Goal: Task Accomplishment & Management: Manage account settings

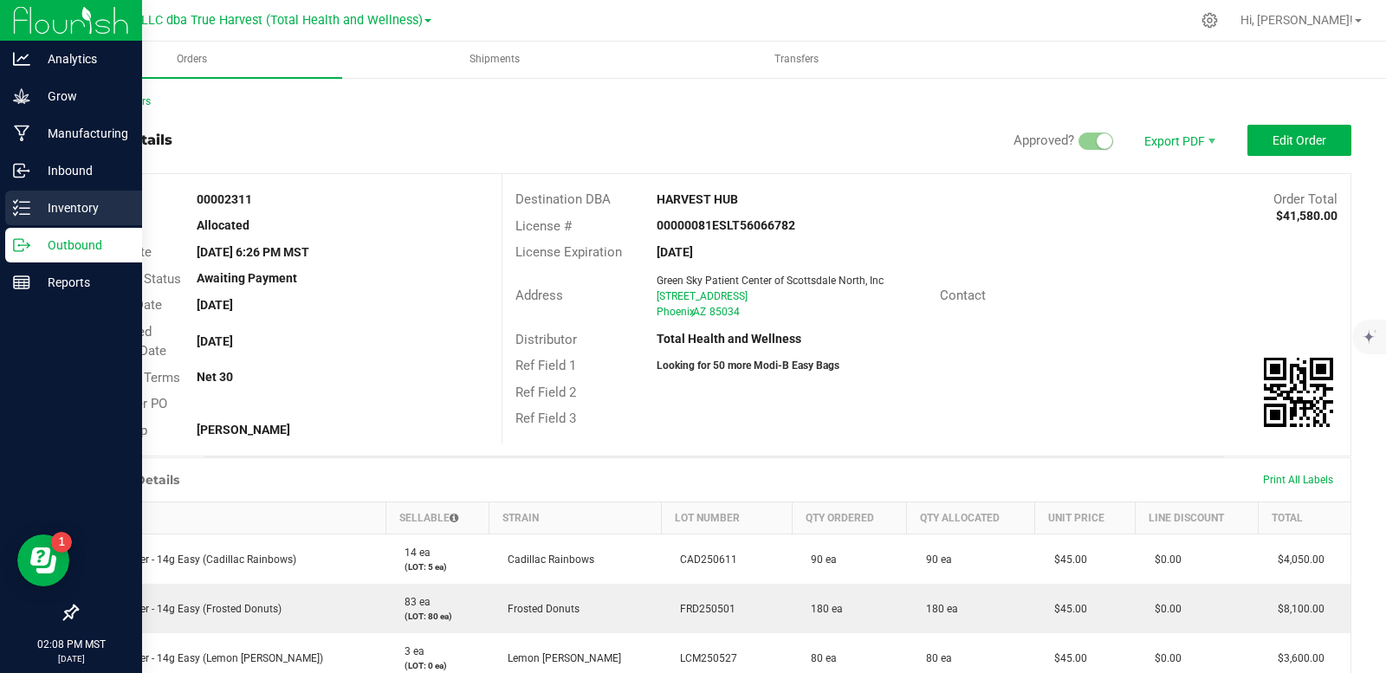
click at [48, 207] on p "Inventory" at bounding box center [82, 207] width 104 height 21
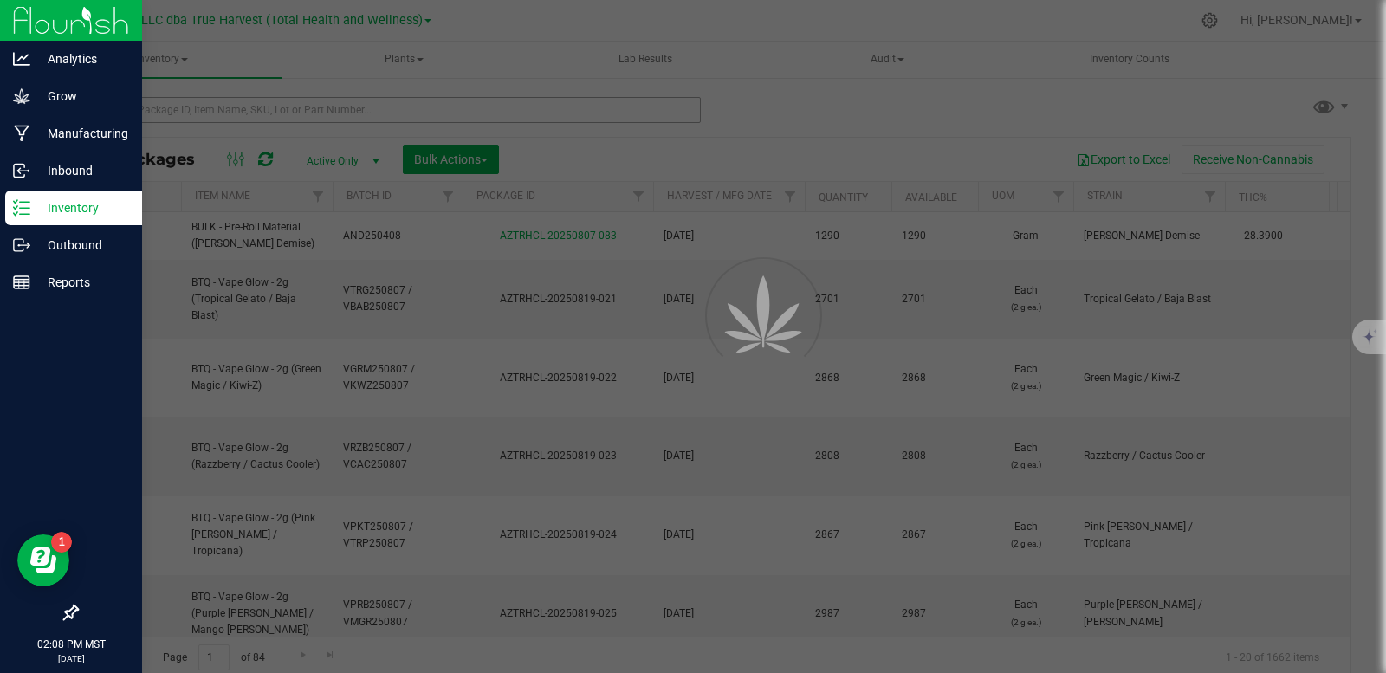
click at [206, 107] on div at bounding box center [693, 336] width 1386 height 673
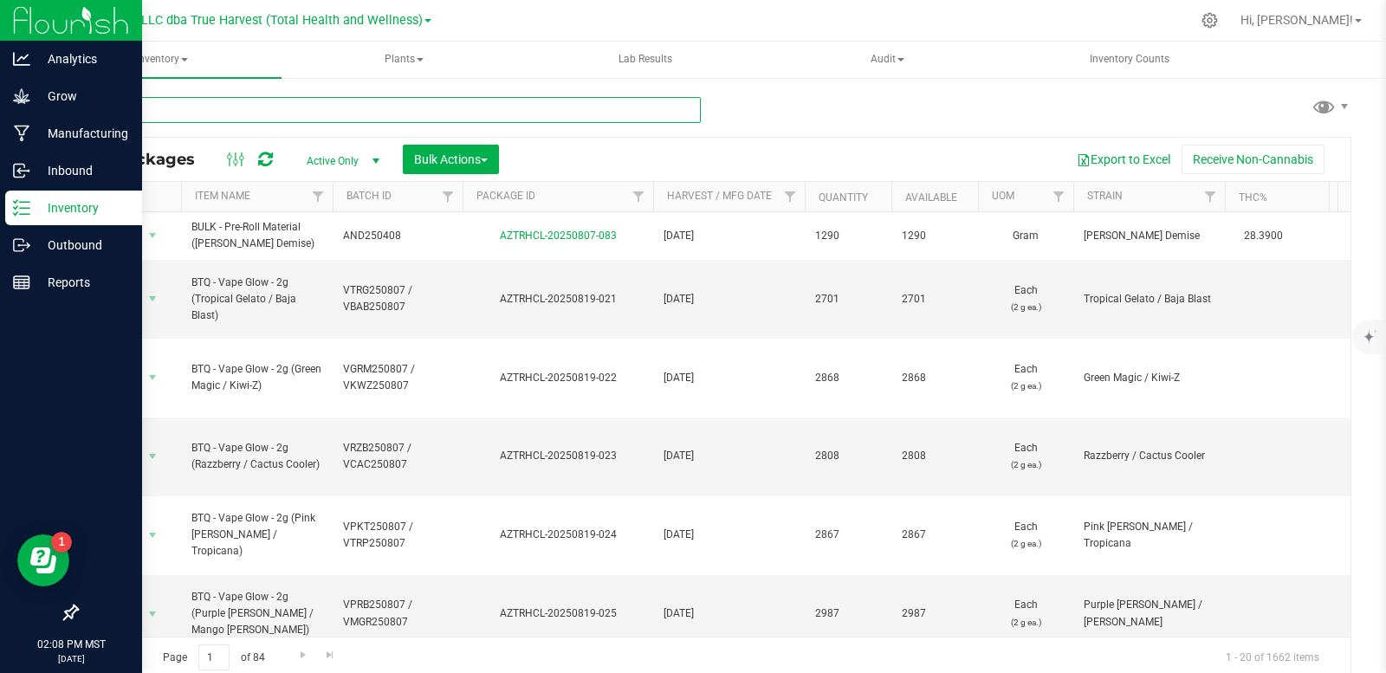
click at [205, 114] on input "text" at bounding box center [388, 110] width 624 height 26
paste input "GAG250626"
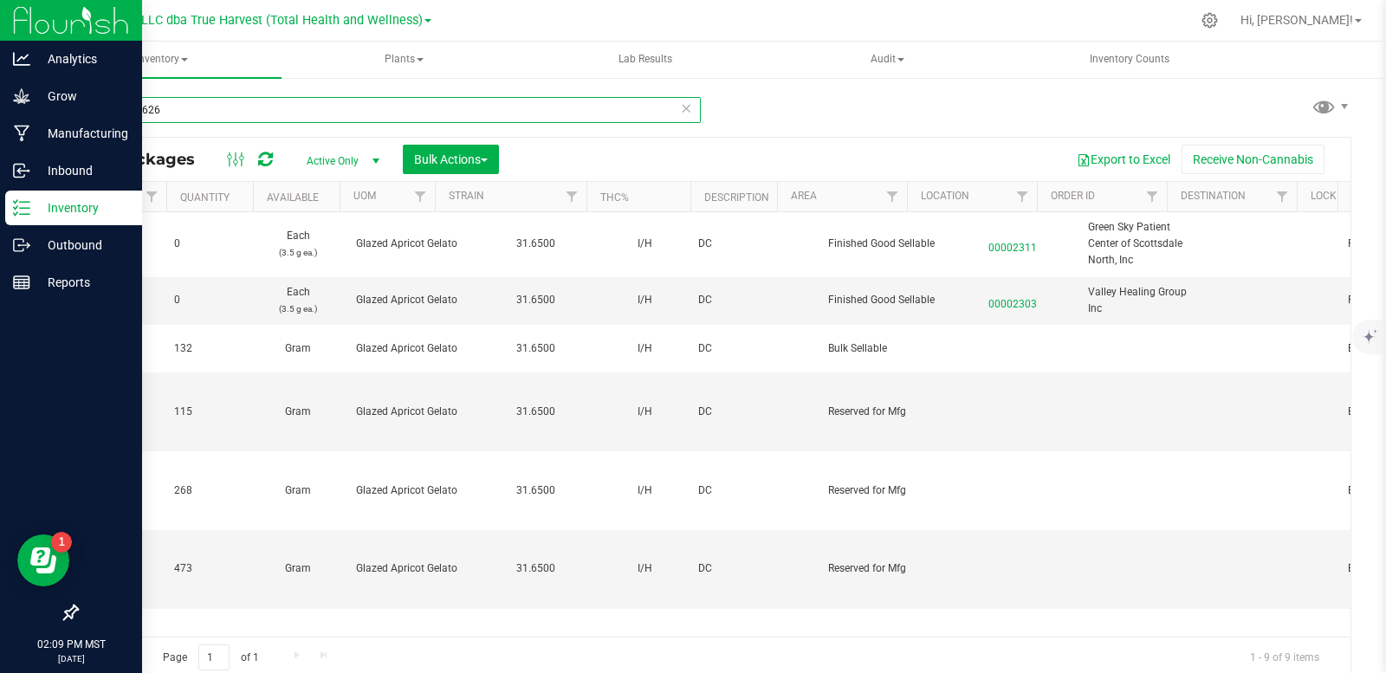
scroll to position [0, 728]
click at [191, 105] on input "GAG250626" at bounding box center [388, 110] width 624 height 26
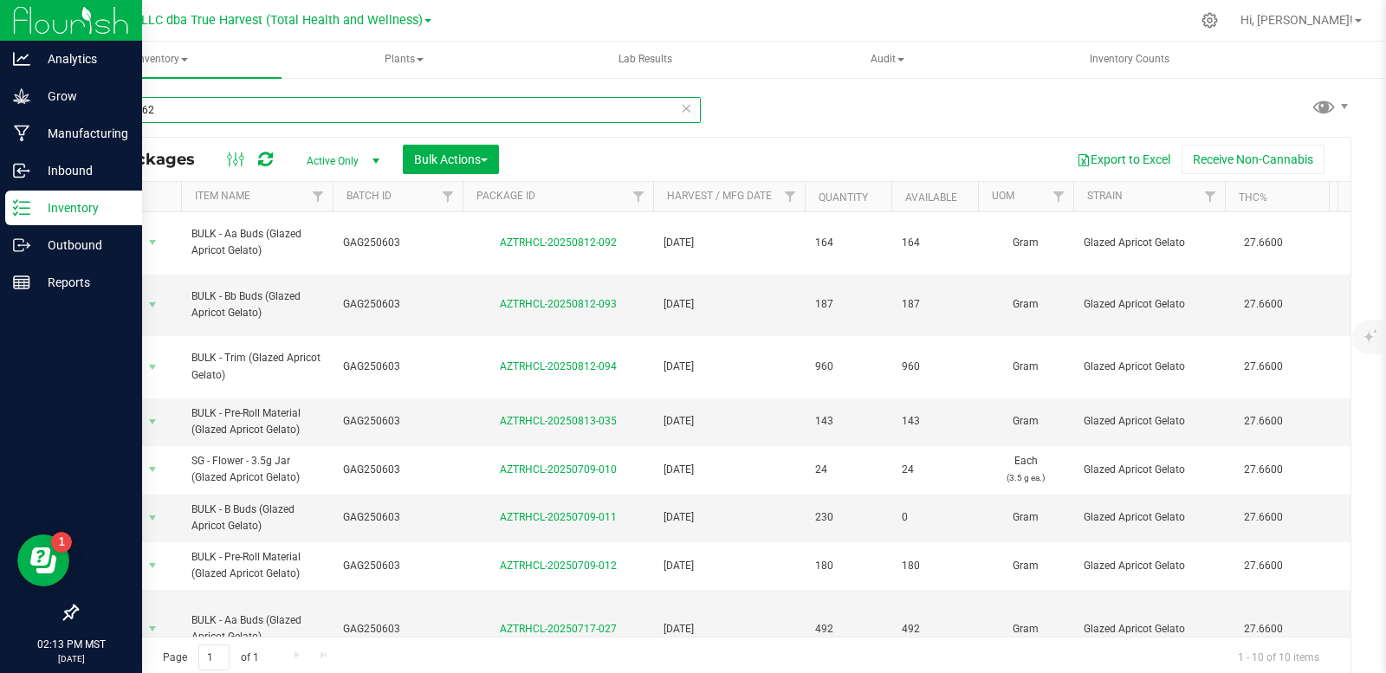
type input "GAG250626"
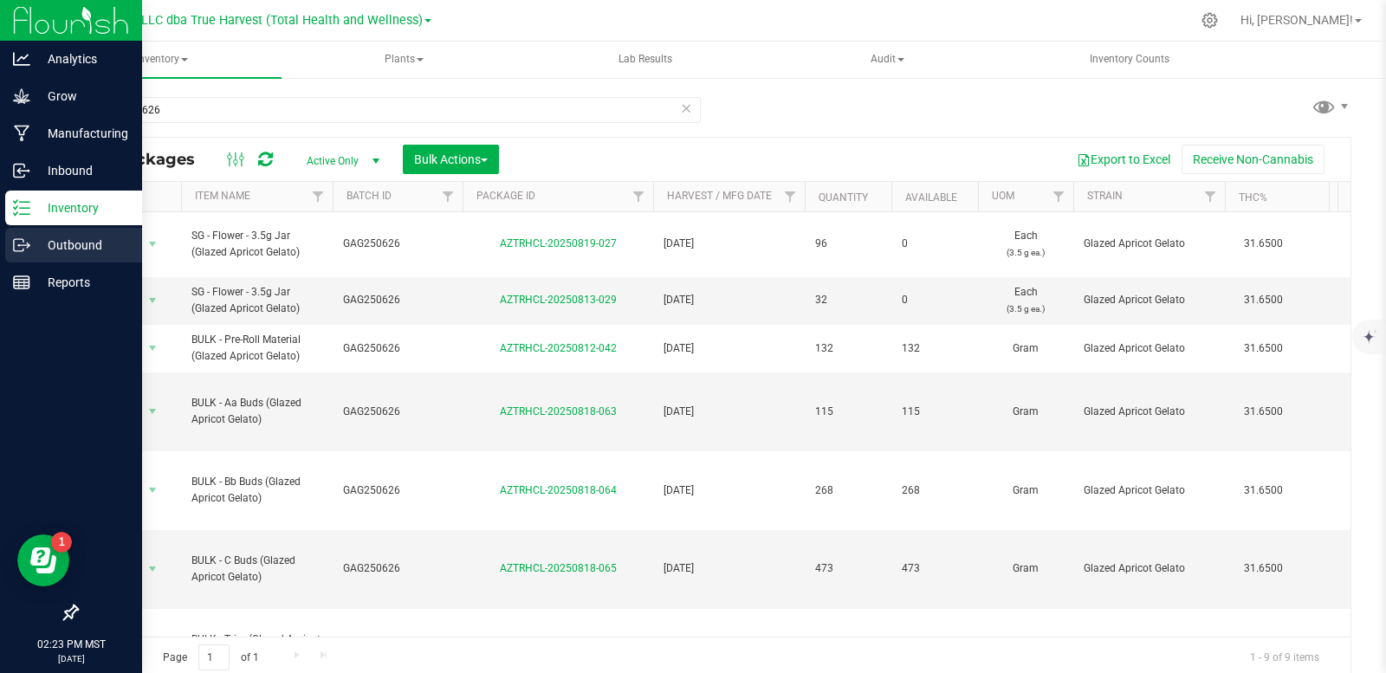
click at [29, 246] on icon at bounding box center [28, 246] width 3 height 3
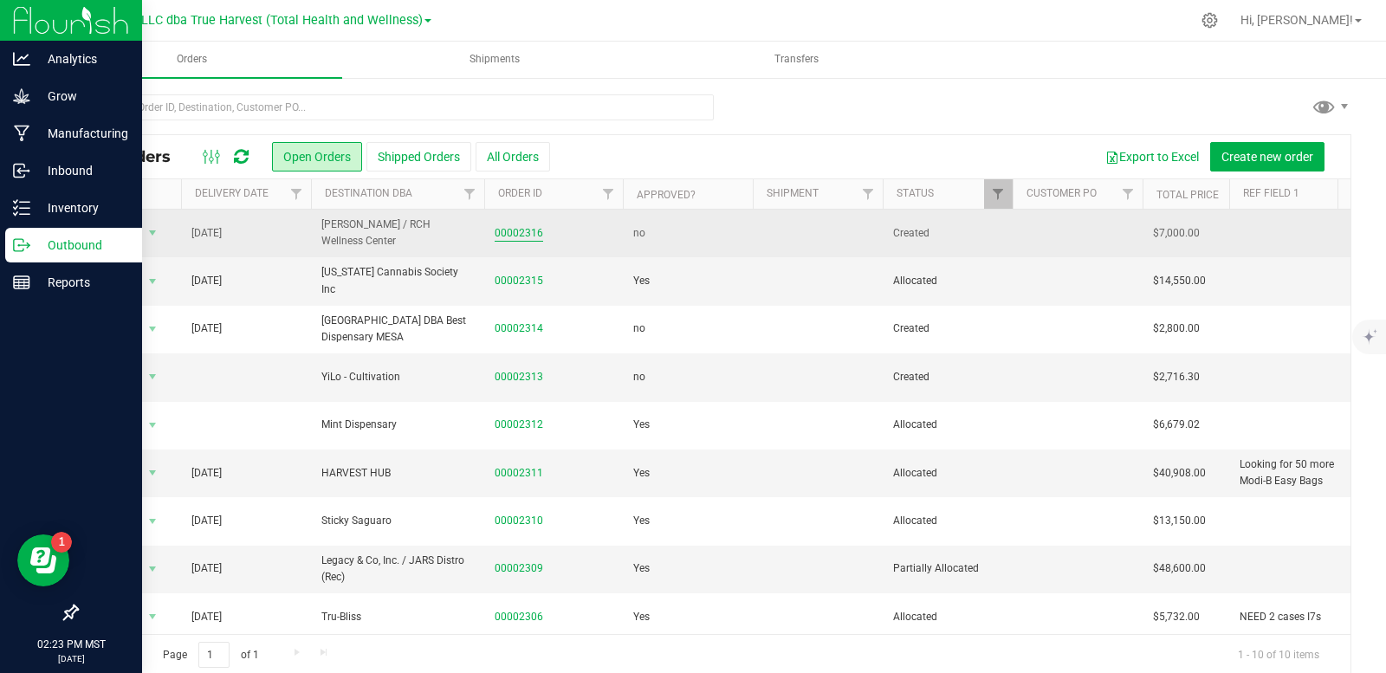
click at [527, 236] on link "00002316" at bounding box center [519, 233] width 49 height 16
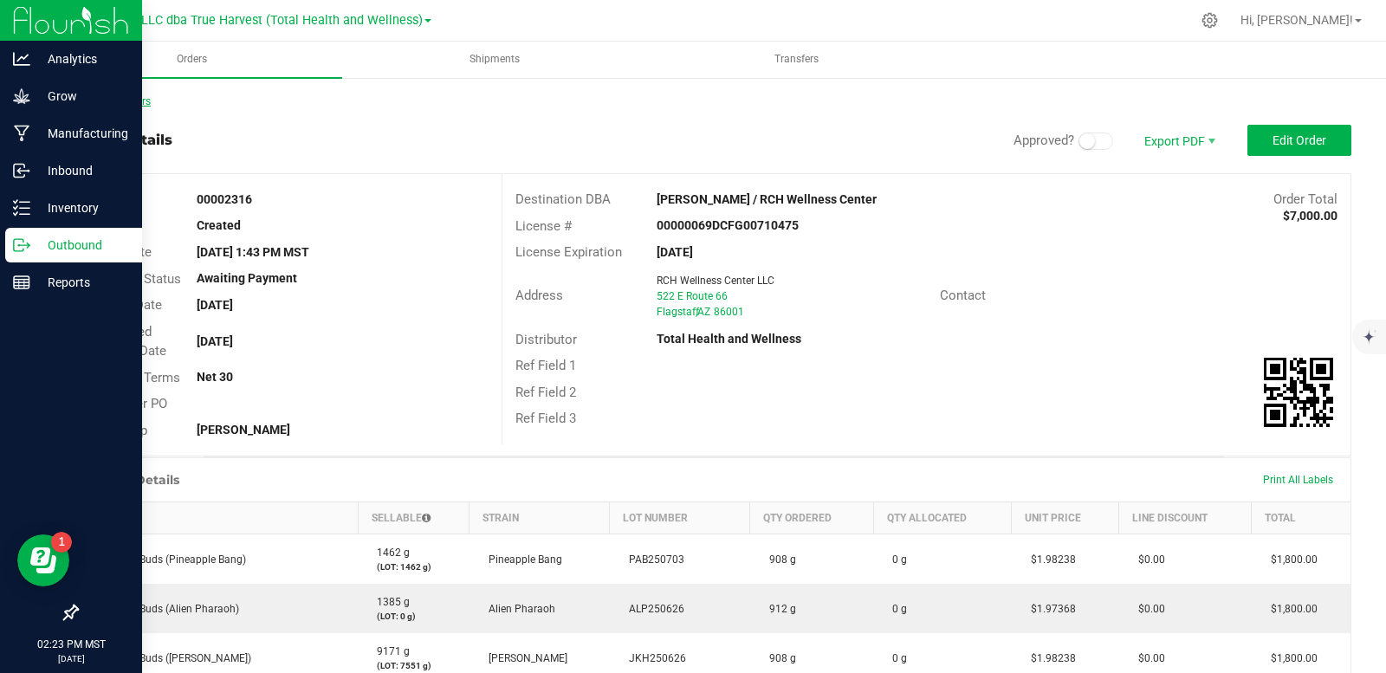
click at [129, 103] on link "Back to Orders" at bounding box center [113, 101] width 74 height 12
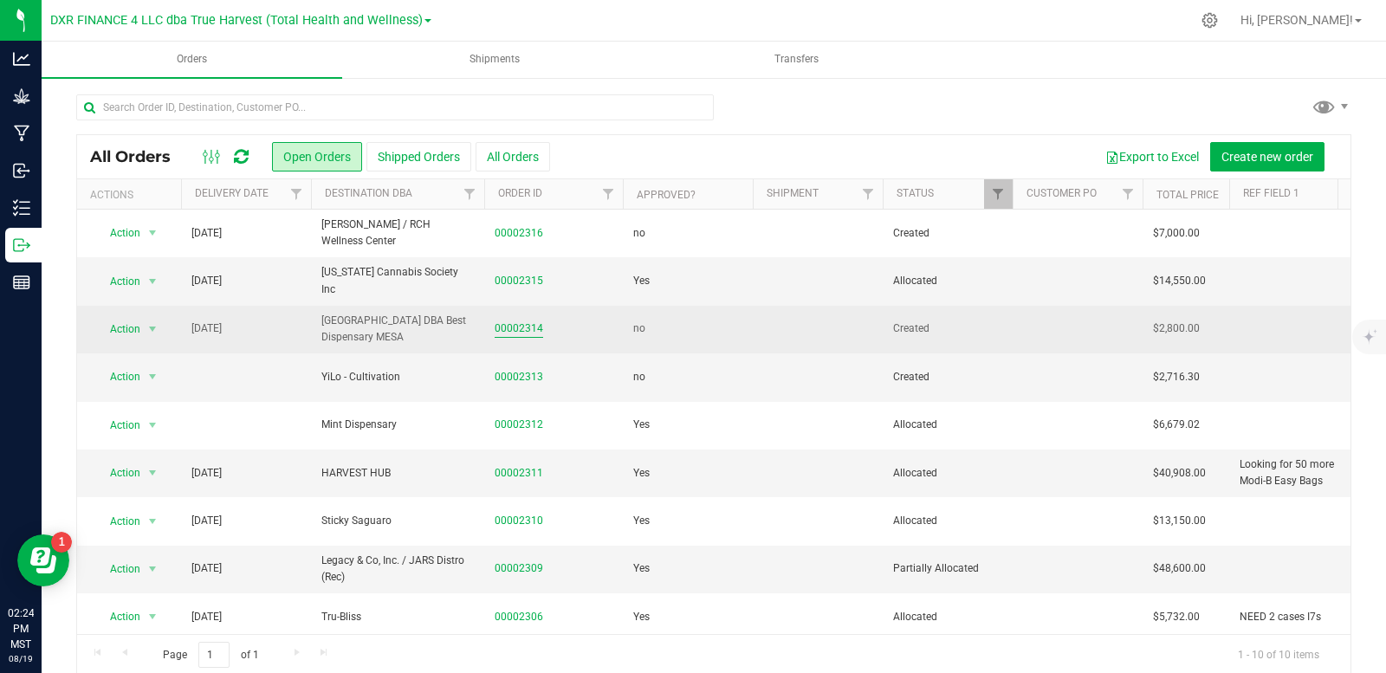
click at [515, 325] on link "00002314" at bounding box center [519, 328] width 49 height 16
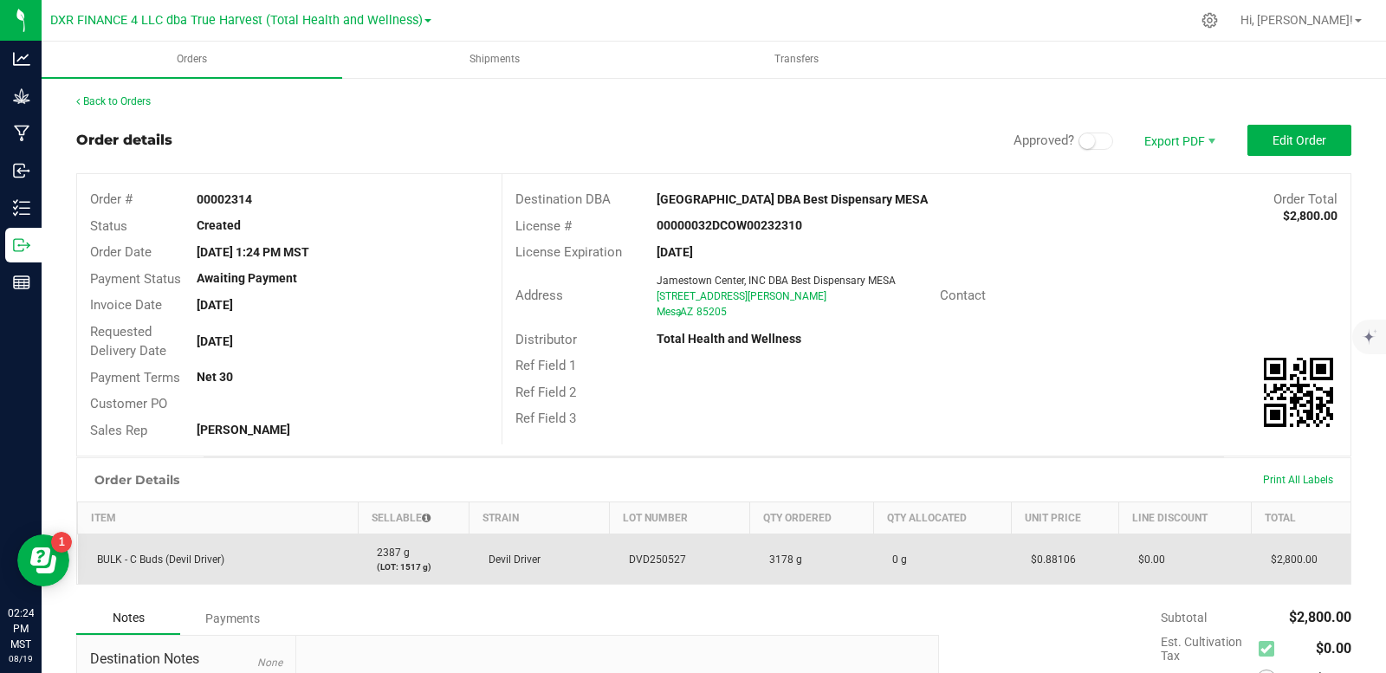
drag, startPoint x: 689, startPoint y: 553, endPoint x: 625, endPoint y: 558, distance: 63.4
click at [625, 558] on td "DVD250527" at bounding box center [680, 559] width 140 height 50
copy span "DVD250527"
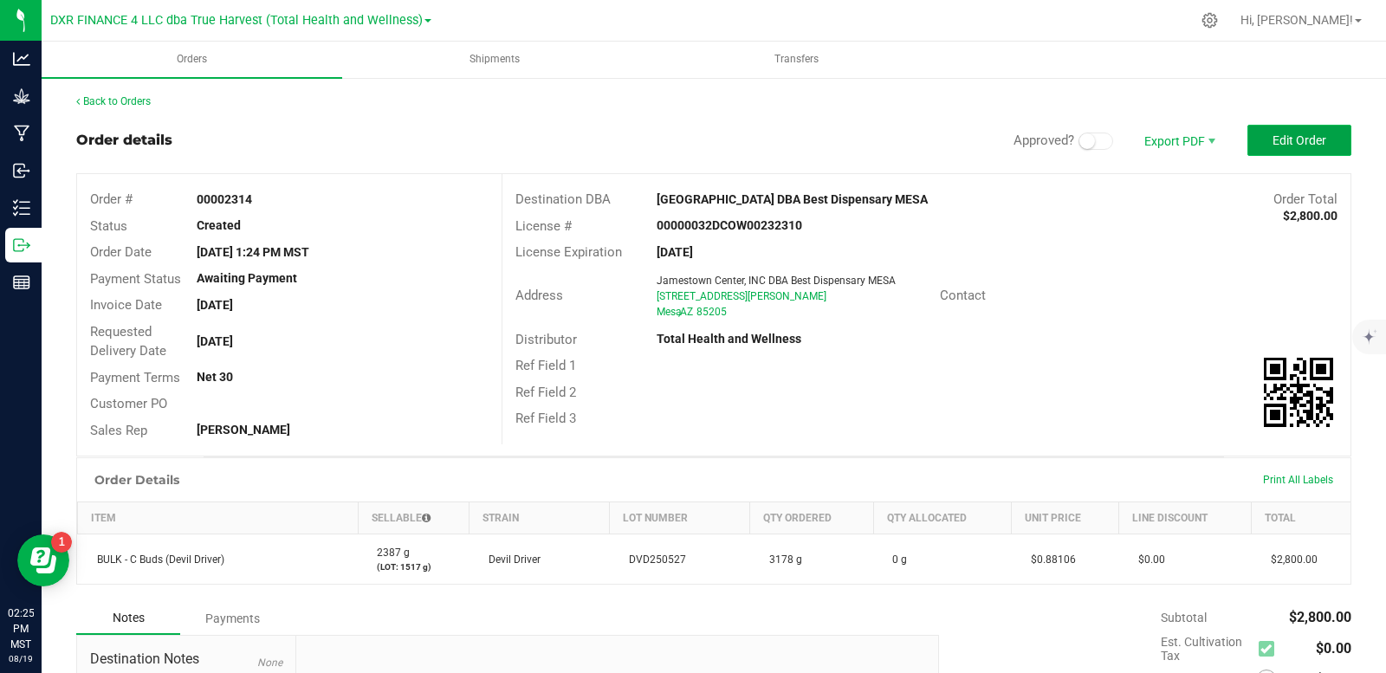
click at [1265, 148] on button "Edit Order" at bounding box center [1299, 140] width 104 height 31
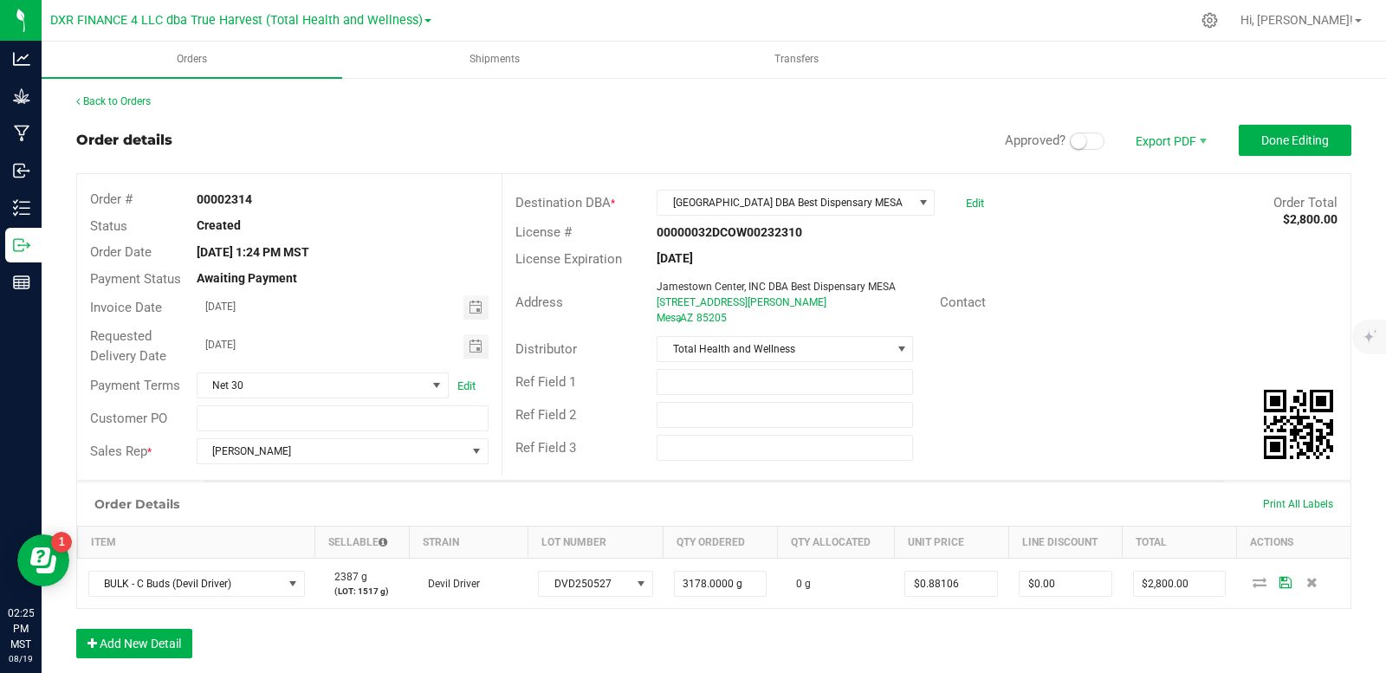
click at [1051, 144] on span "Approved?" at bounding box center [1035, 141] width 61 height 16
click at [1071, 144] on small at bounding box center [1079, 141] width 16 height 16
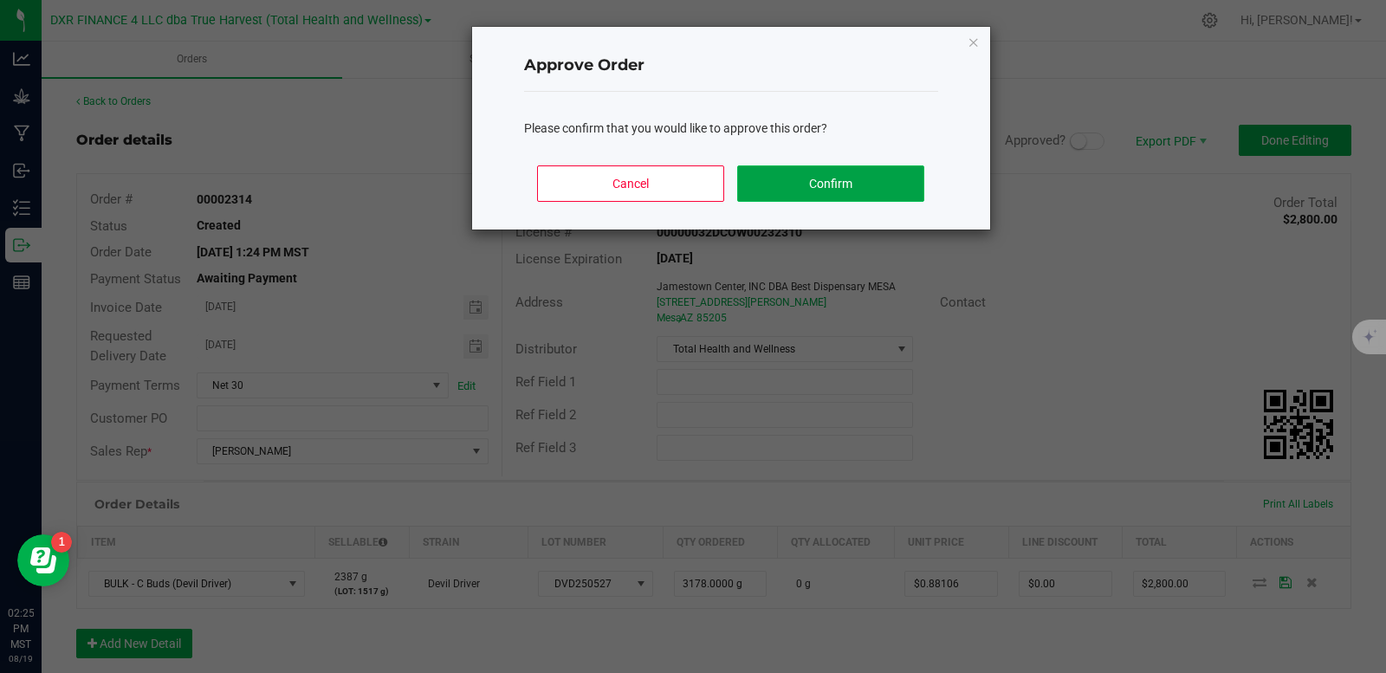
click at [862, 188] on button "Confirm" at bounding box center [830, 183] width 186 height 36
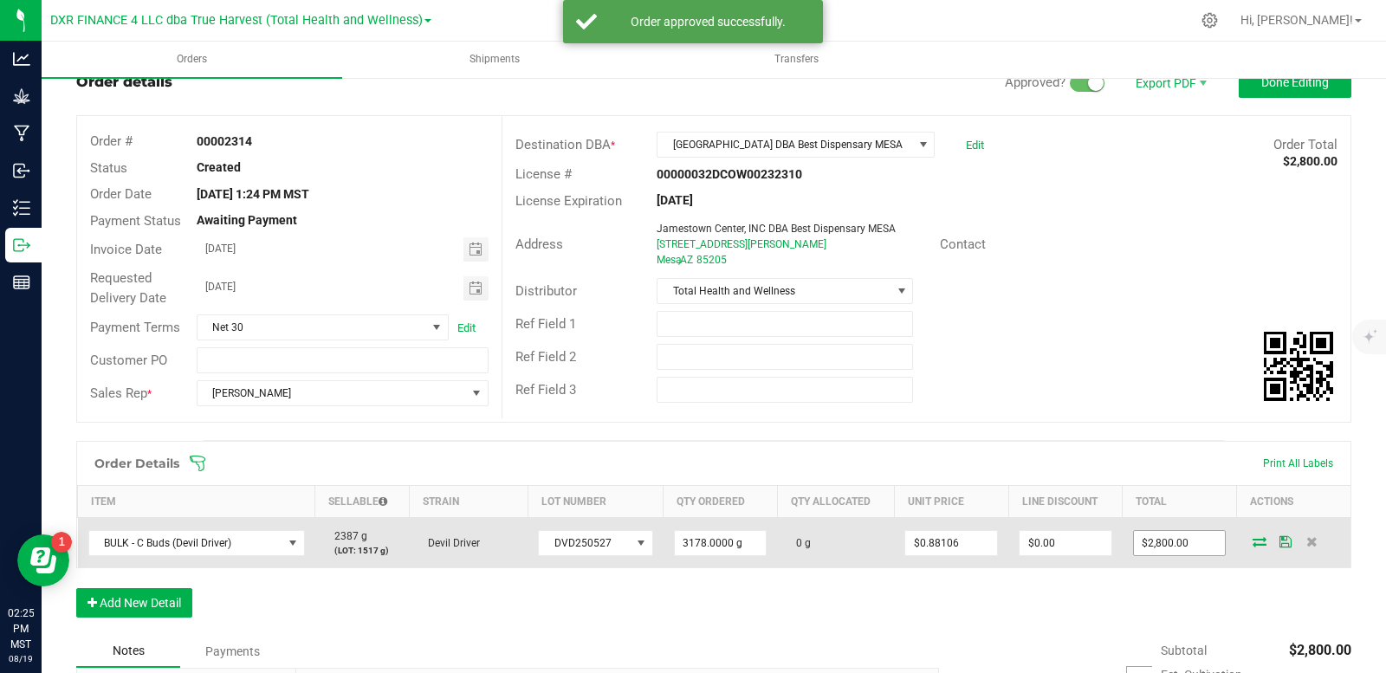
scroll to position [173, 0]
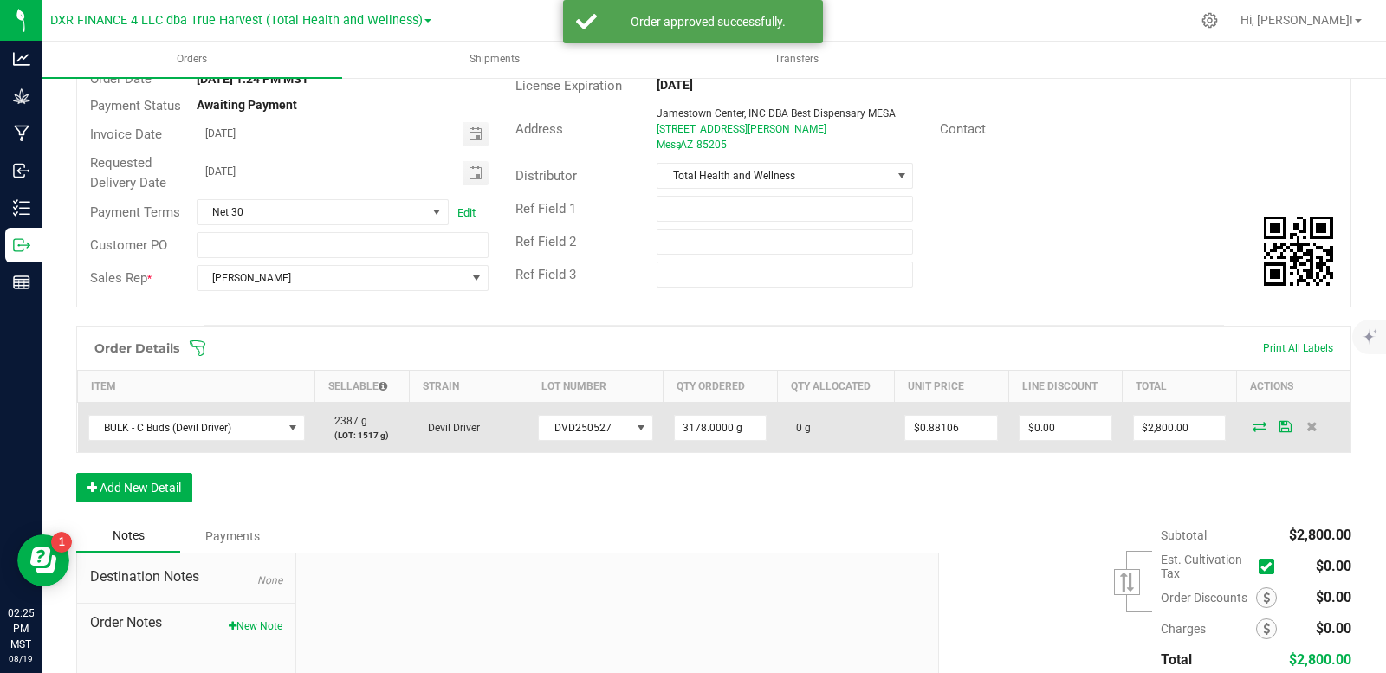
click at [1252, 428] on icon at bounding box center [1259, 426] width 14 height 10
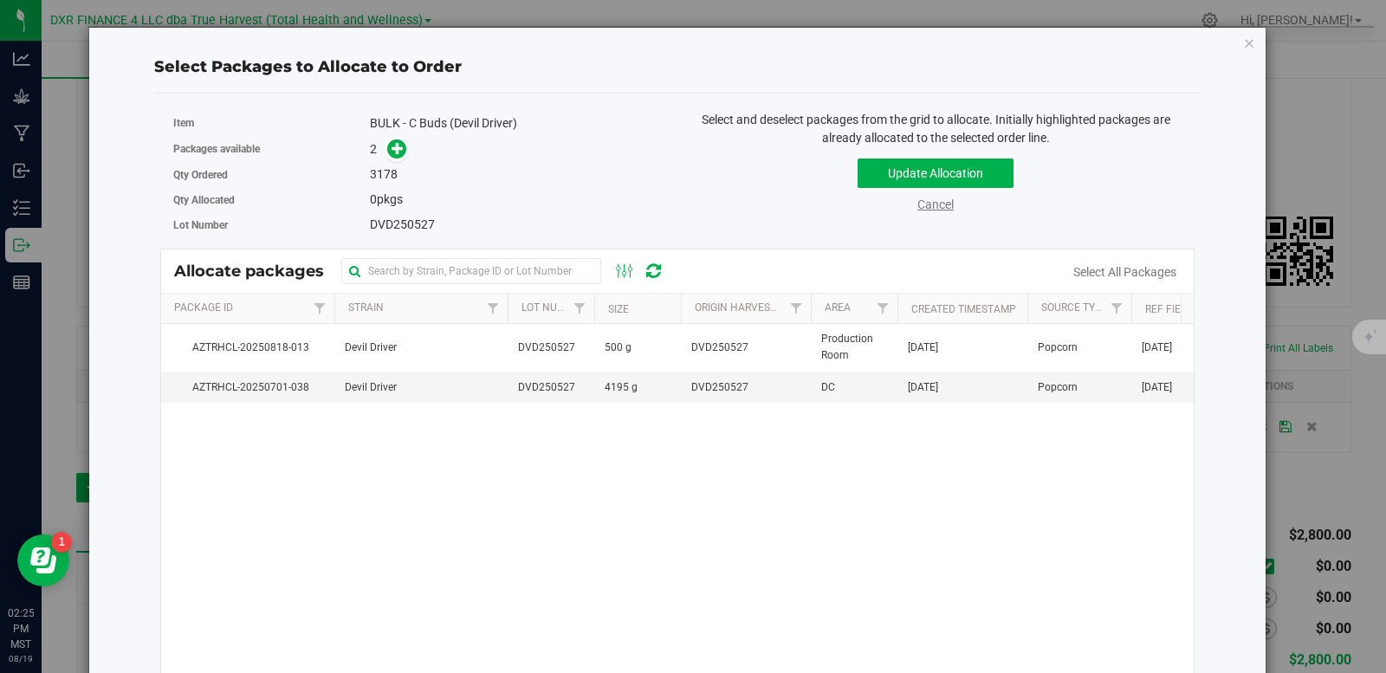
click at [921, 204] on link "Cancel" at bounding box center [935, 204] width 36 height 14
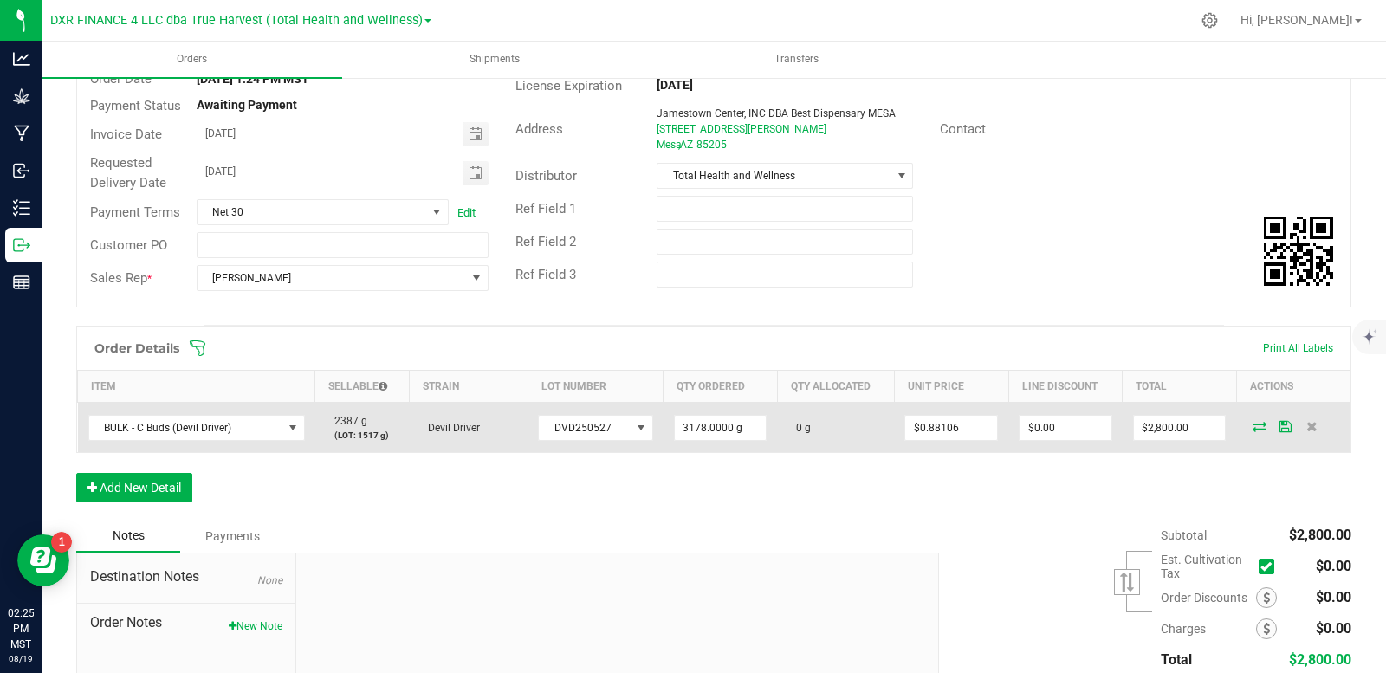
click at [1252, 424] on icon at bounding box center [1259, 426] width 14 height 10
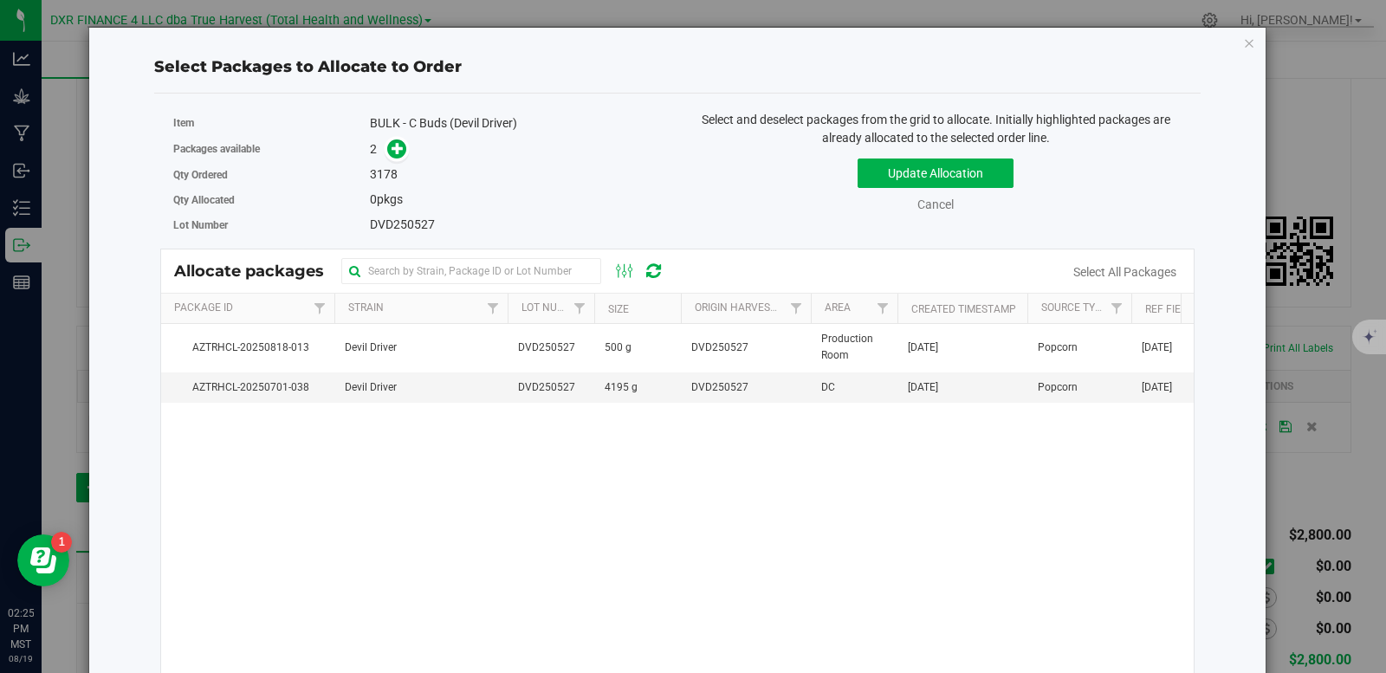
click at [932, 214] on div "Cancel" at bounding box center [935, 205] width 98 height 18
click at [932, 203] on link "Cancel" at bounding box center [935, 204] width 36 height 14
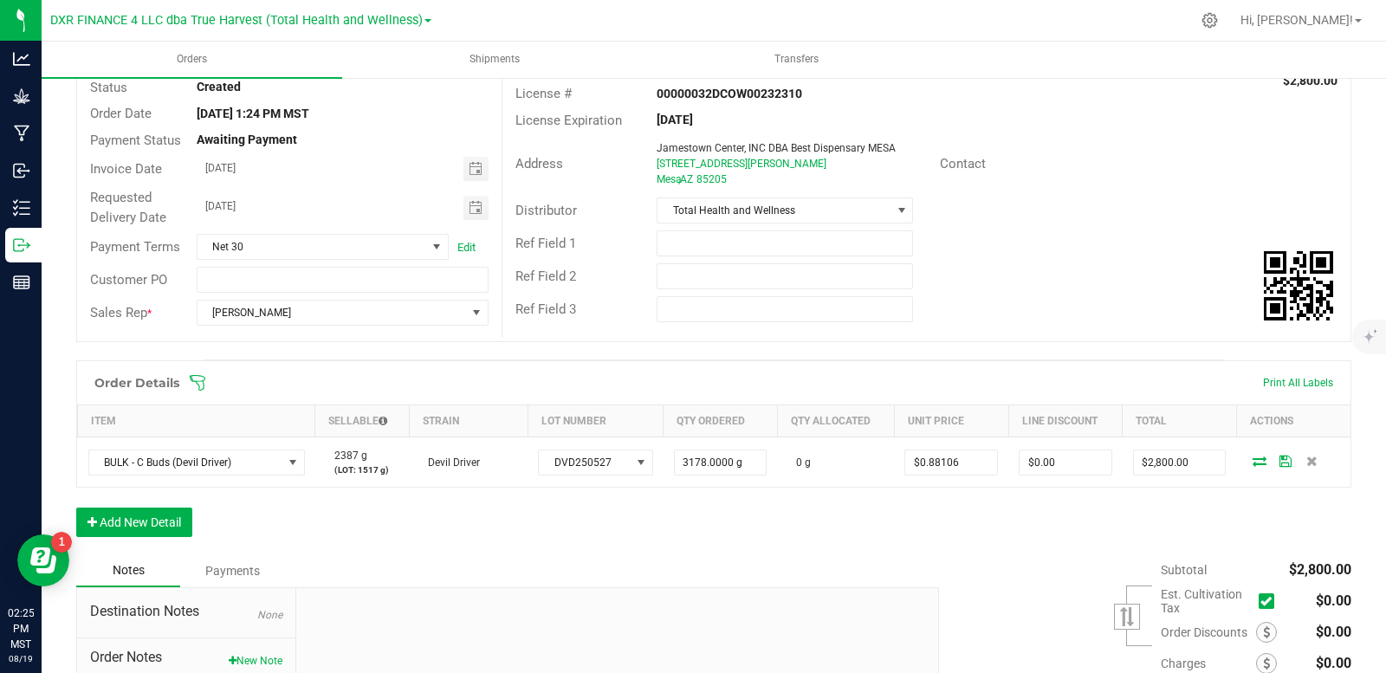
scroll to position [0, 0]
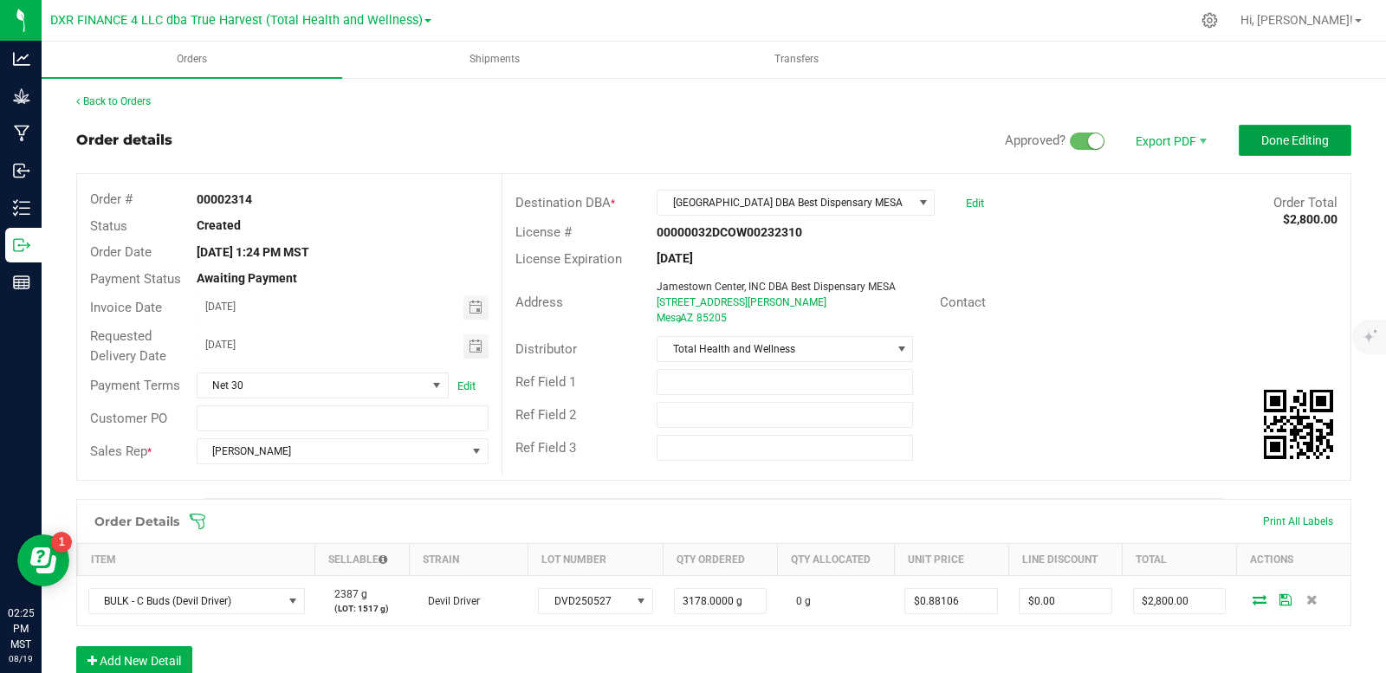
click at [1276, 146] on span "Done Editing" at bounding box center [1295, 140] width 68 height 14
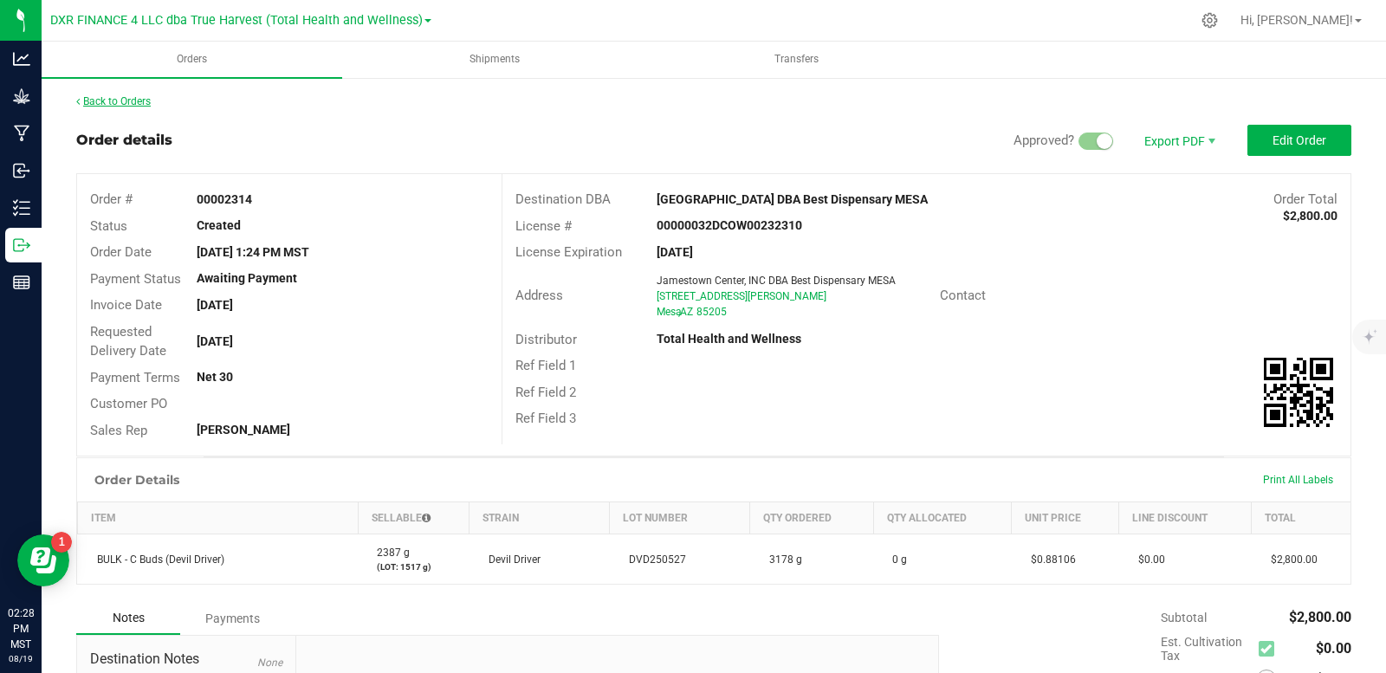
click at [135, 105] on link "Back to Orders" at bounding box center [113, 101] width 74 height 12
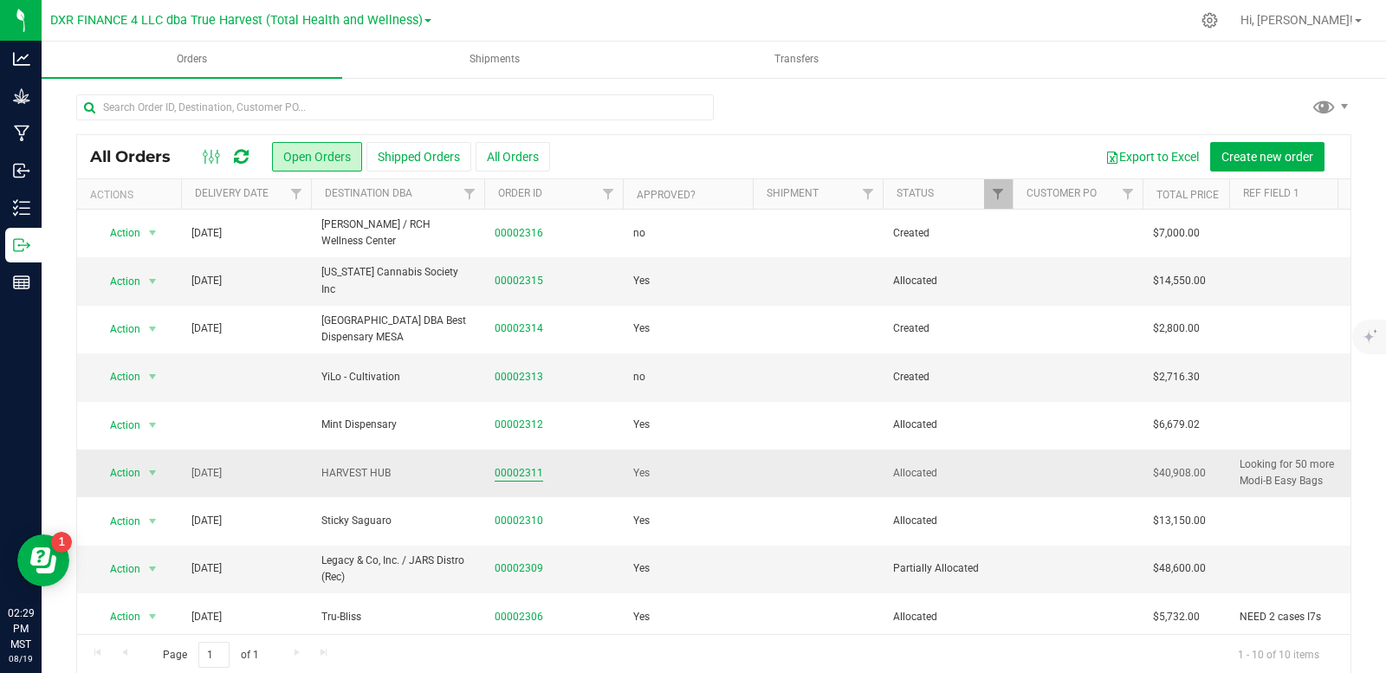
click at [517, 474] on link "00002311" at bounding box center [519, 473] width 49 height 16
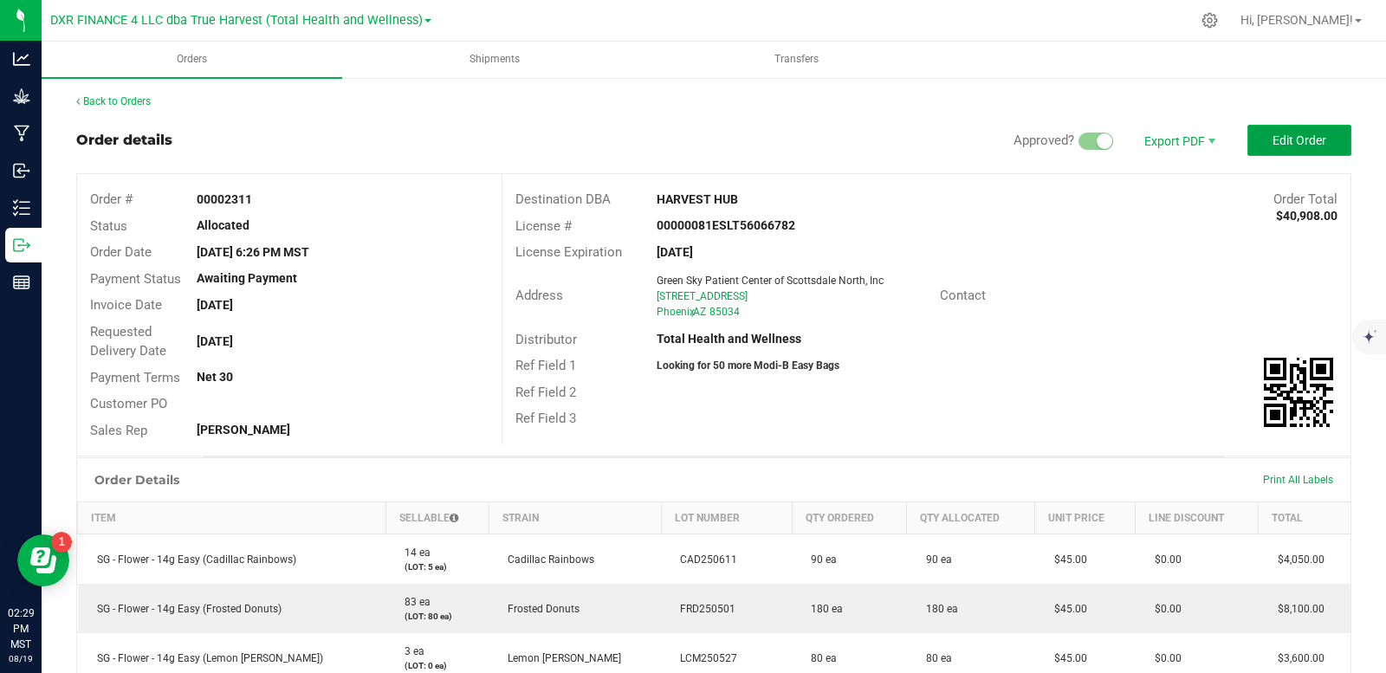
click at [1284, 141] on span "Edit Order" at bounding box center [1299, 140] width 54 height 14
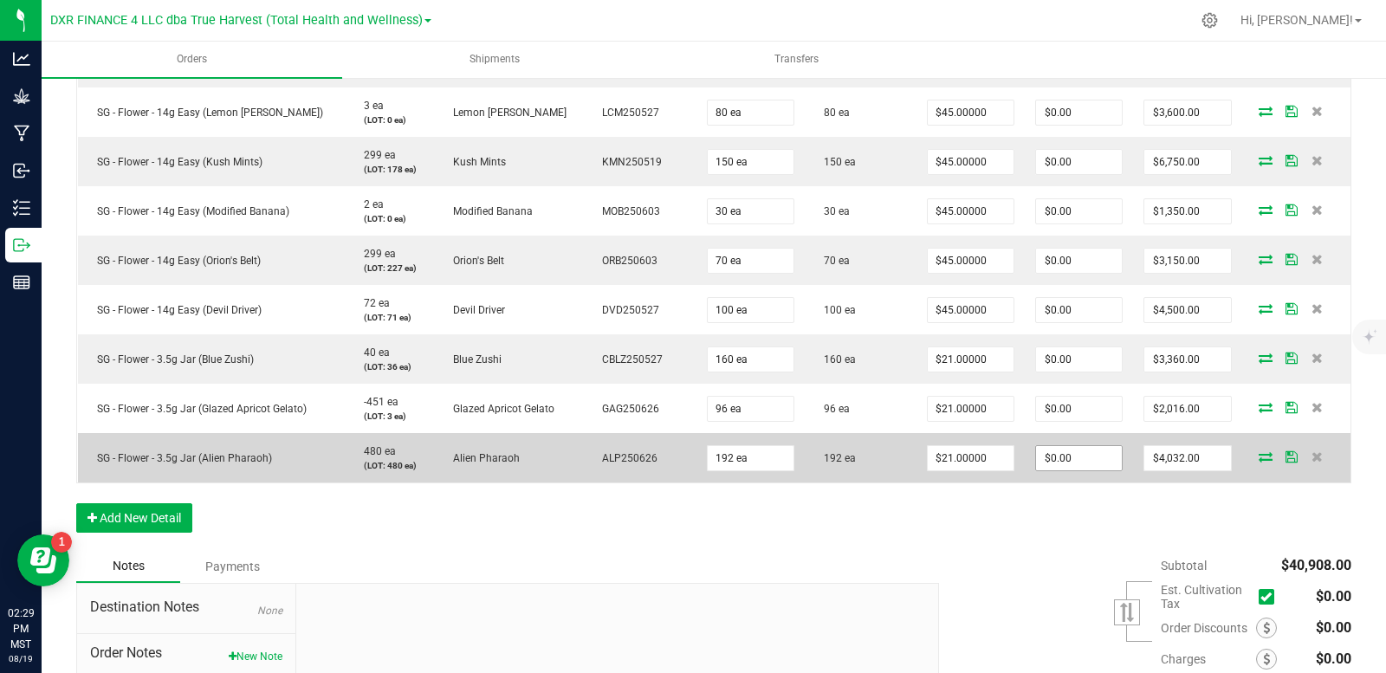
scroll to position [606, 0]
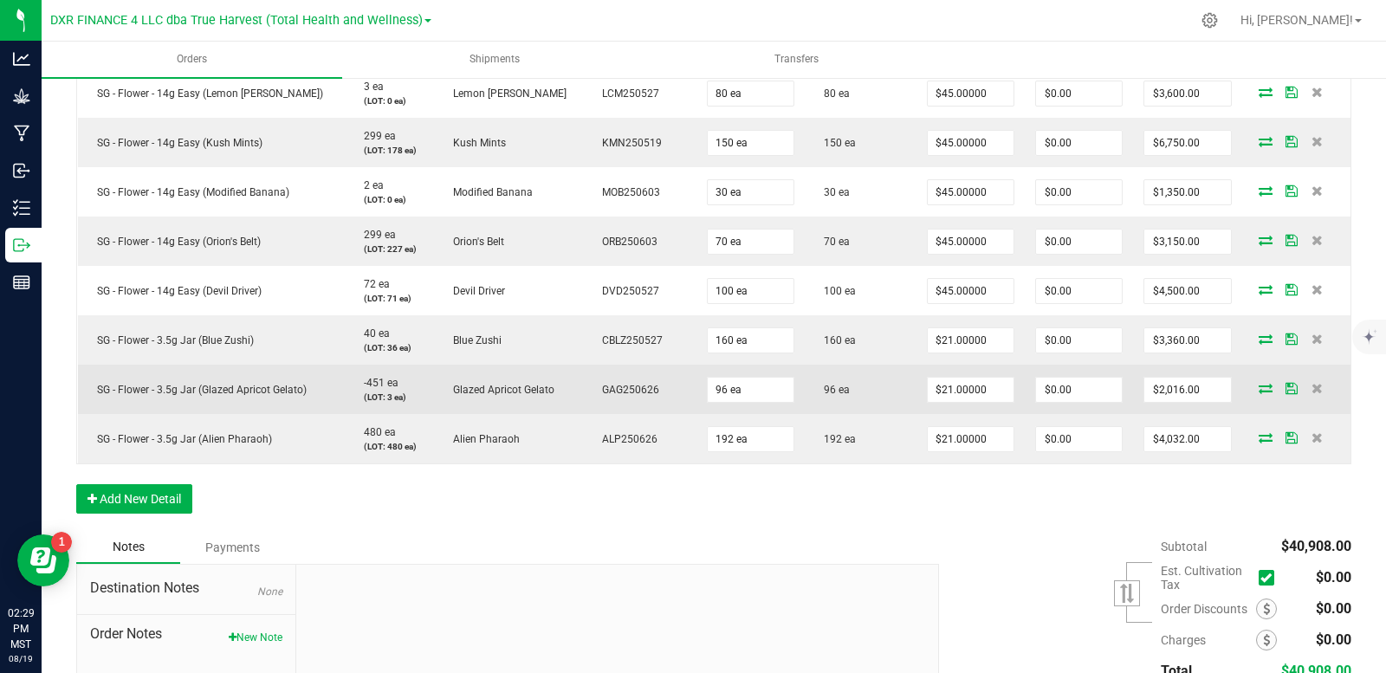
click at [1259, 390] on icon at bounding box center [1266, 388] width 14 height 10
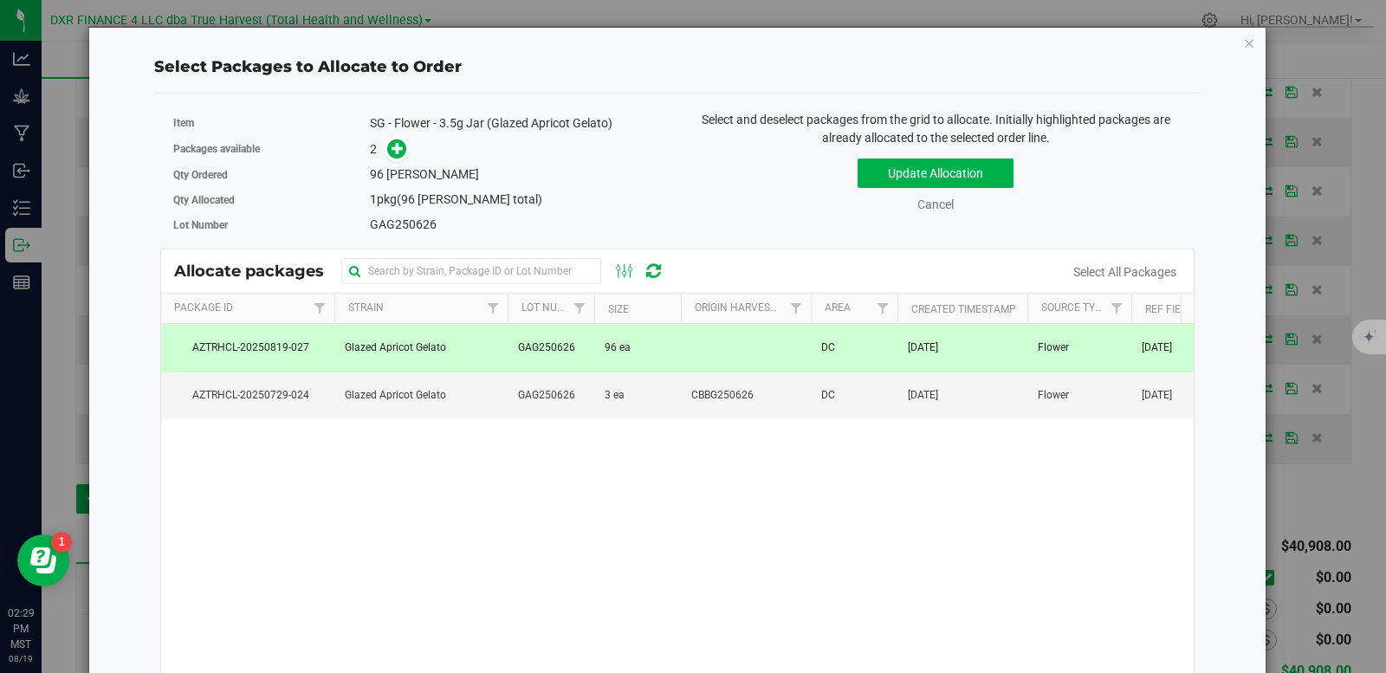
click at [608, 351] on span "96 ea" at bounding box center [618, 348] width 26 height 16
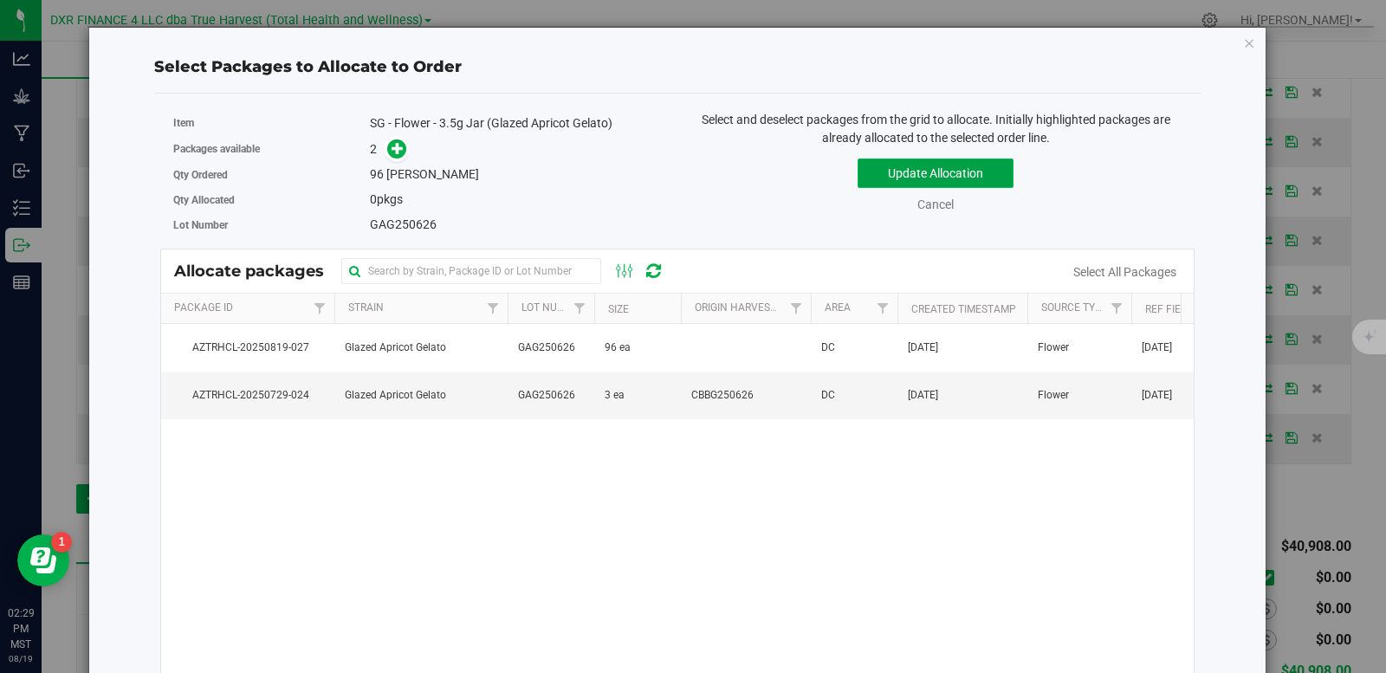
click at [923, 182] on button "Update Allocation" at bounding box center [935, 173] width 156 height 29
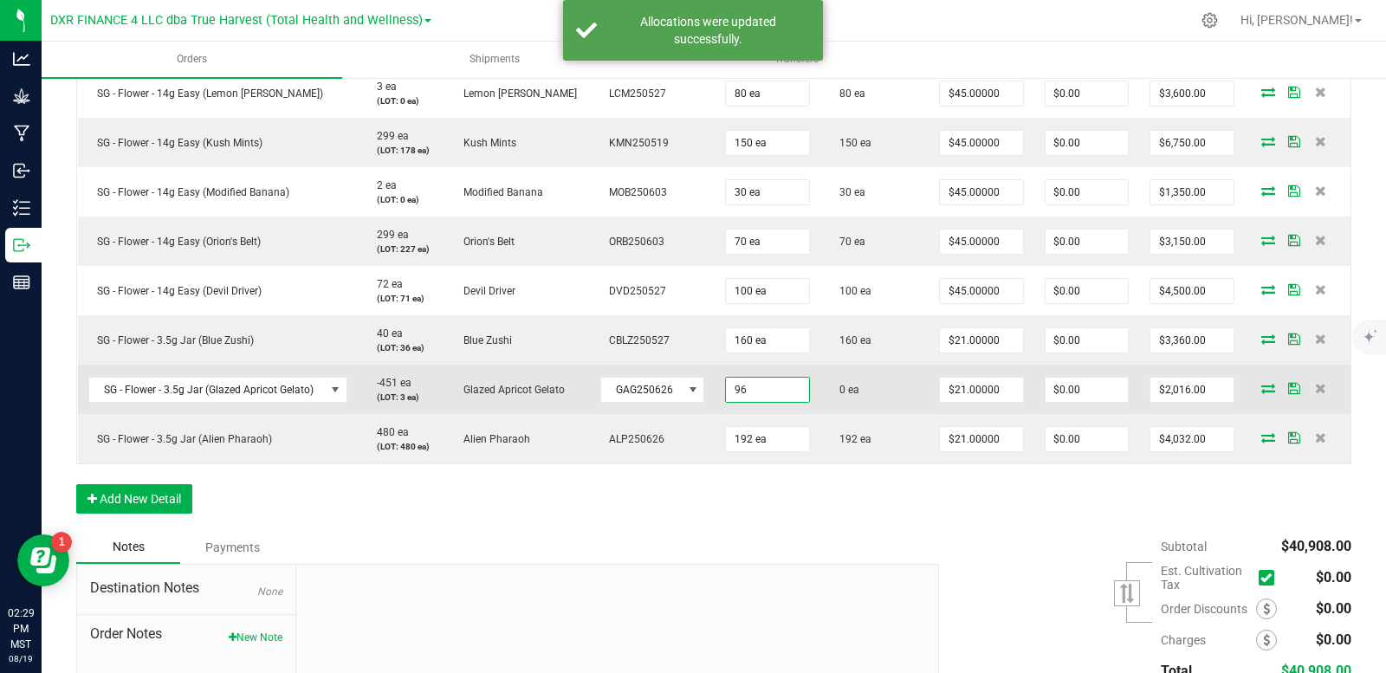
click at [738, 392] on input "96" at bounding box center [767, 390] width 83 height 24
type input "64 ea"
type input "$1,344.00"
click at [1261, 387] on icon at bounding box center [1268, 388] width 14 height 10
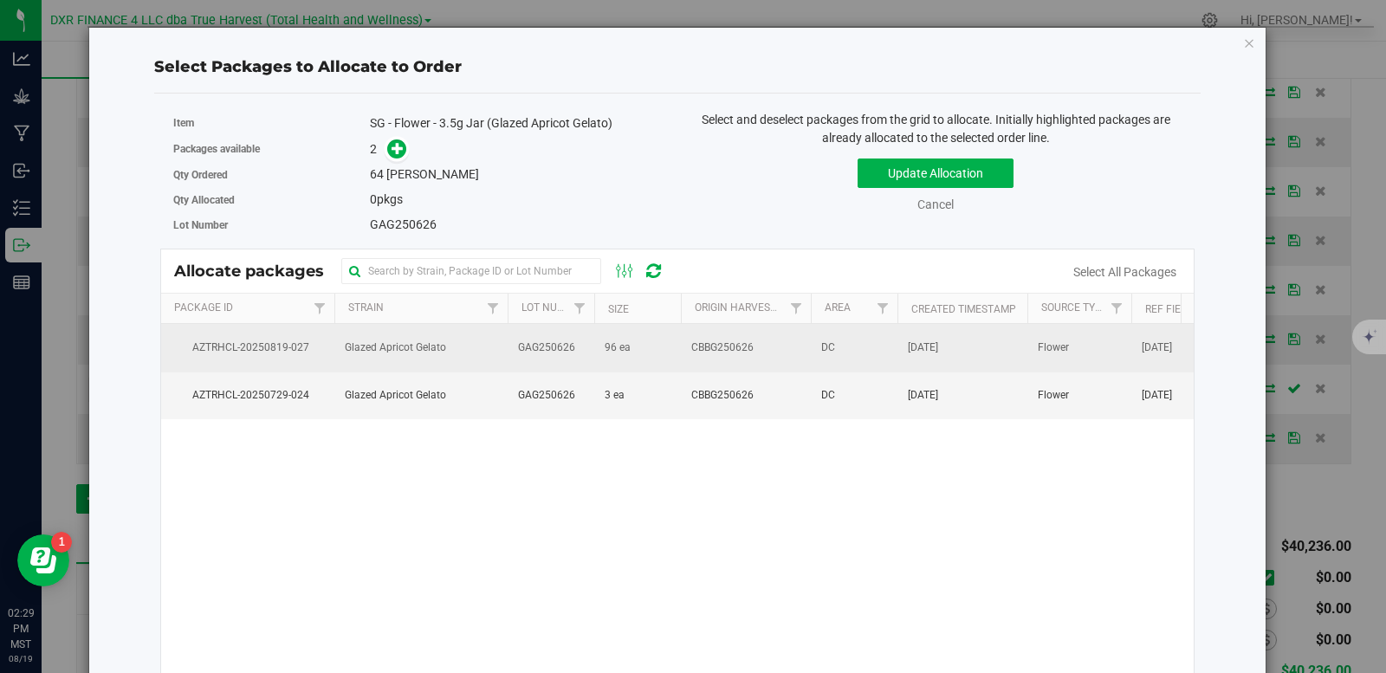
click at [518, 359] on td "GAG250626" at bounding box center [551, 348] width 87 height 48
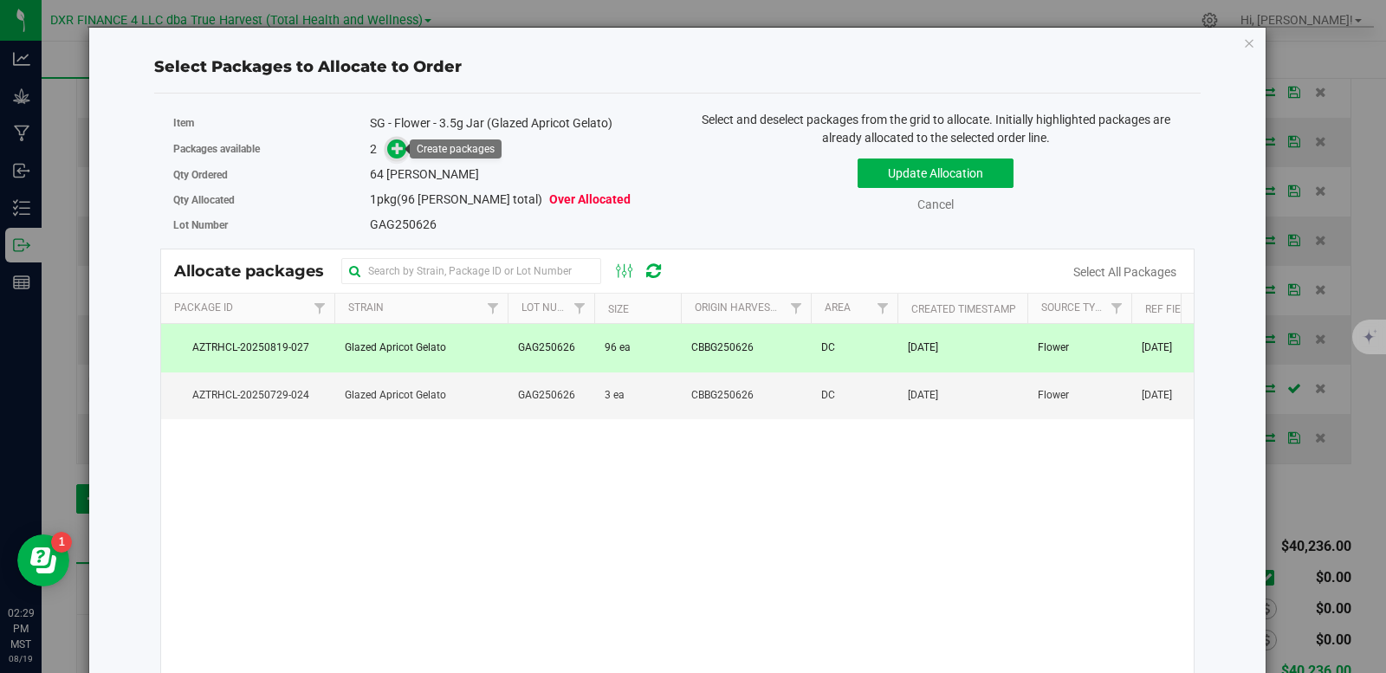
click at [397, 154] on icon at bounding box center [398, 148] width 12 height 12
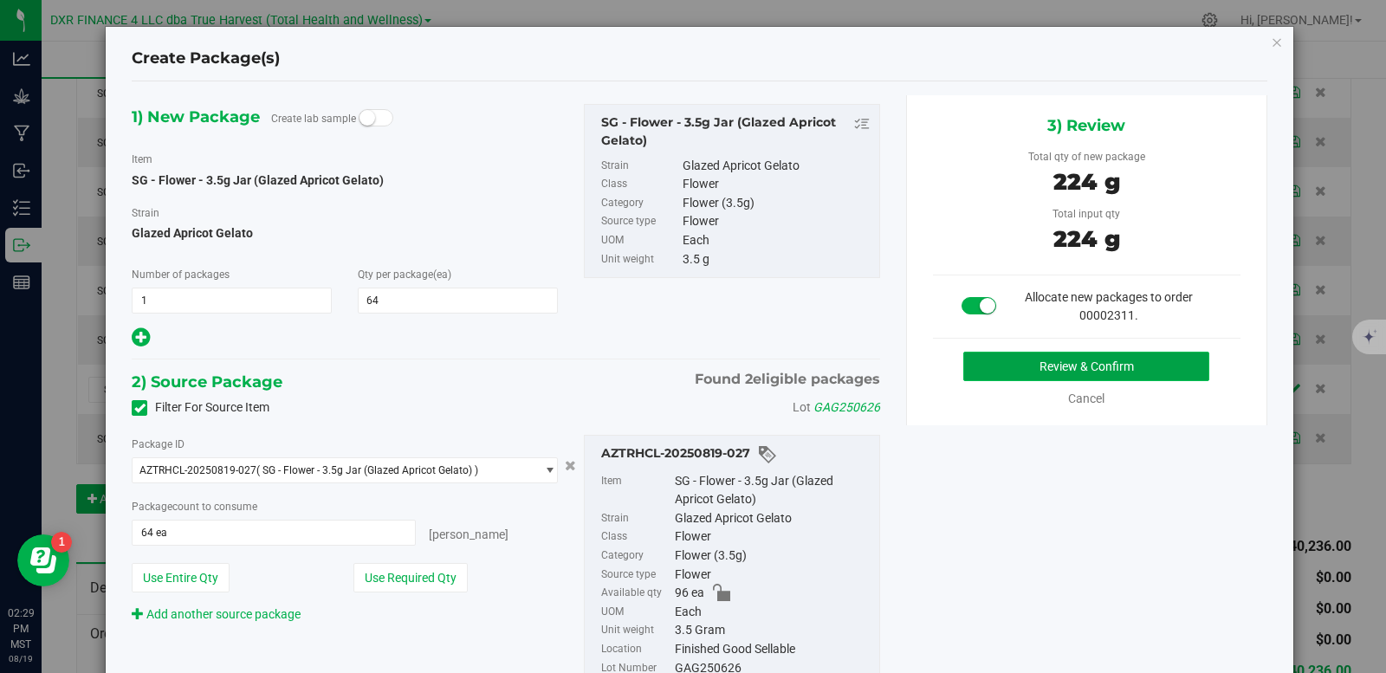
click at [982, 358] on button "Review & Confirm" at bounding box center [1086, 366] width 246 height 29
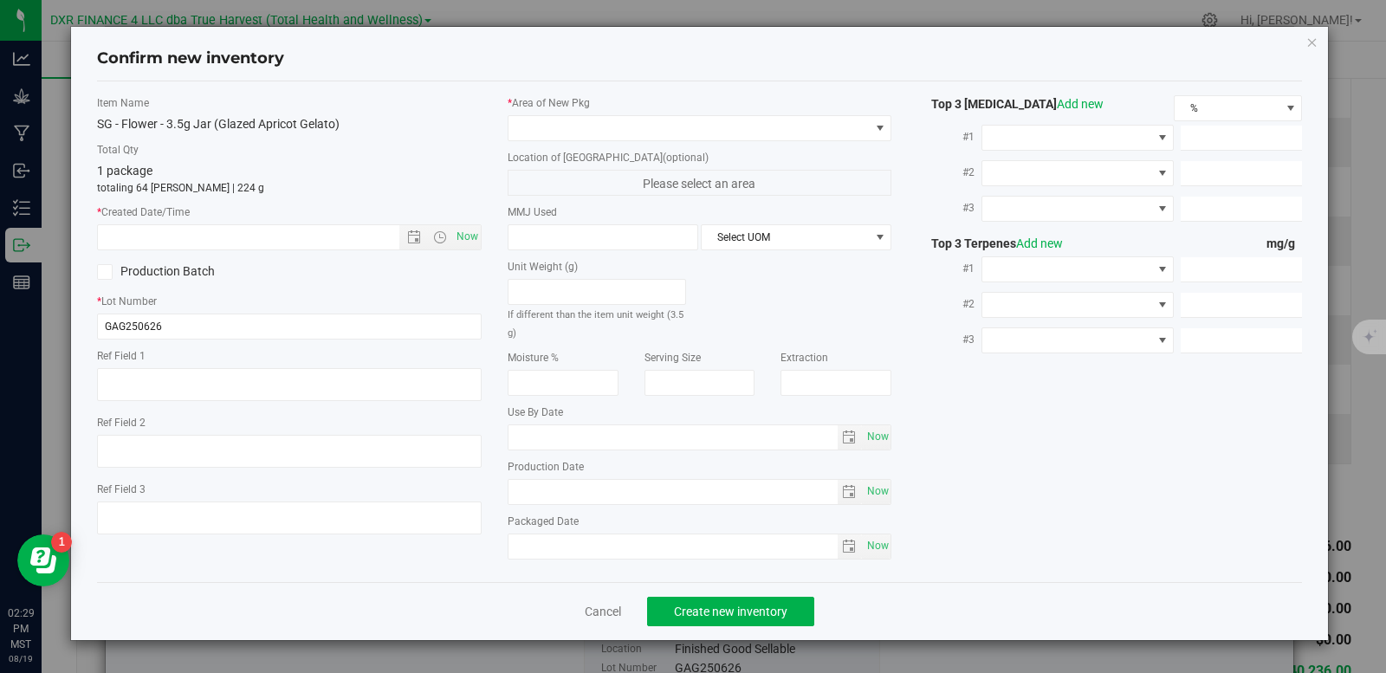
type textarea "[DATE]"
click at [168, 385] on textarea at bounding box center [289, 384] width 385 height 33
click at [223, 243] on input "text" at bounding box center [263, 237] width 331 height 24
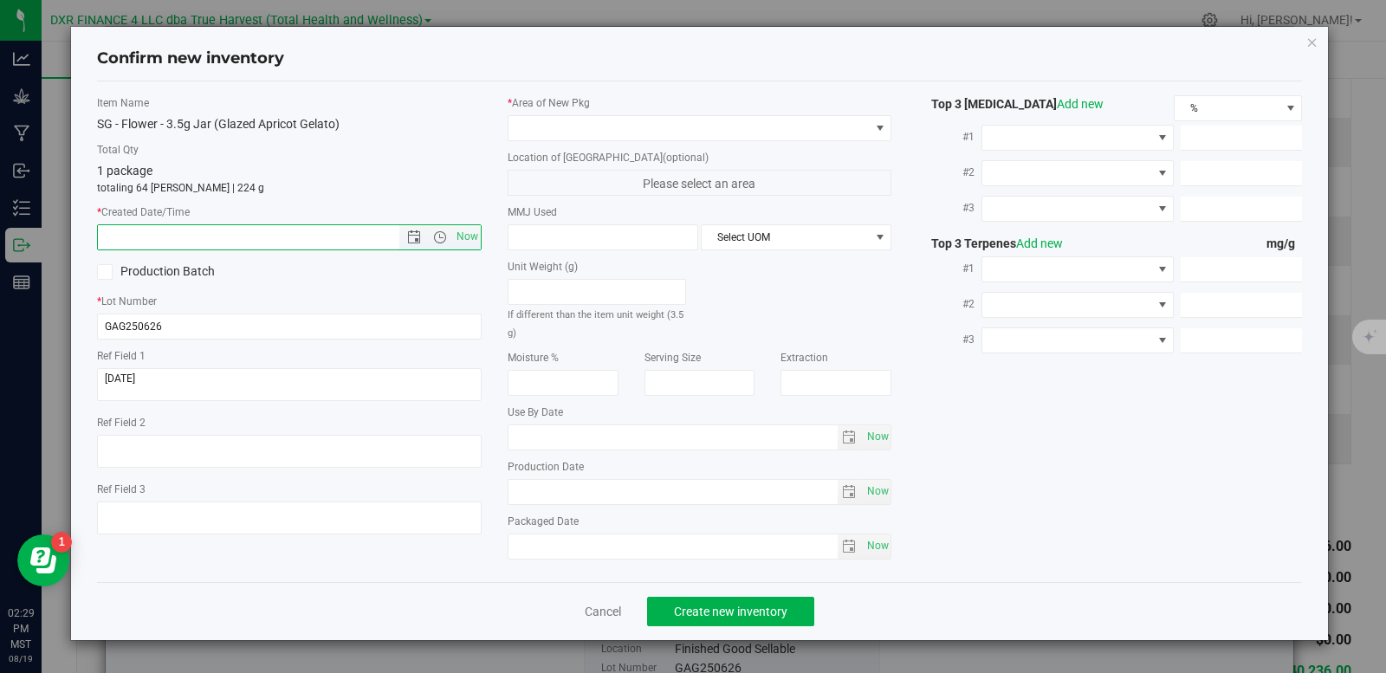
paste input "[DATE]"
type input "6/26/2025 2:29 PM"
click at [531, 132] on span at bounding box center [688, 128] width 361 height 24
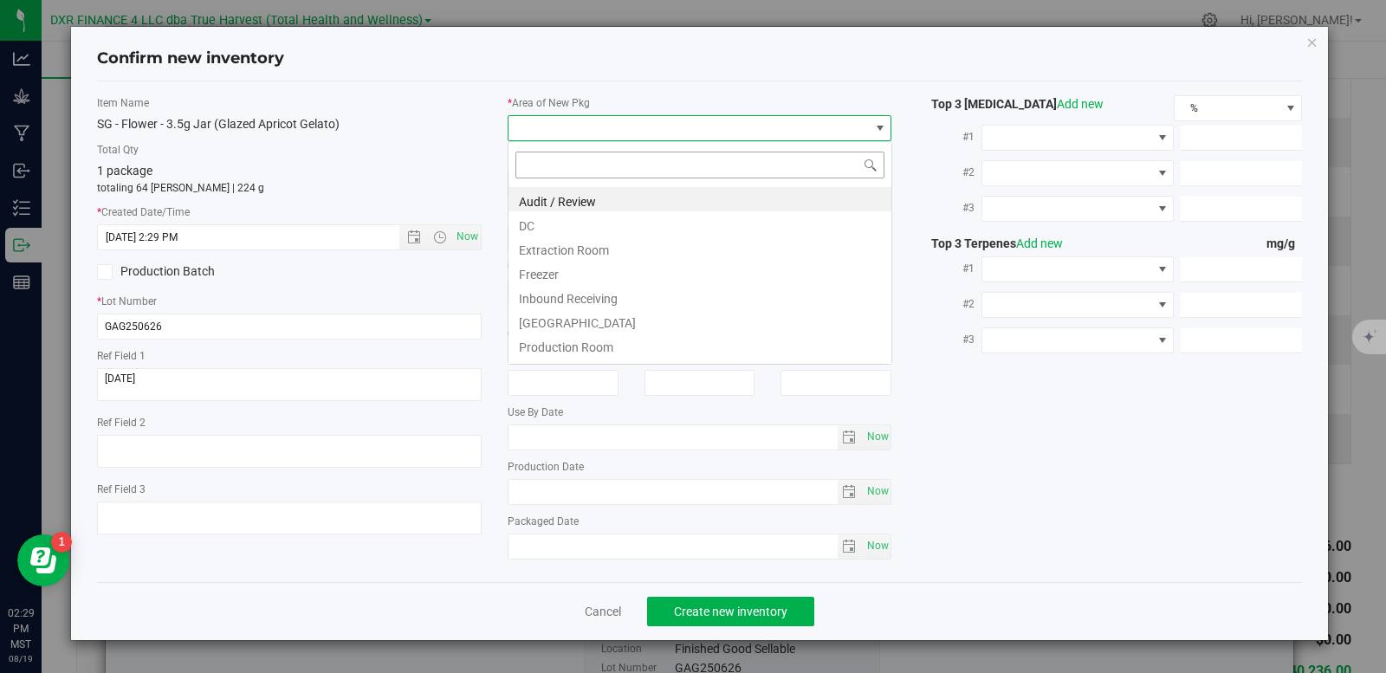
scroll to position [26, 385]
click at [556, 225] on li "DC" at bounding box center [699, 223] width 383 height 24
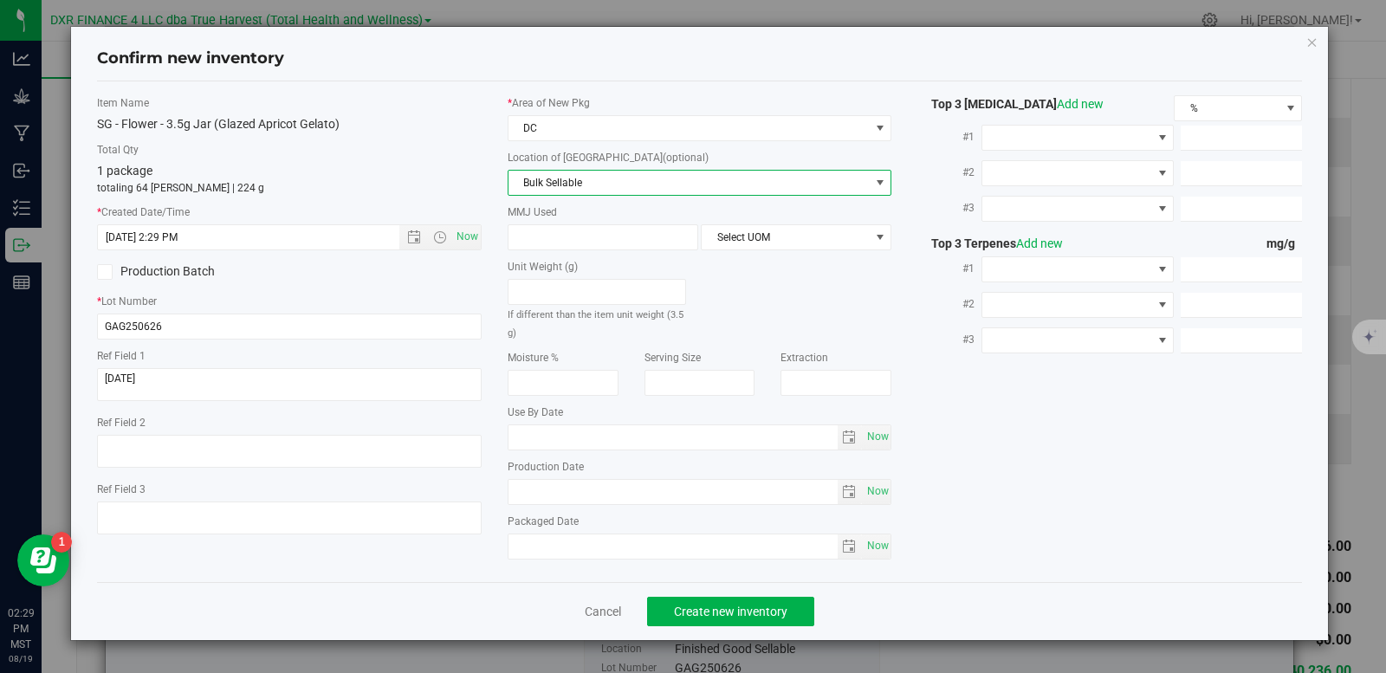
click at [554, 178] on span "Bulk Sellable" at bounding box center [688, 183] width 361 height 24
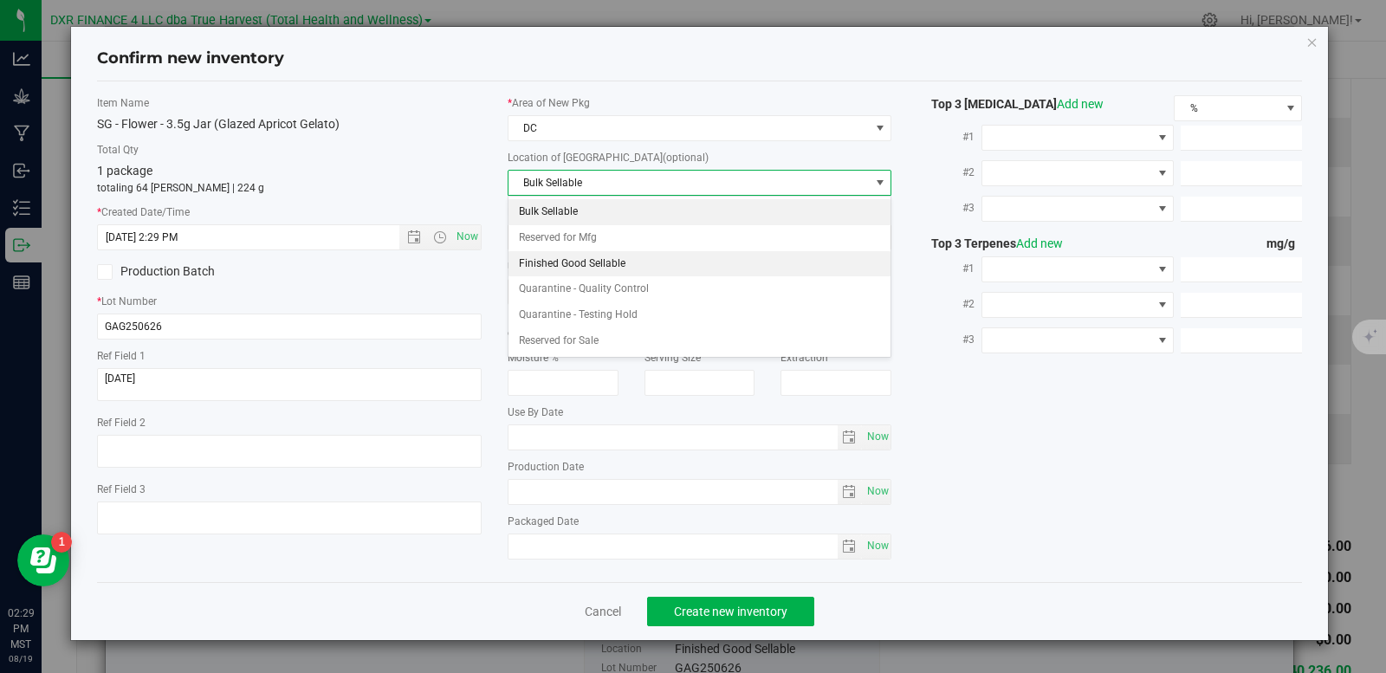
click at [573, 264] on li "Finished Good Sellable" at bounding box center [699, 264] width 383 height 26
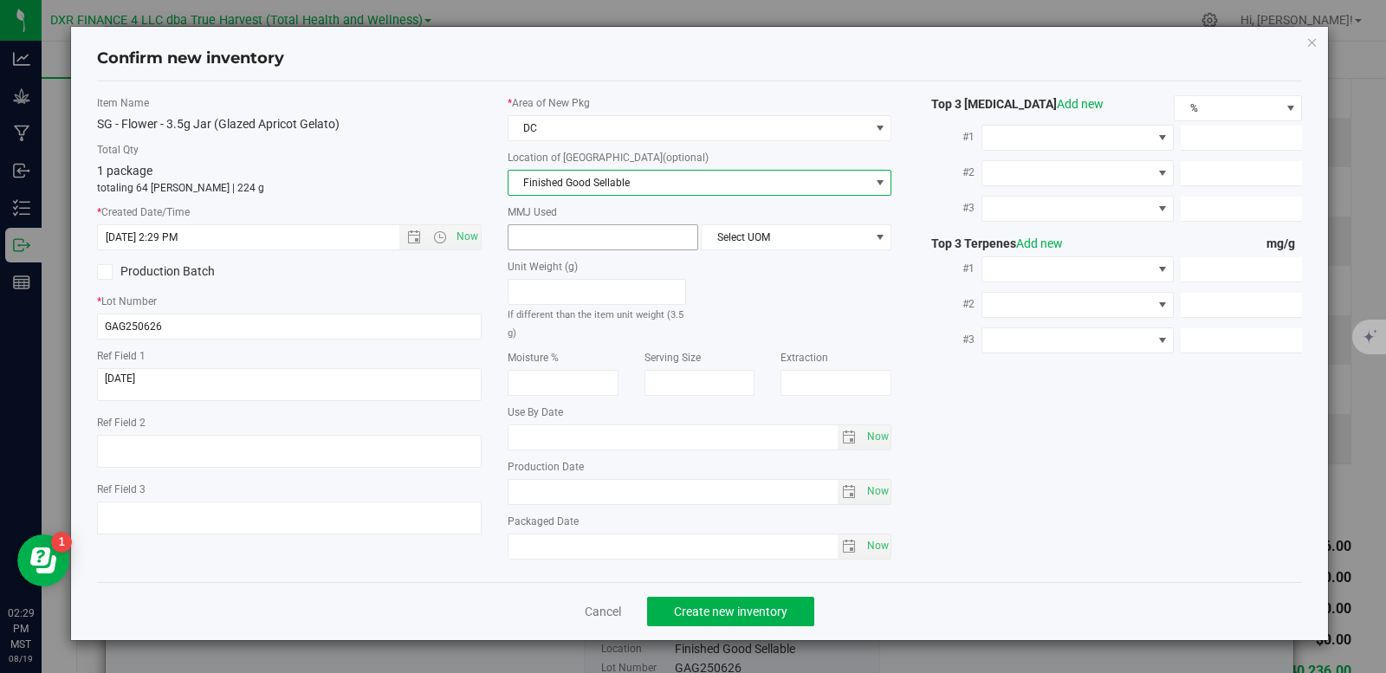
click at [583, 240] on span at bounding box center [603, 237] width 191 height 26
type input "3.5"
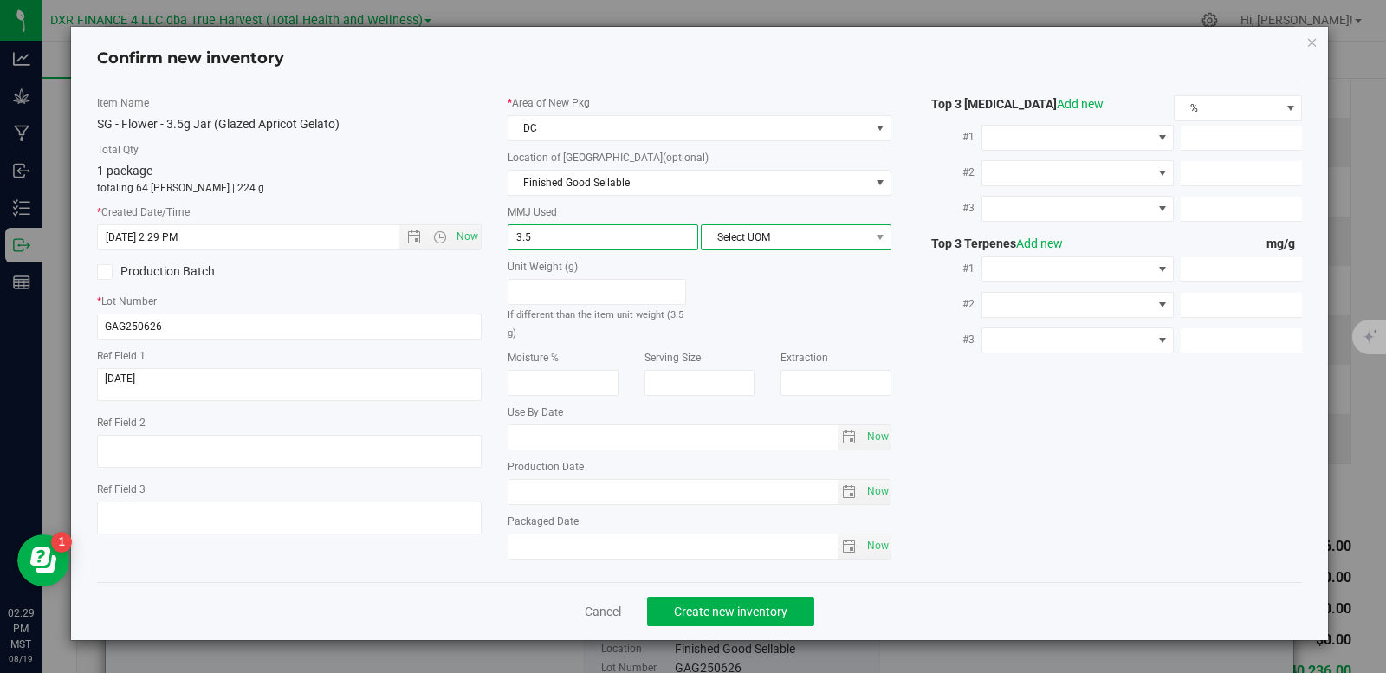
type input "3.5000"
click at [784, 235] on span "Select UOM" at bounding box center [785, 237] width 167 height 24
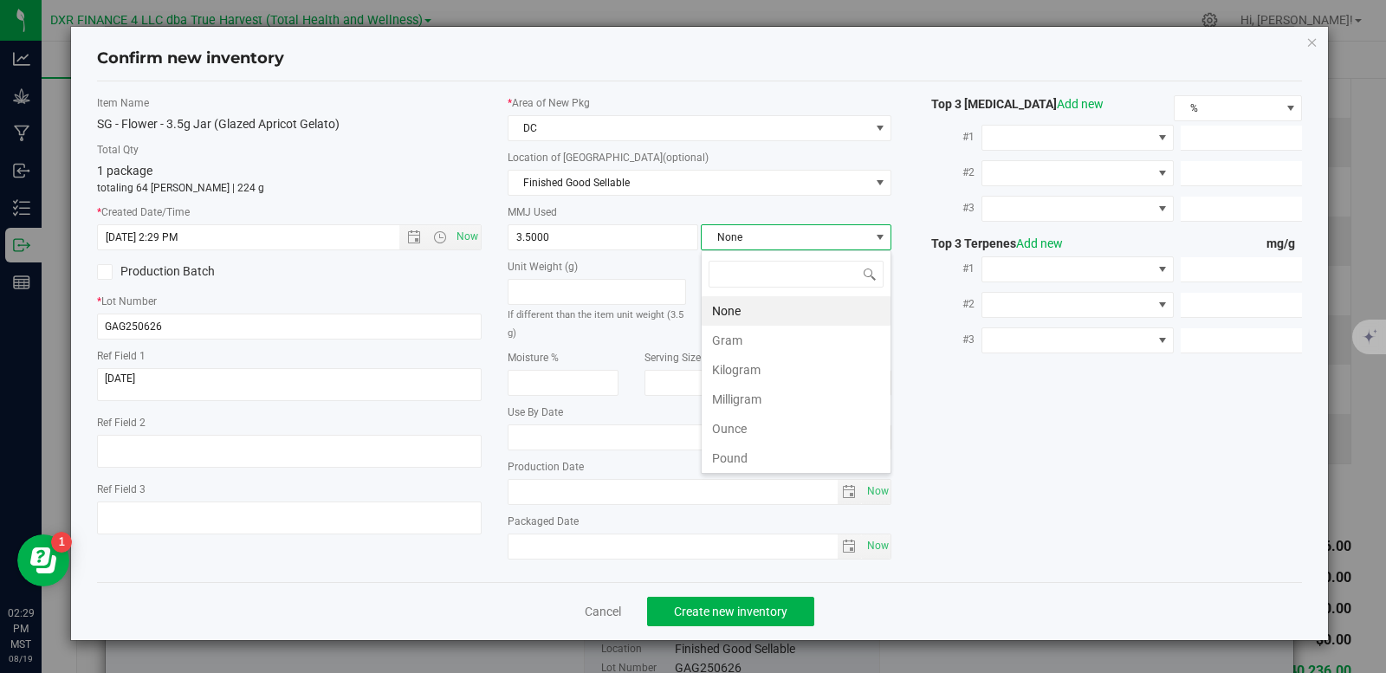
scroll to position [26, 191]
click at [727, 340] on li "Gram" at bounding box center [796, 340] width 189 height 29
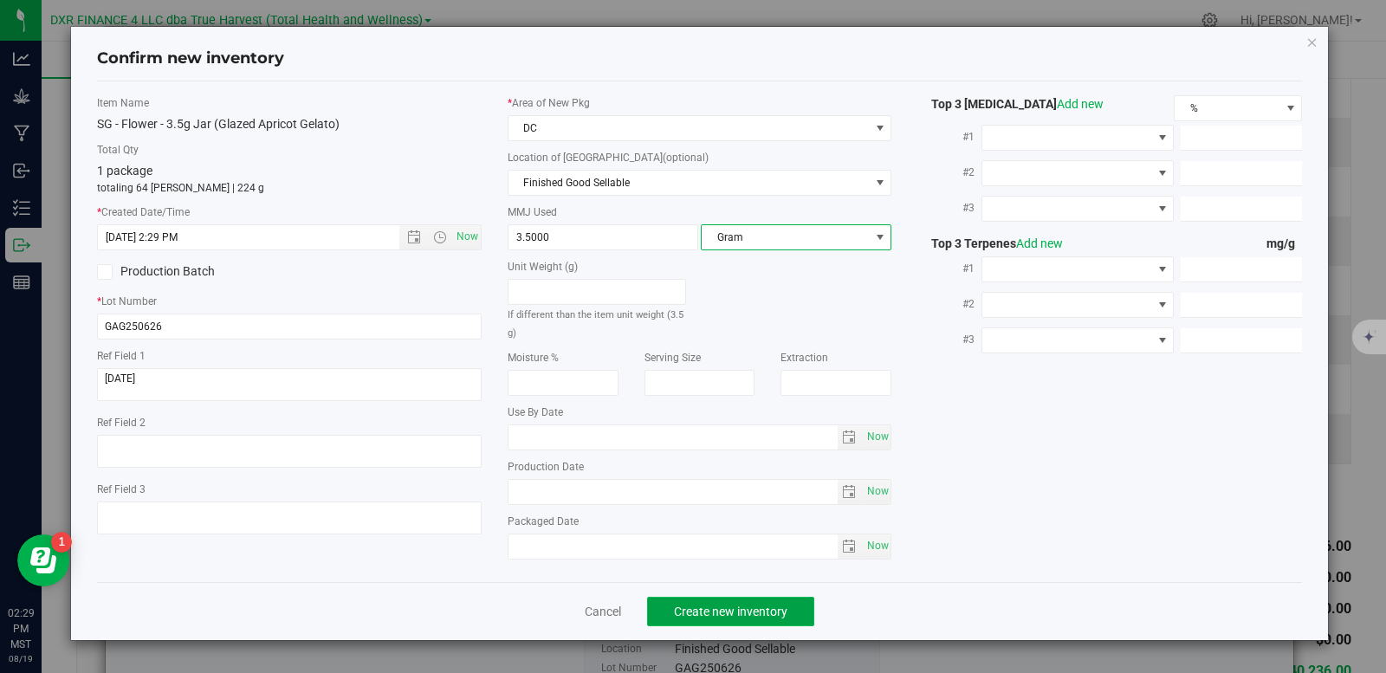
click at [745, 610] on span "Create new inventory" at bounding box center [730, 612] width 113 height 14
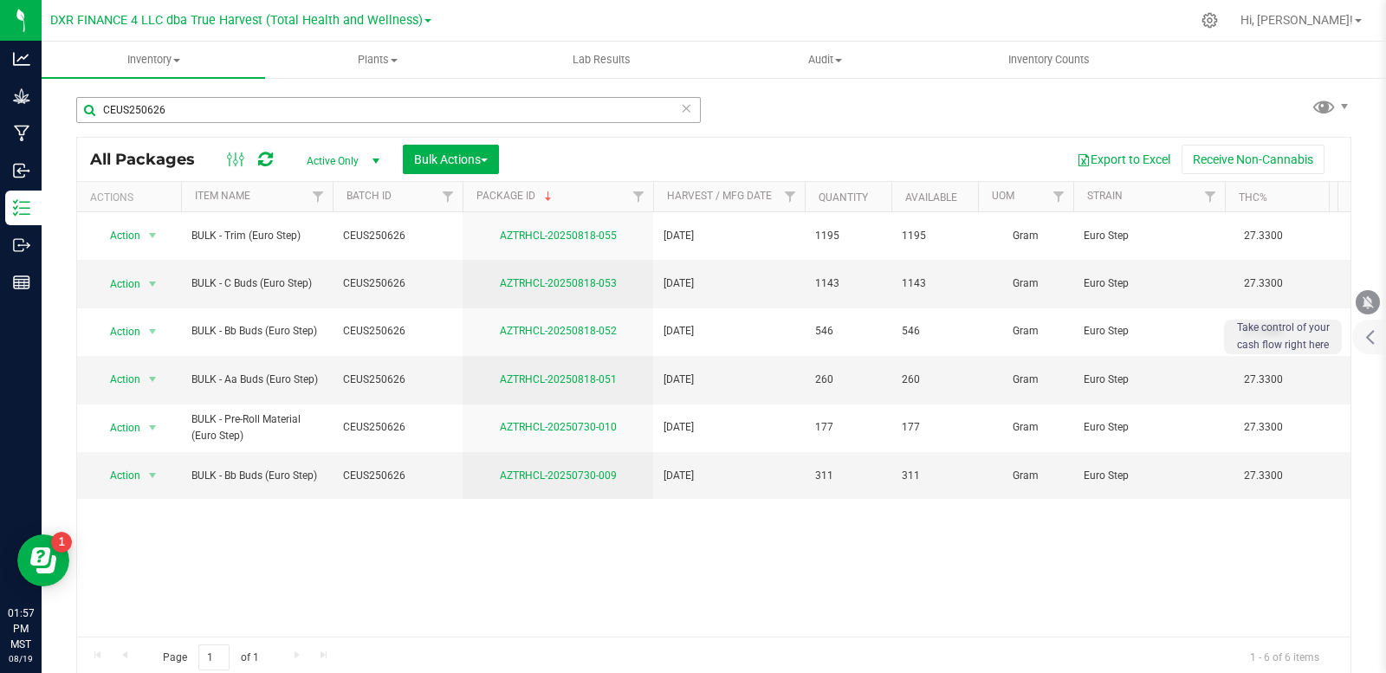
click at [220, 113] on input "CEUS250626" at bounding box center [388, 110] width 624 height 26
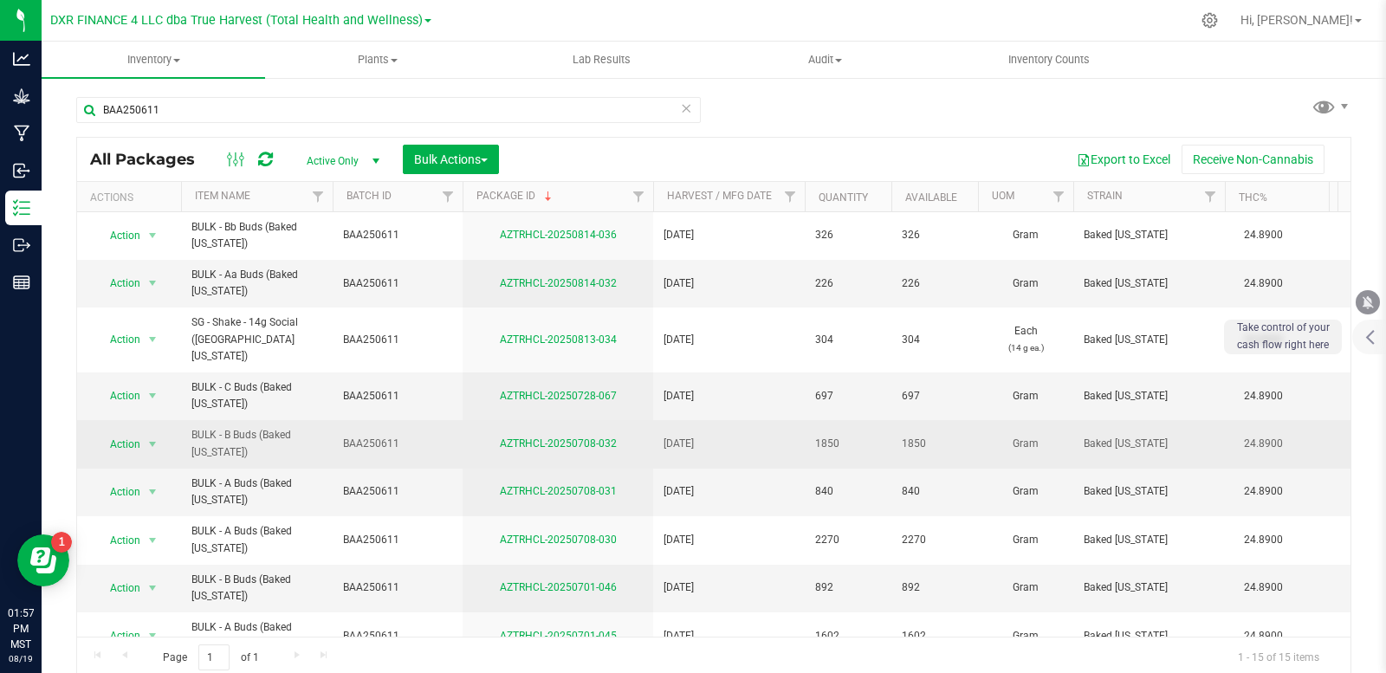
scroll to position [5, 0]
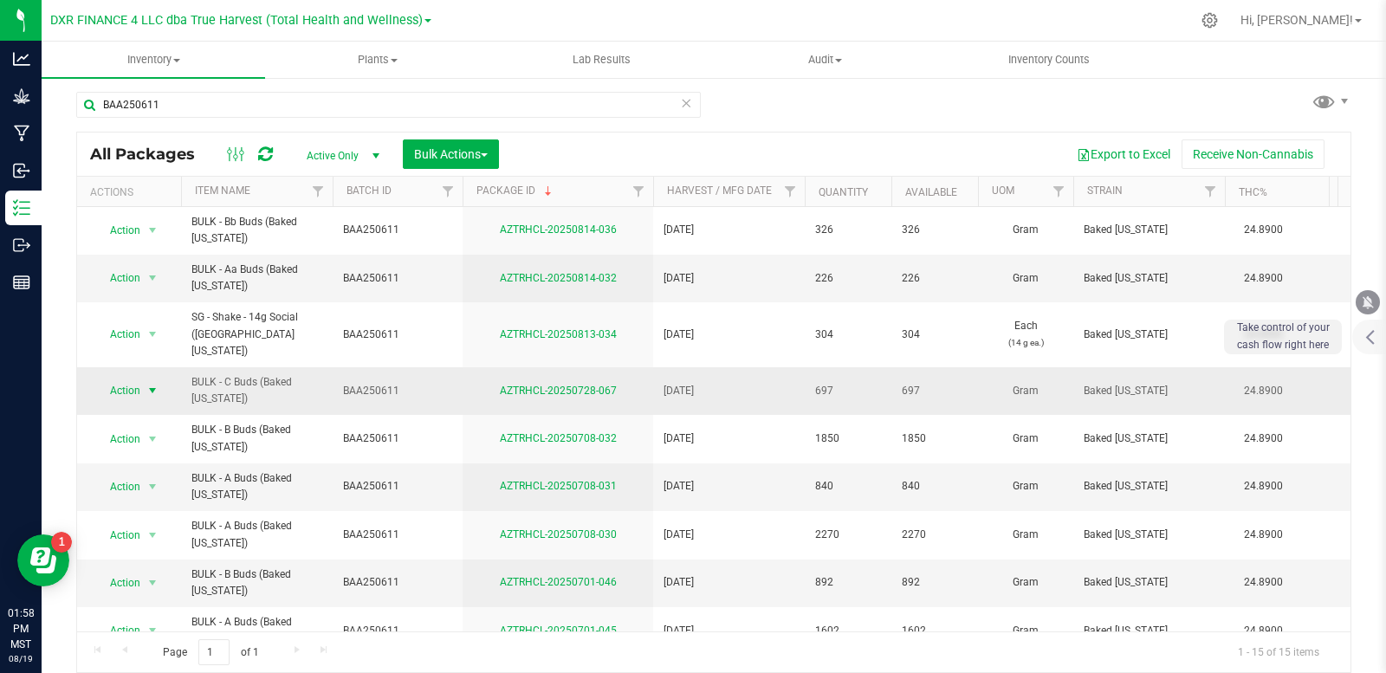
type input "BAA250611"
click at [149, 384] on span "select" at bounding box center [153, 391] width 14 height 14
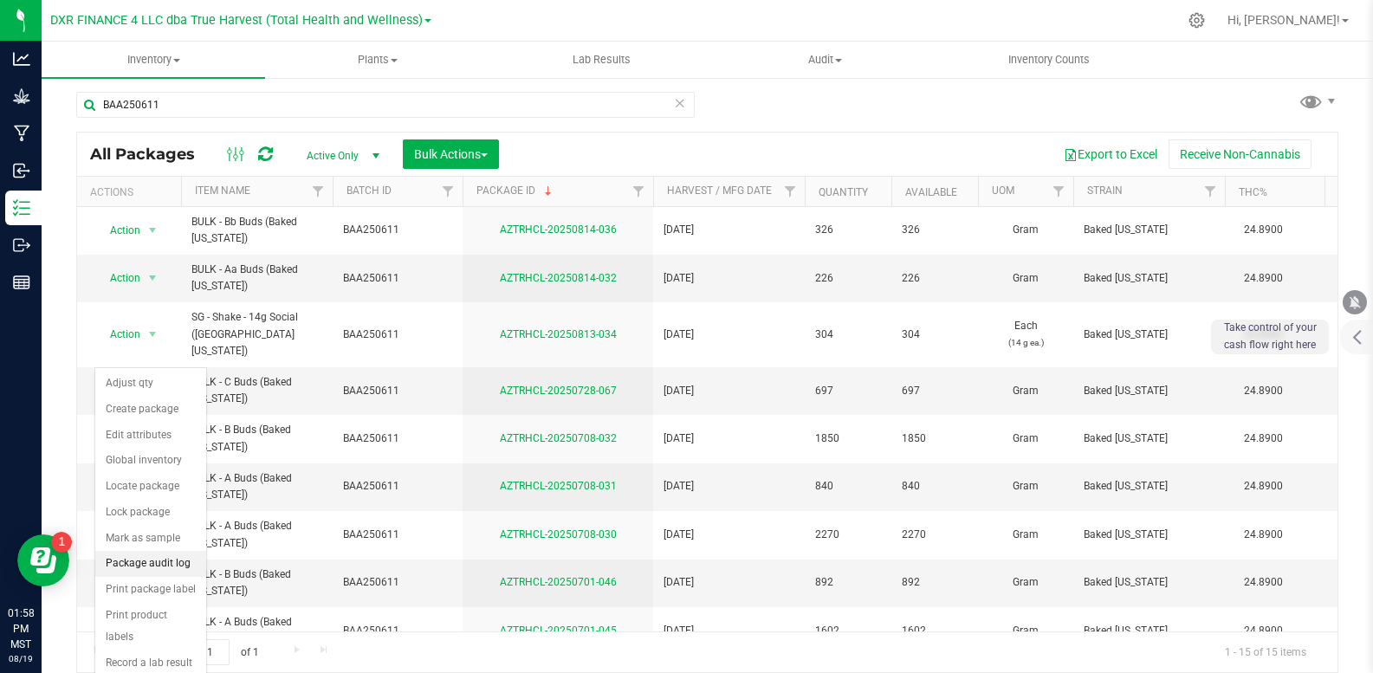
click at [159, 562] on li "Package audit log" at bounding box center [150, 564] width 111 height 26
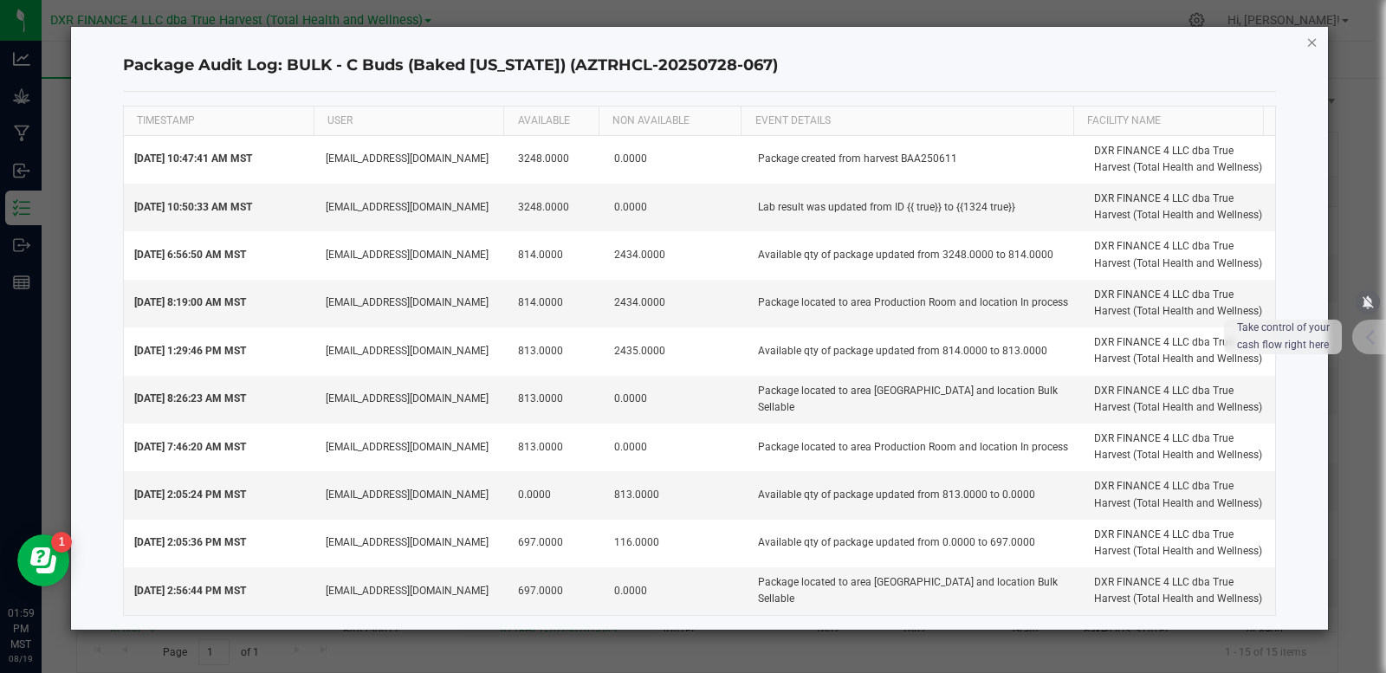
click at [1316, 40] on icon "button" at bounding box center [1312, 41] width 12 height 21
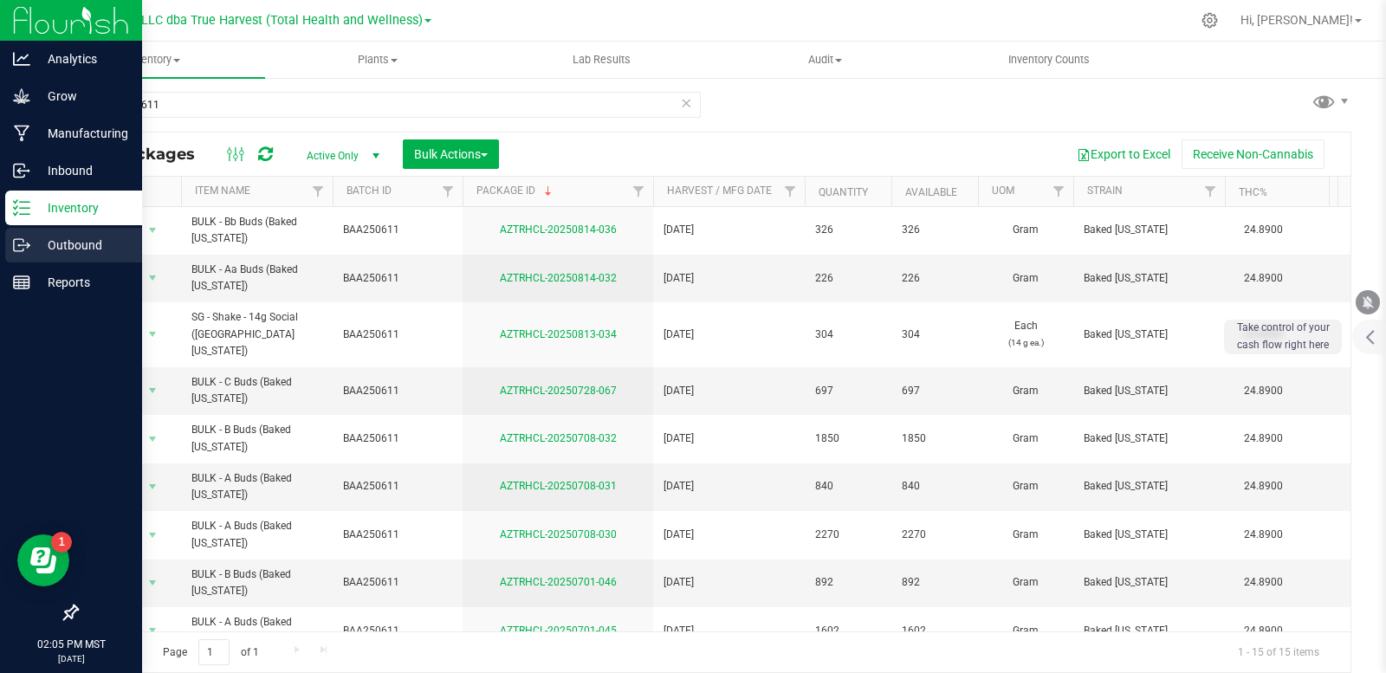
click at [46, 244] on p "Outbound" at bounding box center [82, 245] width 104 height 21
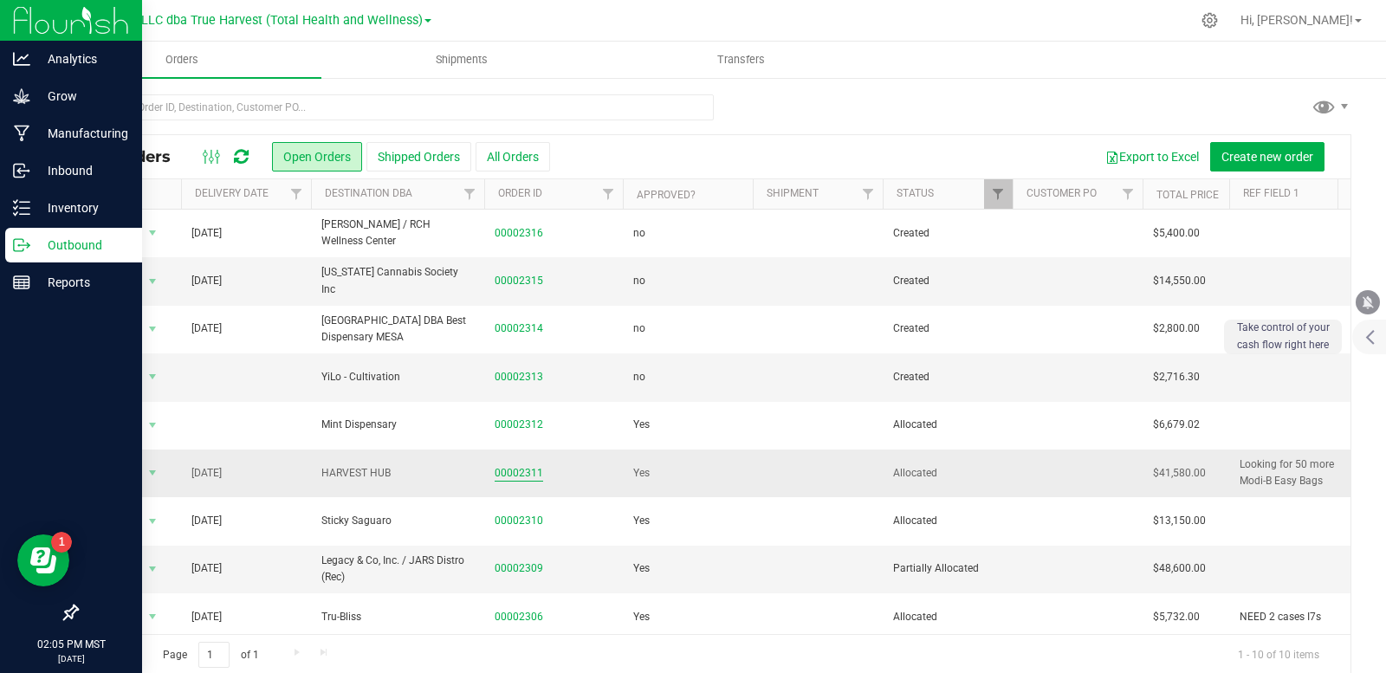
click at [524, 471] on link "00002311" at bounding box center [519, 473] width 49 height 16
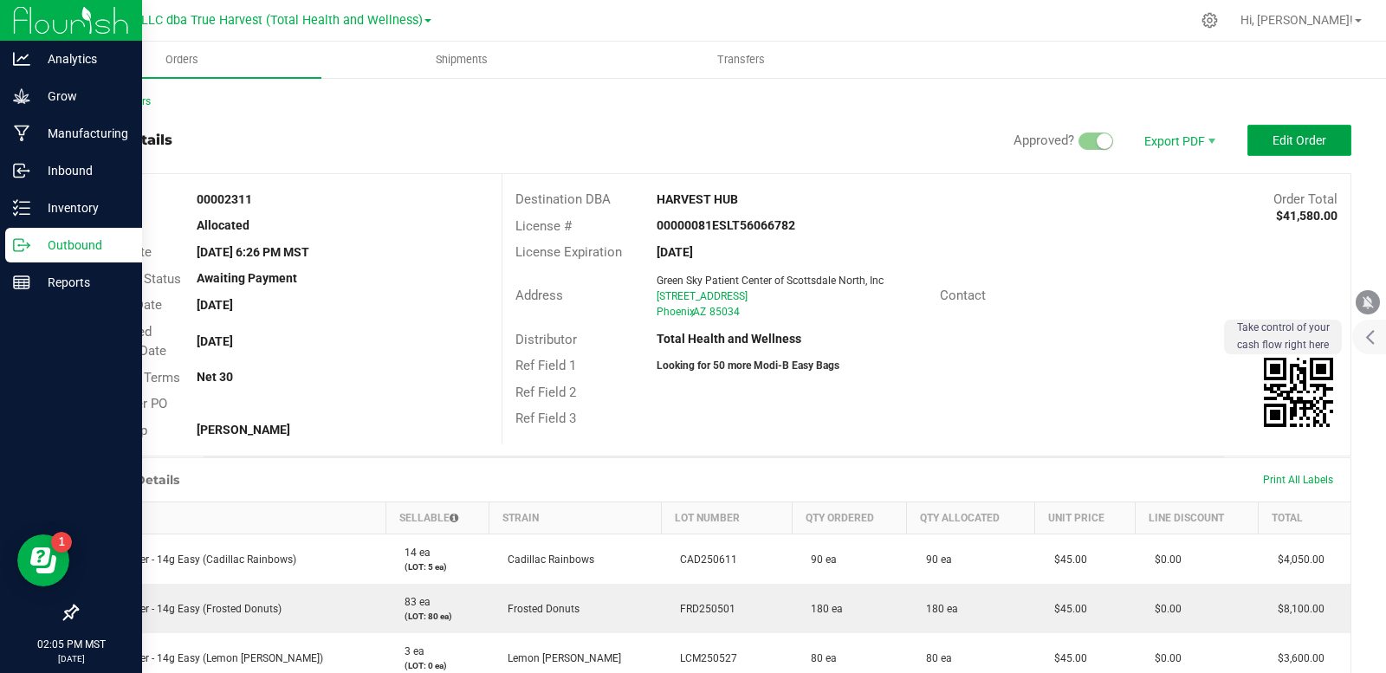
click at [1287, 144] on span "Edit Order" at bounding box center [1299, 140] width 54 height 14
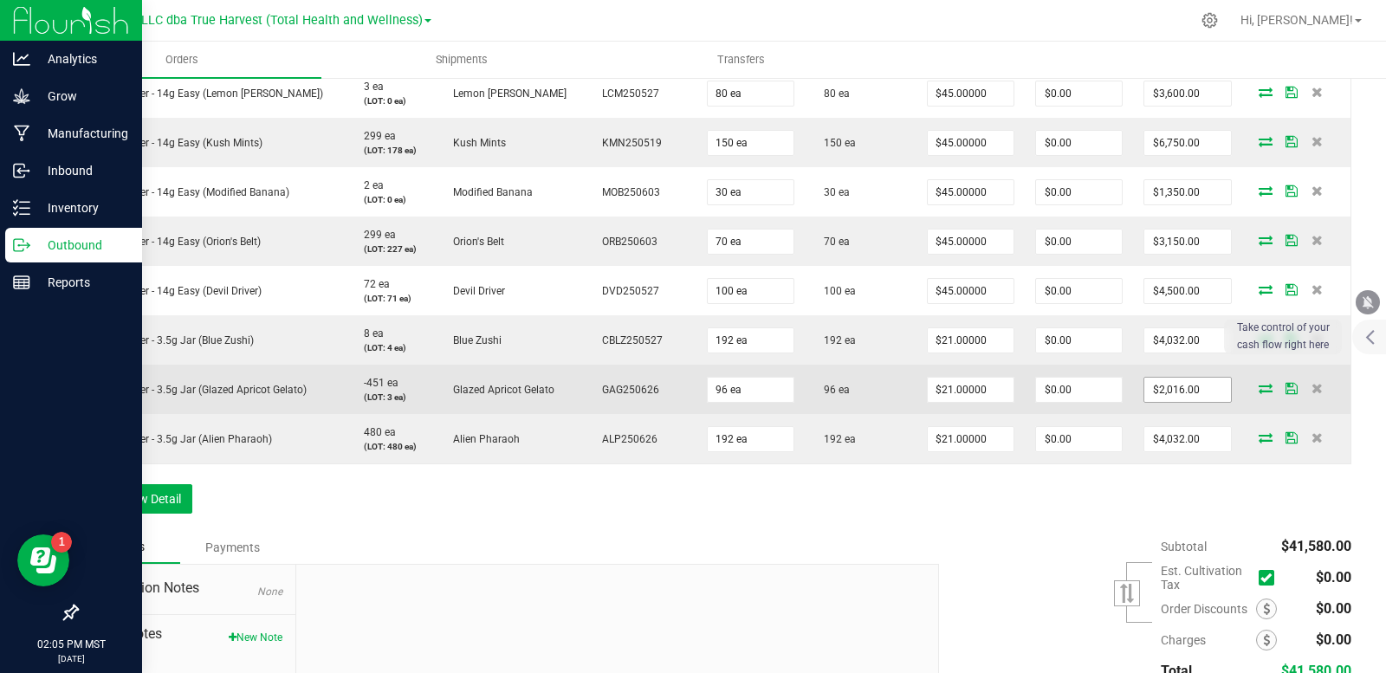
scroll to position [520, 0]
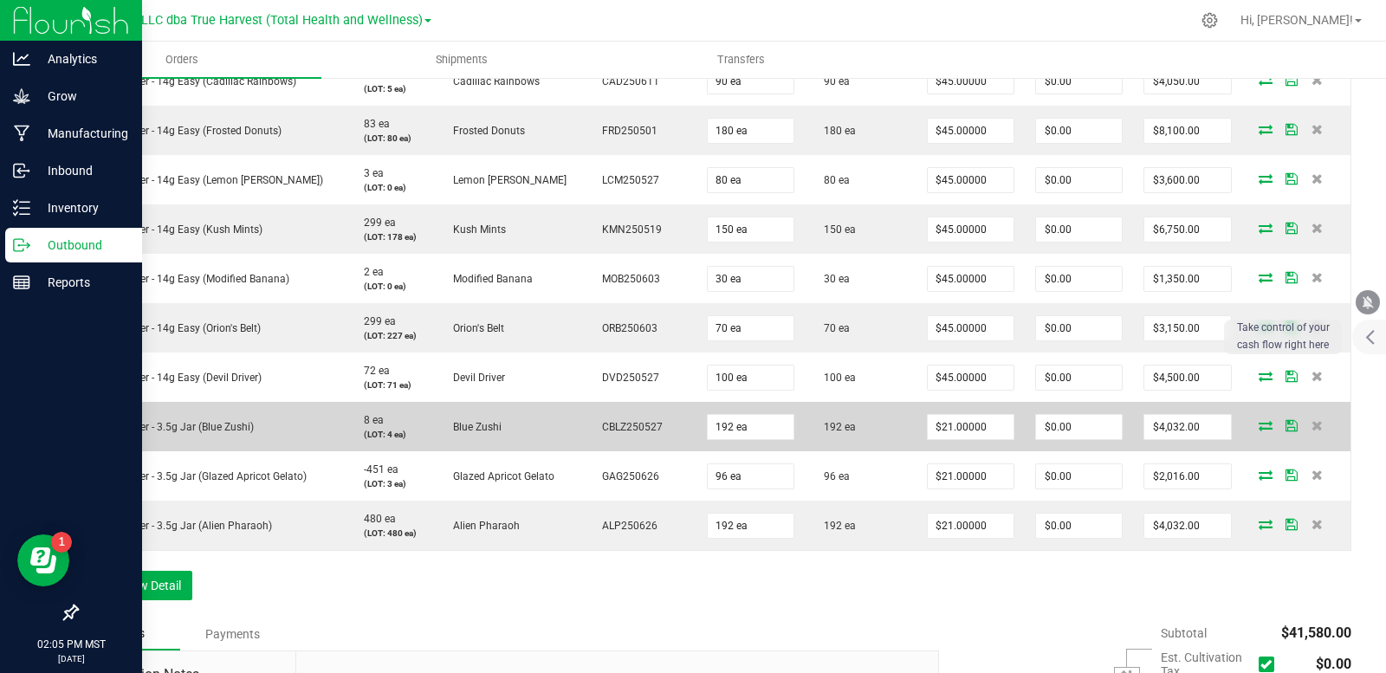
click at [1259, 428] on icon at bounding box center [1266, 425] width 14 height 10
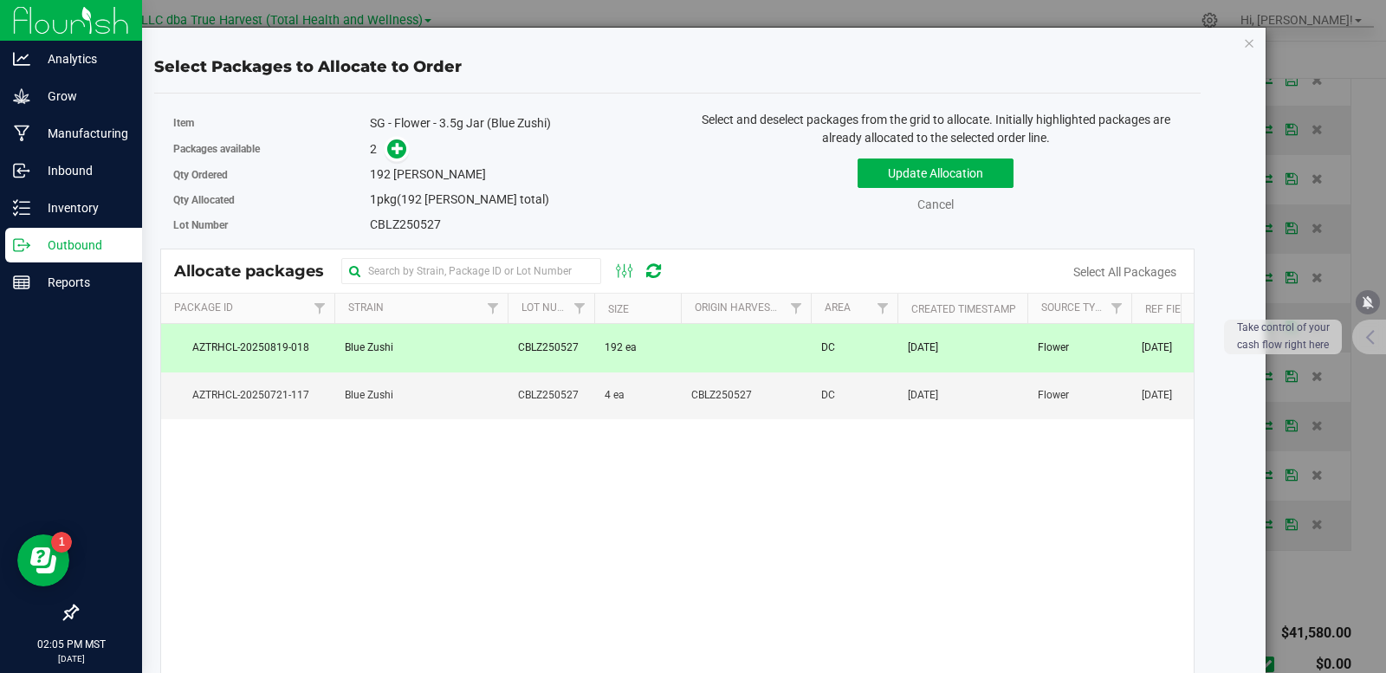
click at [696, 356] on td at bounding box center [746, 348] width 130 height 48
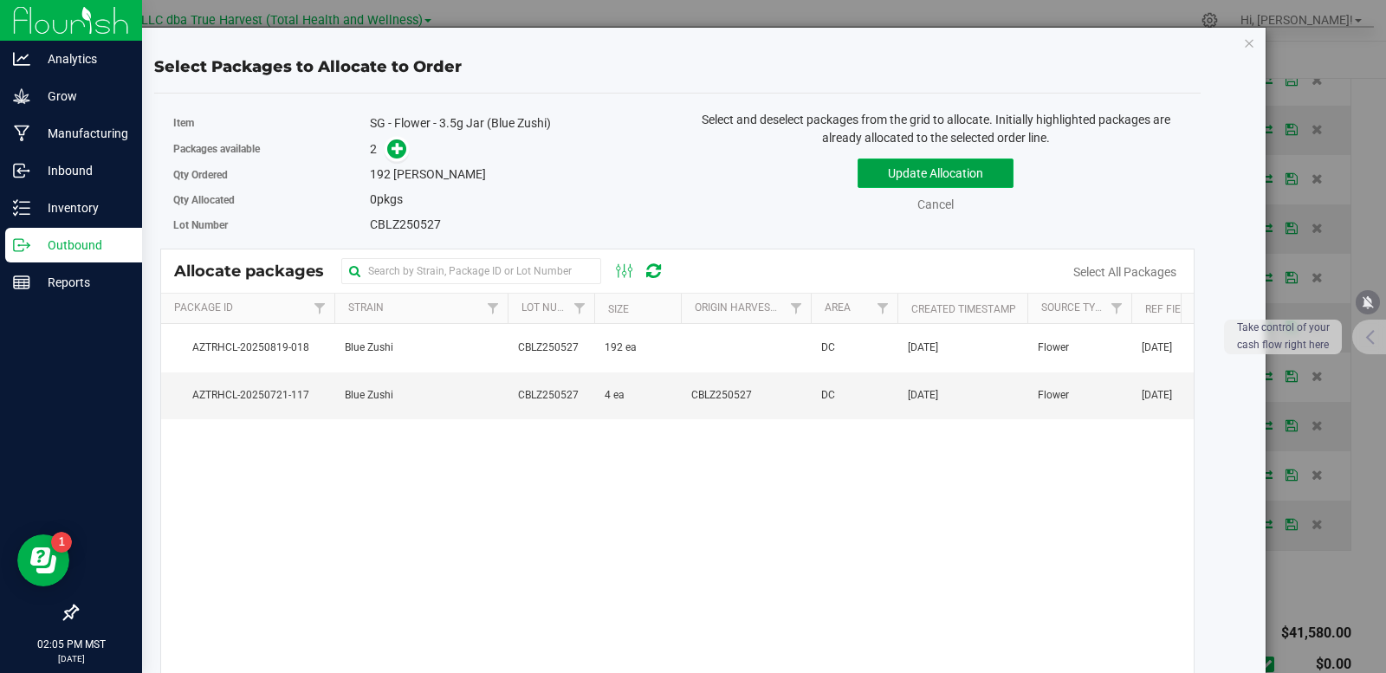
click at [880, 174] on button "Update Allocation" at bounding box center [935, 173] width 156 height 29
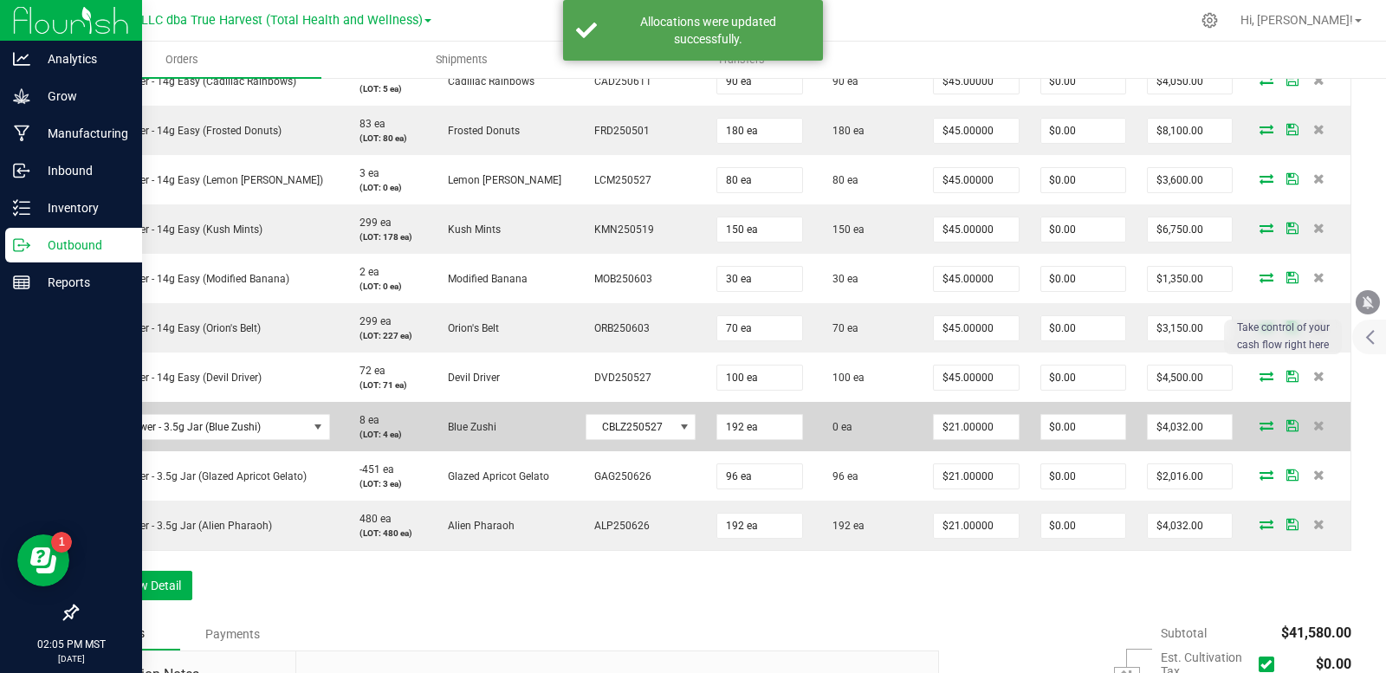
click at [1259, 424] on icon at bounding box center [1266, 425] width 14 height 10
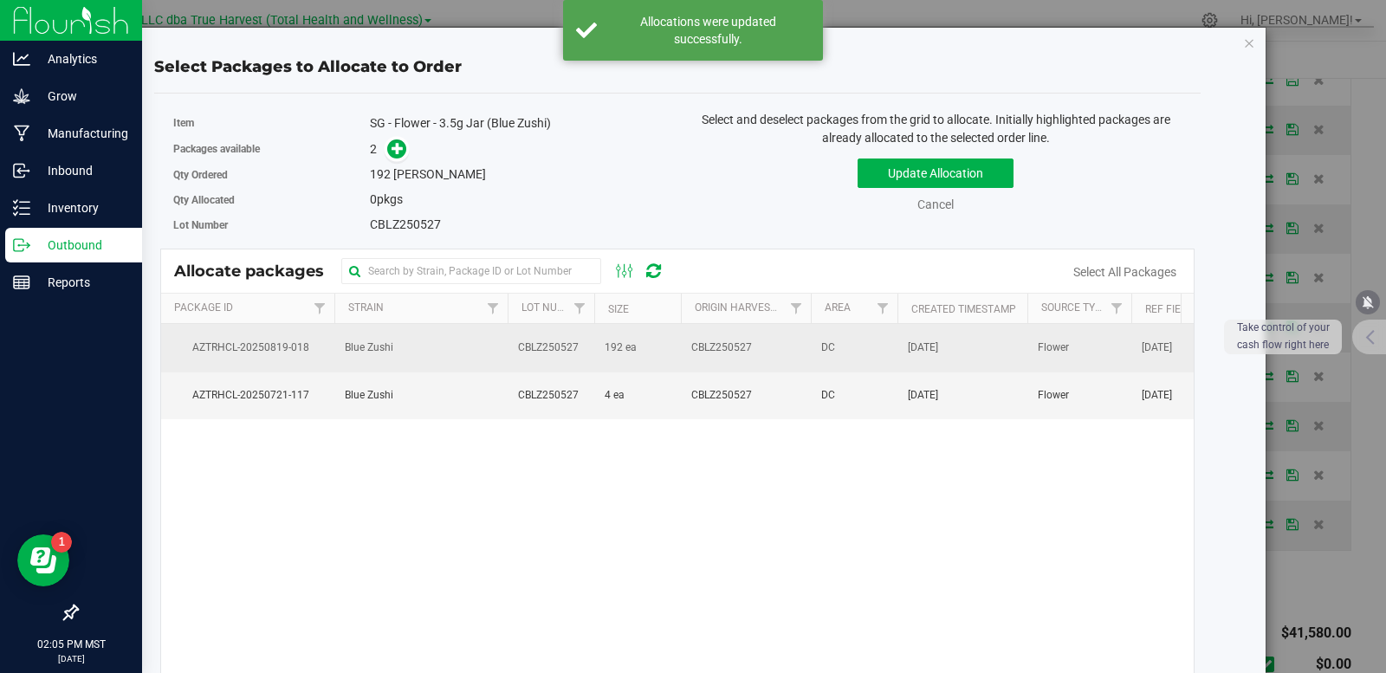
click at [643, 350] on td "192 ea" at bounding box center [637, 348] width 87 height 48
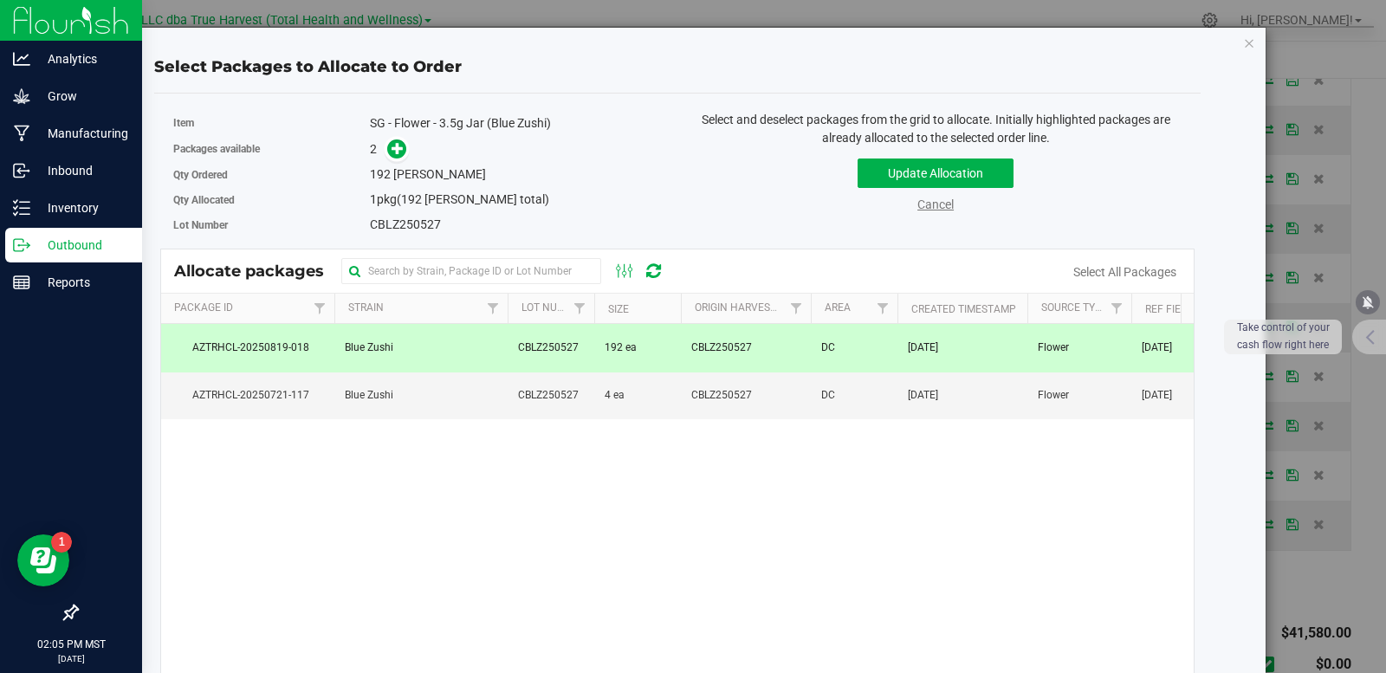
click at [930, 203] on link "Cancel" at bounding box center [935, 204] width 36 height 14
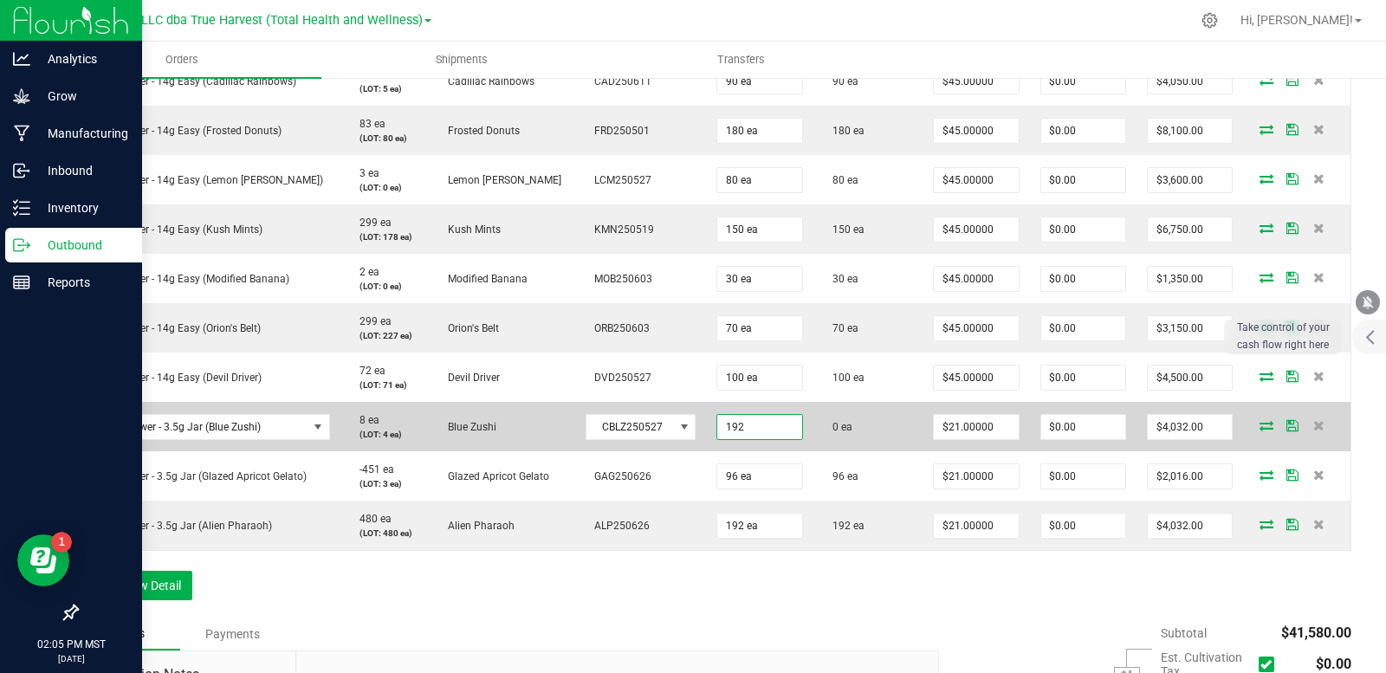
click at [734, 428] on input "192" at bounding box center [759, 427] width 84 height 24
type input "187 ea"
type input "$3,927.00"
click at [842, 421] on td "0 ea" at bounding box center [868, 426] width 110 height 49
click at [1259, 425] on icon at bounding box center [1266, 425] width 14 height 10
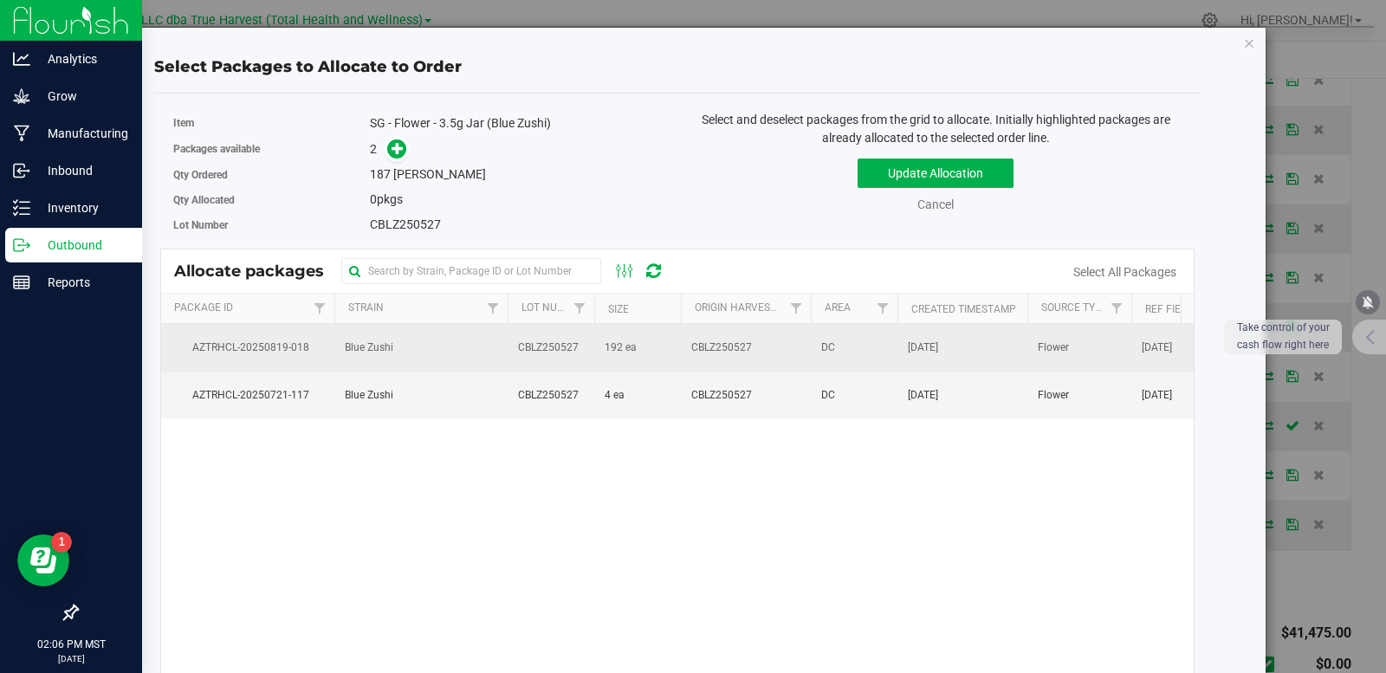
click at [644, 353] on td "192 ea" at bounding box center [637, 348] width 87 height 48
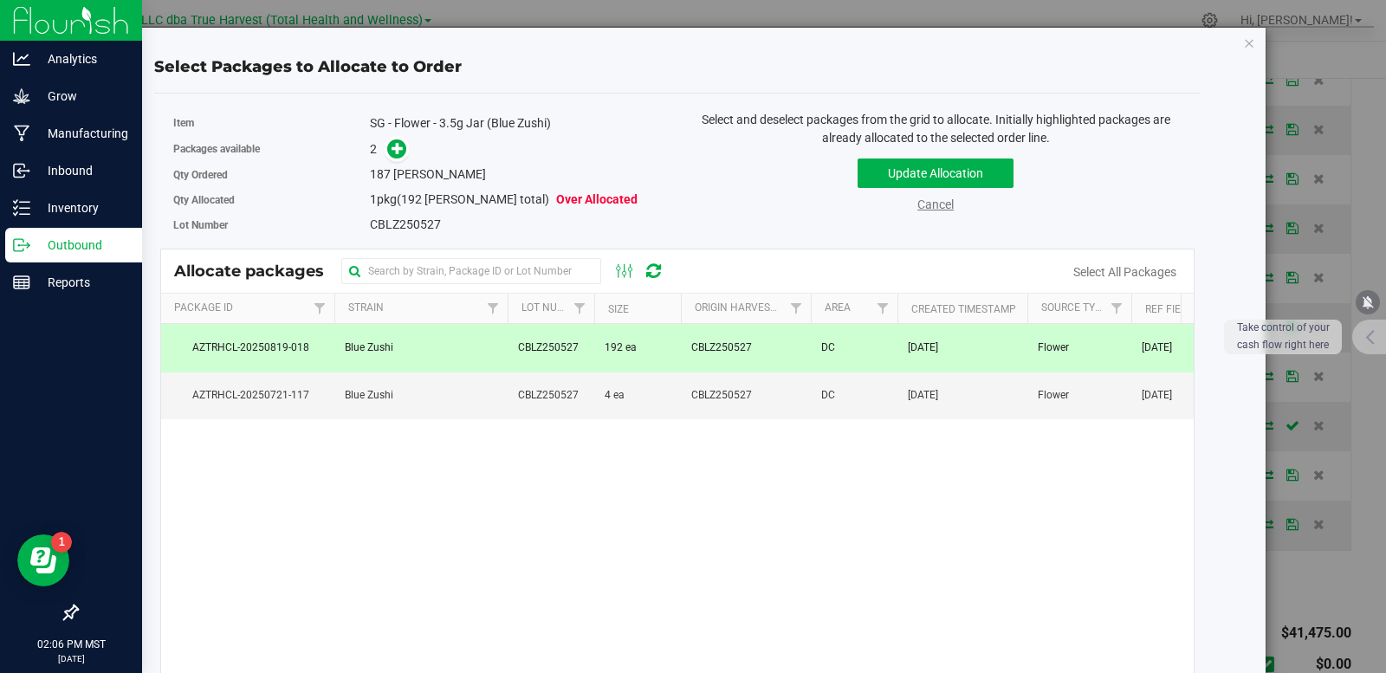
click at [932, 206] on link "Cancel" at bounding box center [935, 204] width 36 height 14
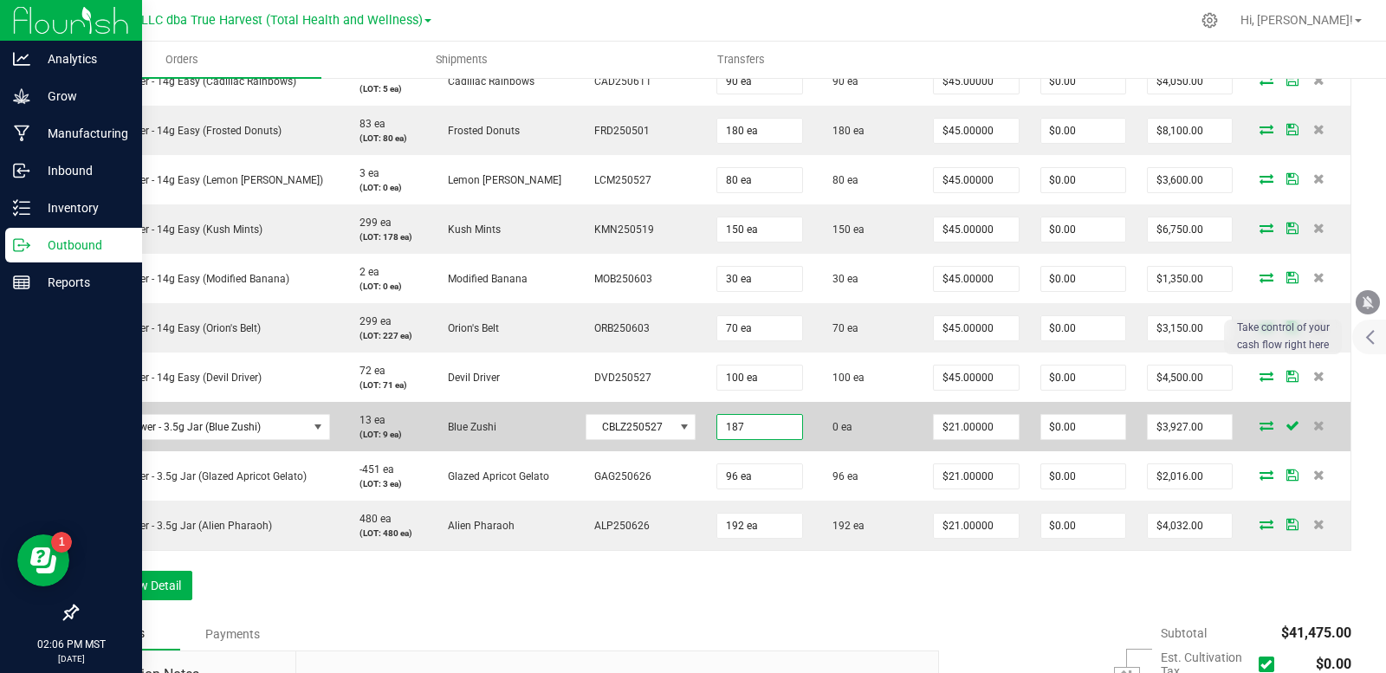
click at [742, 424] on input "187" at bounding box center [759, 427] width 84 height 24
type input "160 ea"
type input "$3,360.00"
click at [1259, 425] on icon at bounding box center [1266, 425] width 14 height 10
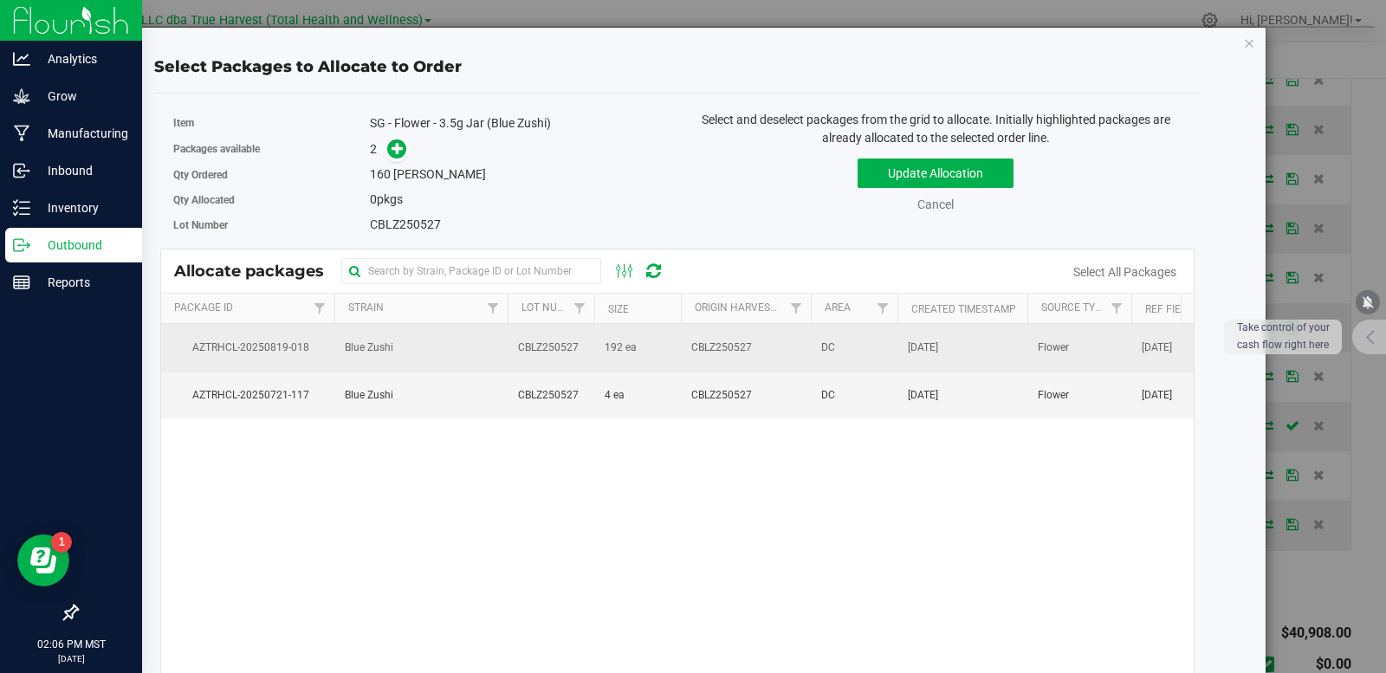
click at [560, 351] on span "CBLZ250527" at bounding box center [548, 348] width 61 height 16
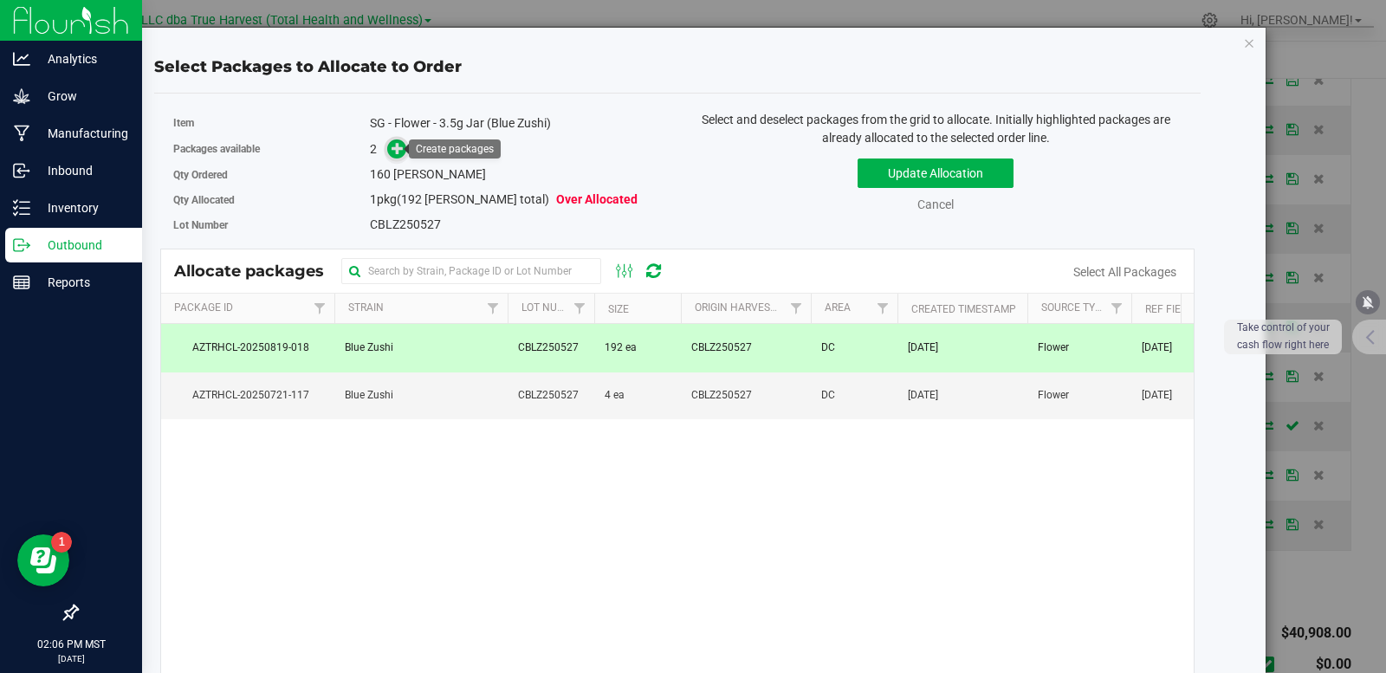
click at [400, 148] on icon at bounding box center [398, 148] width 12 height 12
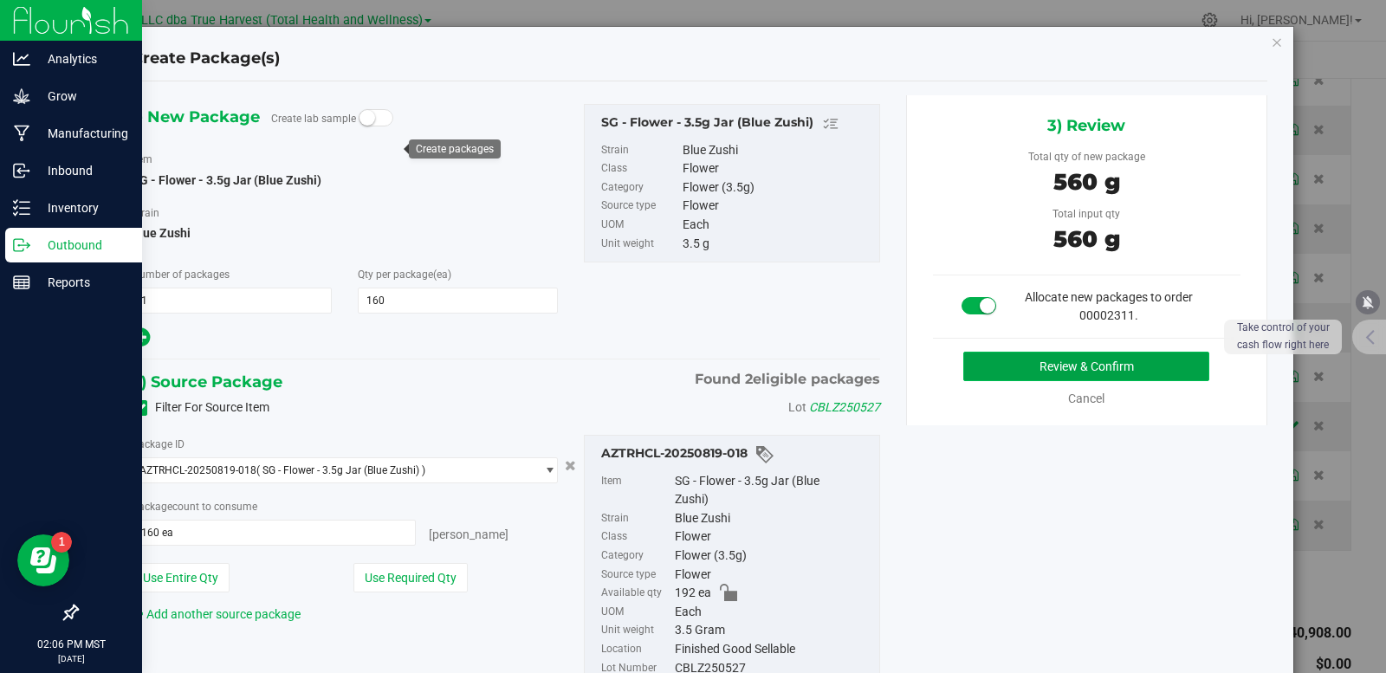
click at [1004, 365] on button "Review & Confirm" at bounding box center [1086, 366] width 246 height 29
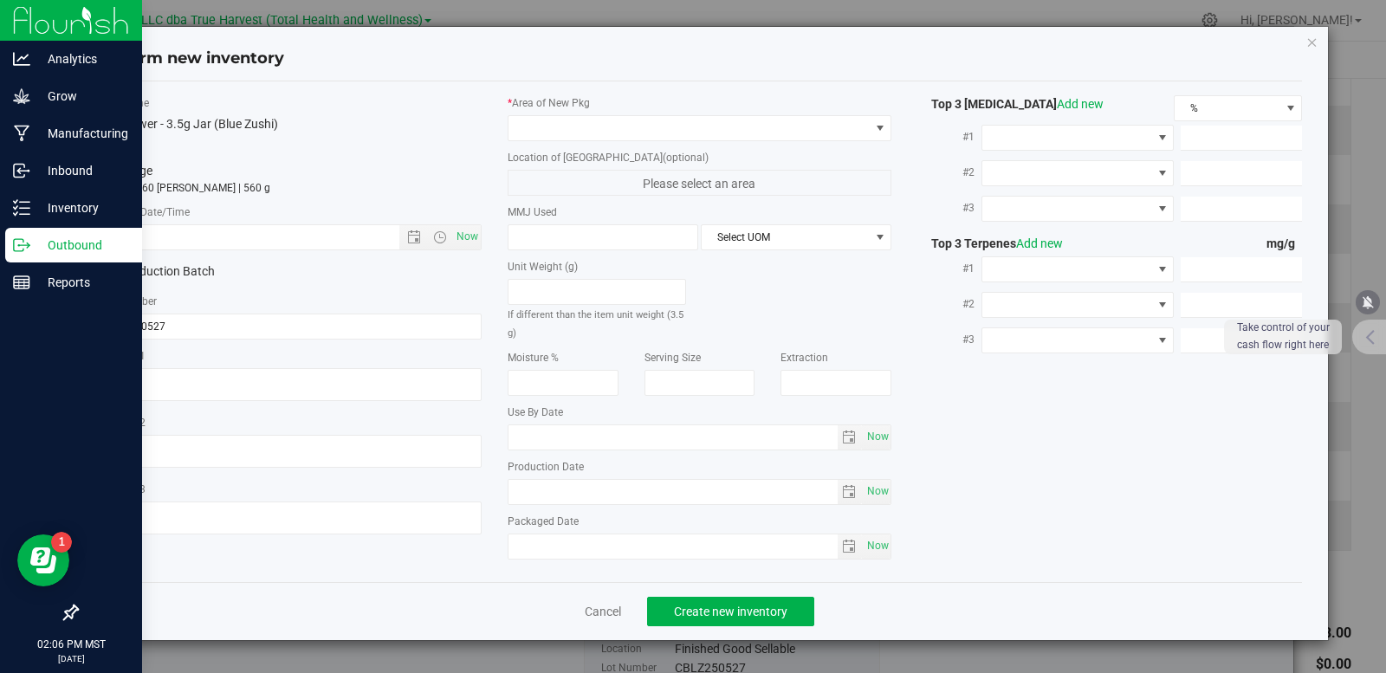
type textarea "[DATE]"
click at [183, 381] on textarea at bounding box center [289, 384] width 385 height 33
click at [183, 380] on textarea at bounding box center [289, 384] width 385 height 33
click at [182, 379] on textarea at bounding box center [289, 384] width 385 height 33
click at [156, 237] on input "text" at bounding box center [263, 237] width 331 height 24
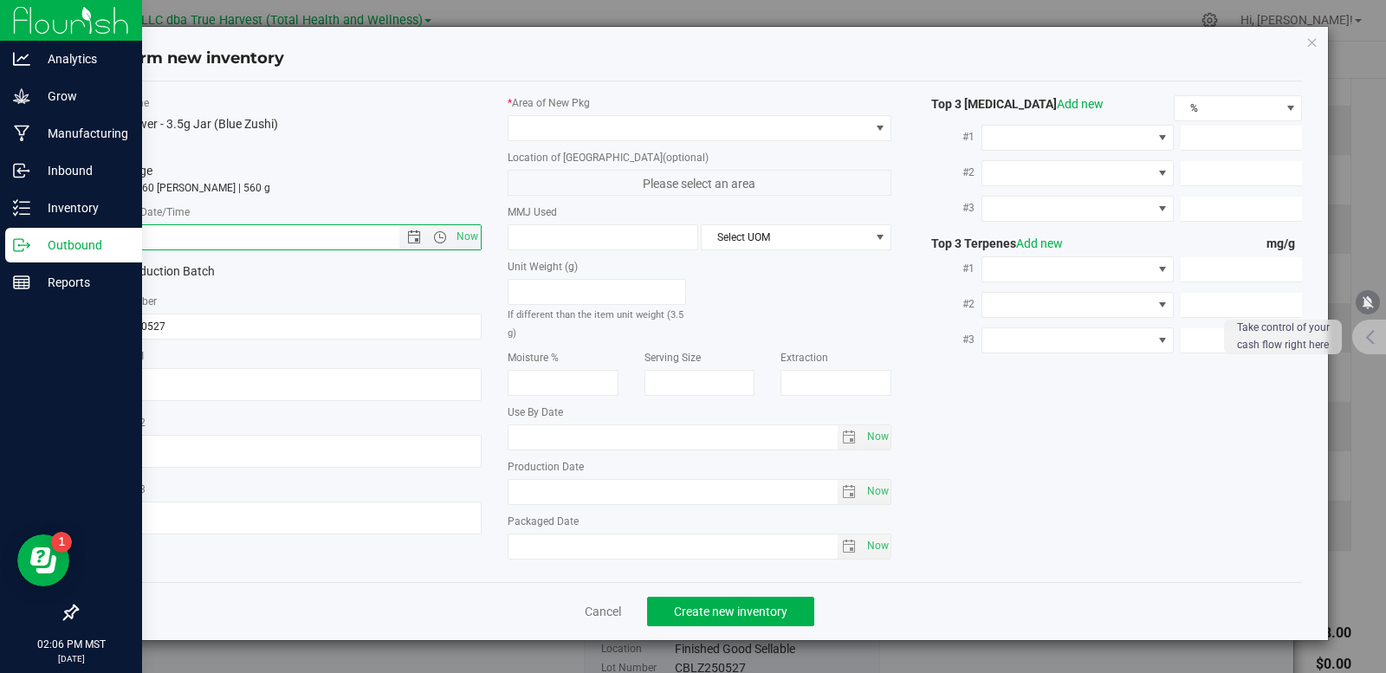
paste input "[DATE]"
type input "[DATE] 2:06 PM"
click at [642, 131] on span at bounding box center [688, 128] width 361 height 24
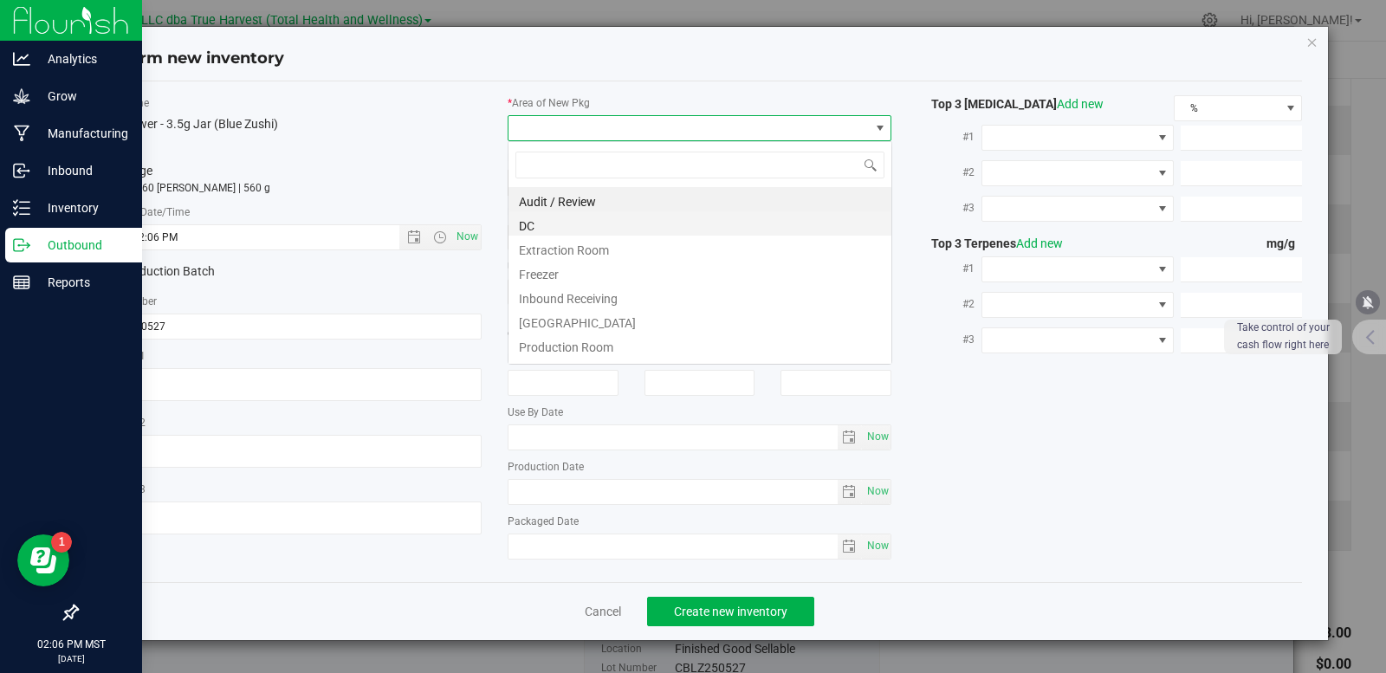
scroll to position [26, 385]
click at [578, 225] on li "DC" at bounding box center [699, 223] width 383 height 24
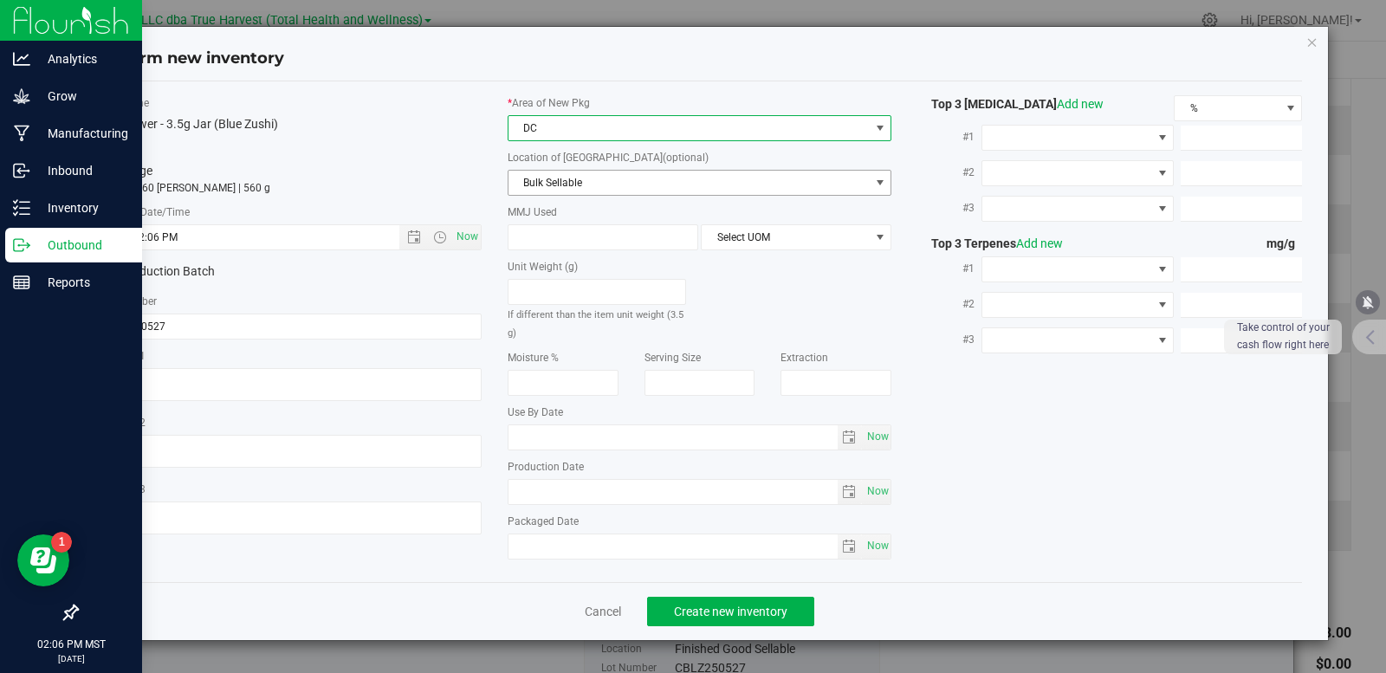
click at [605, 184] on span "Bulk Sellable" at bounding box center [688, 183] width 361 height 24
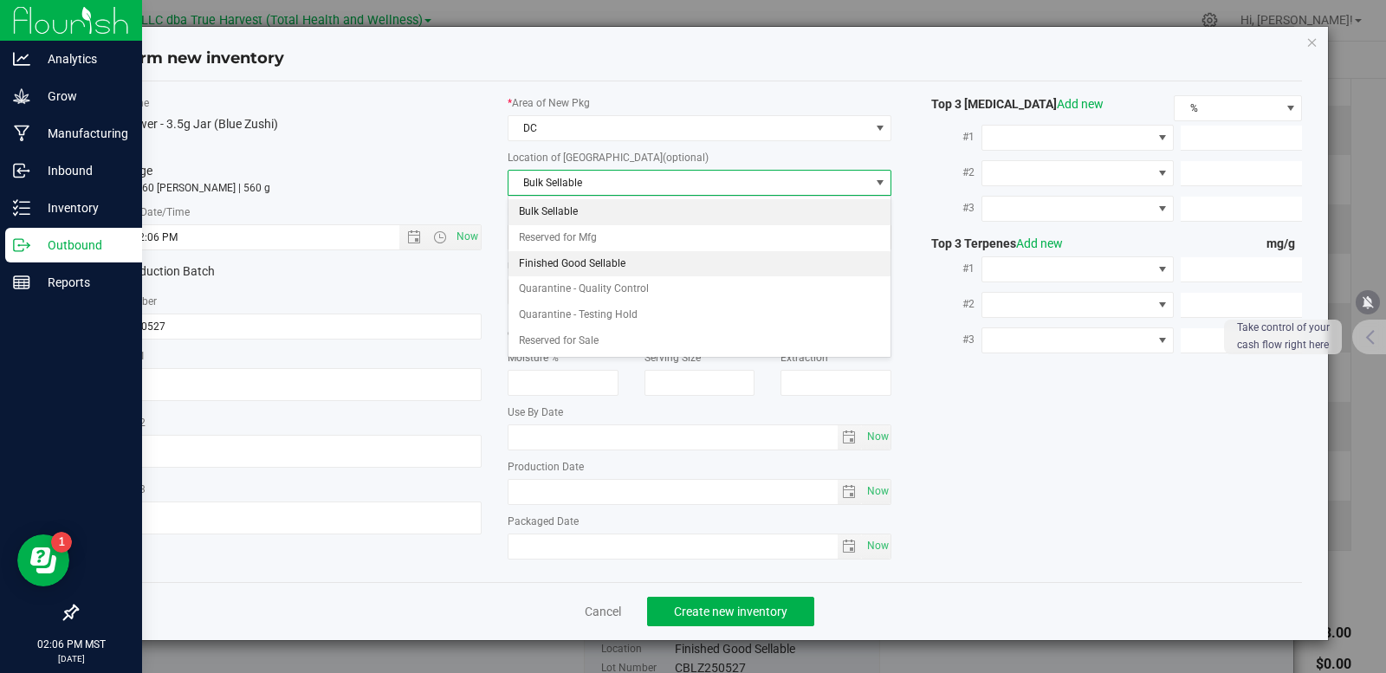
click at [592, 259] on li "Finished Good Sellable" at bounding box center [699, 264] width 383 height 26
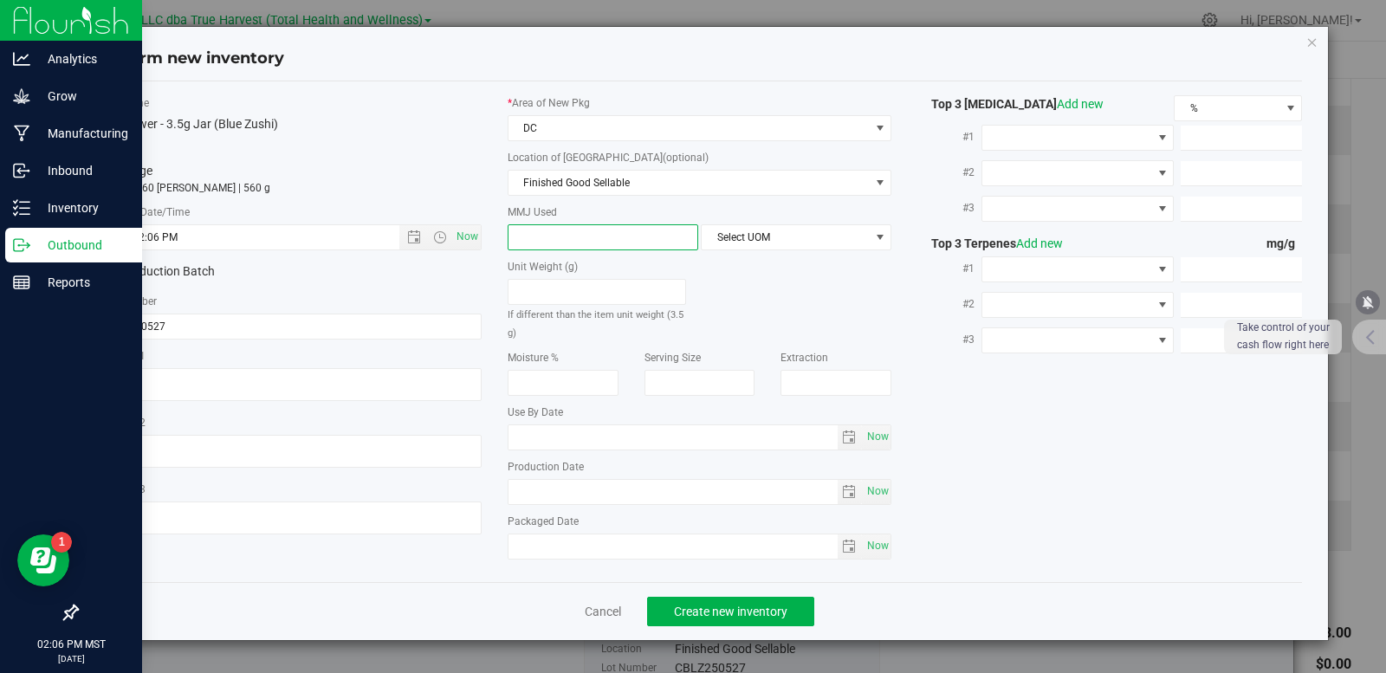
click at [579, 237] on span at bounding box center [603, 237] width 191 height 26
type input "3.5"
type input "3.5000"
click at [731, 239] on span "Select UOM" at bounding box center [785, 237] width 167 height 24
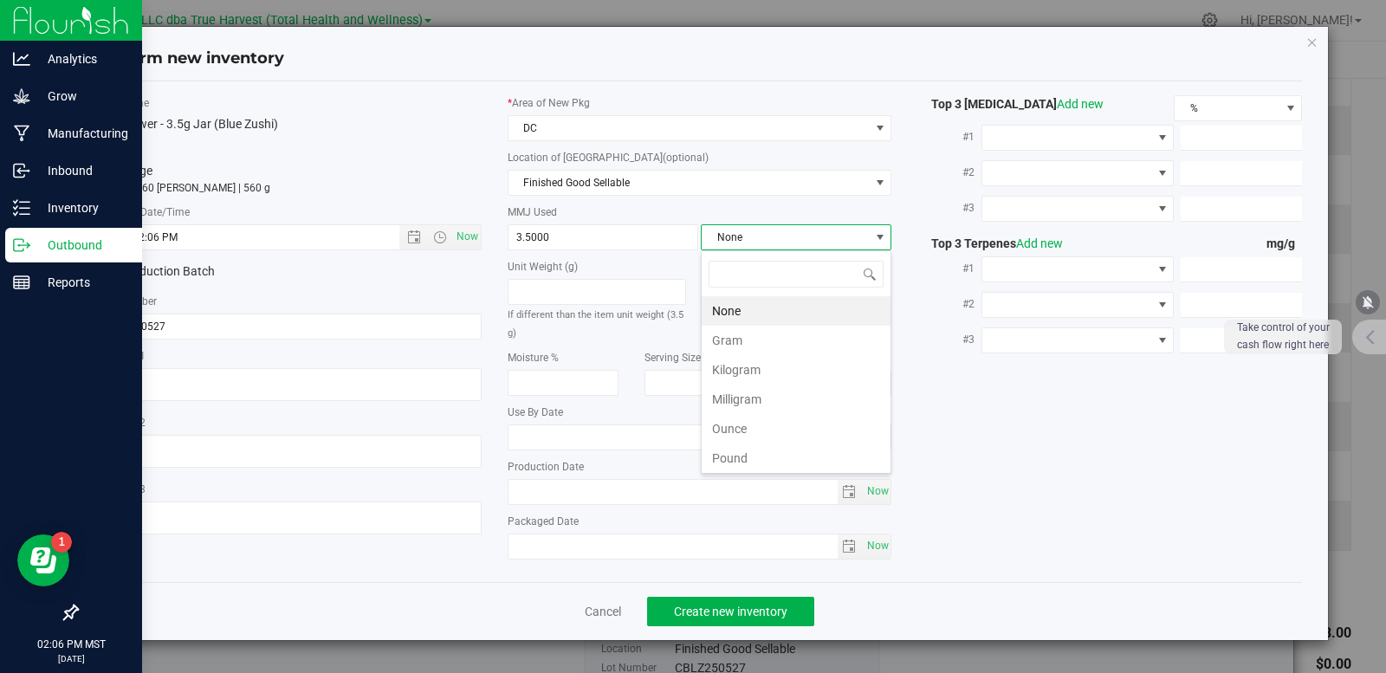
scroll to position [26, 191]
click at [734, 343] on li "Gram" at bounding box center [796, 340] width 189 height 29
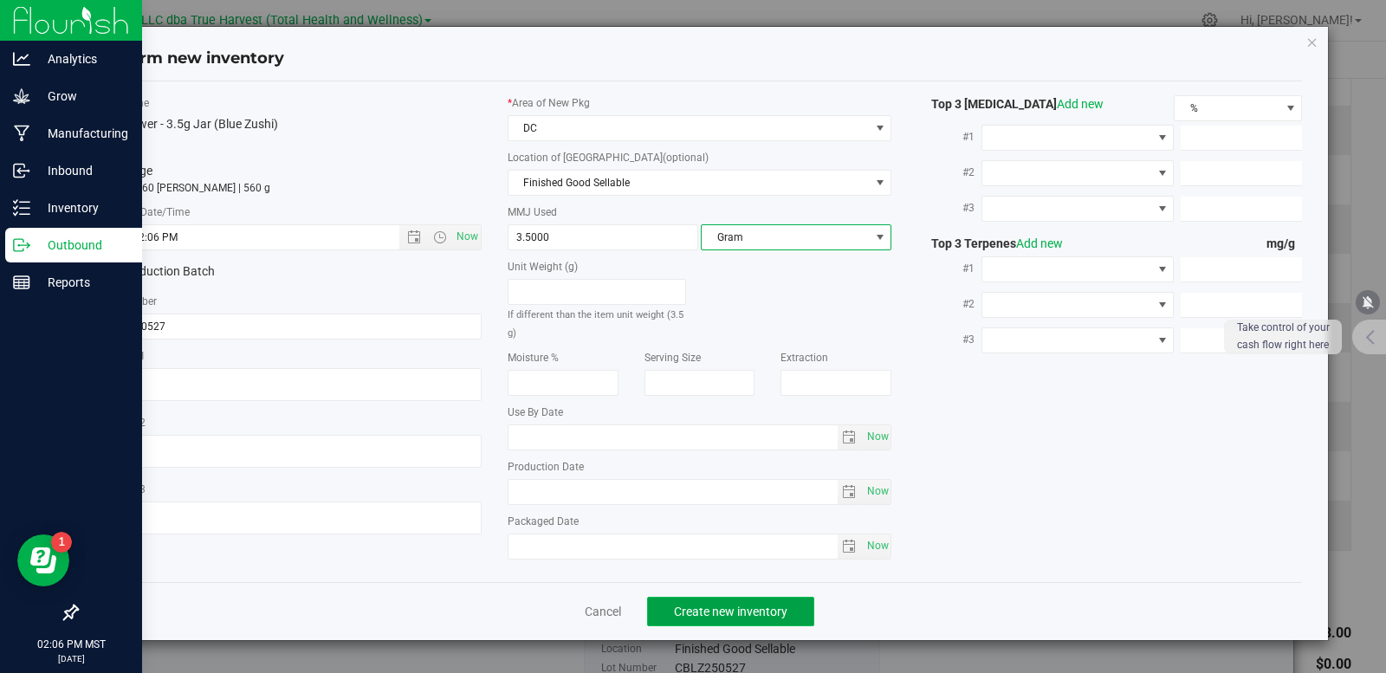
click at [741, 614] on span "Create new inventory" at bounding box center [730, 612] width 113 height 14
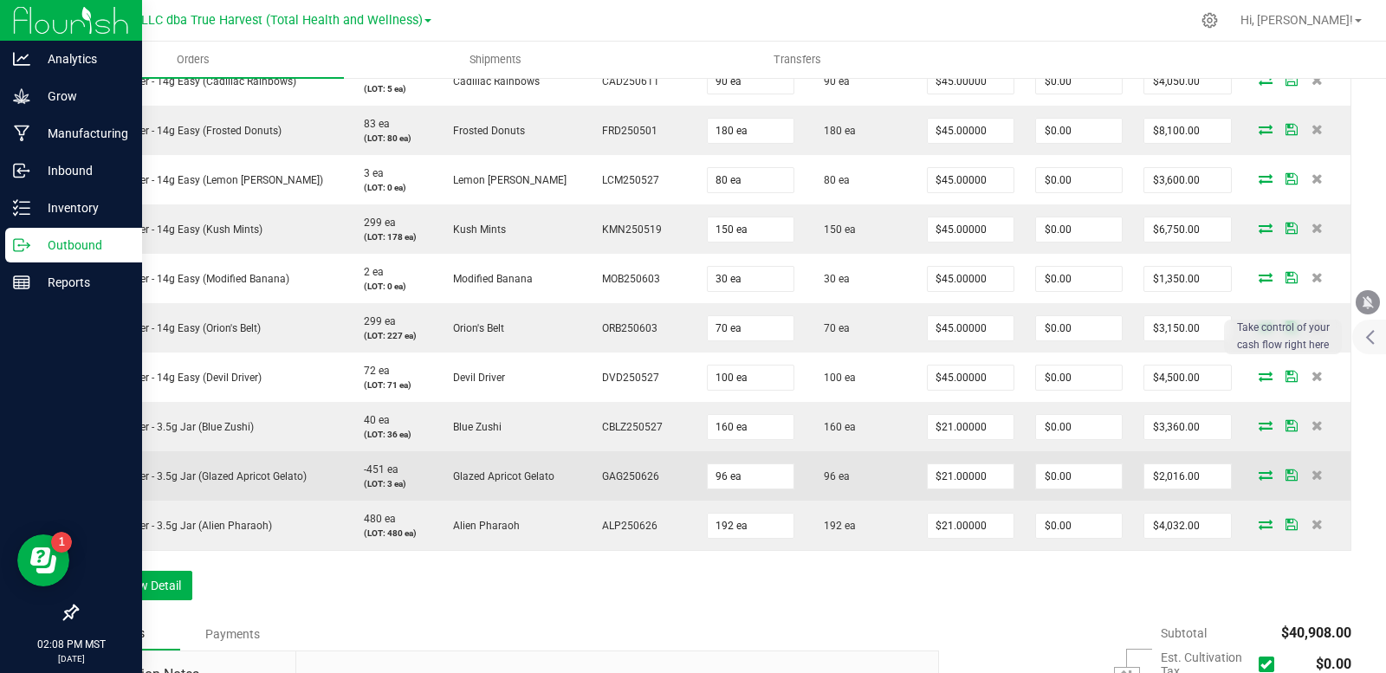
drag, startPoint x: 637, startPoint y: 476, endPoint x: 572, endPoint y: 477, distance: 65.0
click at [583, 477] on td "GAG250626" at bounding box center [639, 475] width 113 height 49
copy span "GAG250626"
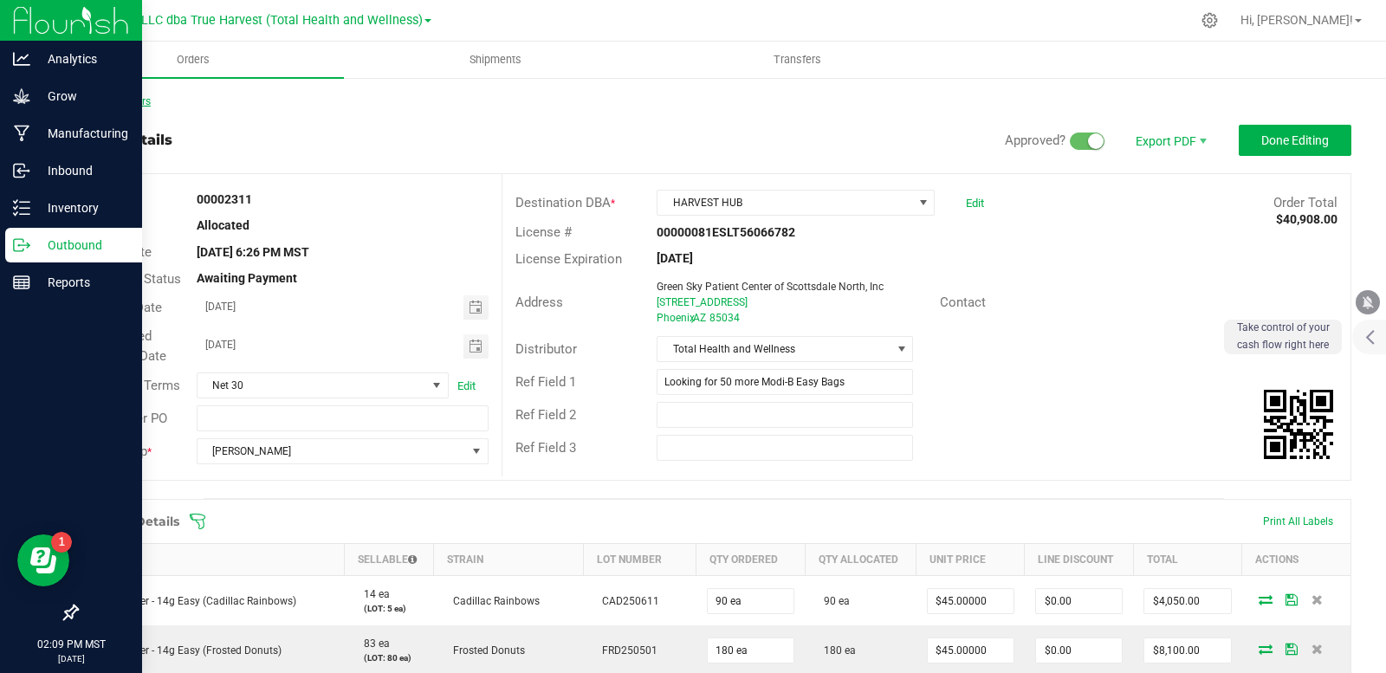
drag, startPoint x: 119, startPoint y: 109, endPoint x: 119, endPoint y: 100, distance: 9.5
click at [119, 100] on link "Back to Orders" at bounding box center [113, 101] width 74 height 12
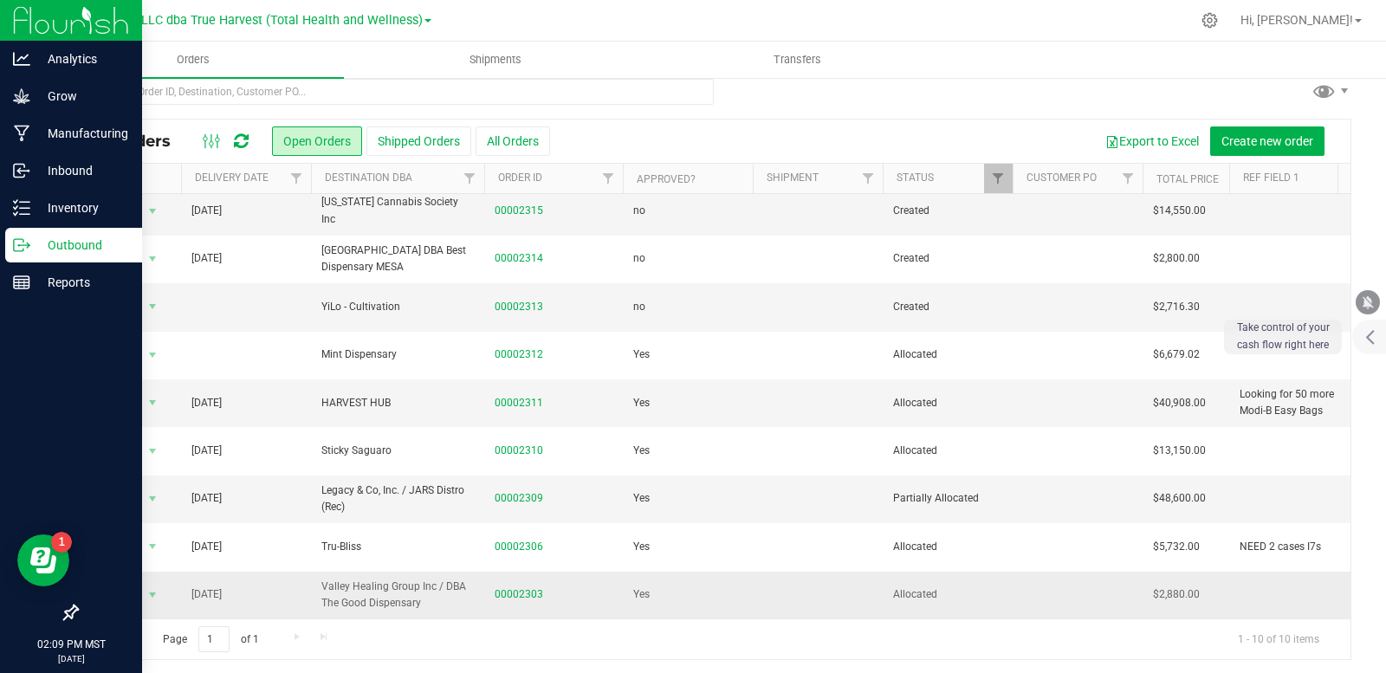
scroll to position [20, 0]
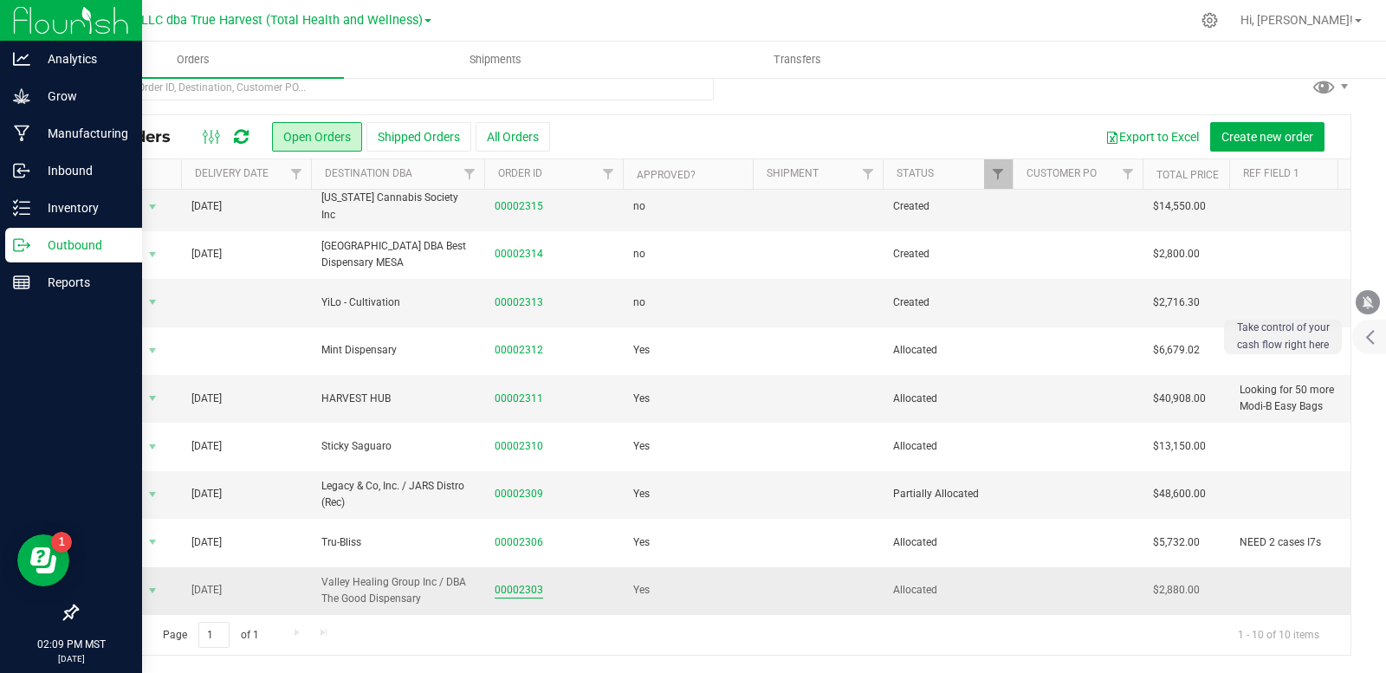
click at [518, 582] on link "00002303" at bounding box center [519, 590] width 49 height 16
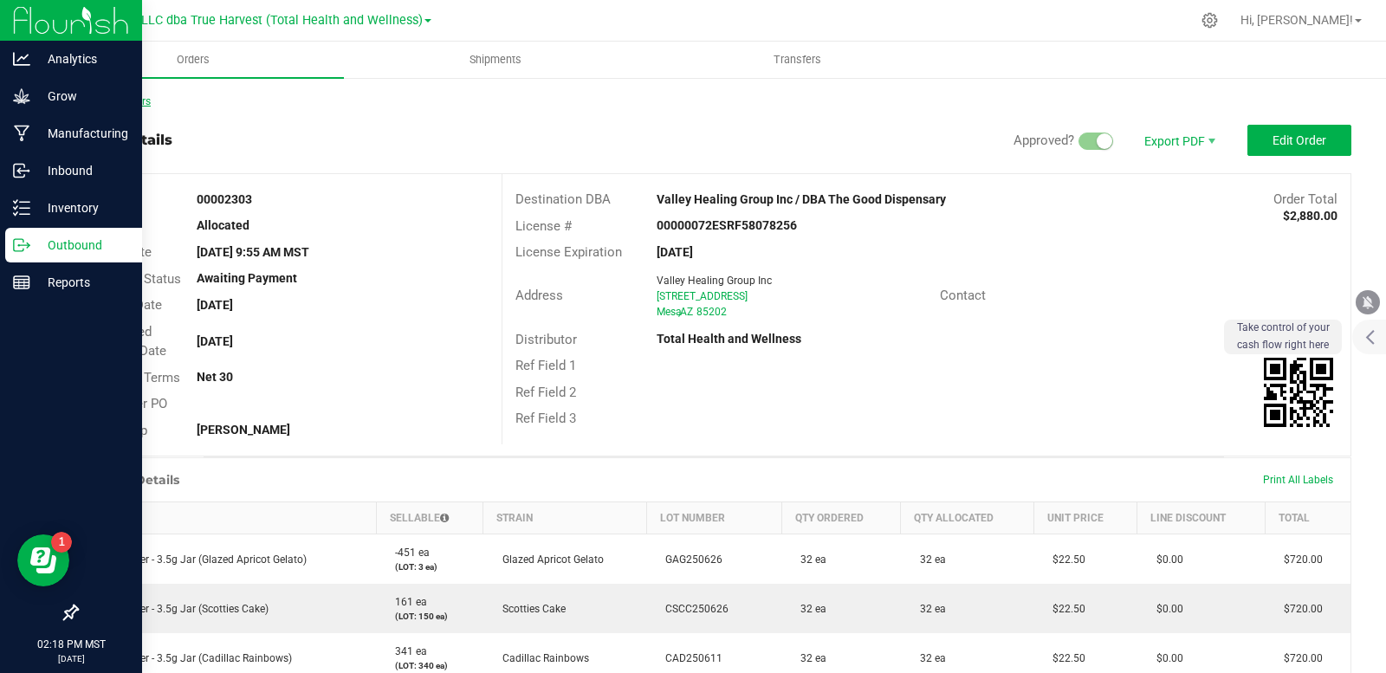
click at [126, 100] on link "Back to Orders" at bounding box center [113, 101] width 74 height 12
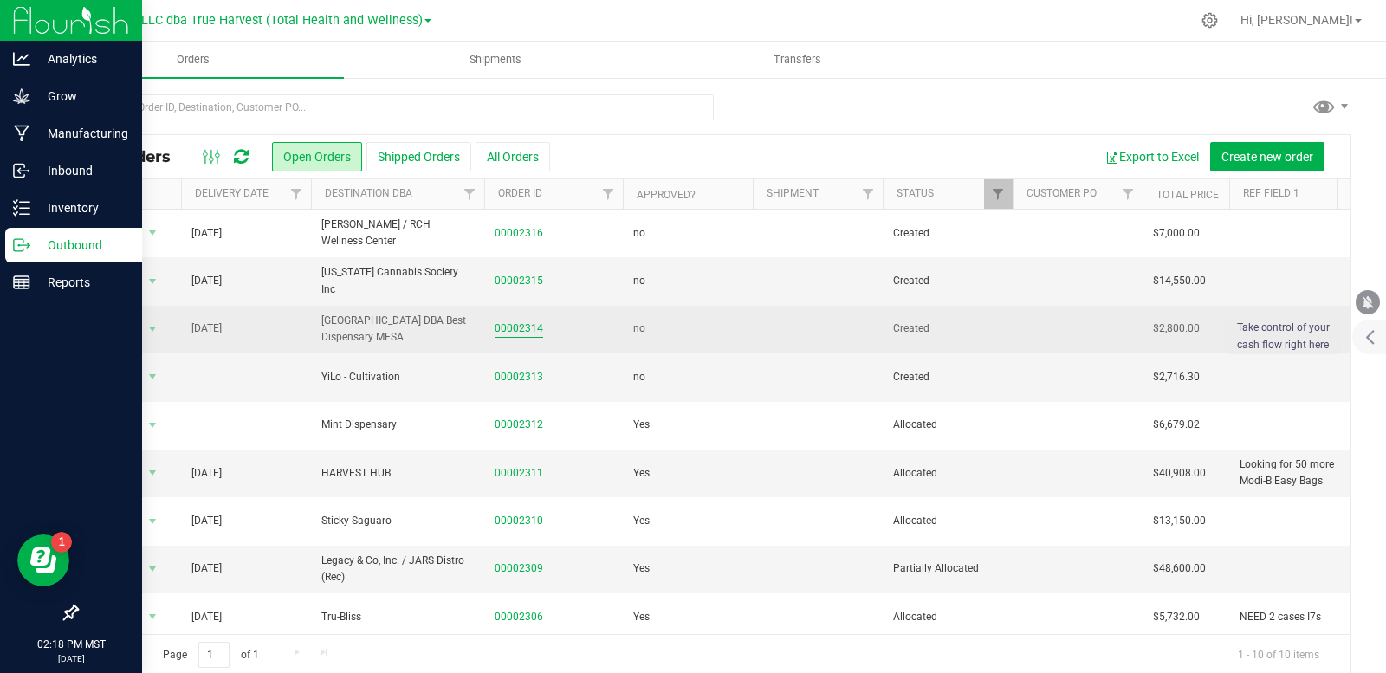
click at [512, 328] on link "00002314" at bounding box center [519, 328] width 49 height 16
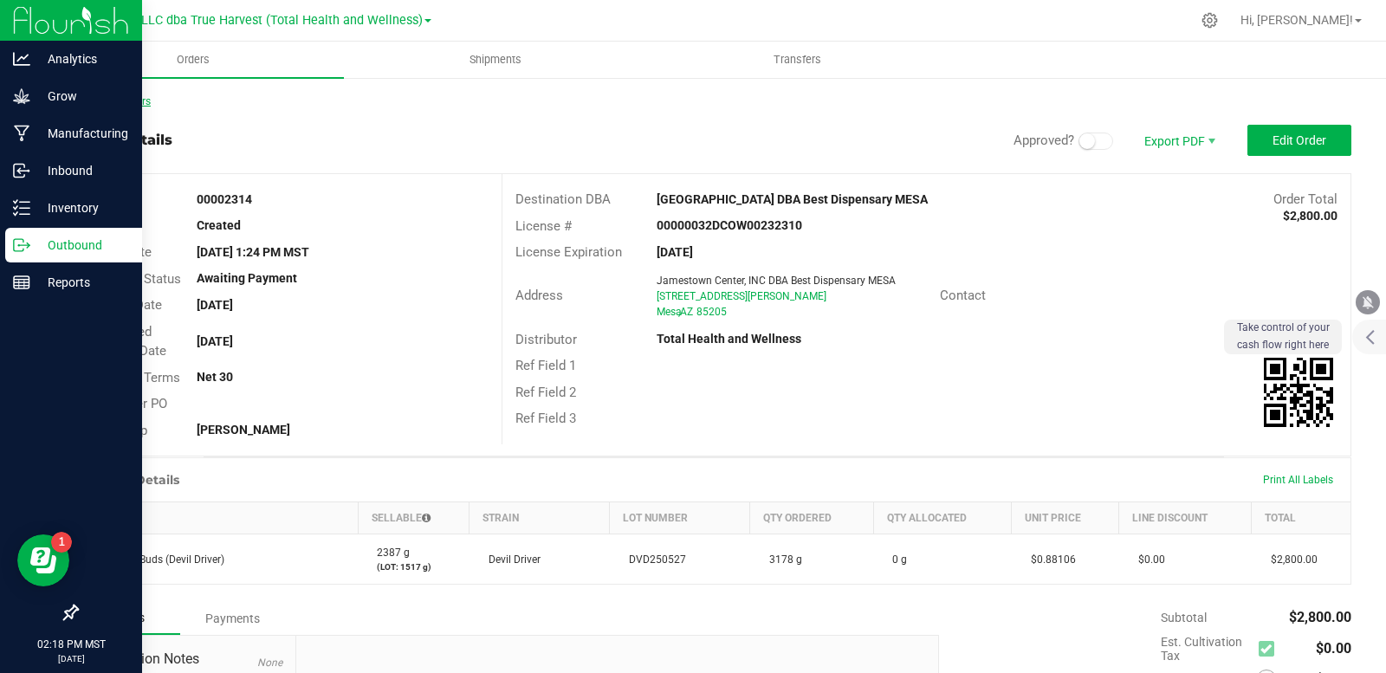
click at [99, 105] on link "Back to Orders" at bounding box center [113, 101] width 74 height 12
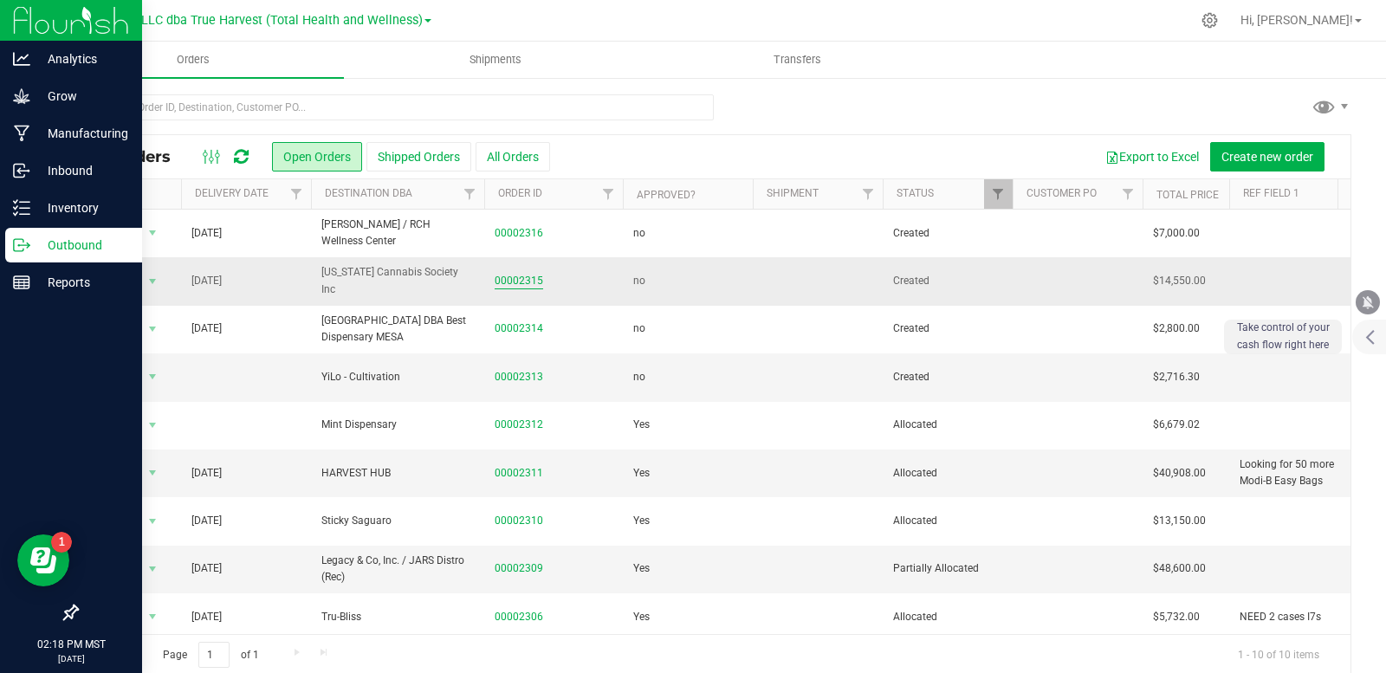
click at [523, 283] on link "00002315" at bounding box center [519, 281] width 49 height 16
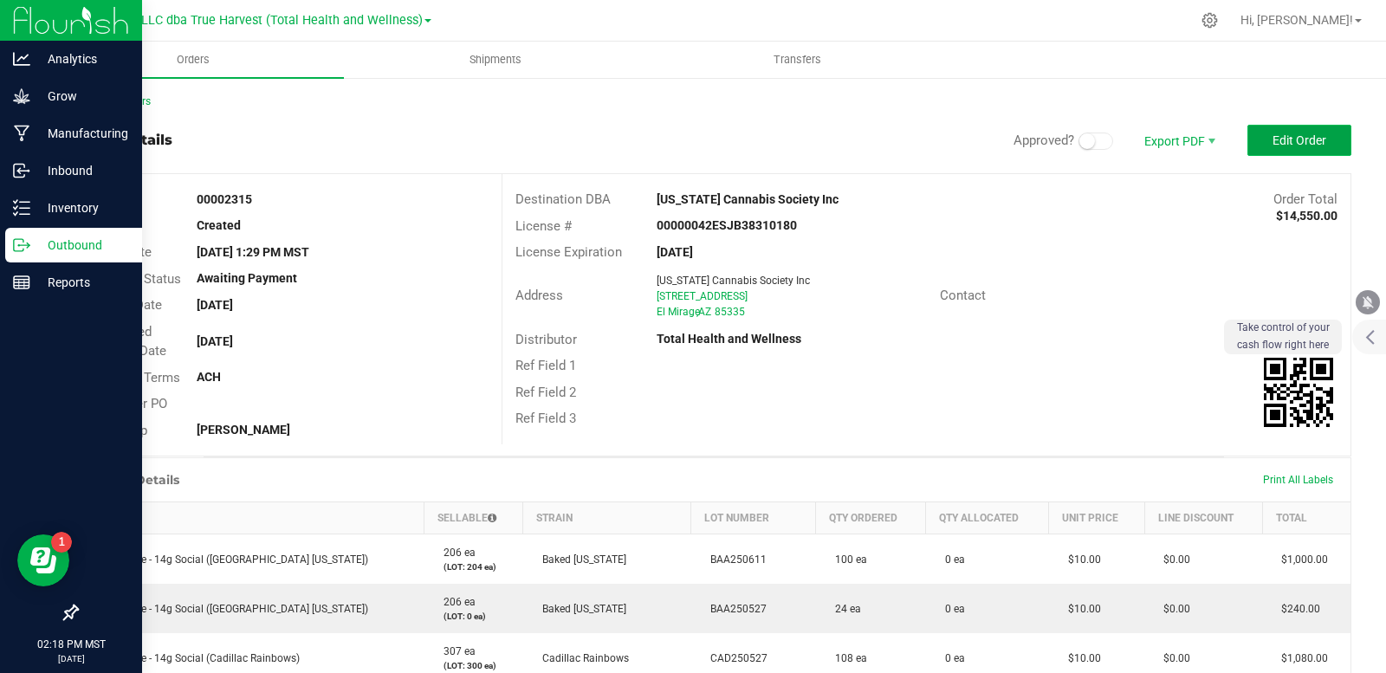
click at [1278, 132] on button "Edit Order" at bounding box center [1299, 140] width 104 height 31
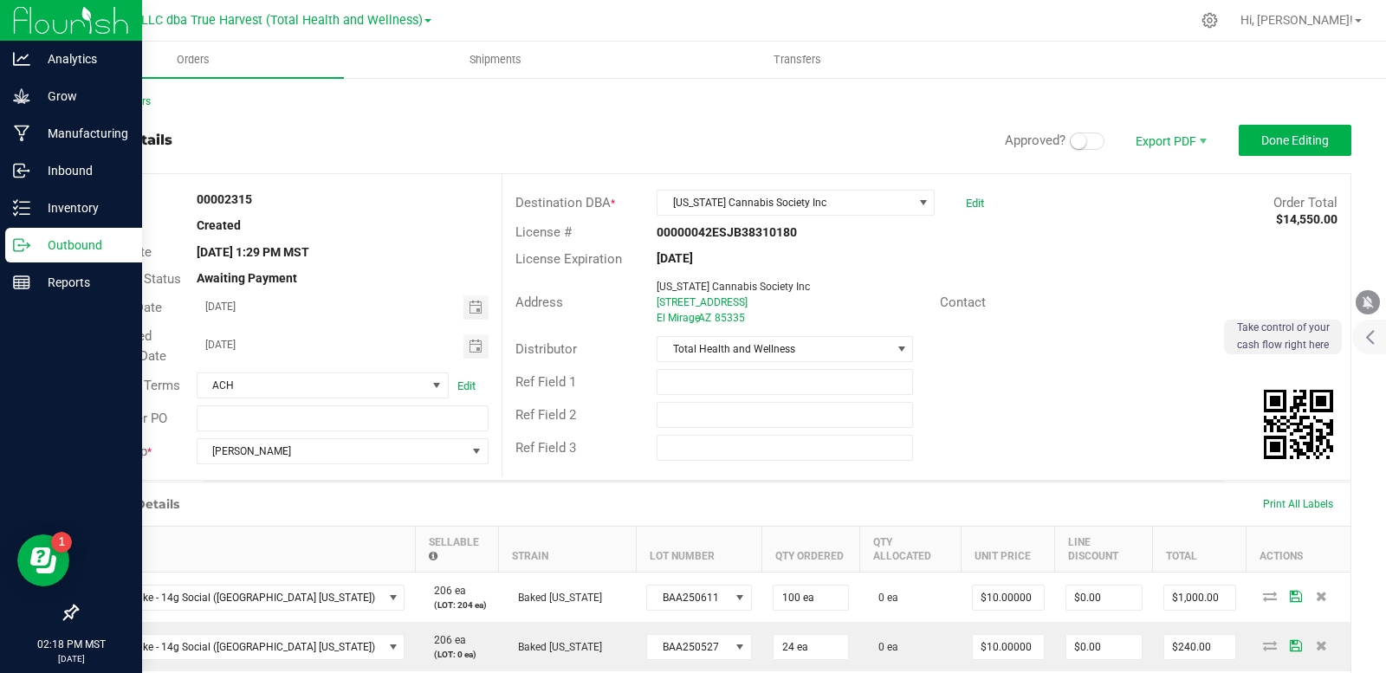
click at [1071, 138] on small at bounding box center [1079, 141] width 16 height 16
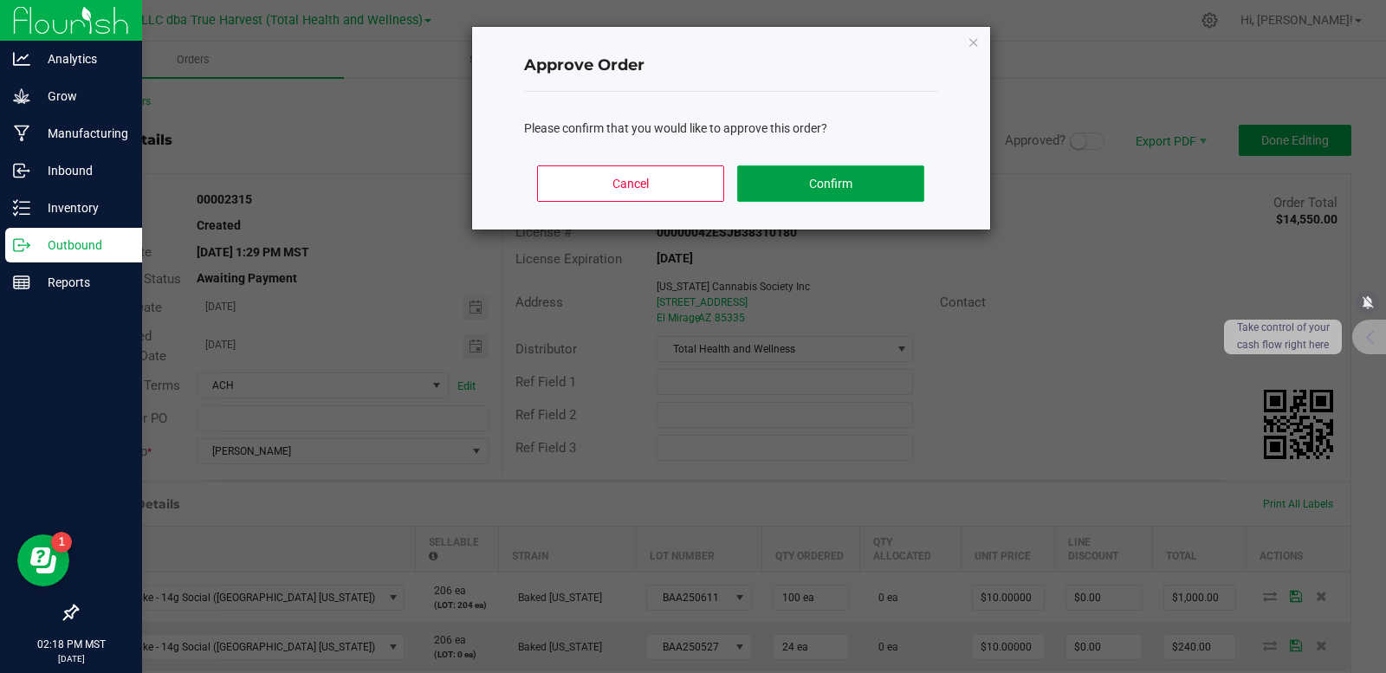
click at [783, 178] on button "Confirm" at bounding box center [830, 183] width 186 height 36
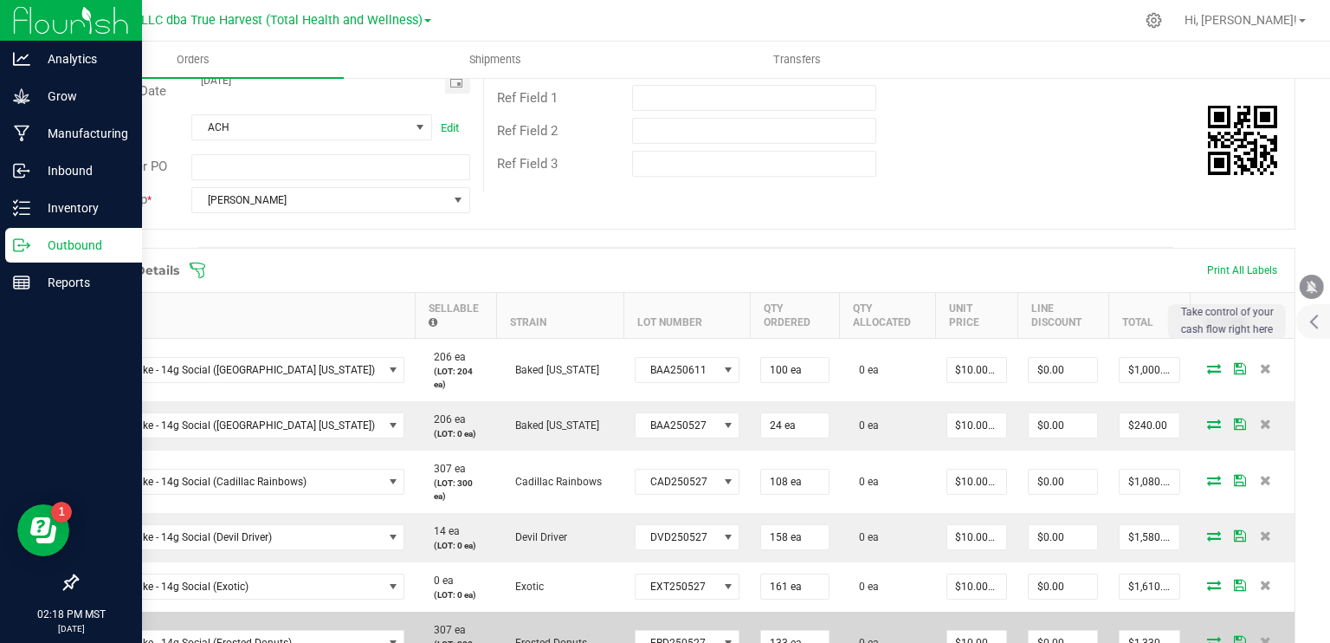
scroll to position [433, 0]
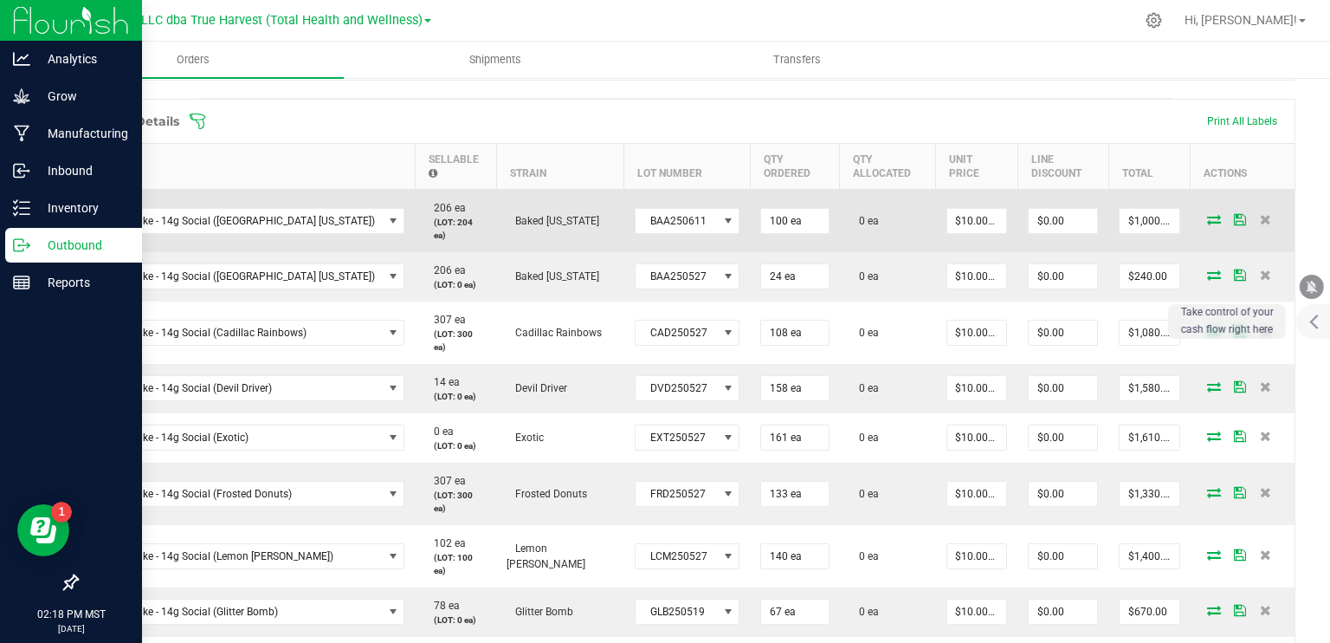
click at [1207, 214] on icon at bounding box center [1214, 219] width 14 height 10
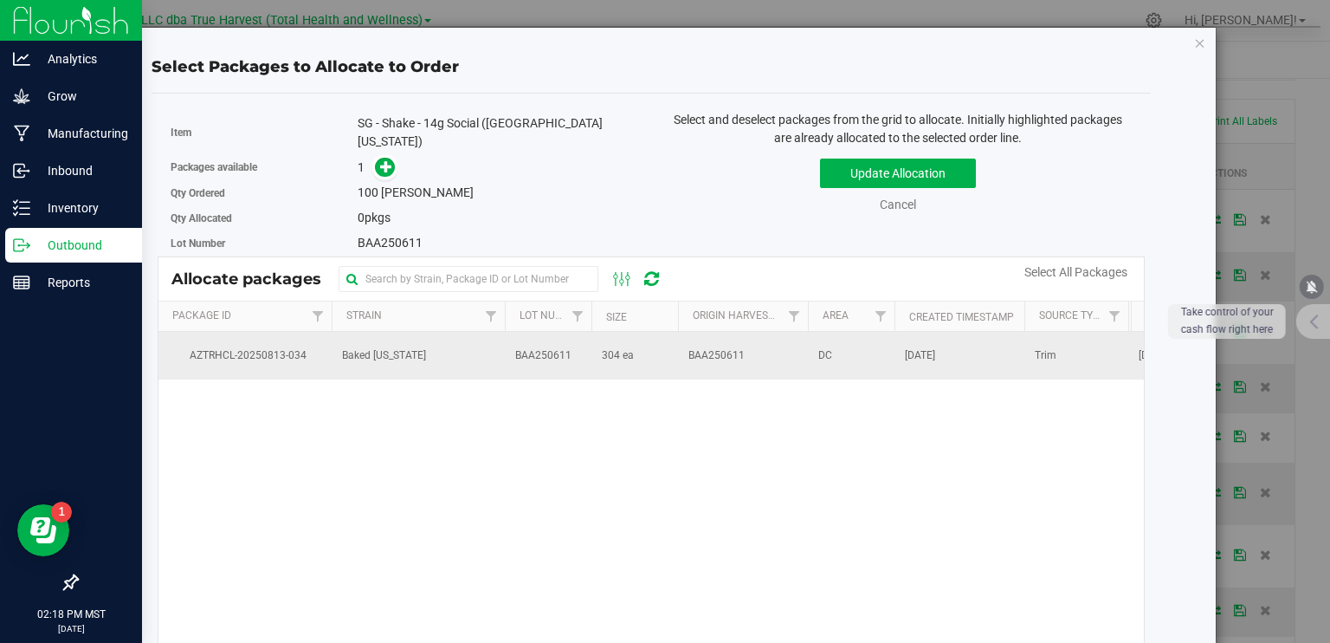
click at [637, 353] on td "304 ea" at bounding box center [635, 355] width 87 height 47
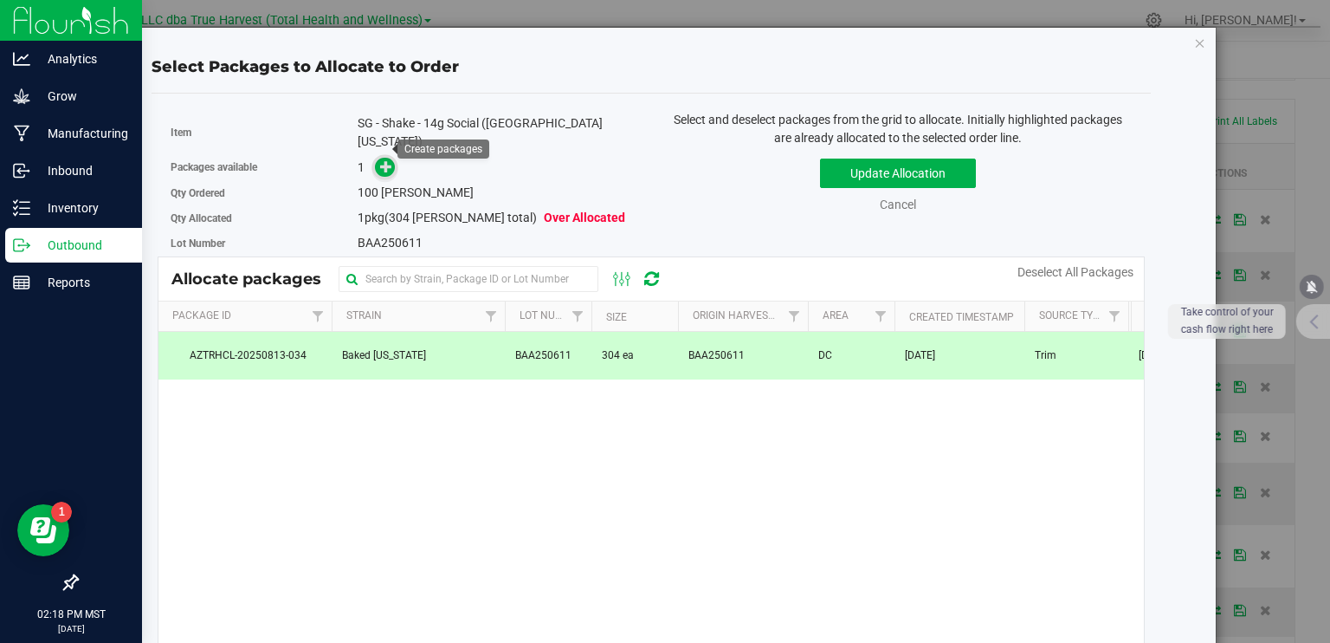
click at [380, 160] on icon at bounding box center [386, 166] width 12 height 12
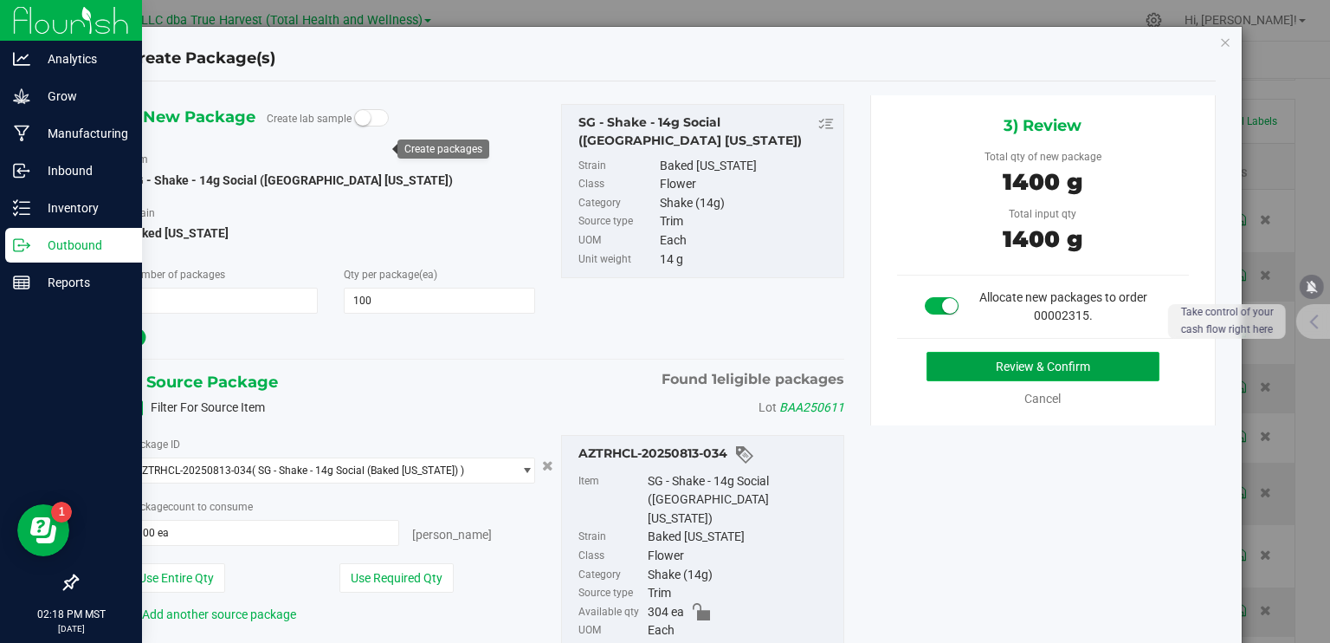
click at [975, 372] on button "Review & Confirm" at bounding box center [1043, 366] width 233 height 29
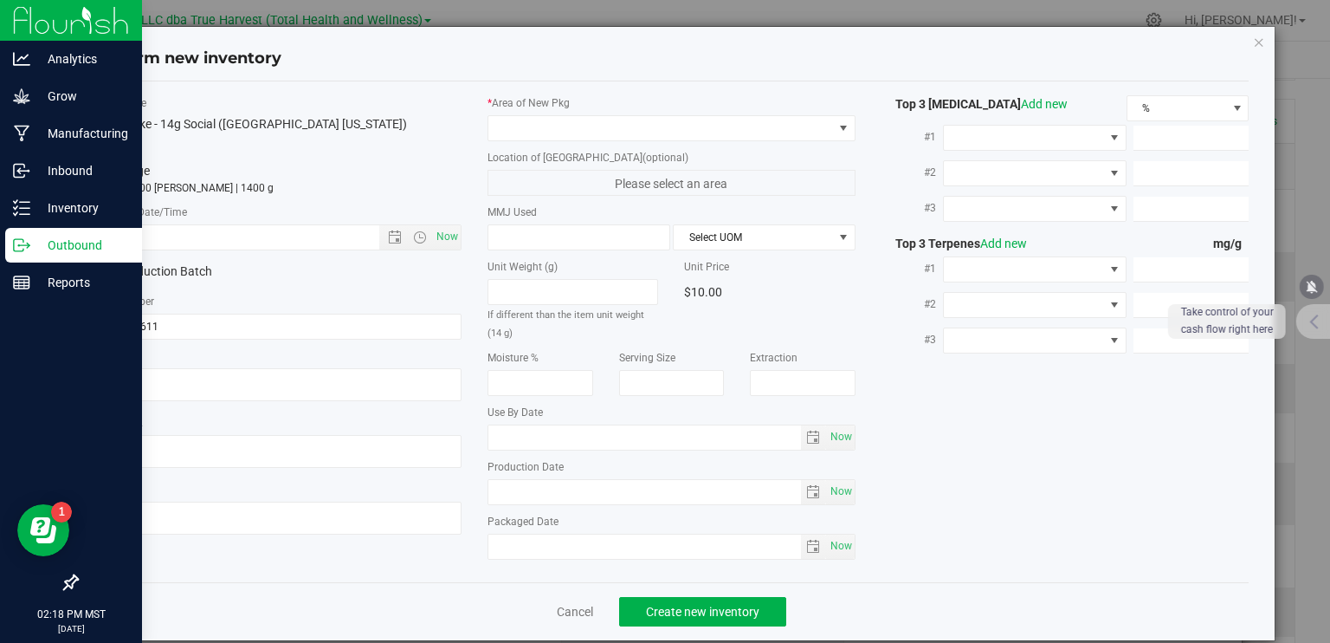
type textarea "[DATE]"
click at [156, 375] on textarea at bounding box center [278, 384] width 368 height 33
click at [204, 238] on input "text" at bounding box center [252, 237] width 314 height 24
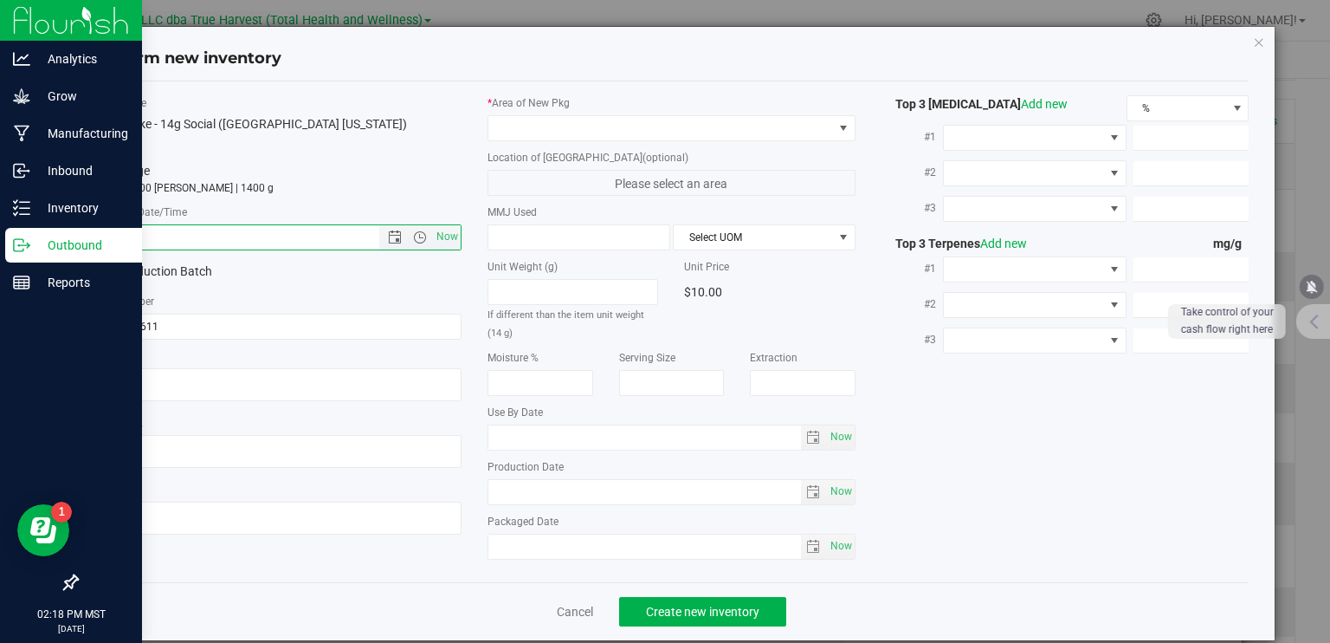
paste input "[DATE]"
type input "[DATE] 2:18 PM"
click at [533, 123] on span at bounding box center [661, 128] width 345 height 24
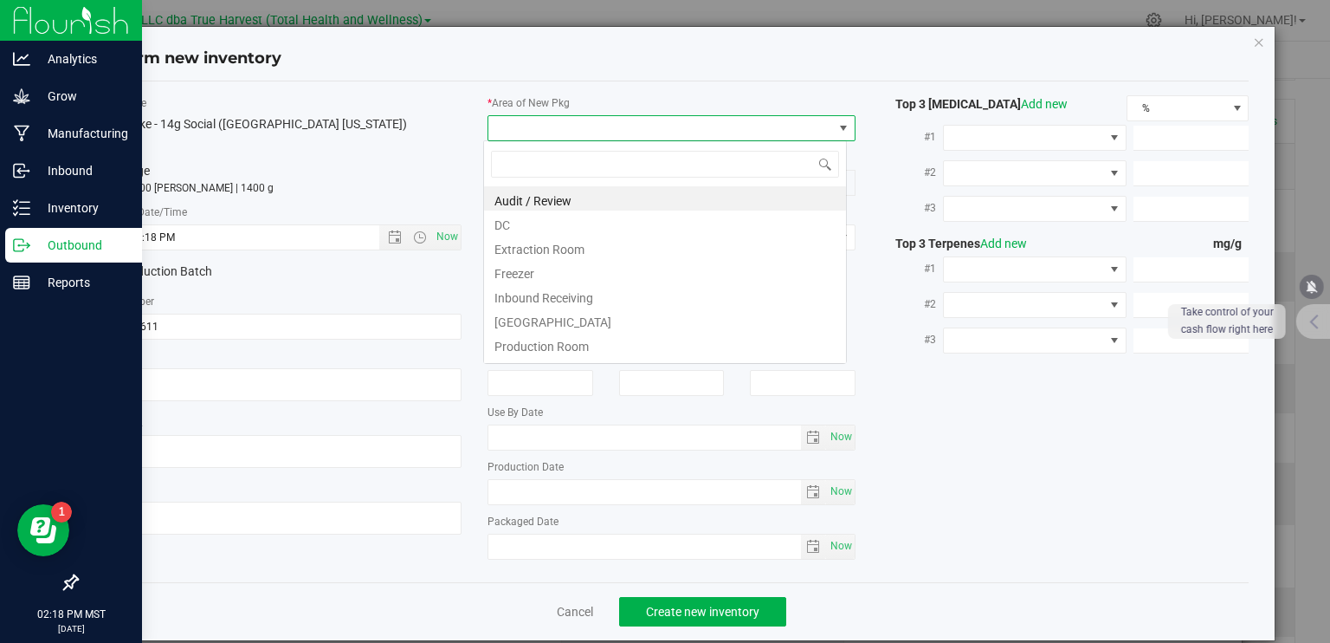
scroll to position [25, 364]
click at [525, 218] on li "DC" at bounding box center [665, 222] width 362 height 24
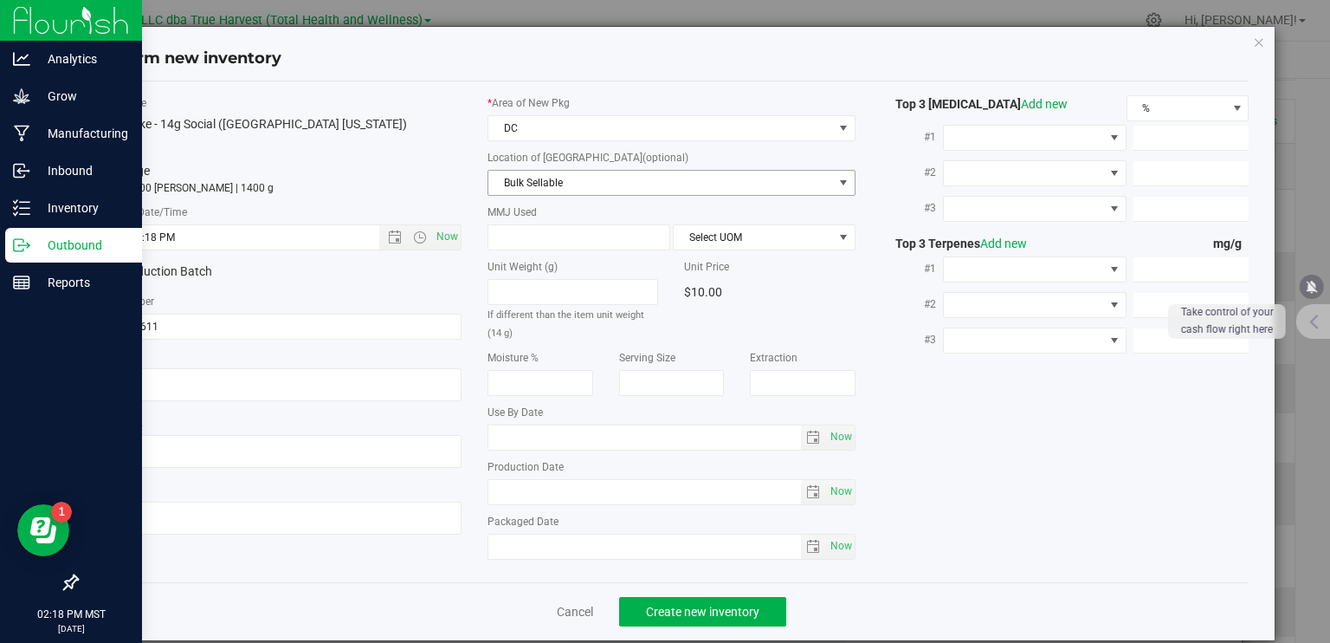
click at [539, 181] on span "Bulk Sellable" at bounding box center [661, 183] width 345 height 24
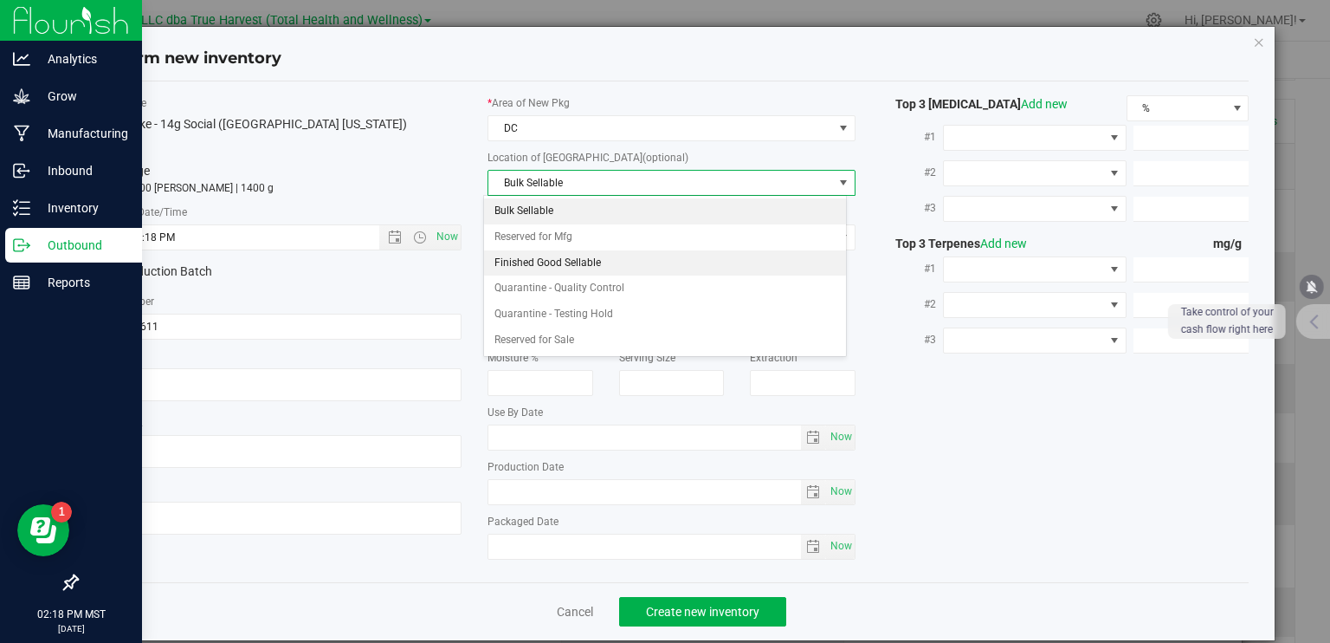
click at [528, 261] on li "Finished Good Sellable" at bounding box center [665, 263] width 362 height 26
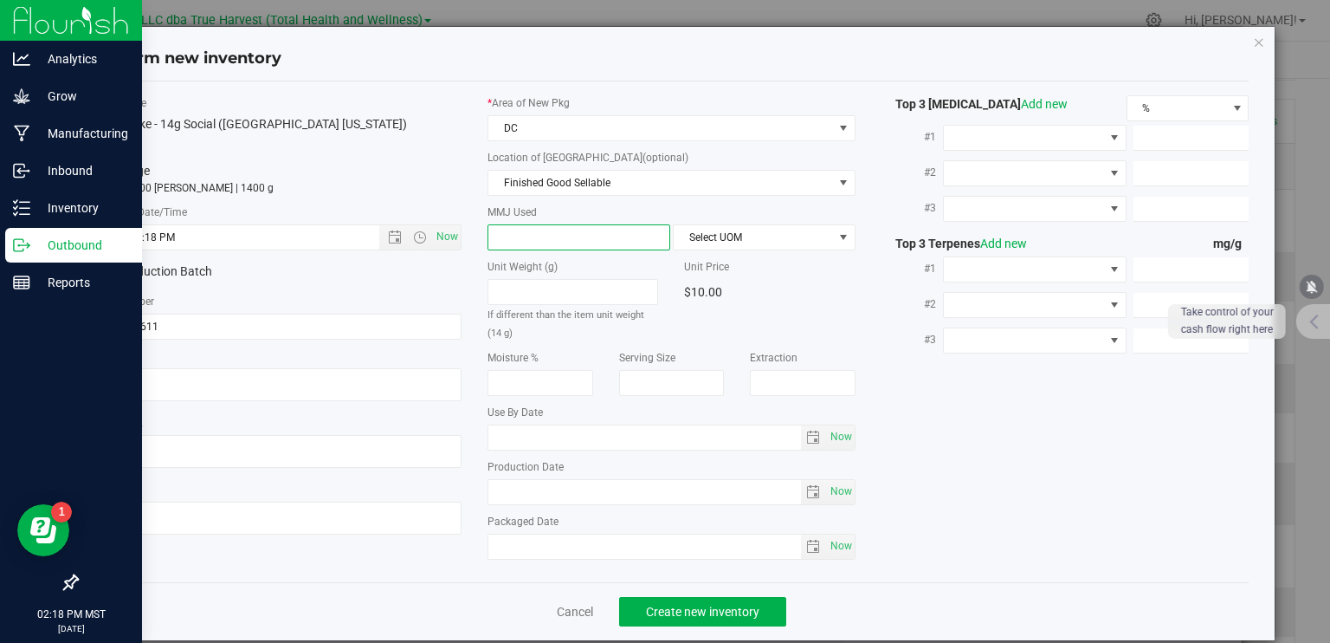
click at [525, 240] on span at bounding box center [579, 237] width 183 height 26
type input "14"
type input "14.0000"
click at [729, 245] on span "Select UOM" at bounding box center [753, 237] width 159 height 24
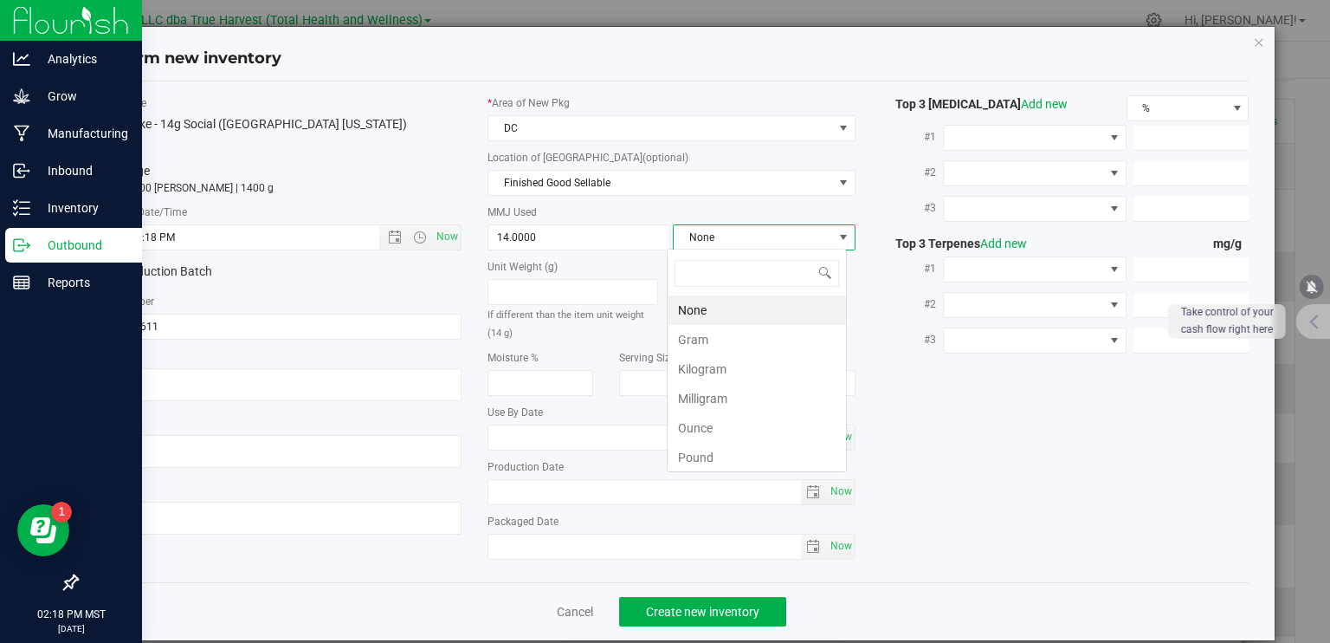
scroll to position [25, 180]
click at [711, 342] on li "Gram" at bounding box center [757, 339] width 178 height 29
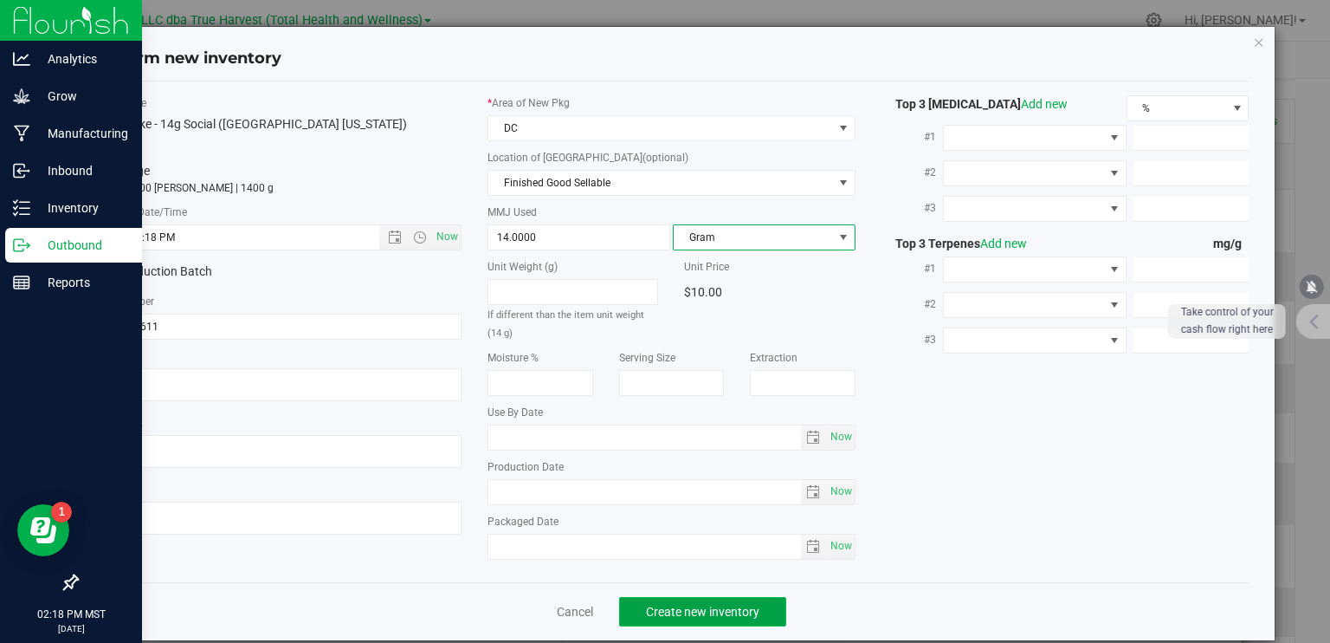
click at [736, 612] on span "Create new inventory" at bounding box center [702, 612] width 113 height 14
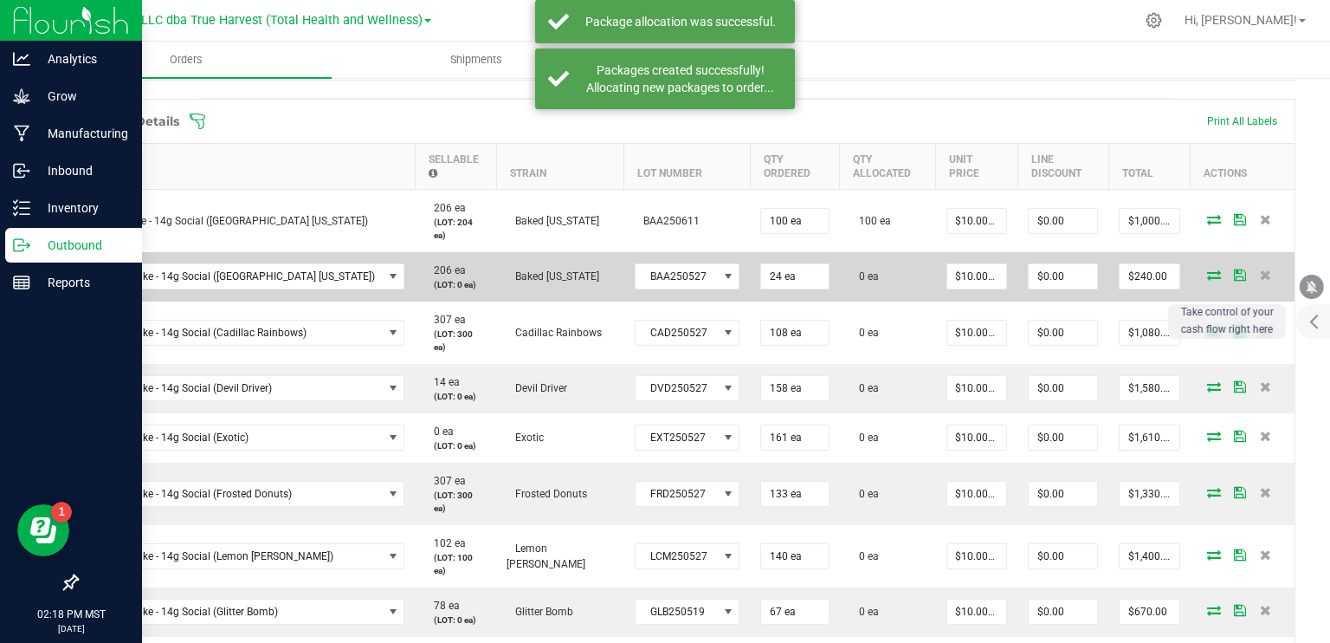
click at [1201, 269] on span at bounding box center [1214, 274] width 26 height 10
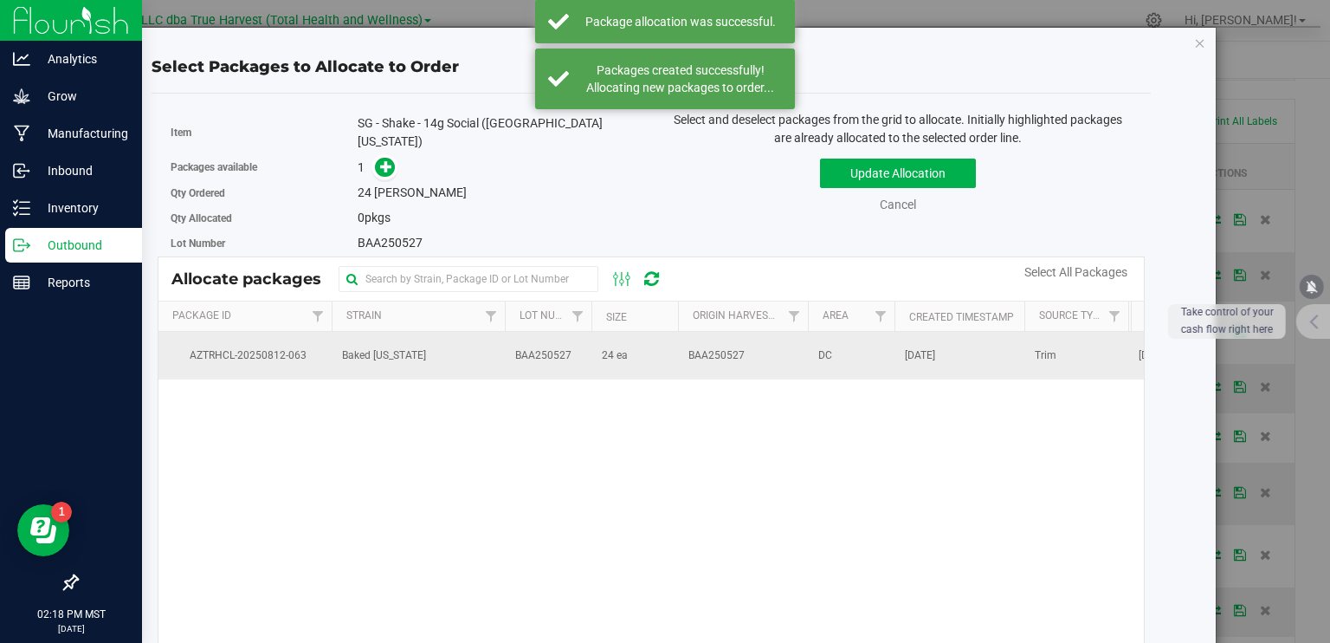
click at [721, 353] on span "BAA250527" at bounding box center [717, 355] width 56 height 16
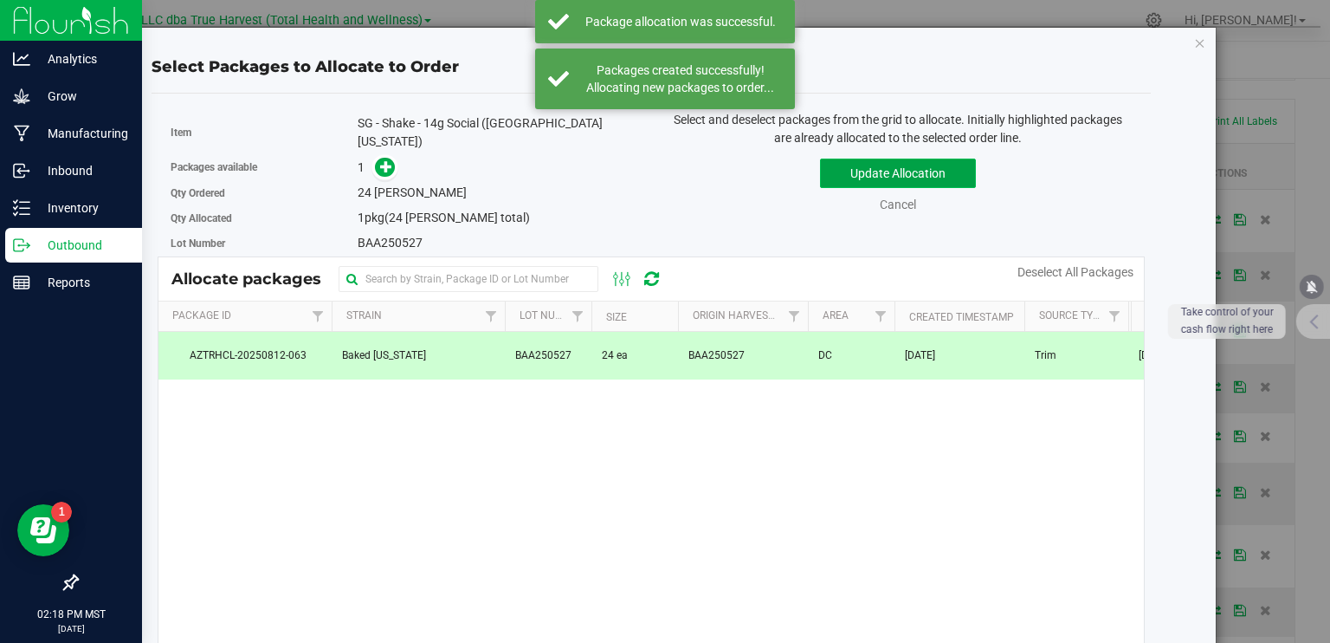
click at [849, 169] on button "Update Allocation" at bounding box center [898, 173] width 156 height 29
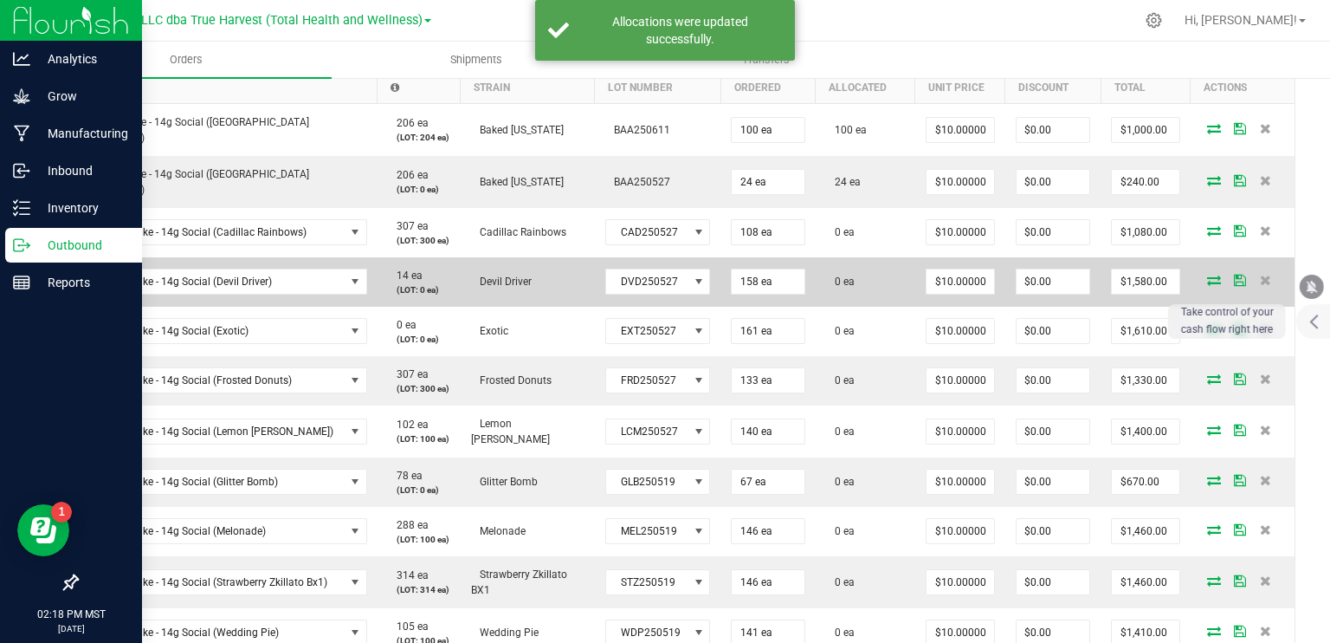
scroll to position [520, 0]
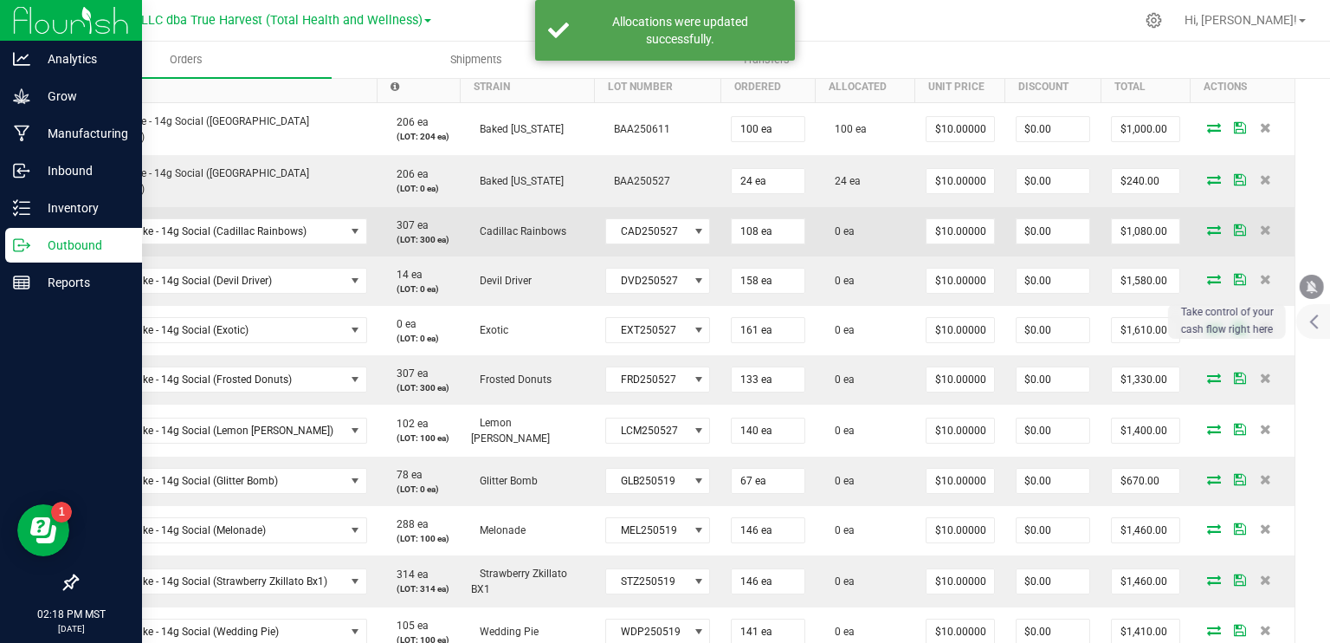
click at [1207, 224] on icon at bounding box center [1214, 229] width 14 height 10
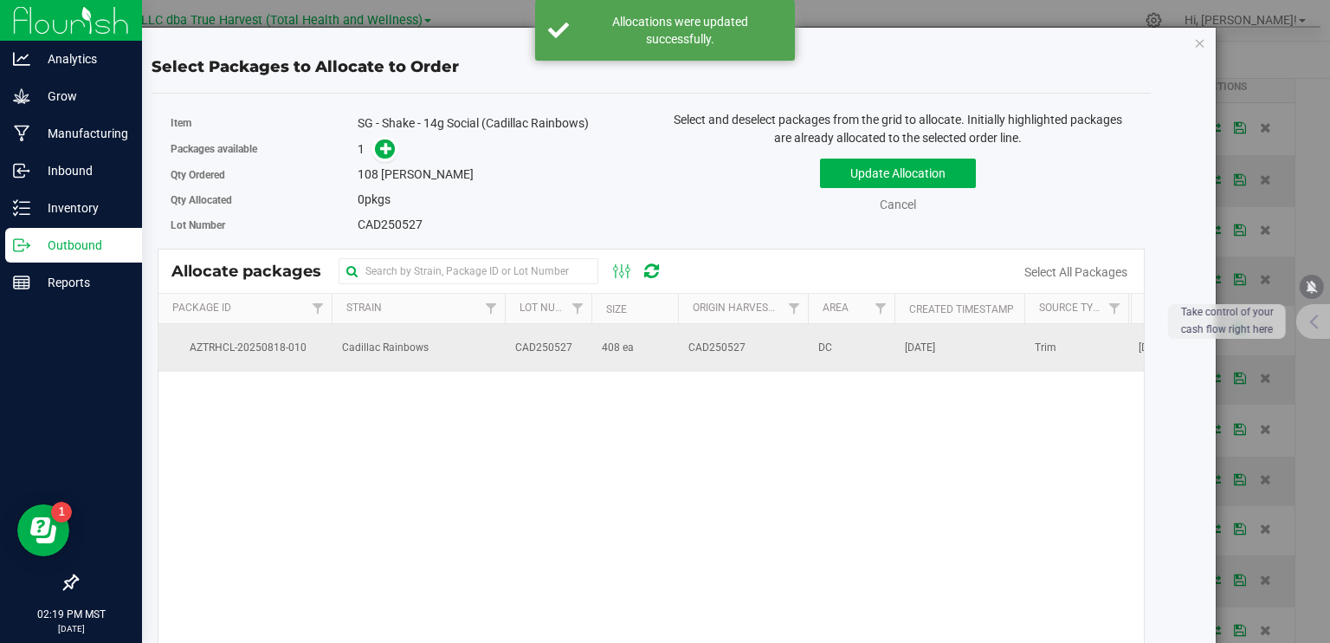
click at [579, 352] on td "CAD250527" at bounding box center [548, 347] width 87 height 47
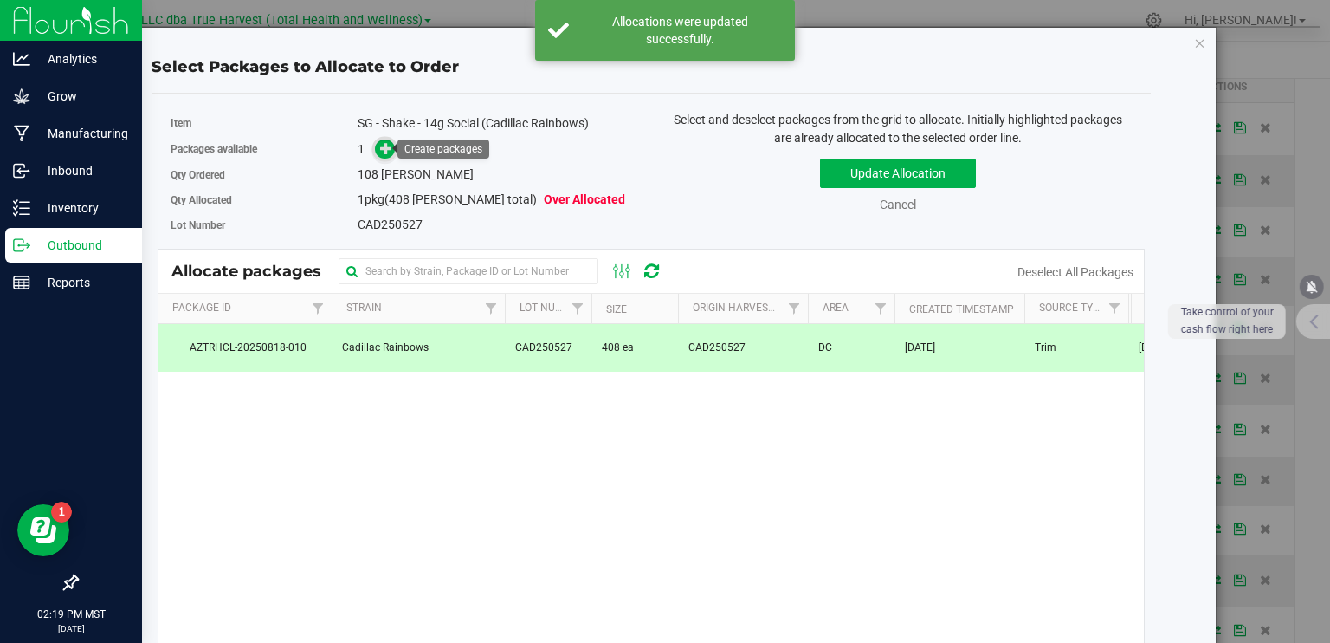
click at [392, 150] on link at bounding box center [385, 149] width 20 height 14
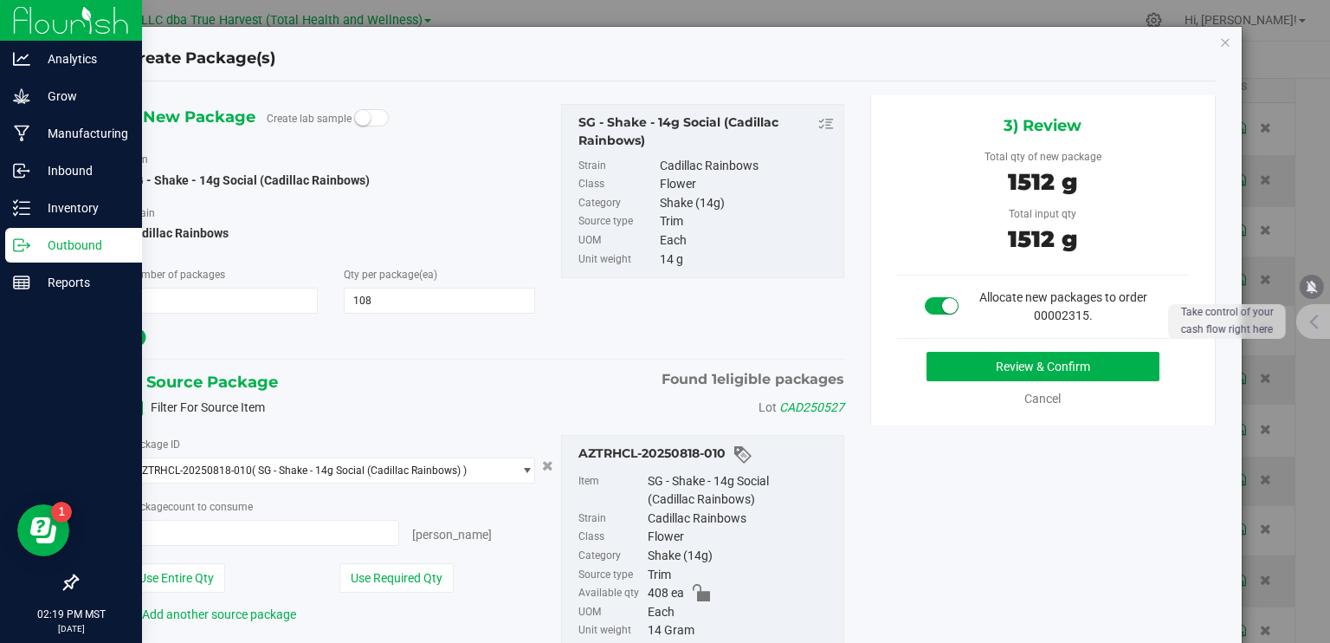
type input "108 ea"
click at [979, 373] on button "Review & Confirm" at bounding box center [1043, 366] width 233 height 29
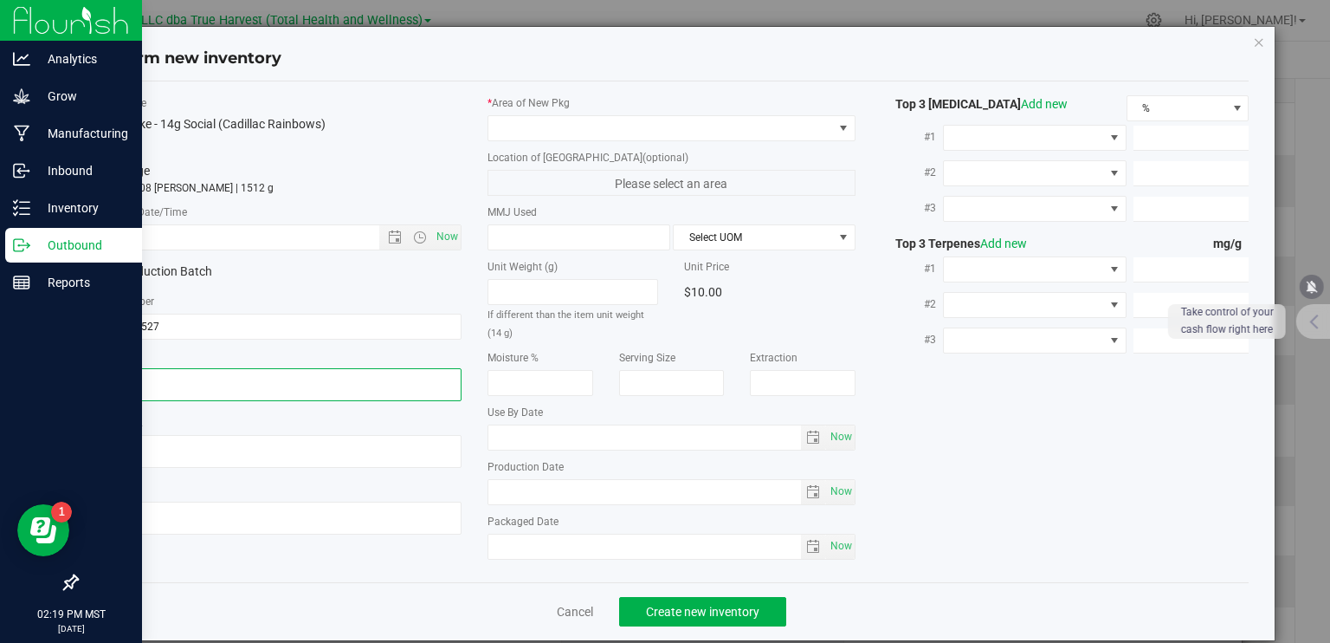
click at [163, 372] on textarea at bounding box center [278, 384] width 368 height 33
click at [164, 372] on textarea at bounding box center [278, 384] width 368 height 33
click at [165, 371] on textarea at bounding box center [278, 384] width 368 height 33
click at [196, 234] on input "text" at bounding box center [252, 237] width 314 height 24
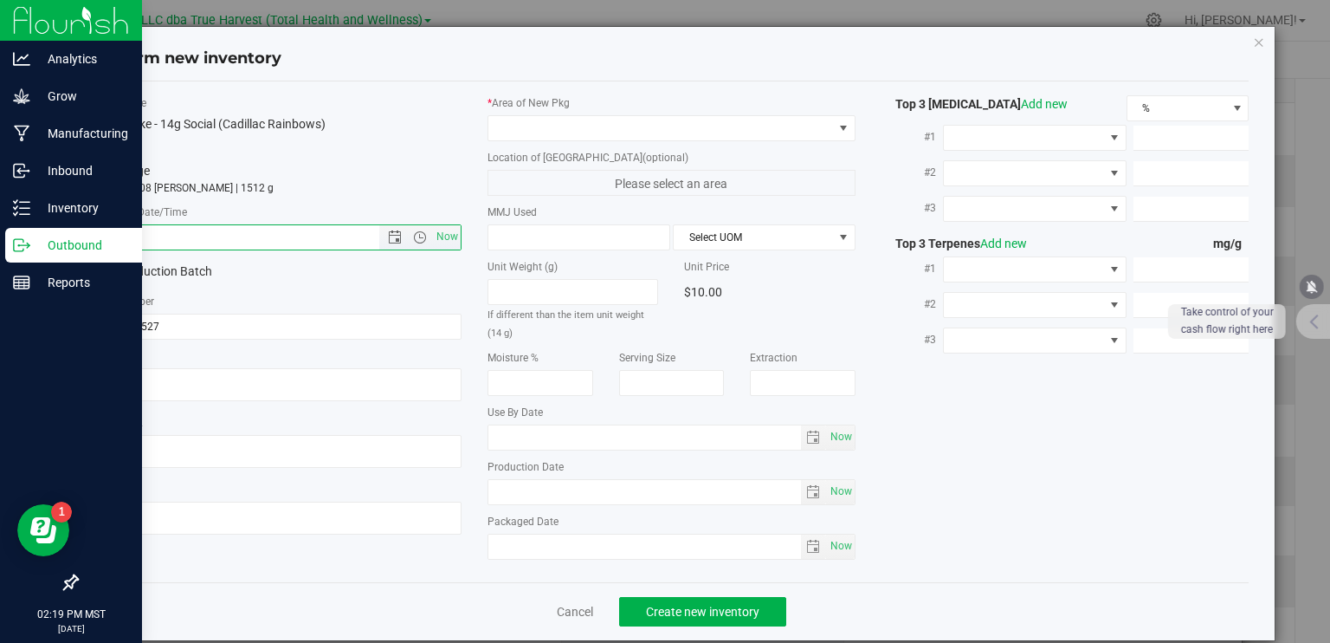
paste input "[DATE]"
type input "[DATE] 2:19 PM"
click at [608, 124] on span at bounding box center [661, 128] width 345 height 24
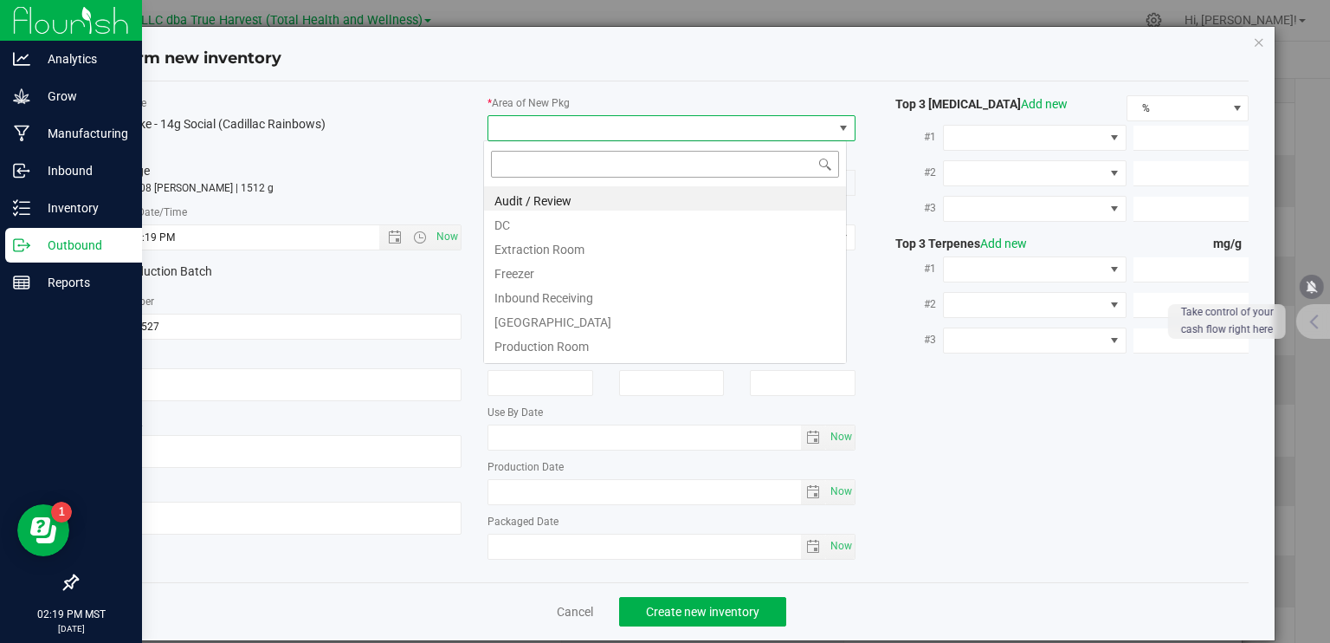
scroll to position [25, 364]
click at [569, 221] on li "DC" at bounding box center [665, 222] width 362 height 24
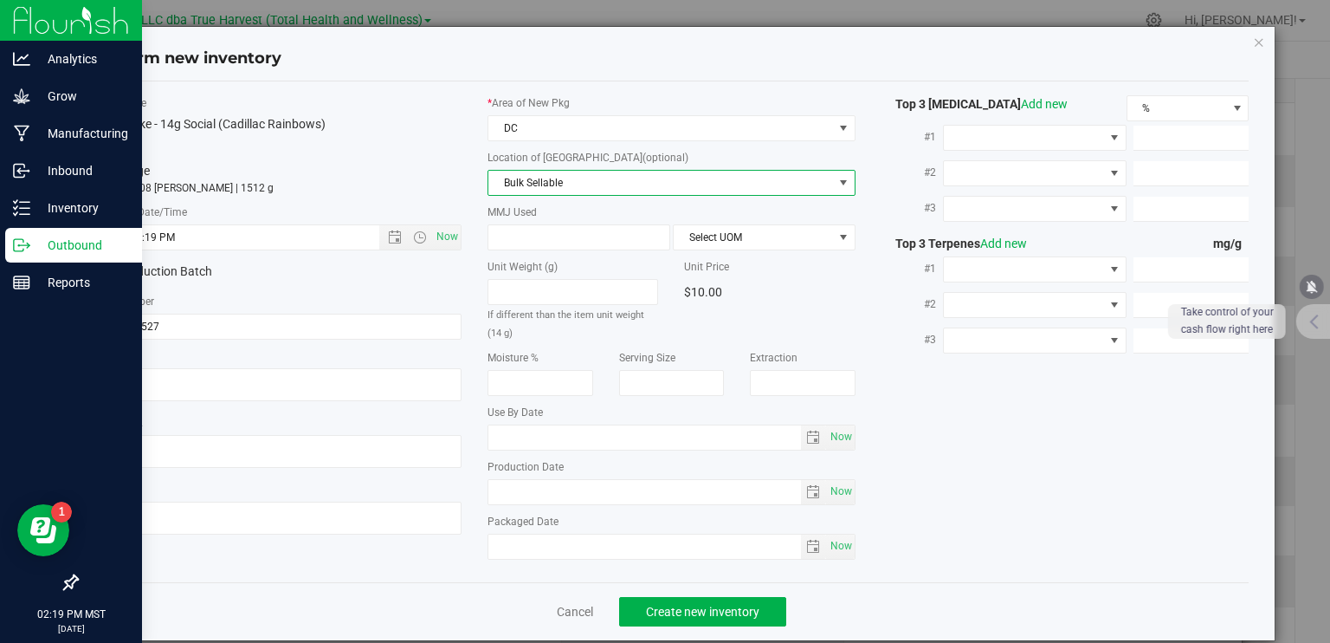
click at [573, 178] on span "Bulk Sellable" at bounding box center [661, 183] width 345 height 24
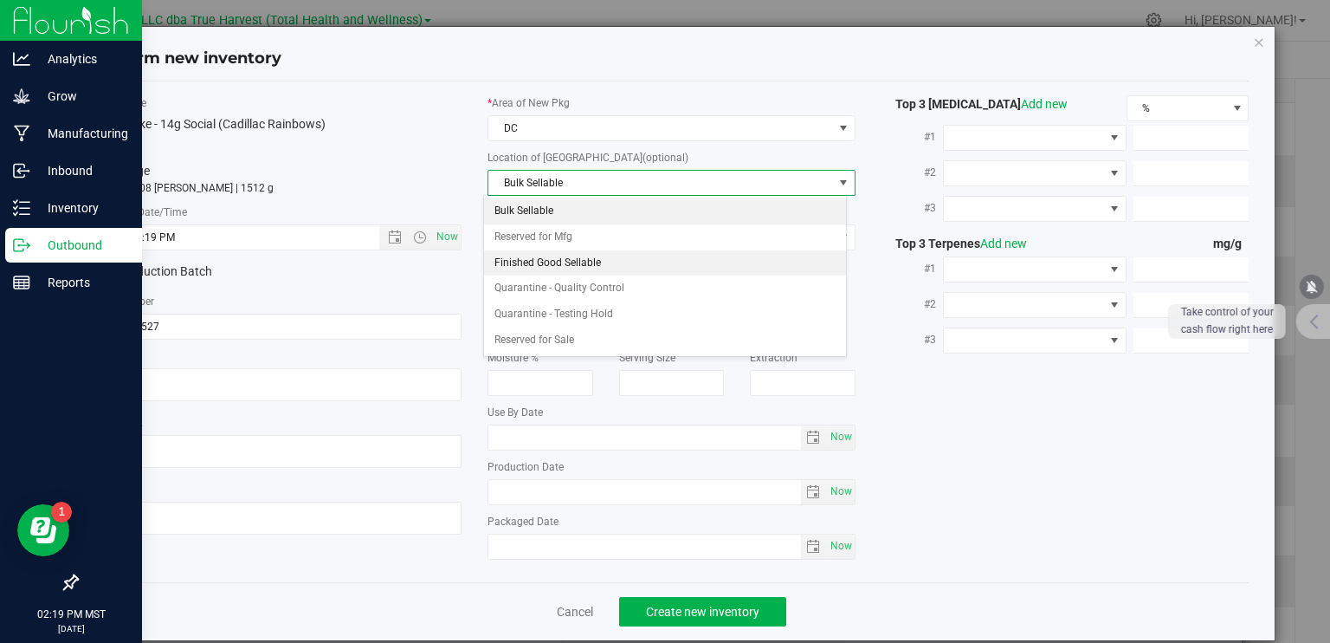
click at [580, 262] on li "Finished Good Sellable" at bounding box center [665, 263] width 362 height 26
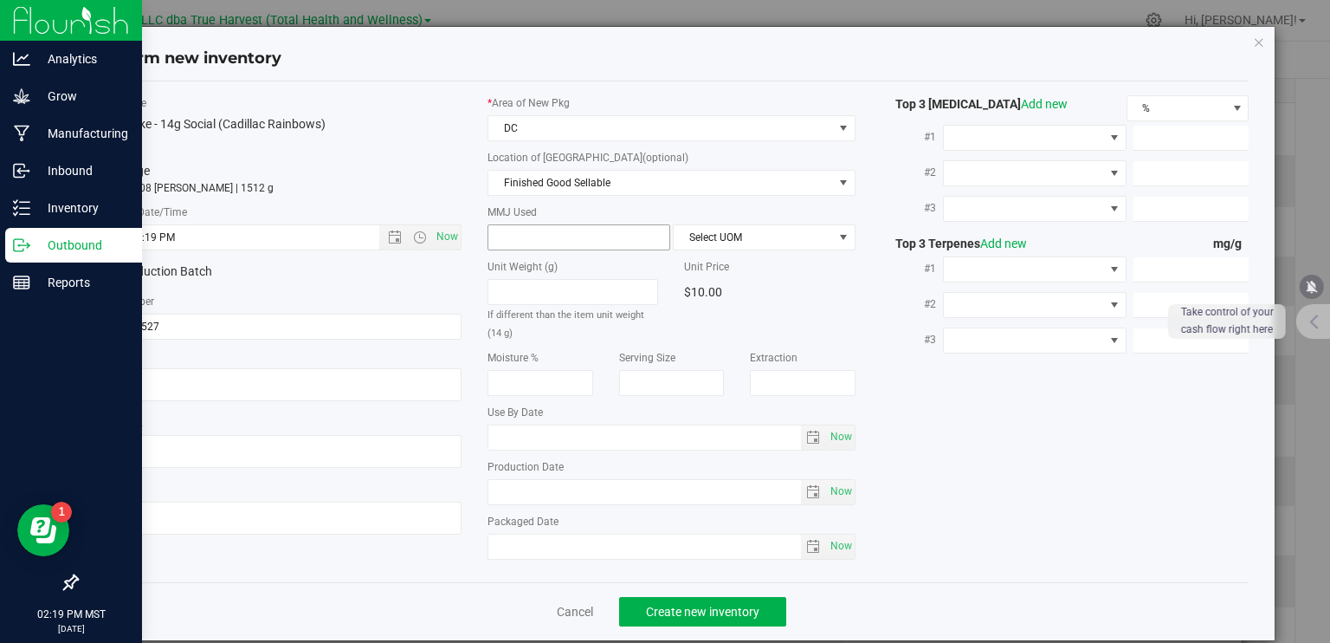
click at [581, 238] on span at bounding box center [579, 237] width 183 height 26
type input "14"
type input "14.0000"
click at [686, 242] on span "Select UOM" at bounding box center [753, 237] width 159 height 24
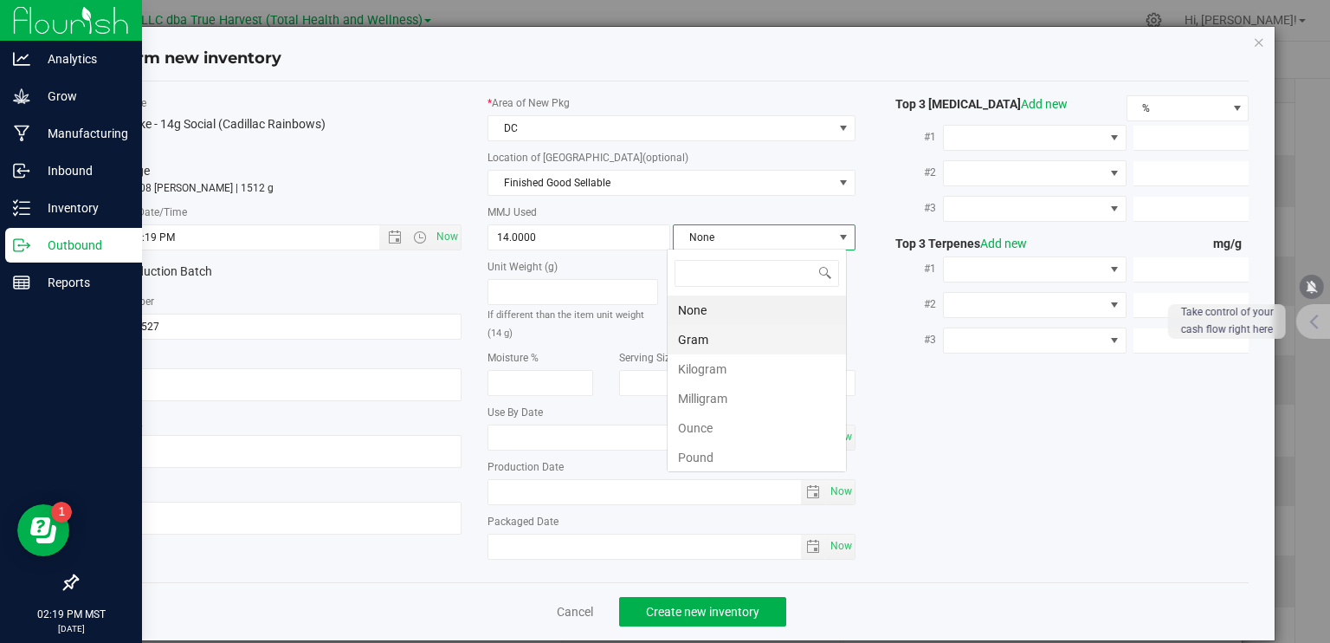
scroll to position [25, 180]
click at [708, 337] on li "Gram" at bounding box center [757, 339] width 178 height 29
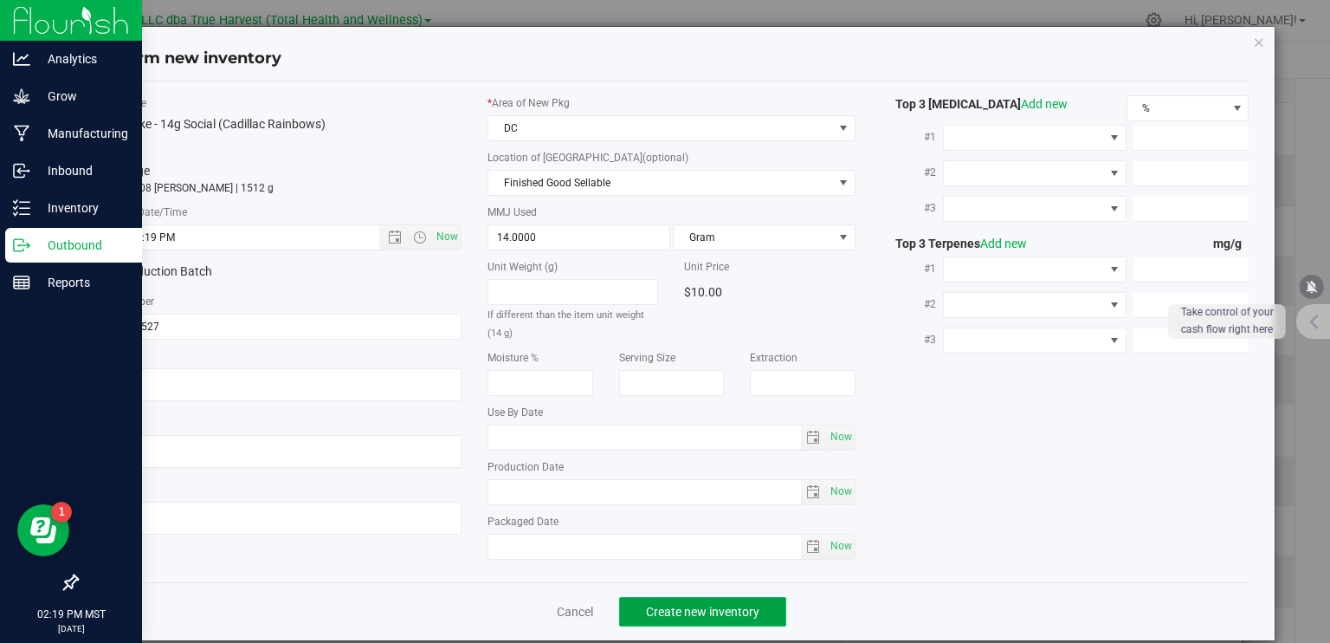
click at [722, 613] on span "Create new inventory" at bounding box center [702, 612] width 113 height 14
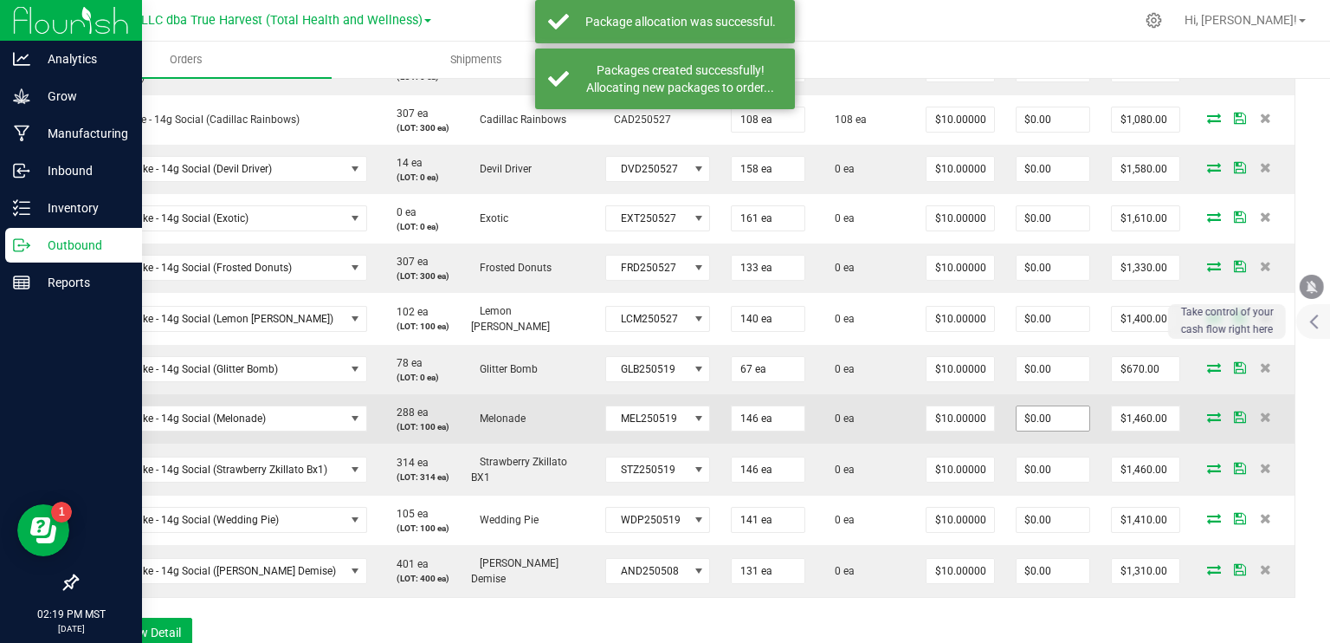
scroll to position [606, 0]
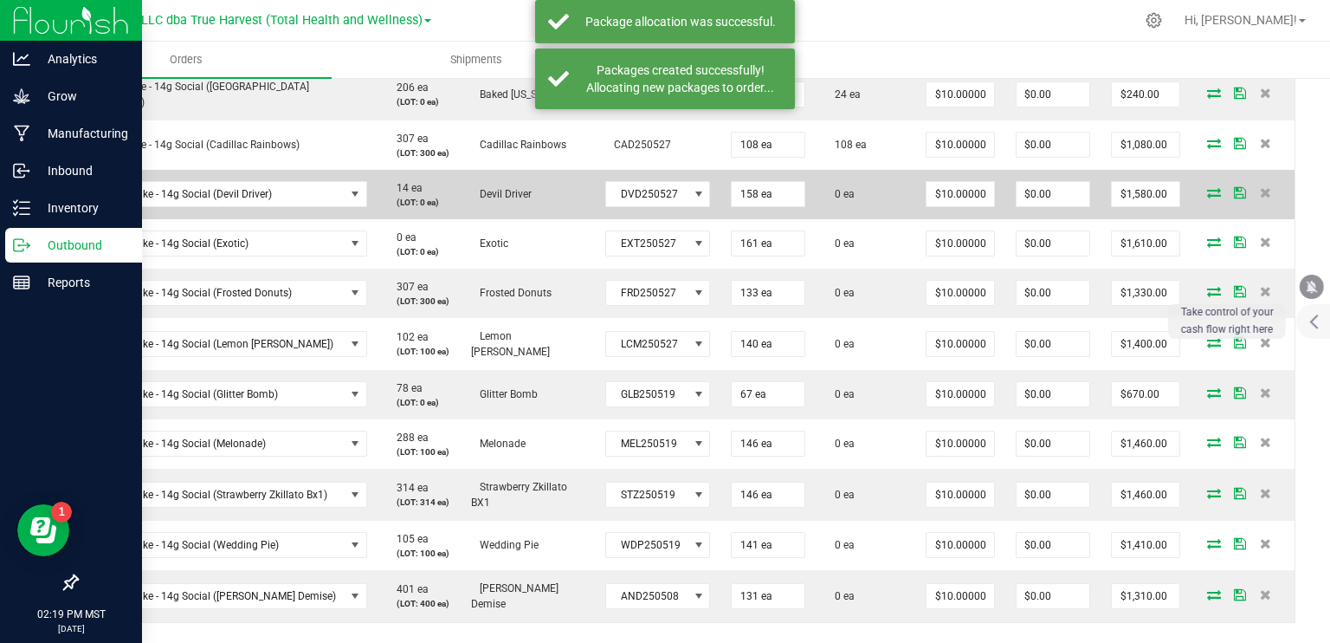
click at [1207, 190] on icon at bounding box center [1214, 192] width 14 height 10
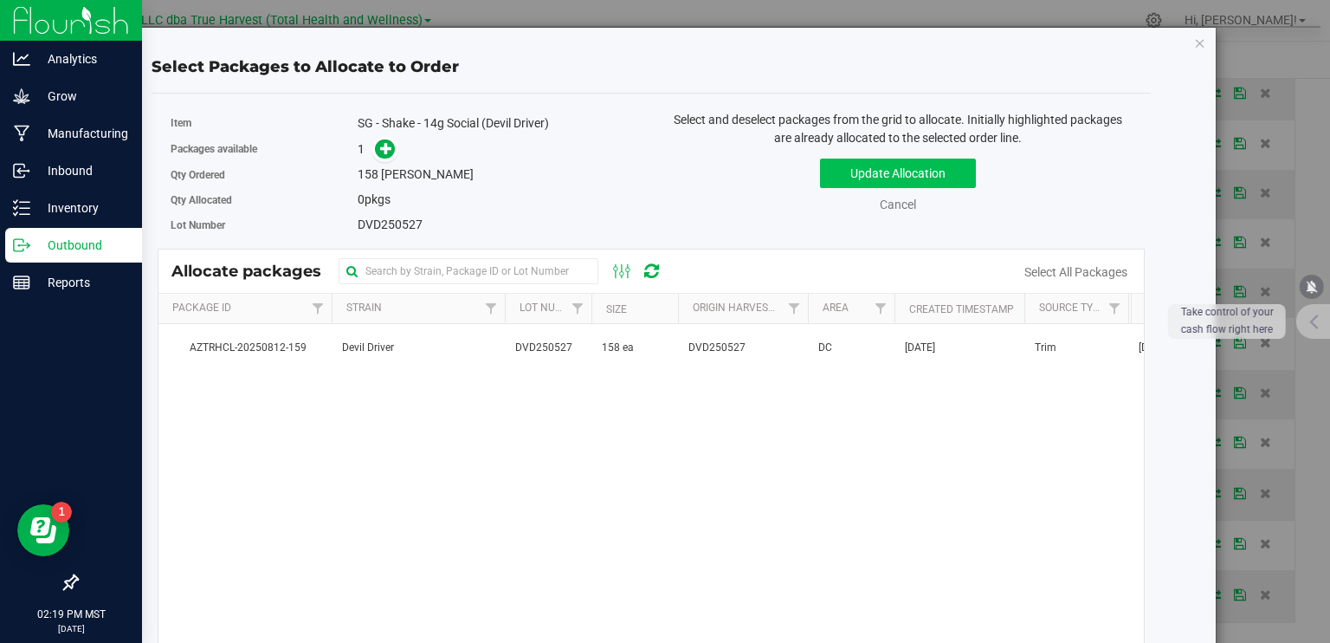
drag, startPoint x: 568, startPoint y: 346, endPoint x: 870, endPoint y: 184, distance: 342.2
click at [571, 346] on td "DVD250527" at bounding box center [548, 347] width 87 height 47
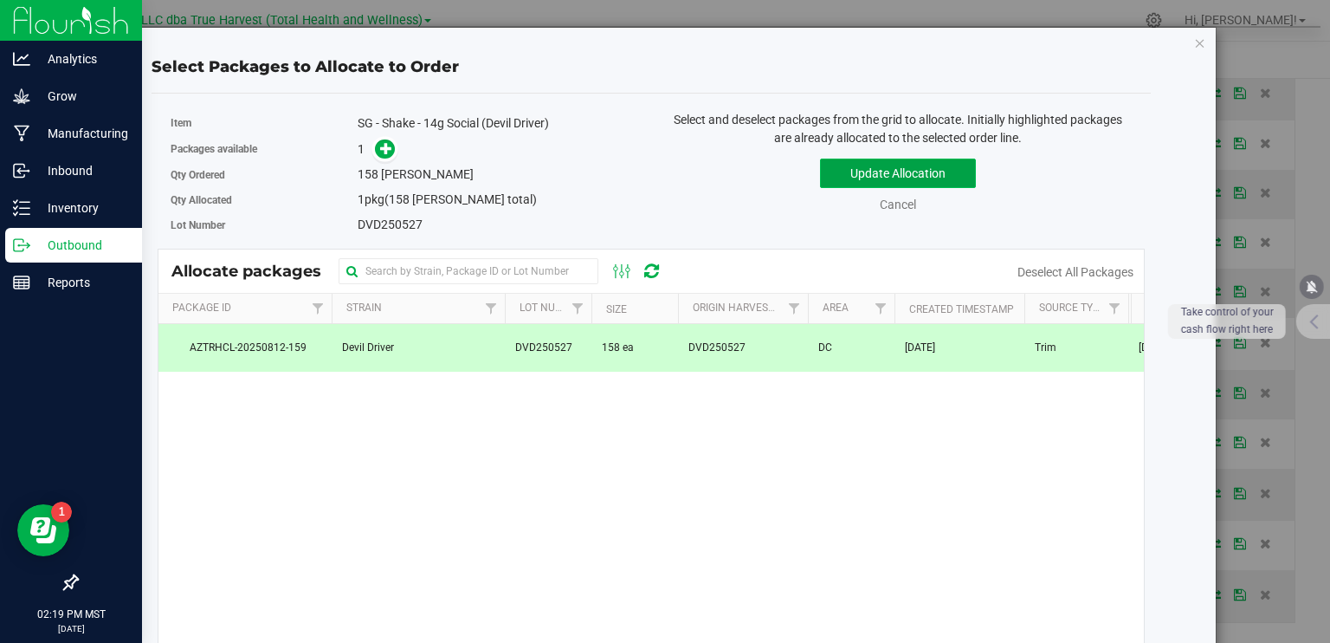
click at [873, 176] on button "Update Allocation" at bounding box center [898, 173] width 156 height 29
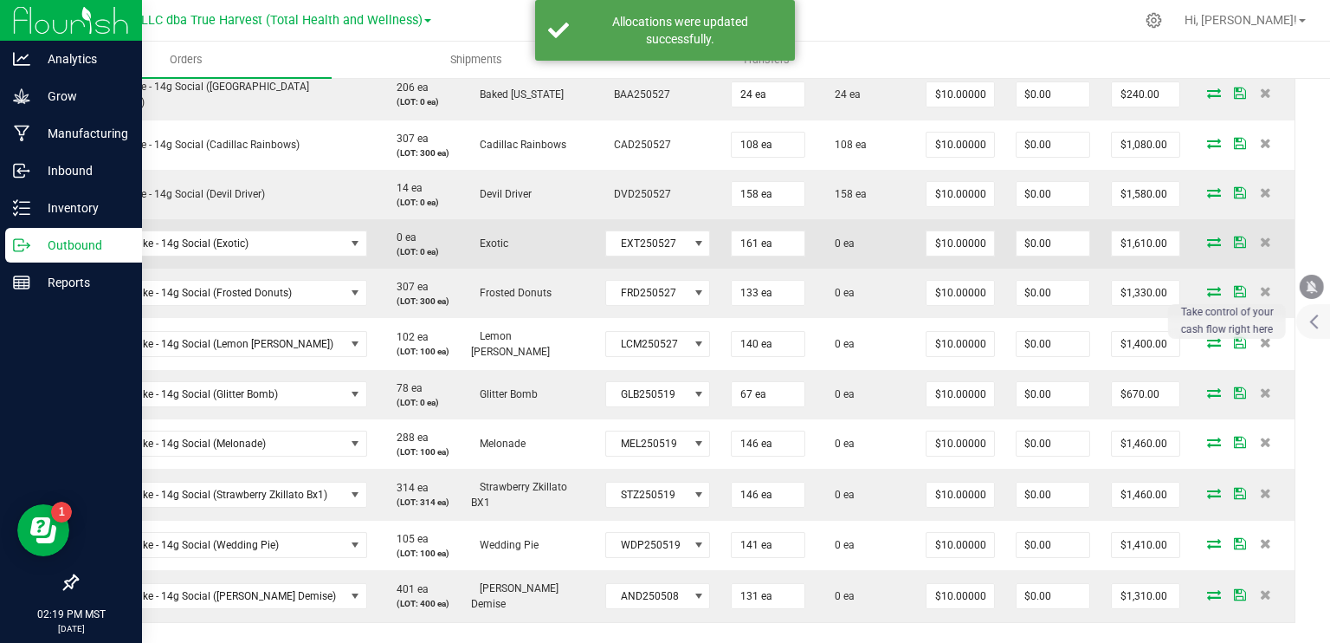
click at [1207, 236] on icon at bounding box center [1214, 241] width 14 height 10
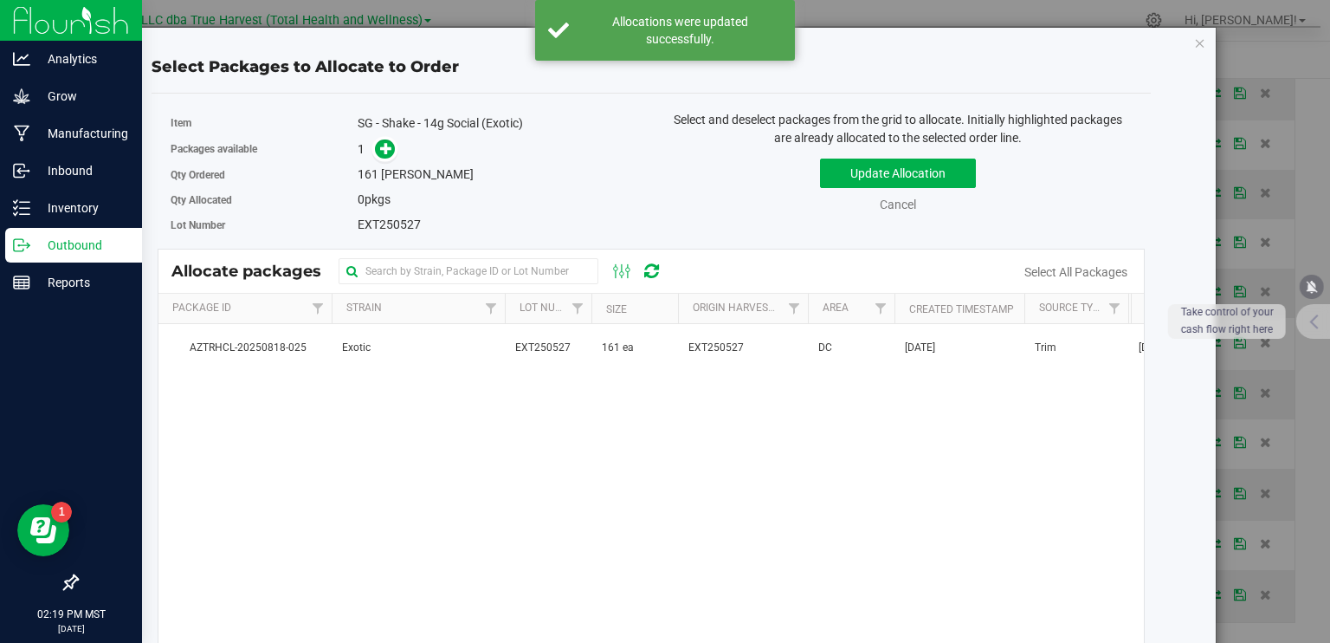
drag, startPoint x: 634, startPoint y: 344, endPoint x: 708, endPoint y: 266, distance: 107.2
click at [635, 345] on td "161 ea" at bounding box center [635, 347] width 87 height 47
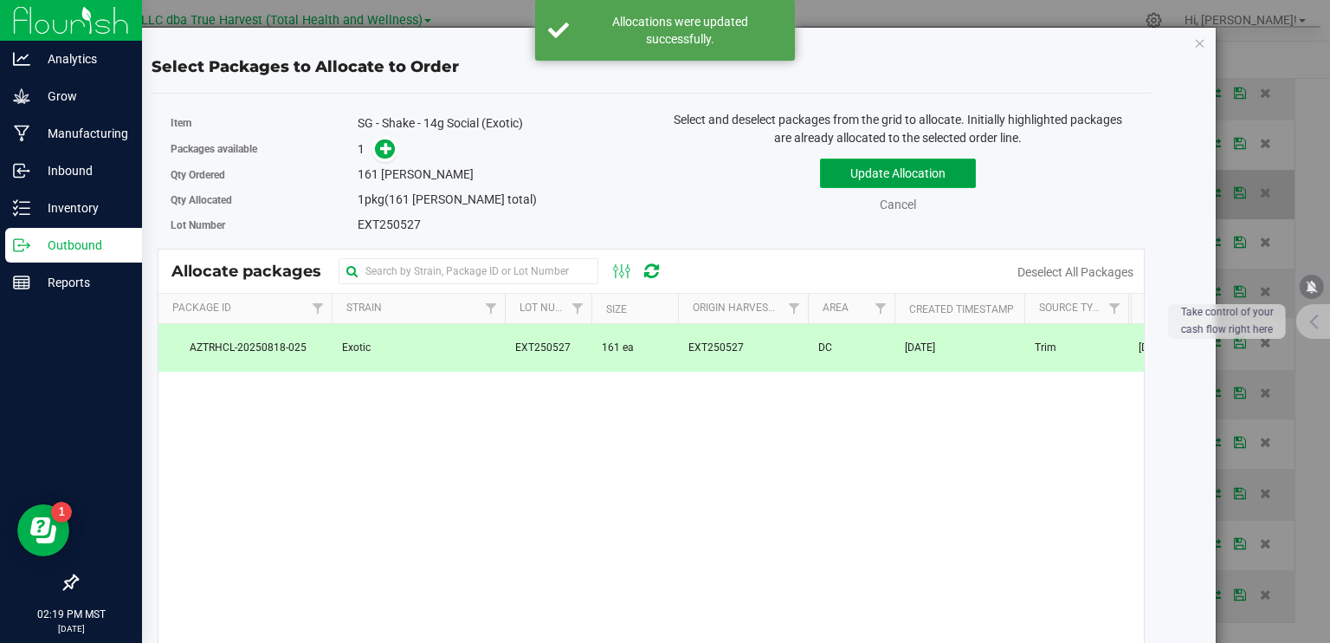
click at [881, 167] on button "Update Allocation" at bounding box center [898, 173] width 156 height 29
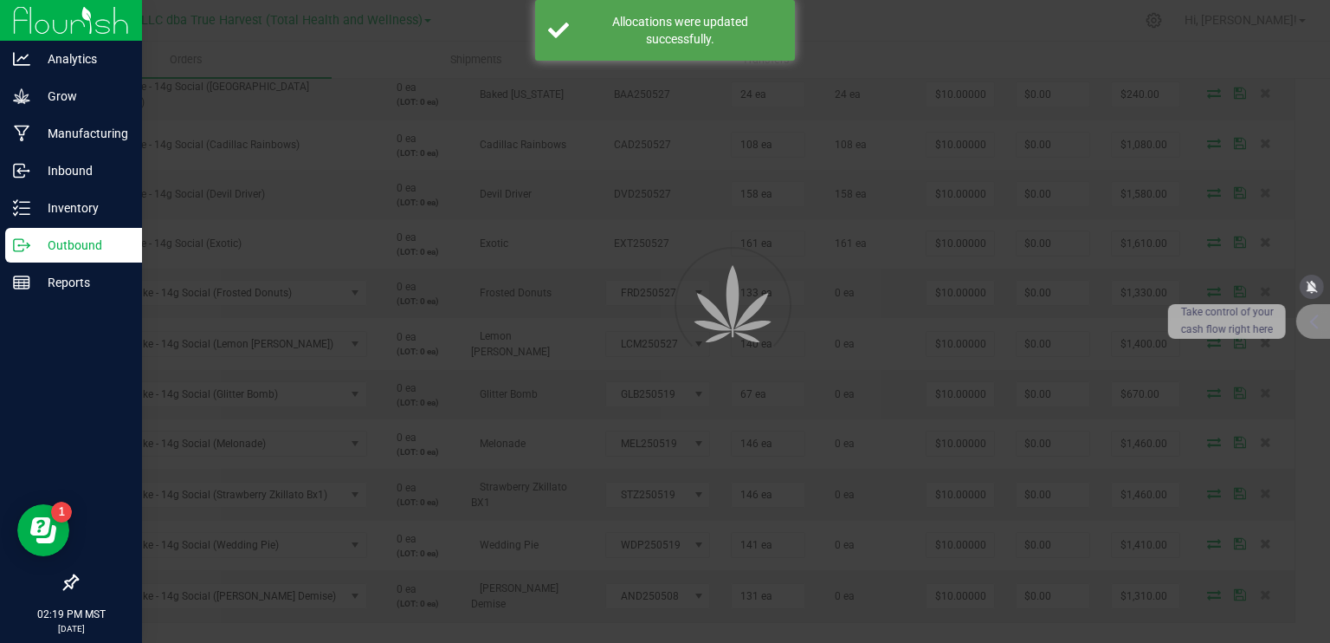
scroll to position [693, 0]
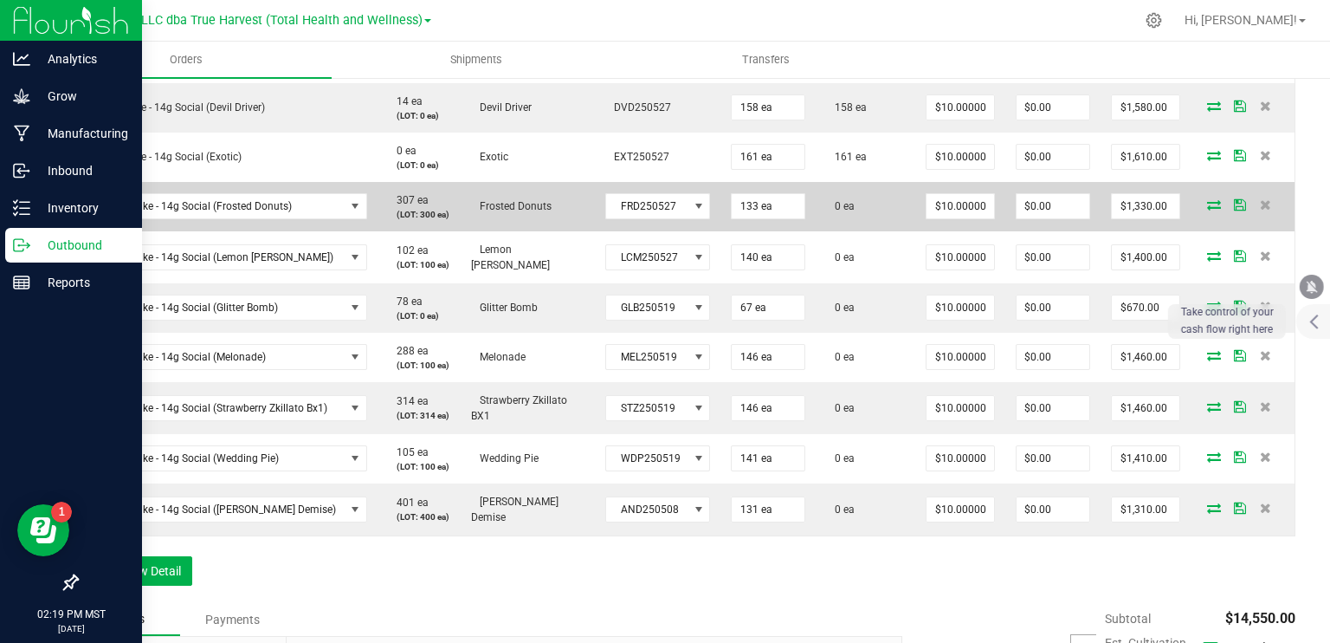
click at [1207, 200] on icon at bounding box center [1214, 204] width 14 height 10
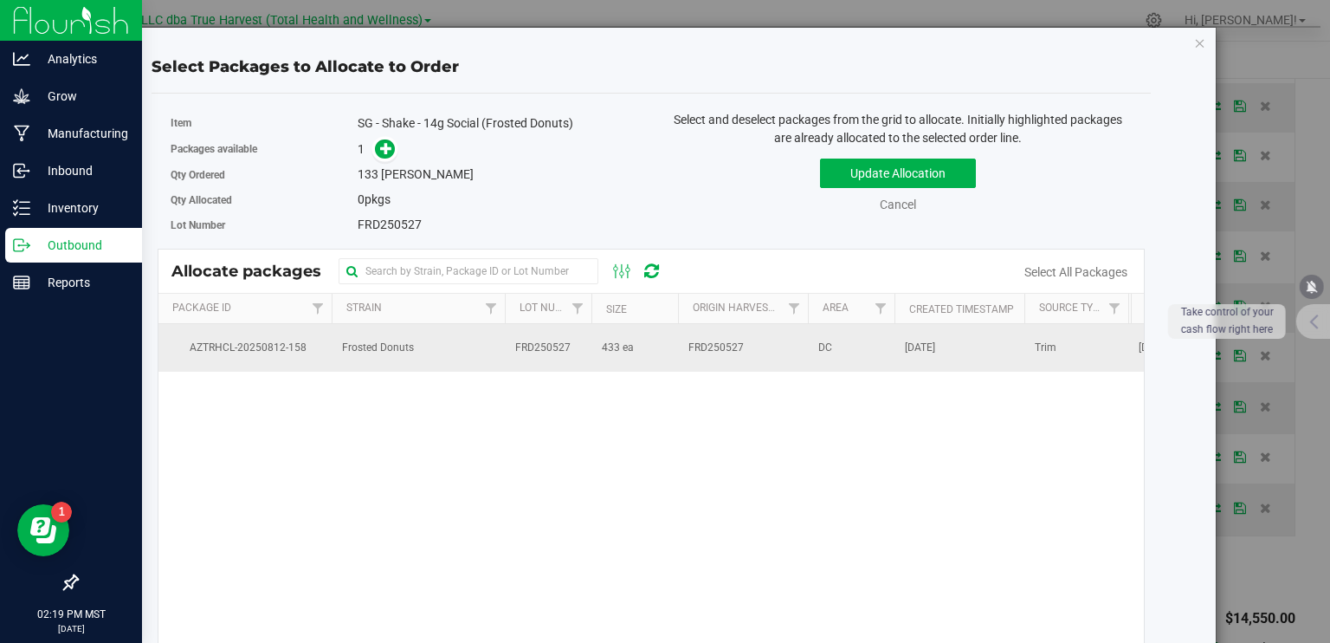
click at [644, 353] on td "433 ea" at bounding box center [635, 347] width 87 height 47
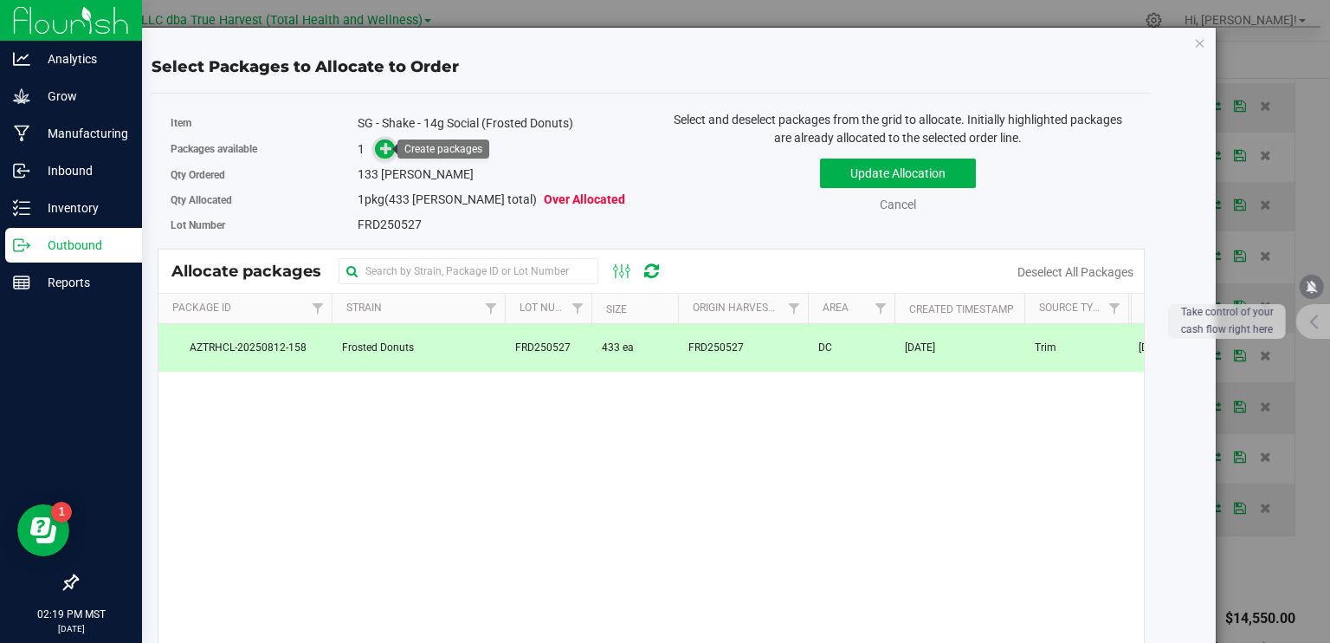
click at [380, 152] on icon at bounding box center [386, 148] width 12 height 12
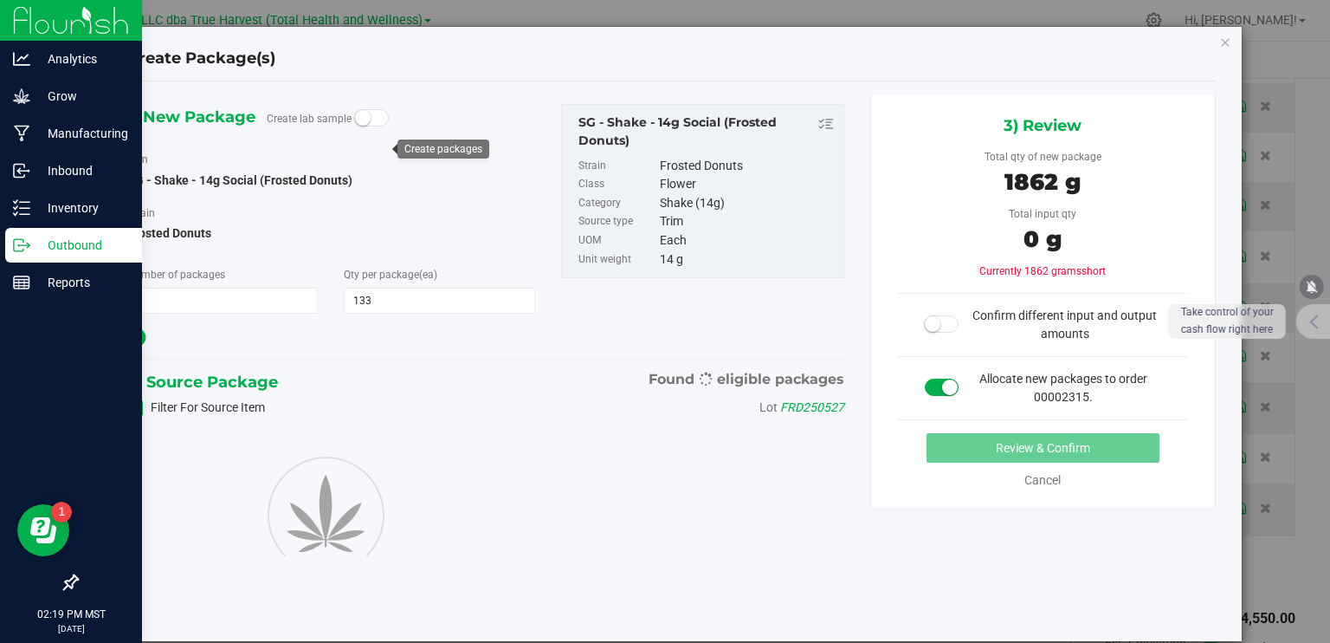
type input "133"
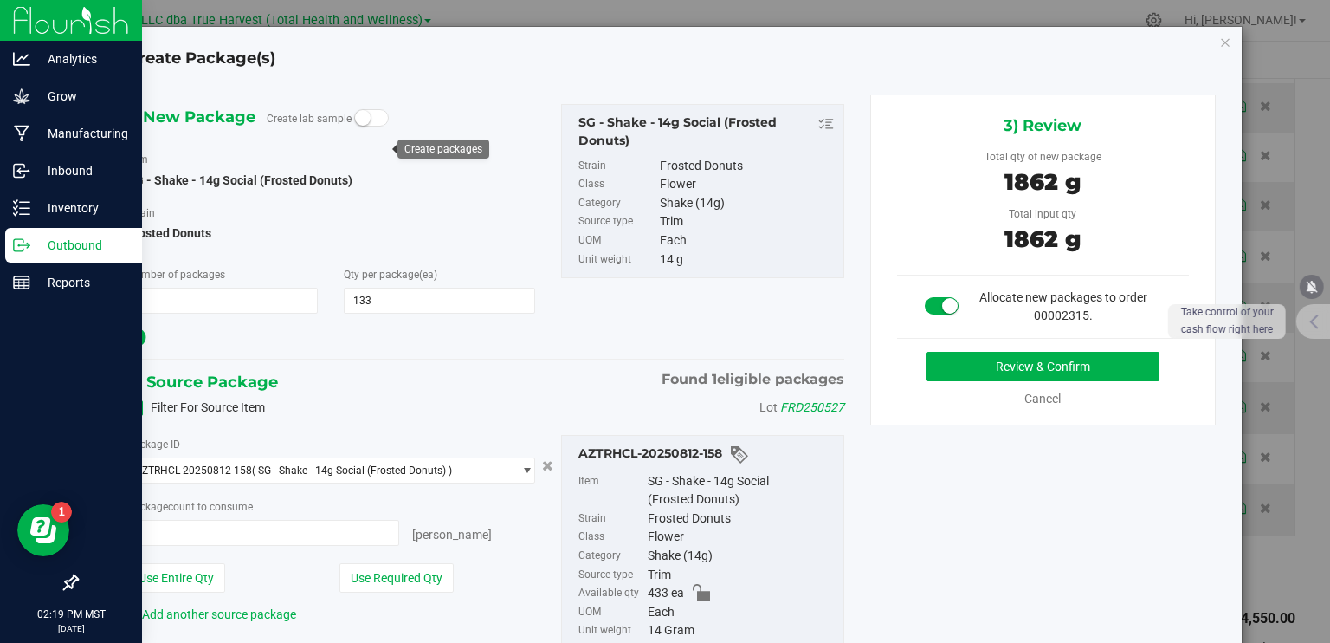
type input "133 ea"
click at [1056, 368] on button "Review & Confirm" at bounding box center [1043, 366] width 233 height 29
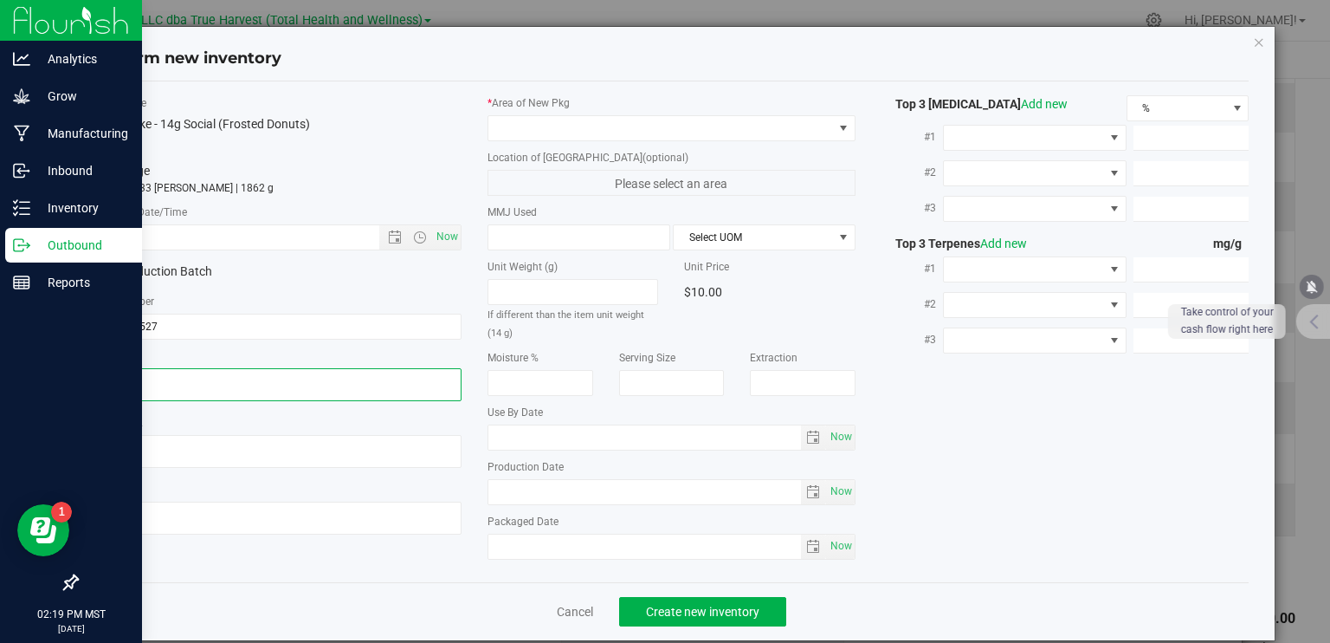
click at [176, 376] on textarea at bounding box center [278, 384] width 368 height 33
click at [207, 238] on input "text" at bounding box center [252, 237] width 314 height 24
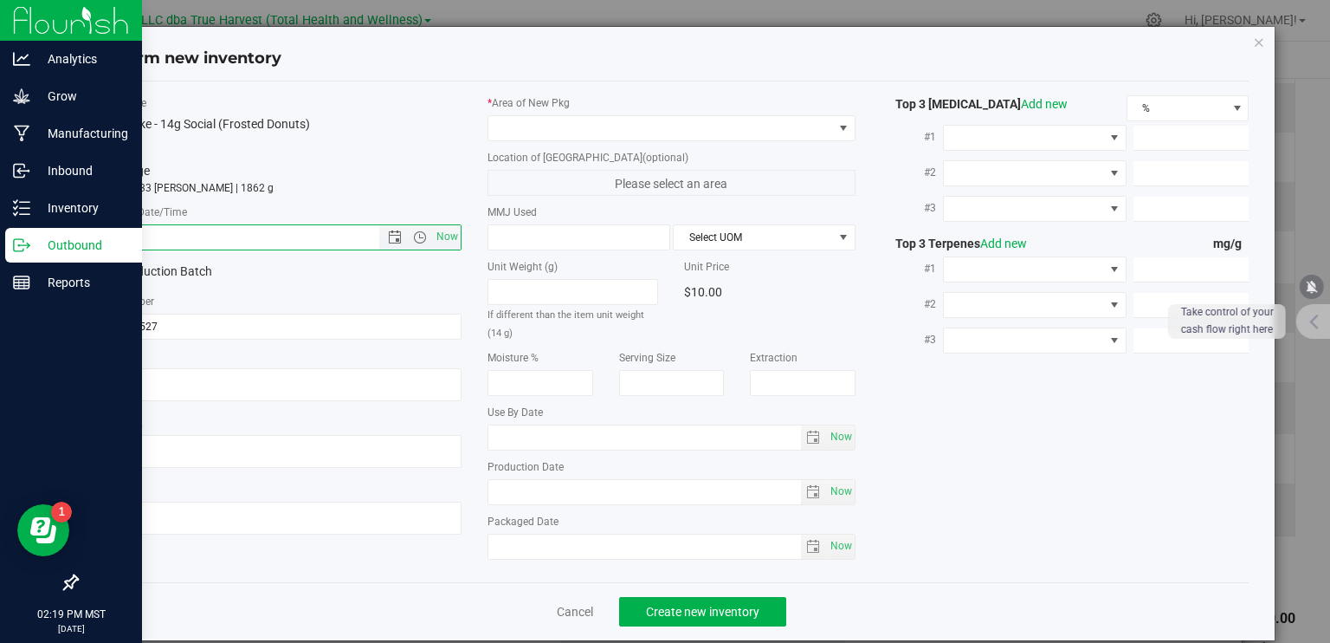
paste input "[DATE]"
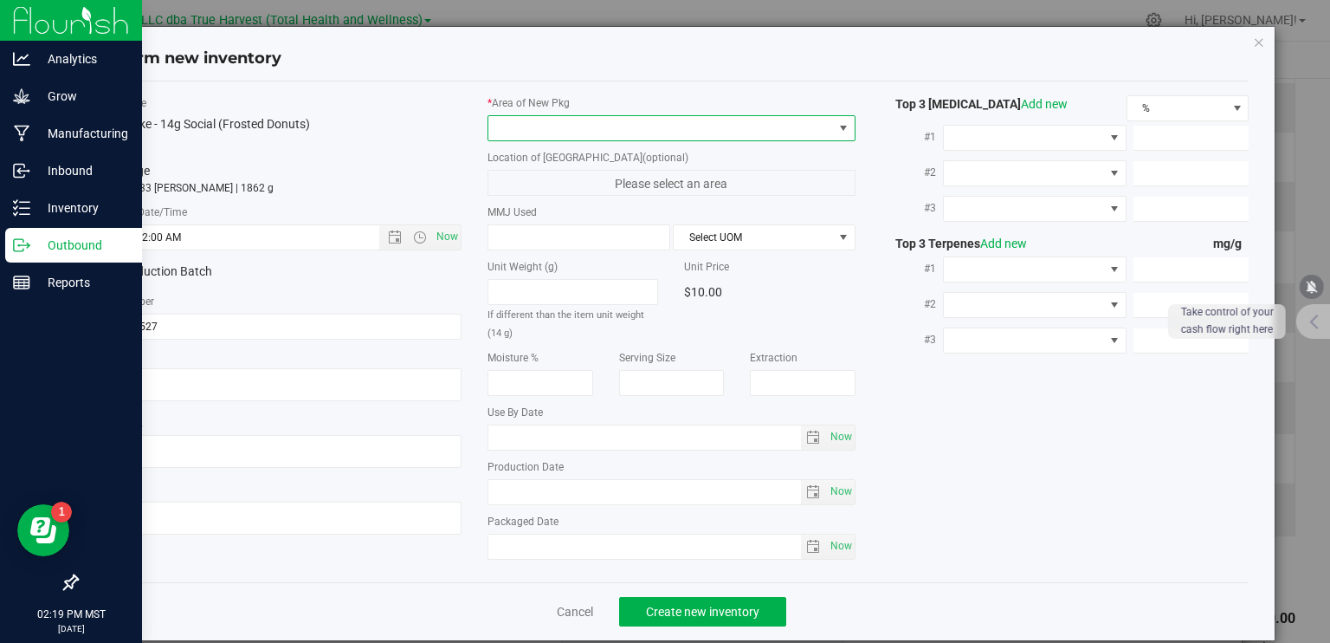
type input "[DATE] 2:19 PM"
click at [510, 116] on span at bounding box center [661, 128] width 345 height 24
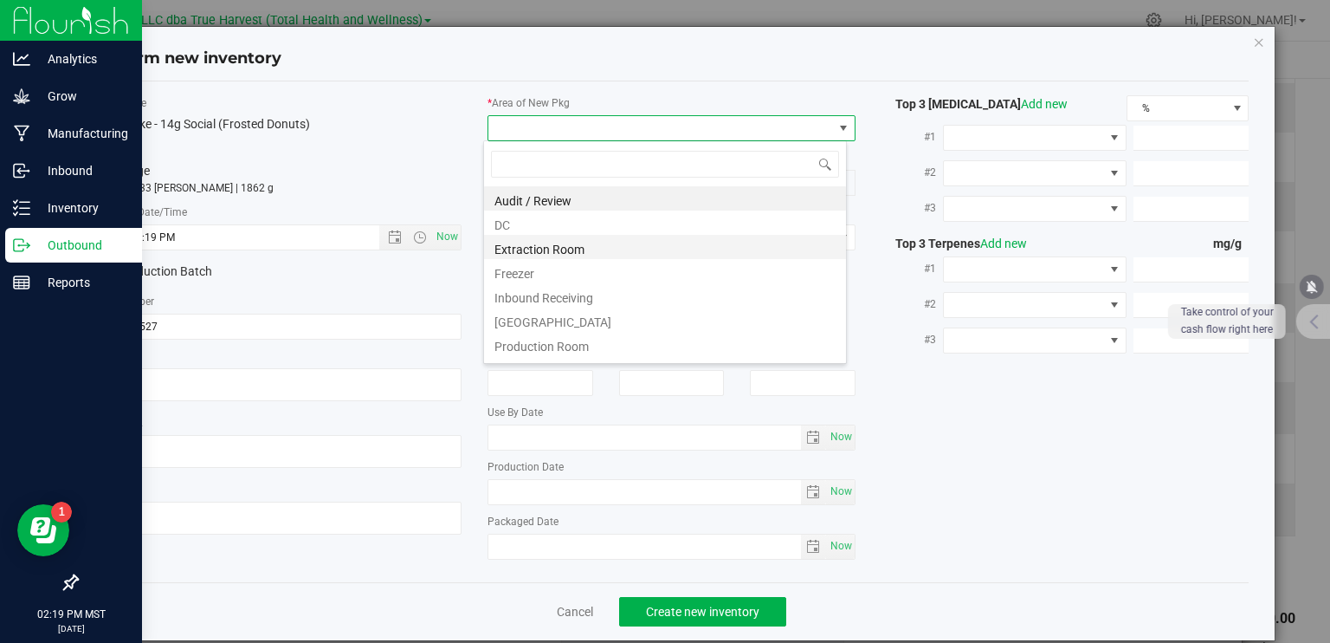
scroll to position [25, 364]
click at [542, 220] on li "DC" at bounding box center [665, 222] width 362 height 24
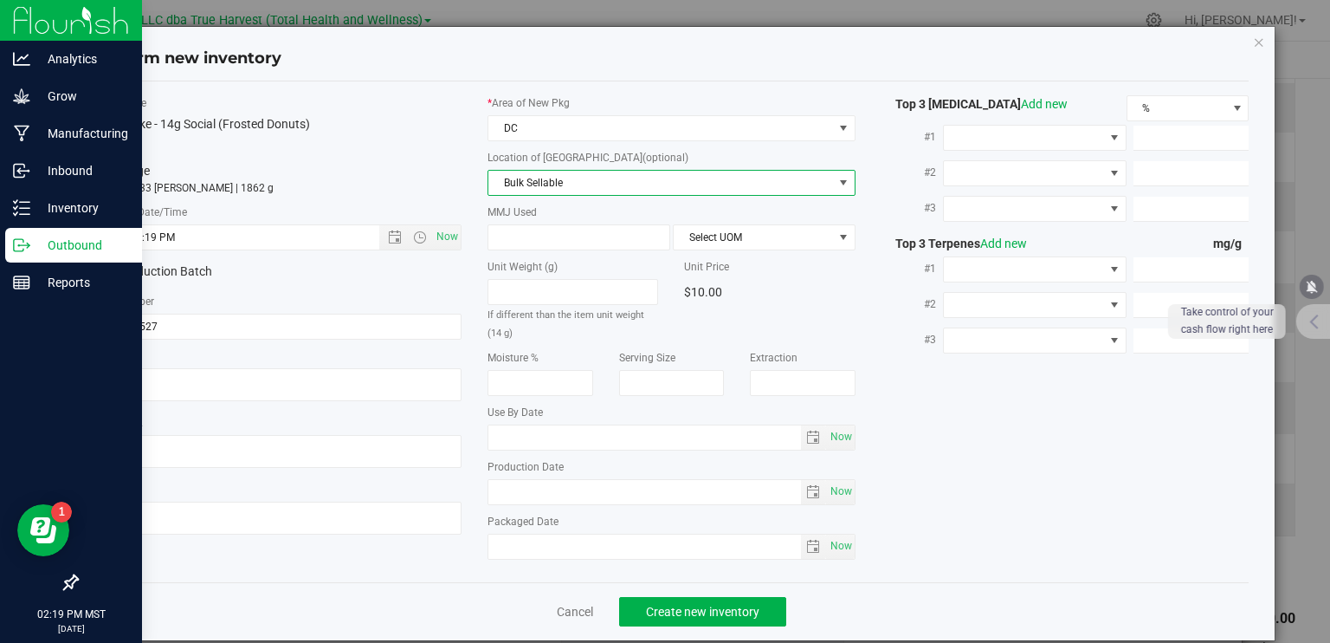
click at [553, 186] on span "Bulk Sellable" at bounding box center [661, 183] width 345 height 24
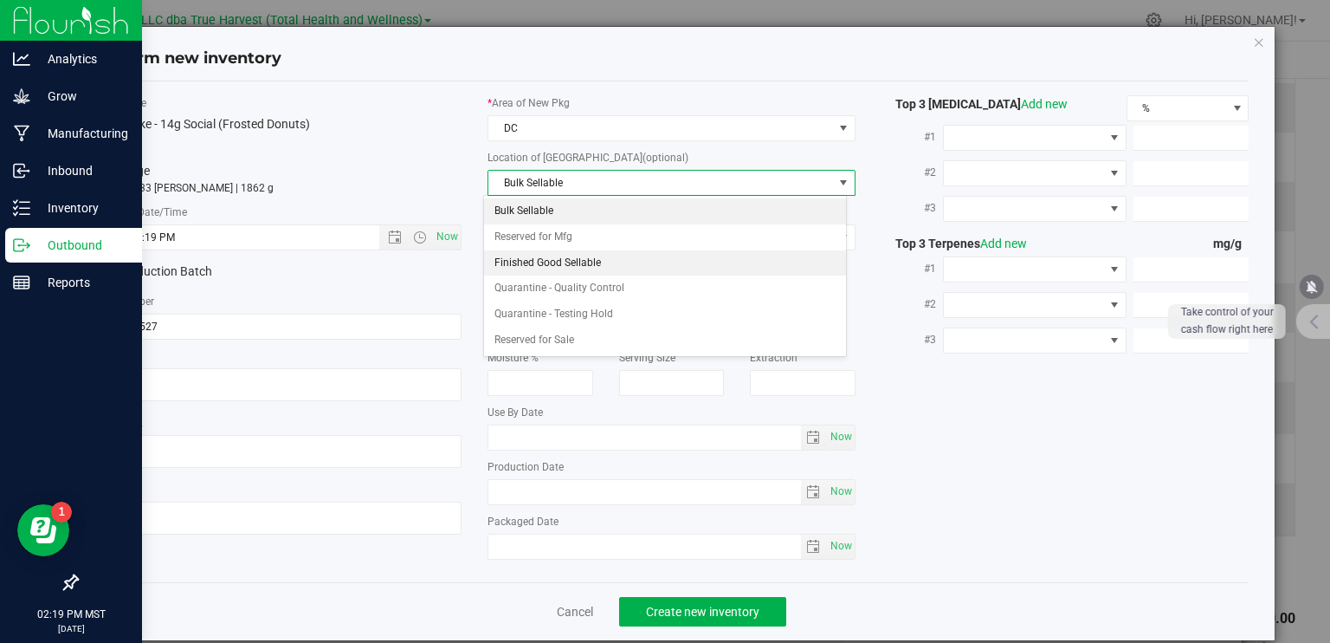
click at [538, 259] on li "Finished Good Sellable" at bounding box center [665, 263] width 362 height 26
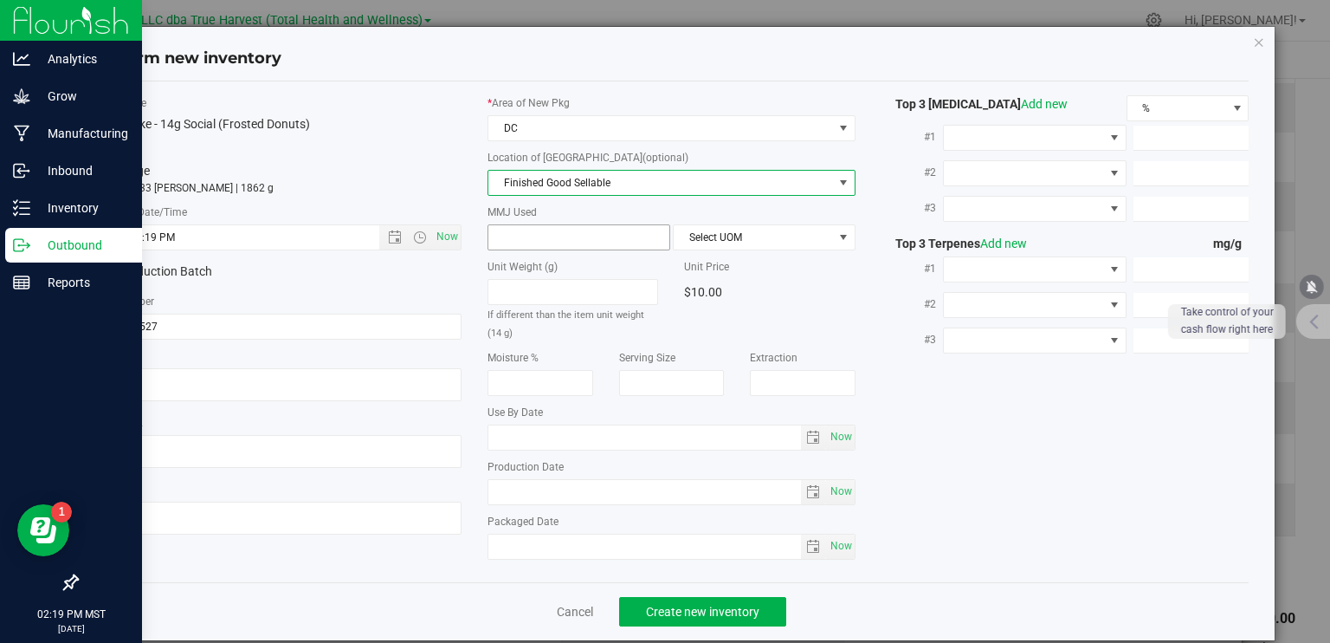
click at [579, 236] on span at bounding box center [579, 237] width 183 height 26
type input "14"
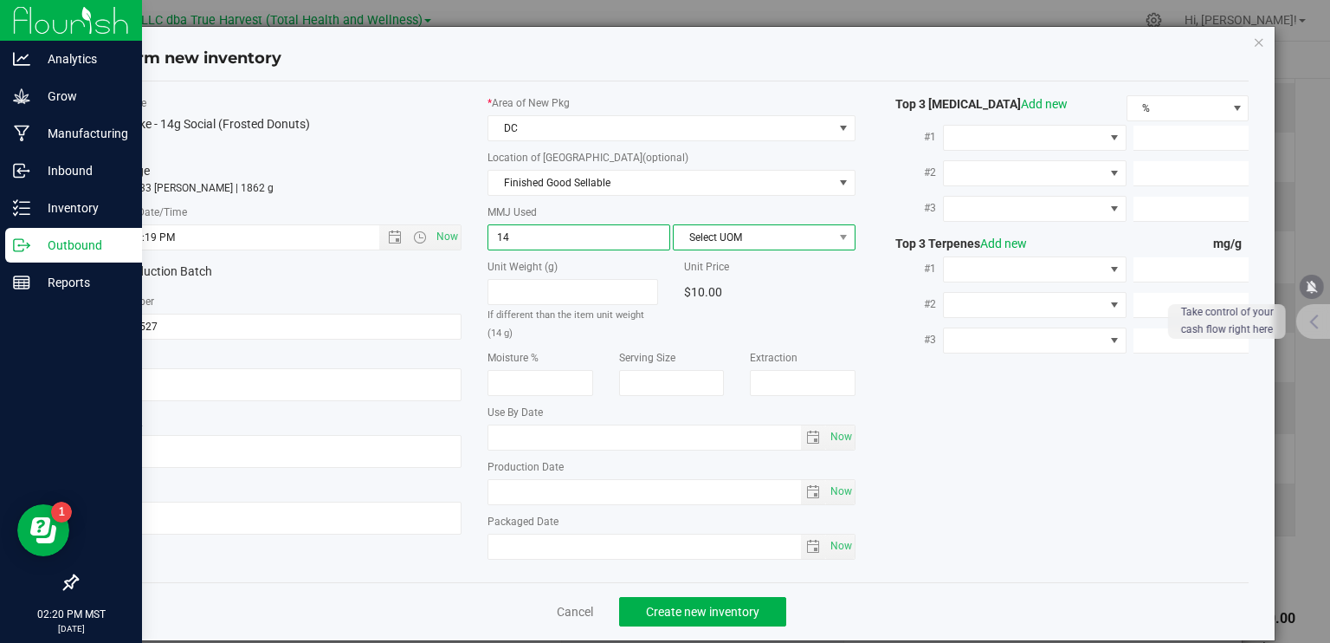
type input "14.0000"
click at [763, 241] on span "Select UOM" at bounding box center [753, 237] width 159 height 24
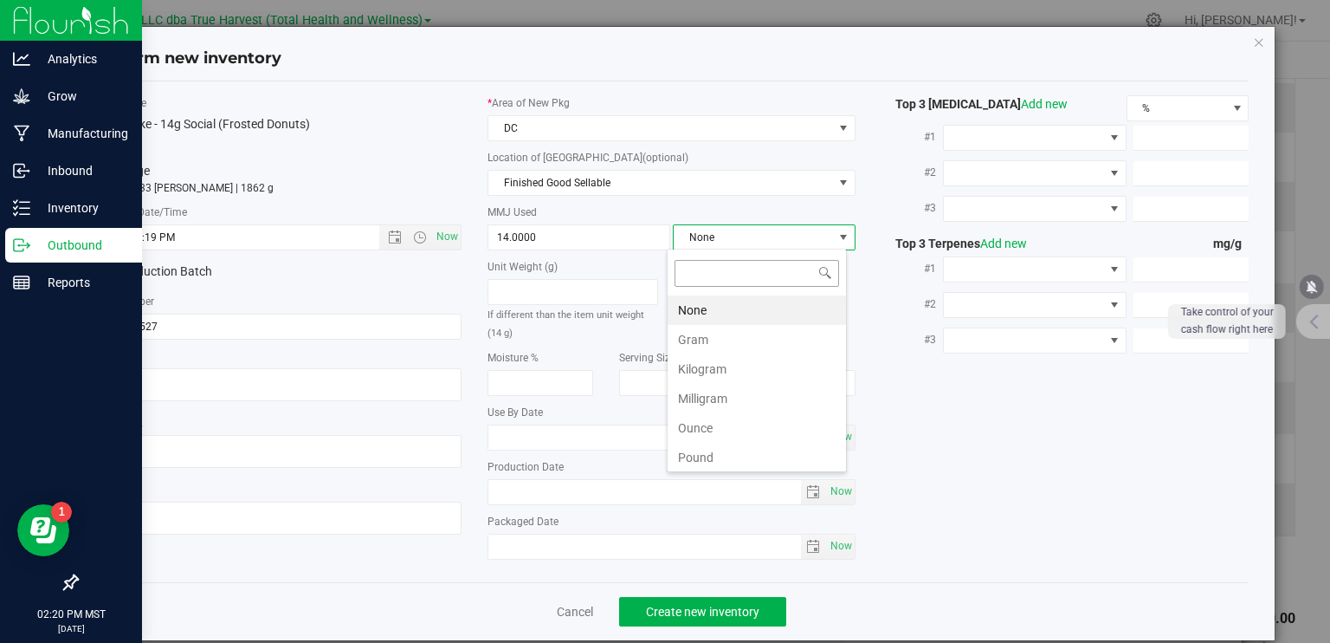
scroll to position [25, 180]
click at [726, 343] on li "Gram" at bounding box center [757, 339] width 178 height 29
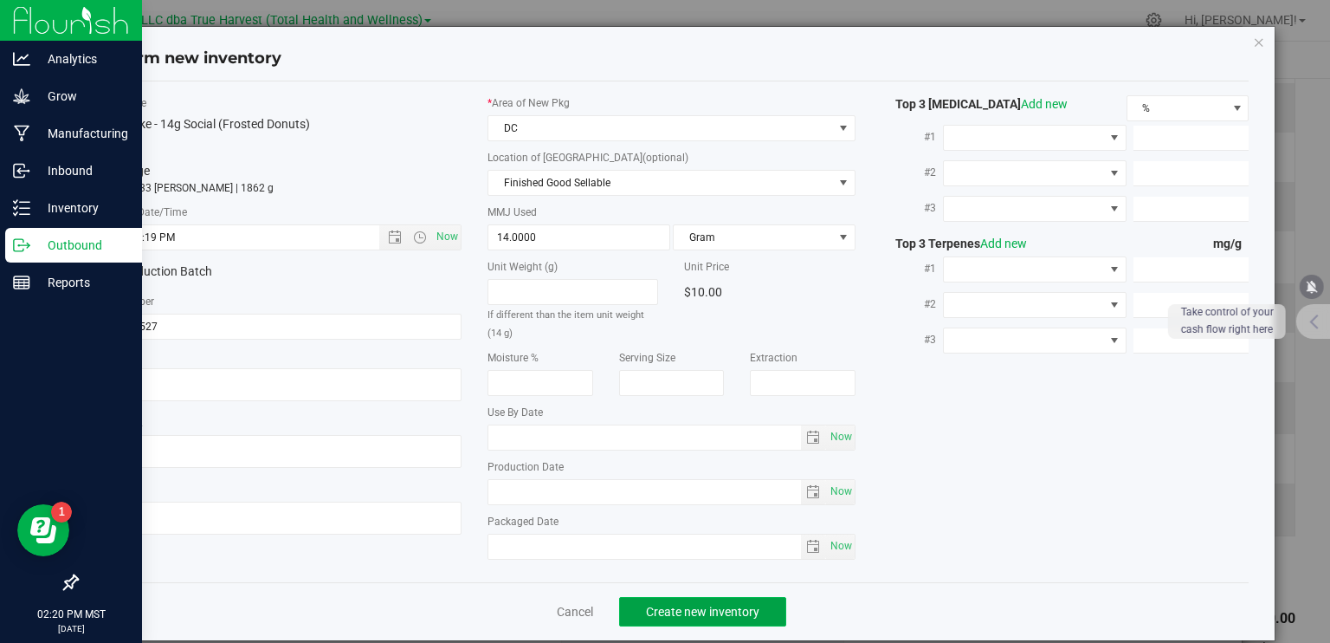
click at [731, 606] on span "Create new inventory" at bounding box center [702, 612] width 113 height 14
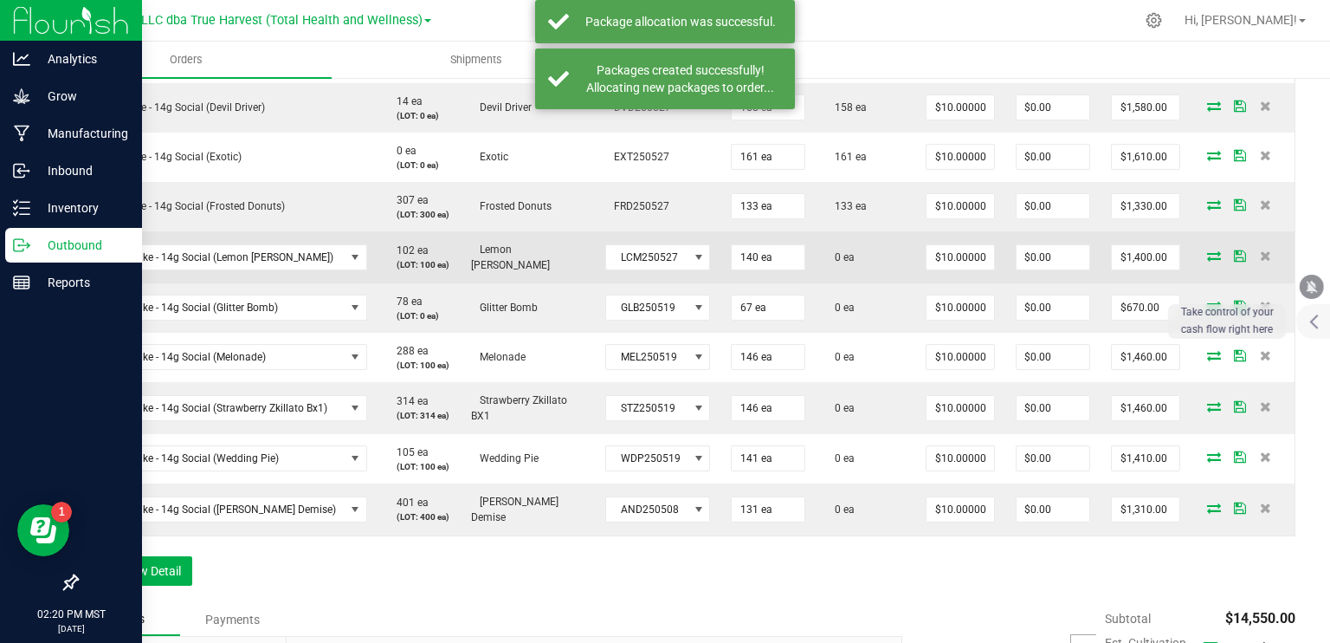
click at [1207, 250] on icon at bounding box center [1214, 255] width 14 height 10
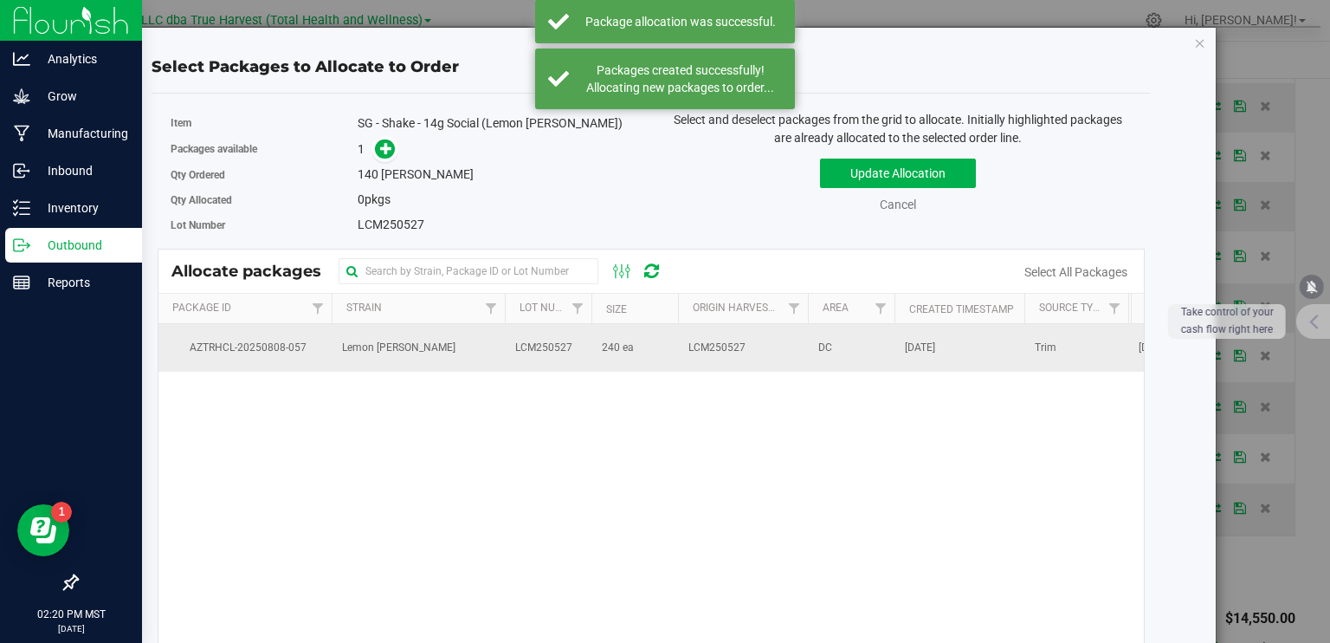
click at [670, 352] on td "240 ea" at bounding box center [635, 347] width 87 height 47
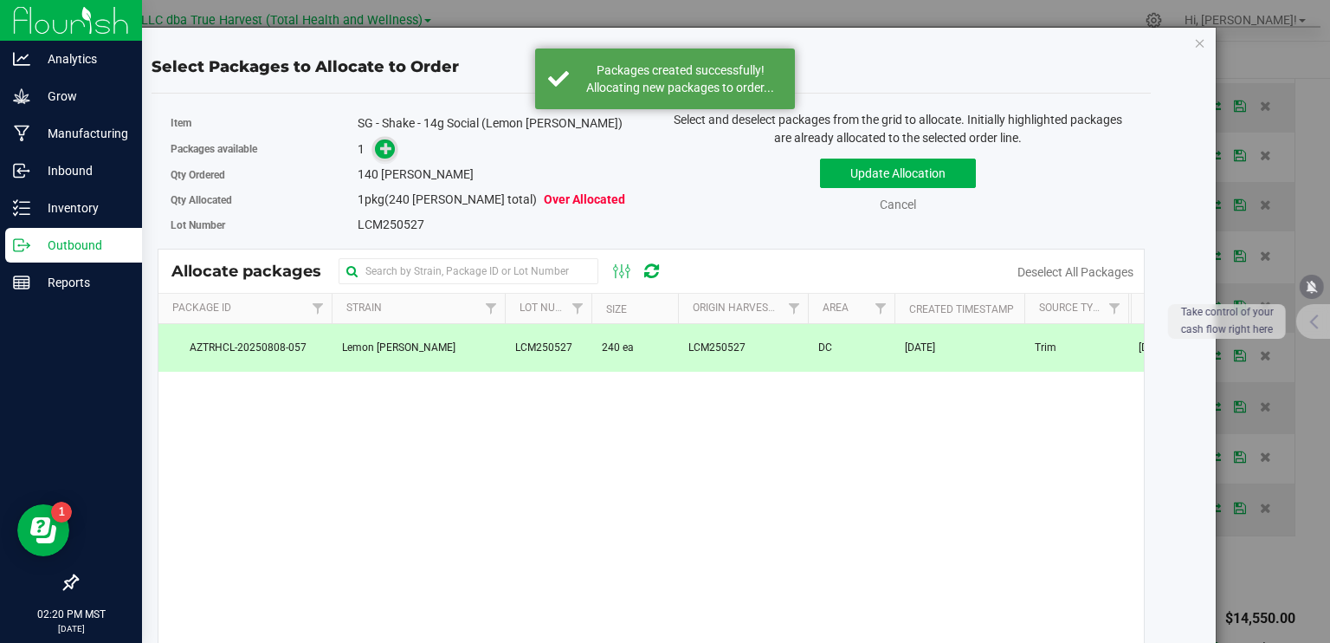
click at [375, 148] on span at bounding box center [385, 149] width 20 height 20
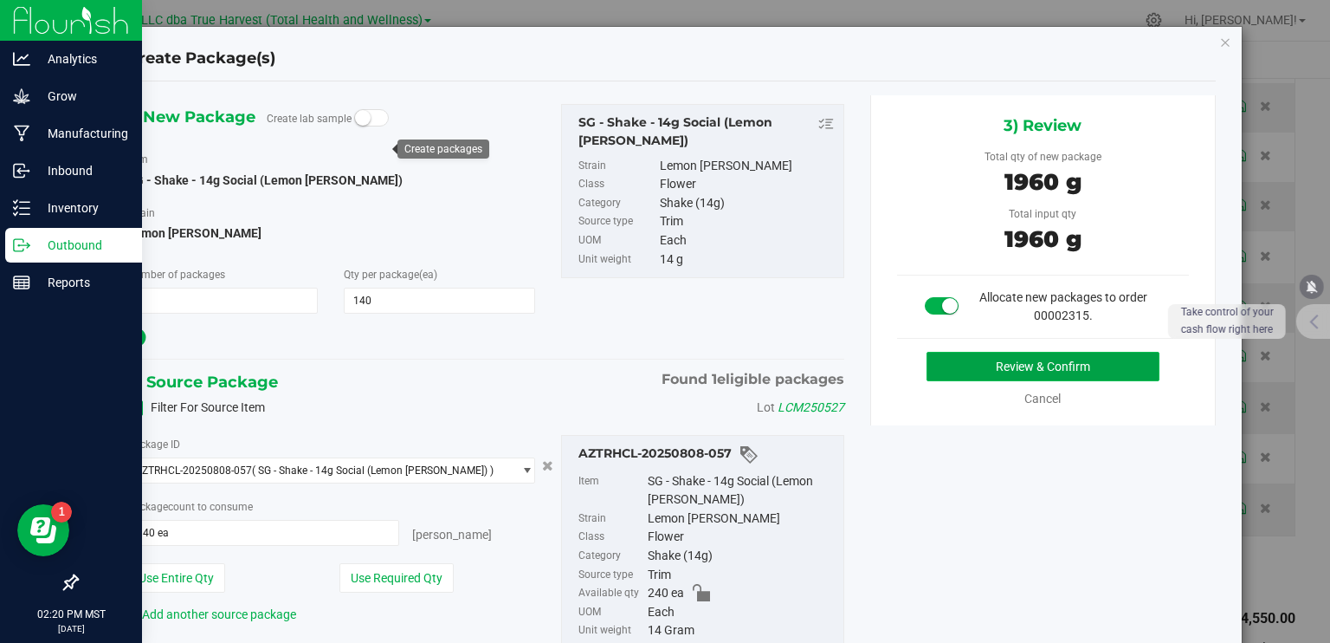
click at [1071, 363] on button "Review & Confirm" at bounding box center [1043, 366] width 233 height 29
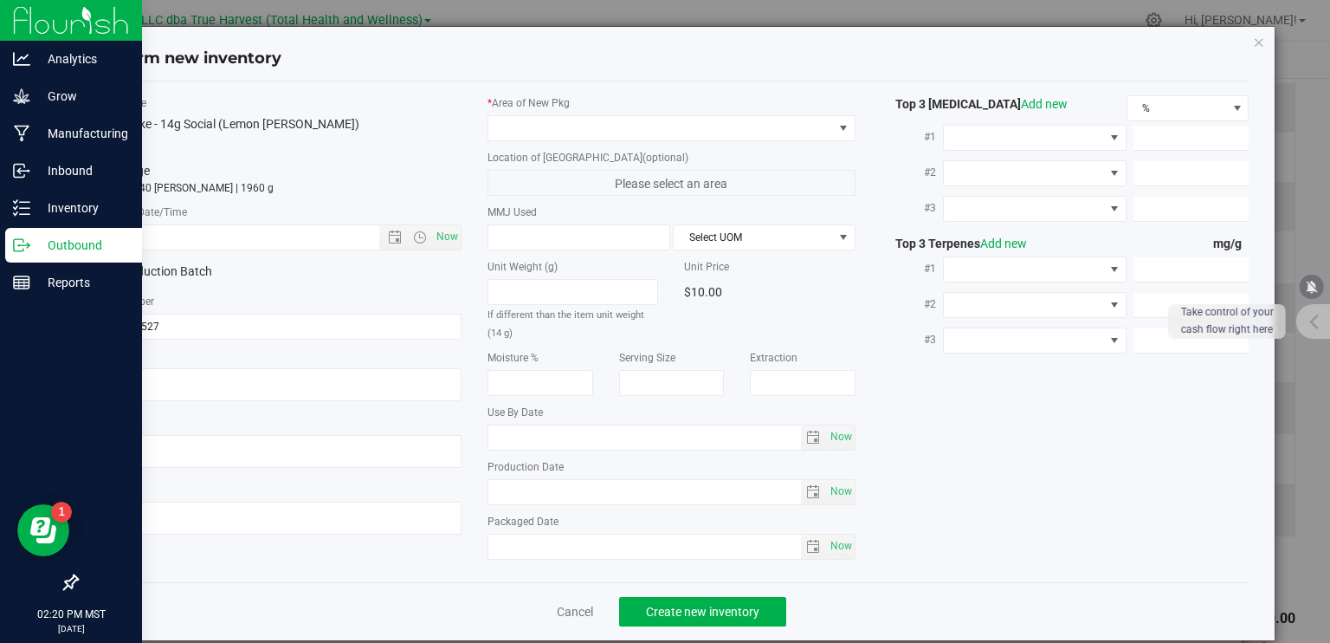
type textarea "[DATE]"
click at [152, 378] on textarea at bounding box center [278, 384] width 368 height 33
click at [152, 377] on textarea at bounding box center [278, 384] width 368 height 33
click at [231, 235] on input "text" at bounding box center [252, 237] width 314 height 24
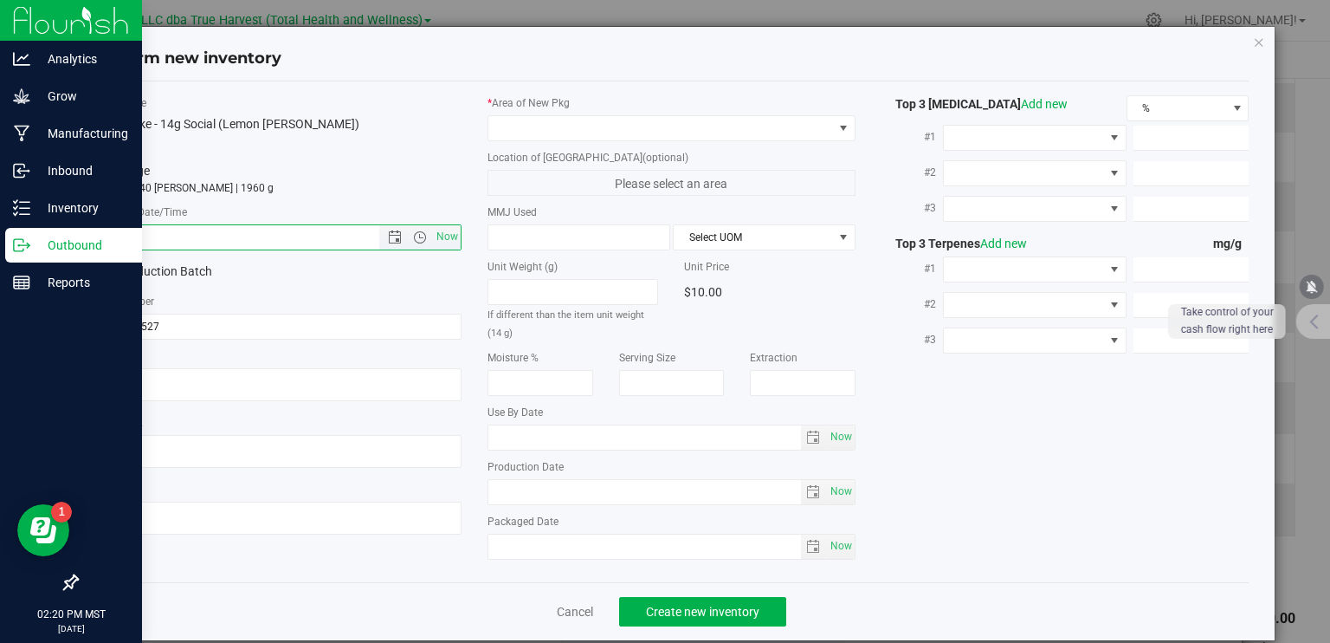
paste input "[DATE]"
type input "[DATE] 2:20 PM"
click at [537, 128] on span at bounding box center [661, 128] width 345 height 24
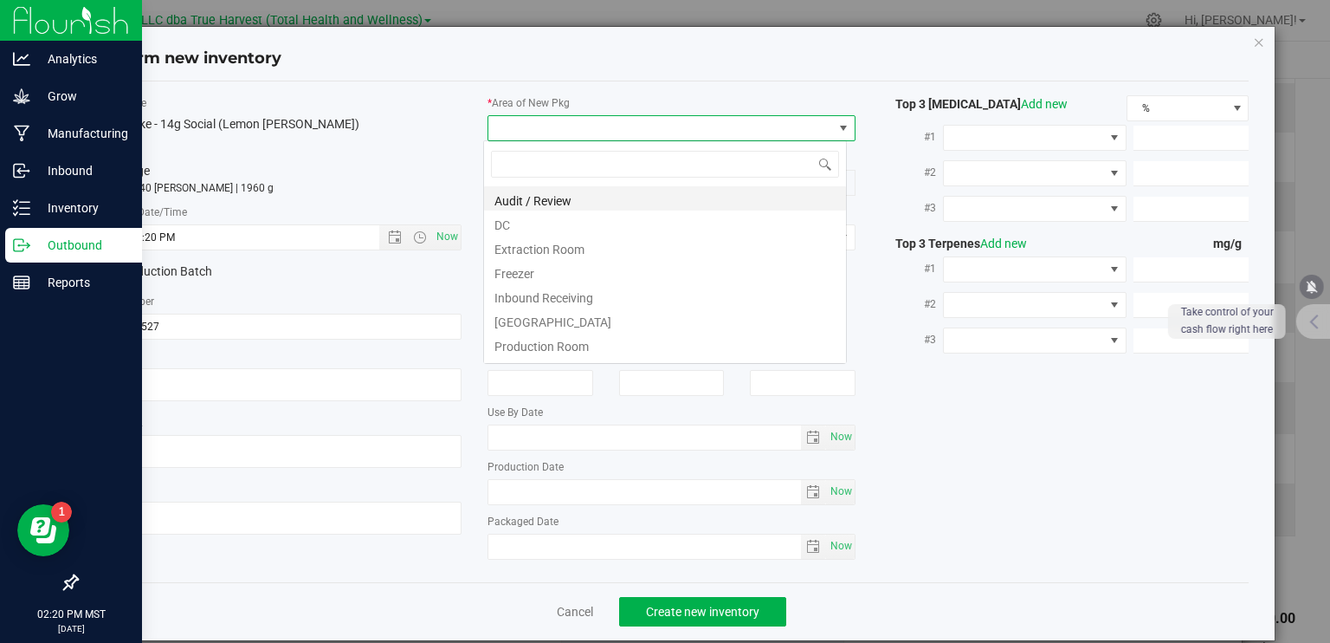
scroll to position [25, 364]
click at [509, 221] on li "DC" at bounding box center [665, 222] width 362 height 24
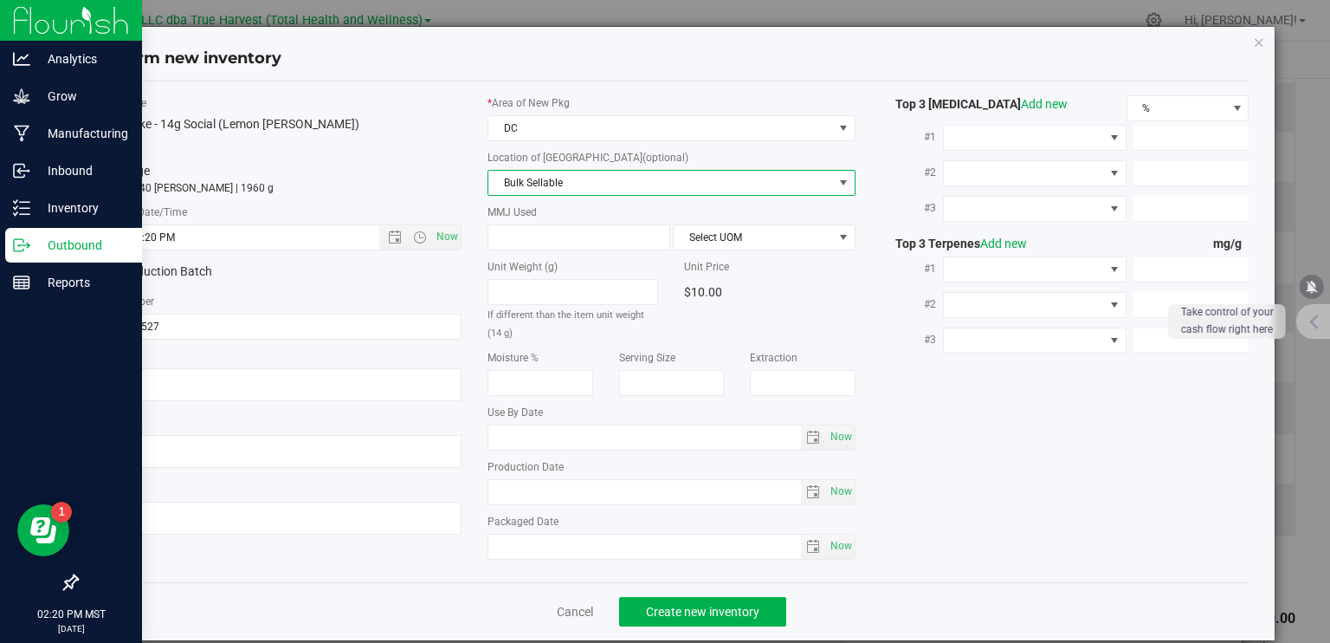
click at [534, 184] on span "Bulk Sellable" at bounding box center [661, 183] width 345 height 24
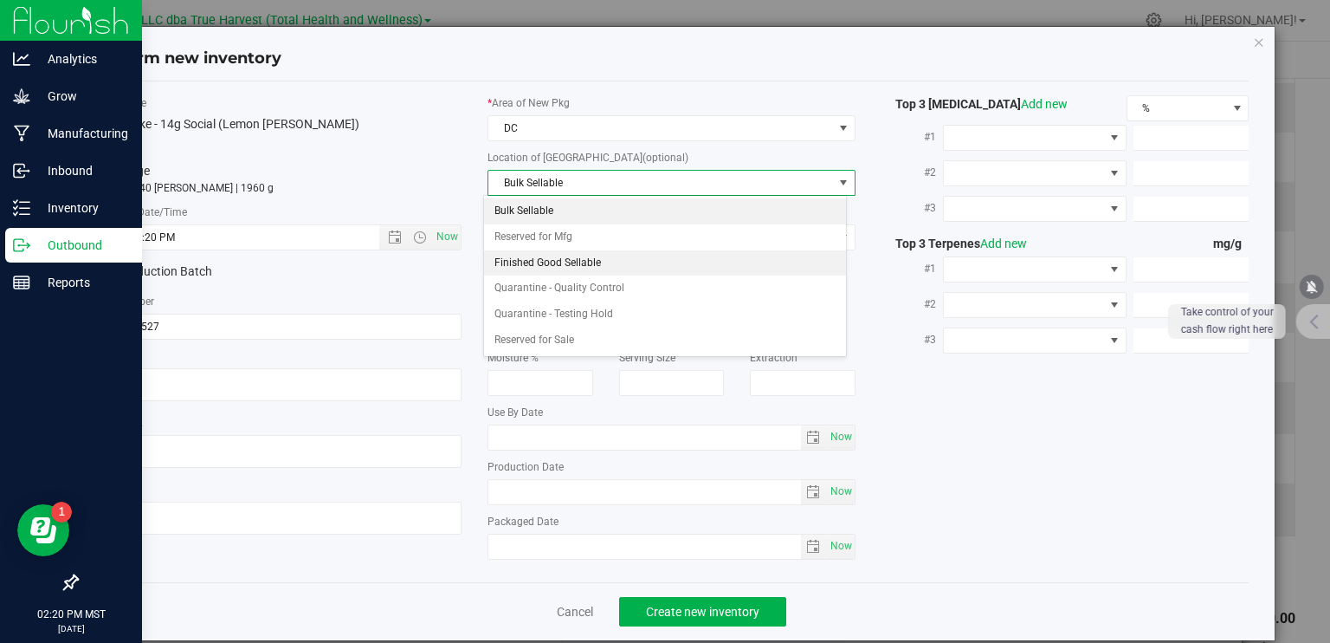
click at [516, 259] on li "Finished Good Sellable" at bounding box center [665, 263] width 362 height 26
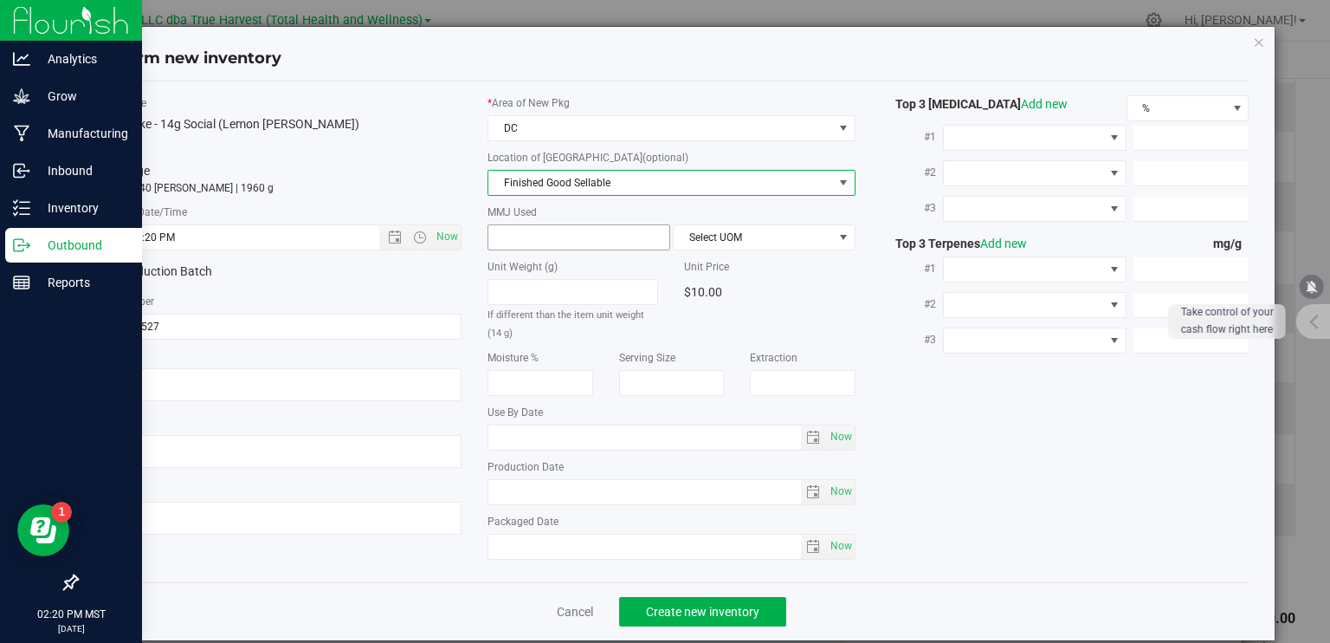
click at [518, 225] on span at bounding box center [579, 237] width 183 height 26
type input "14"
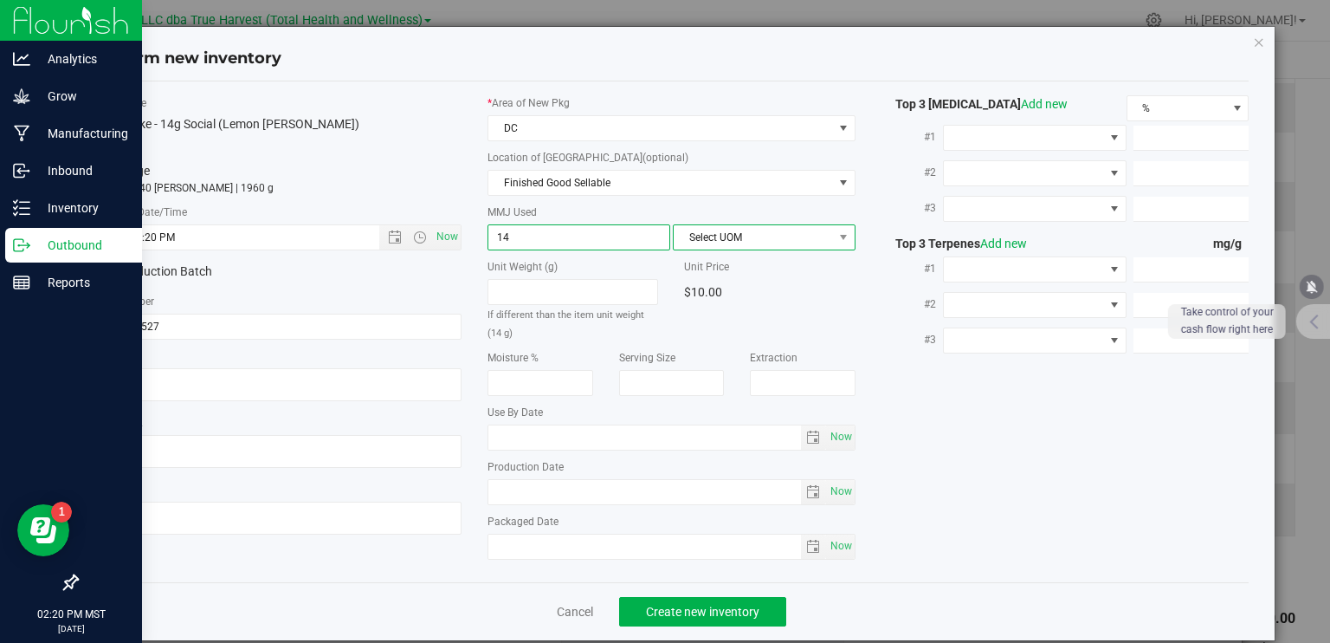
type input "14.0000"
click at [735, 241] on span "Select UOM" at bounding box center [753, 237] width 159 height 24
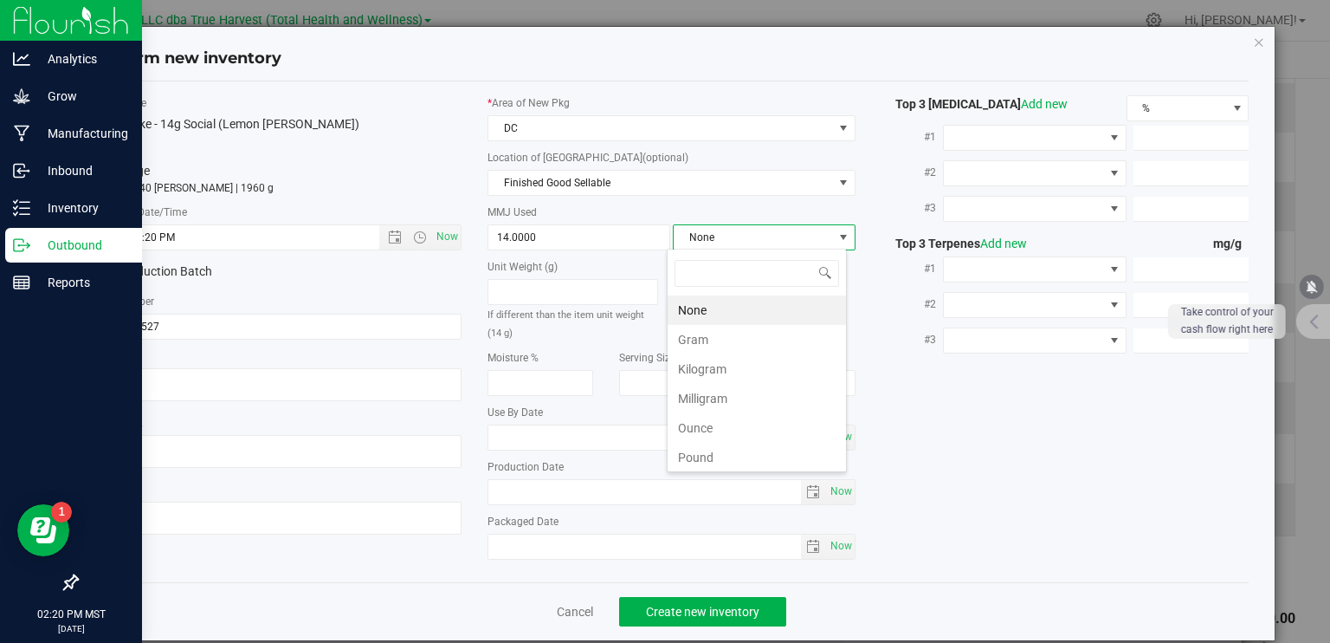
scroll to position [25, 180]
click at [686, 339] on li "Gram" at bounding box center [757, 339] width 178 height 29
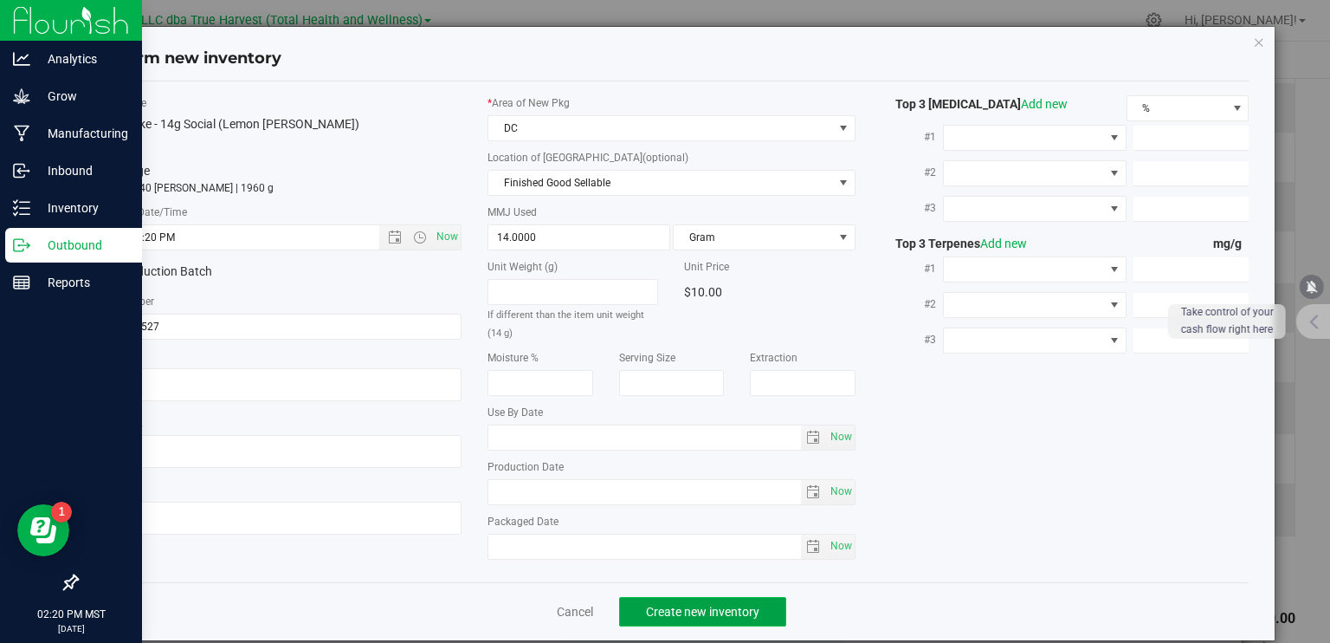
click at [739, 605] on span "Create new inventory" at bounding box center [702, 612] width 113 height 14
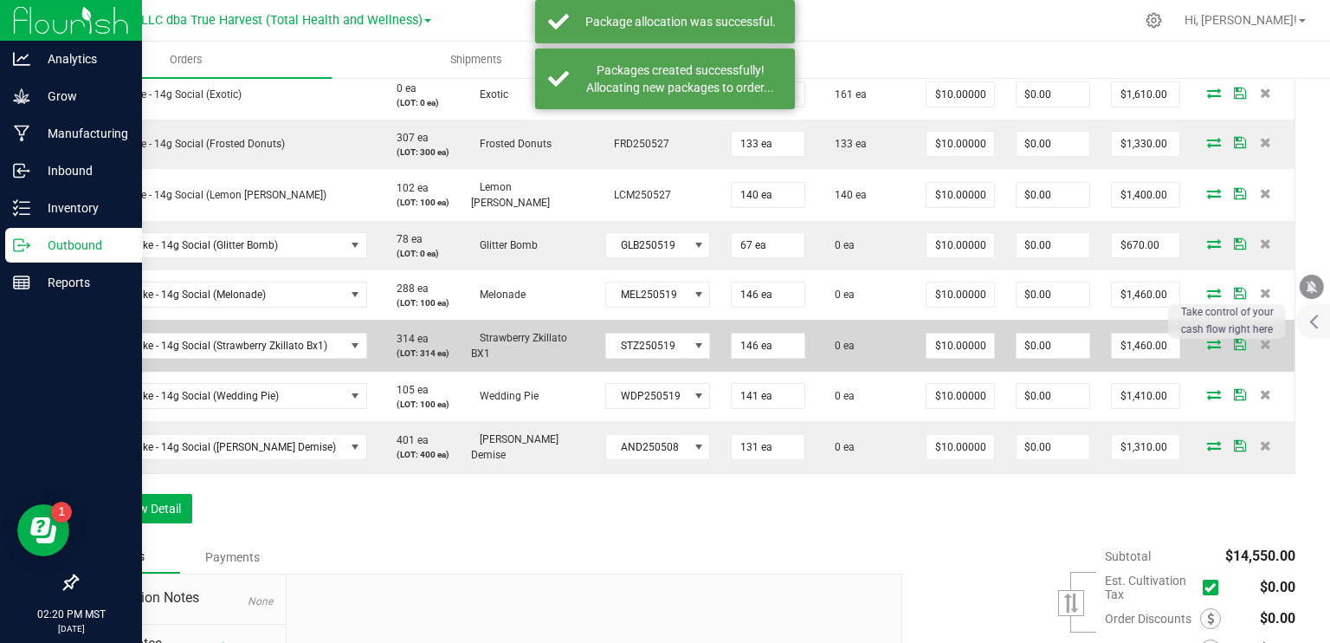
scroll to position [780, 0]
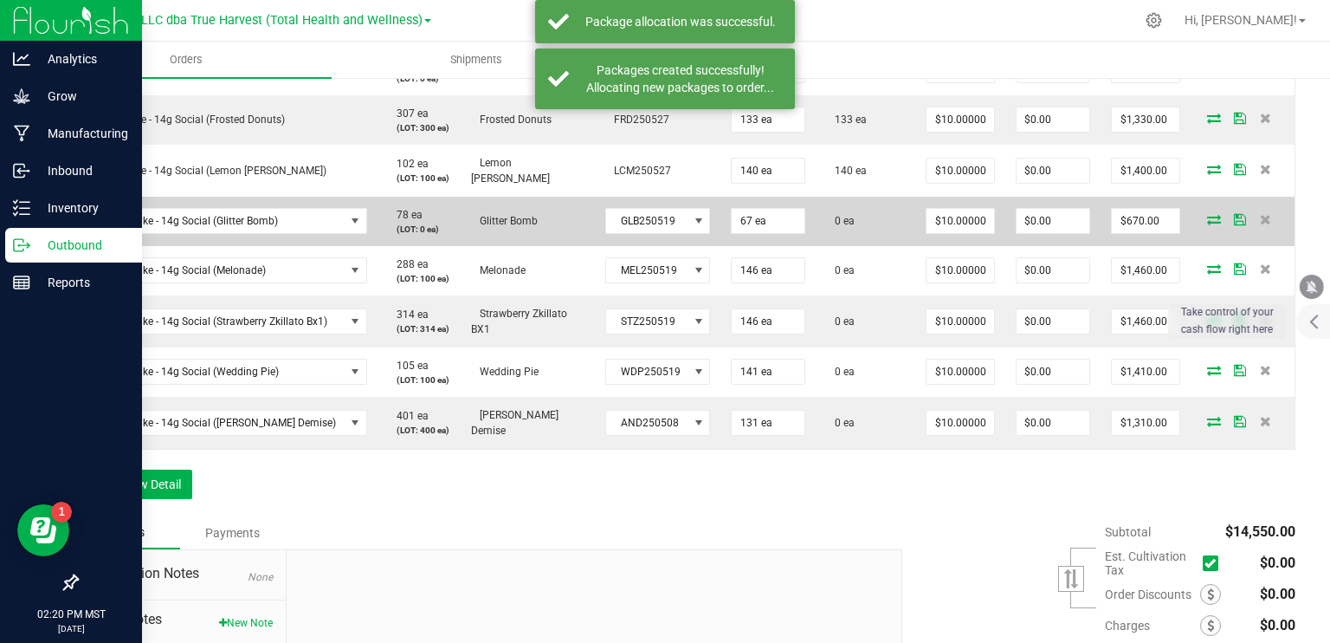
click at [1207, 214] on icon at bounding box center [1214, 219] width 14 height 10
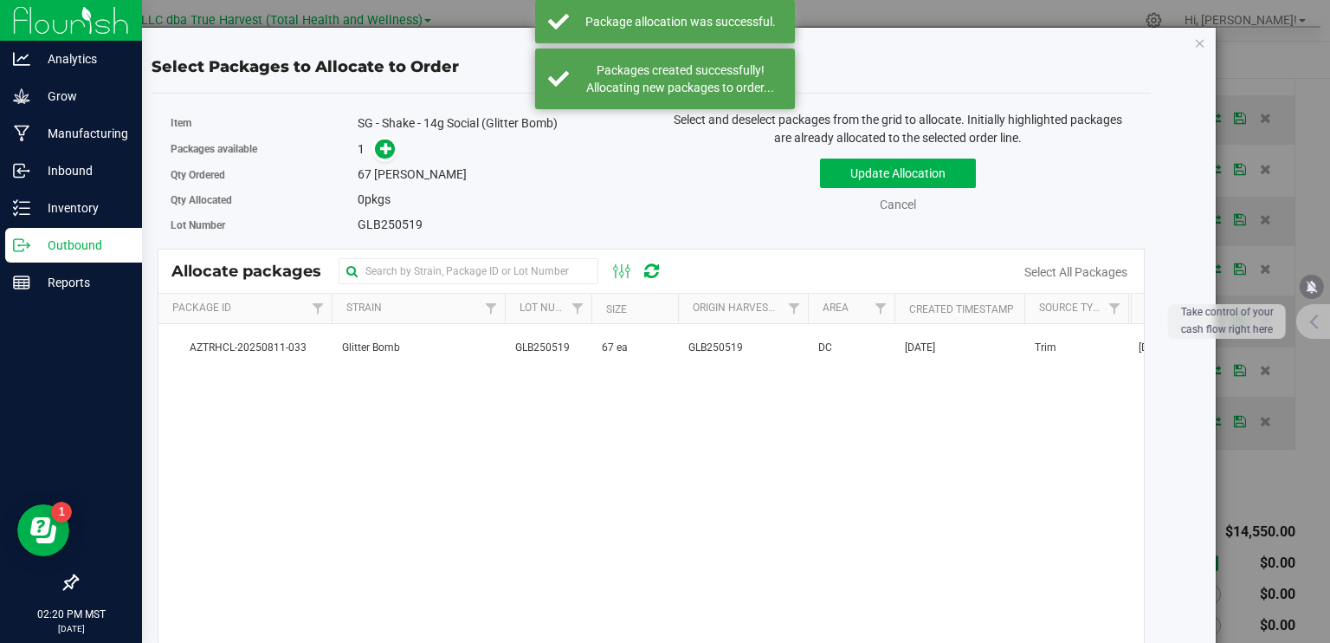
drag, startPoint x: 693, startPoint y: 340, endPoint x: 778, endPoint y: 232, distance: 136.9
click at [696, 340] on span "GLB250519" at bounding box center [716, 348] width 55 height 16
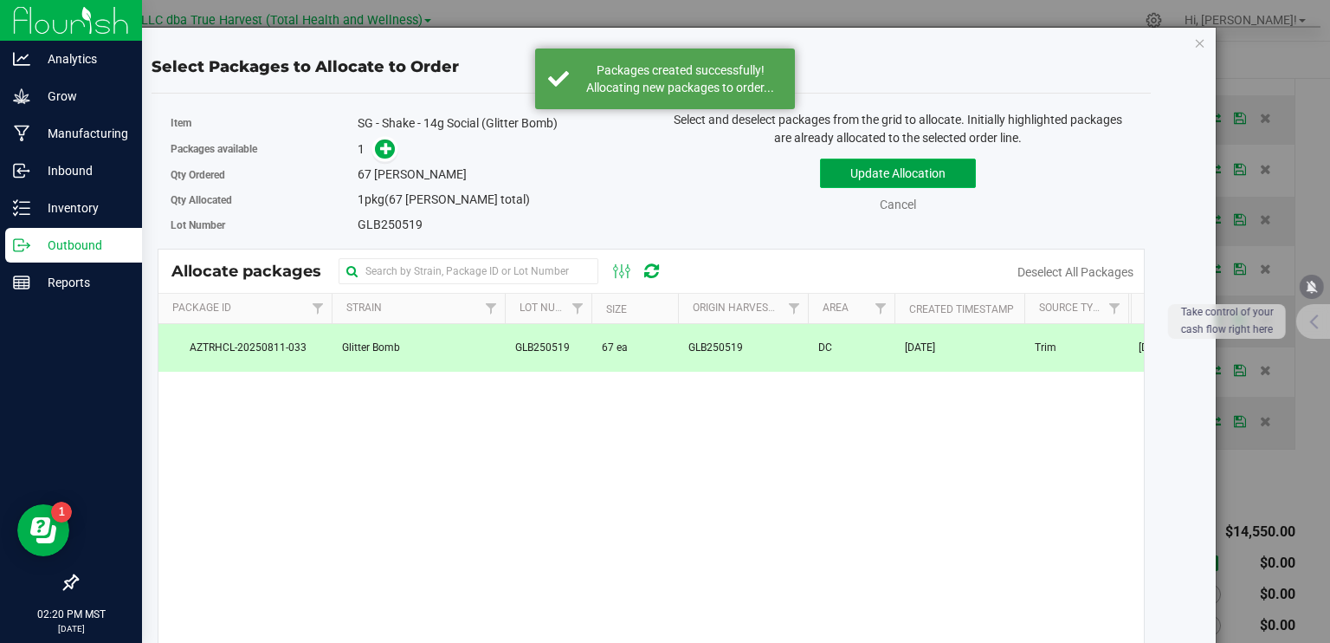
click at [849, 169] on button "Update Allocation" at bounding box center [898, 173] width 156 height 29
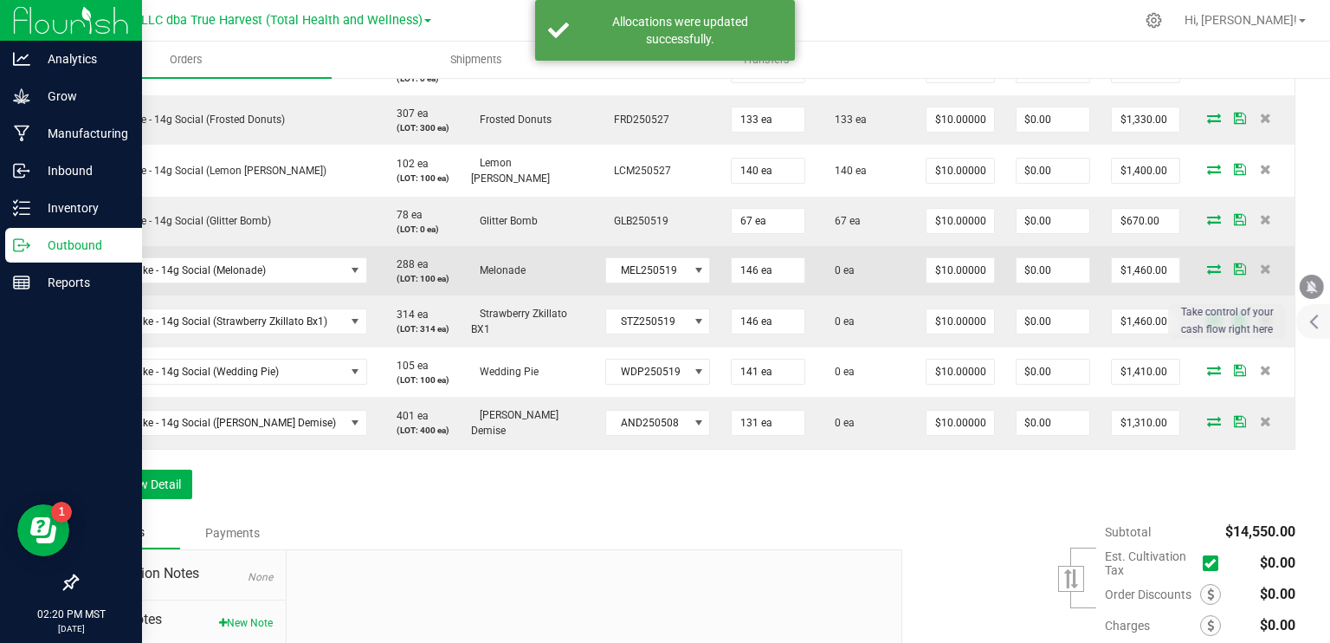
click at [1207, 263] on icon at bounding box center [1214, 268] width 14 height 10
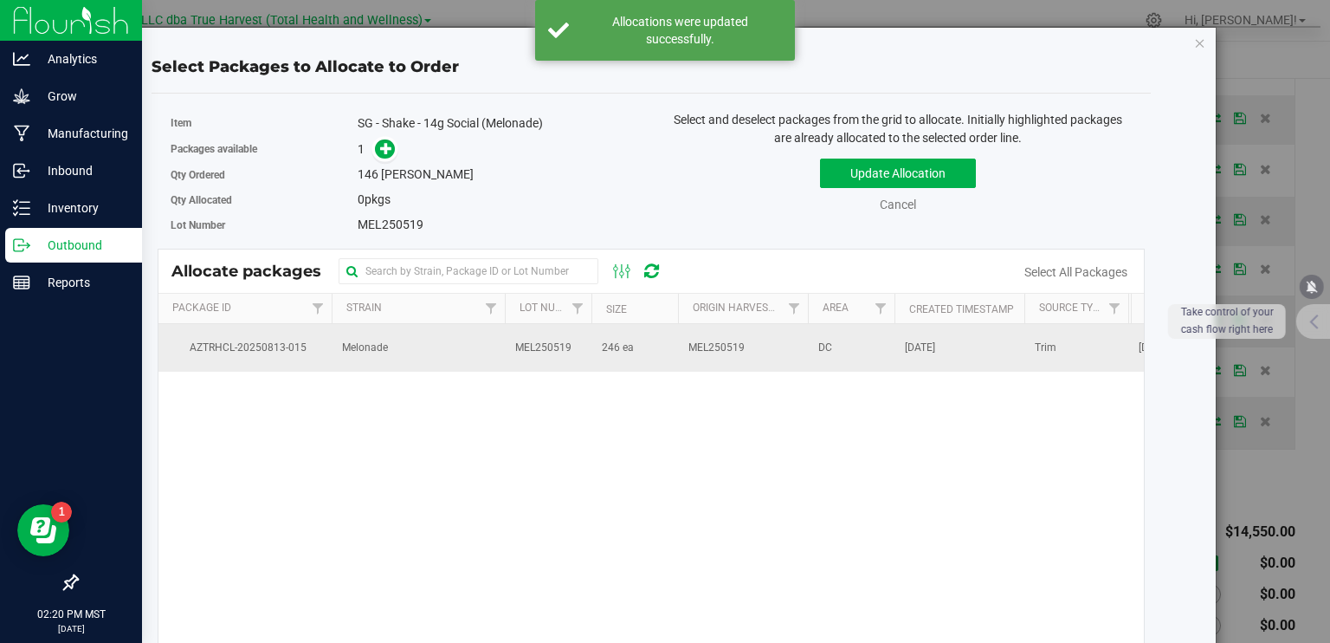
click at [579, 358] on td "MEL250519" at bounding box center [548, 347] width 87 height 47
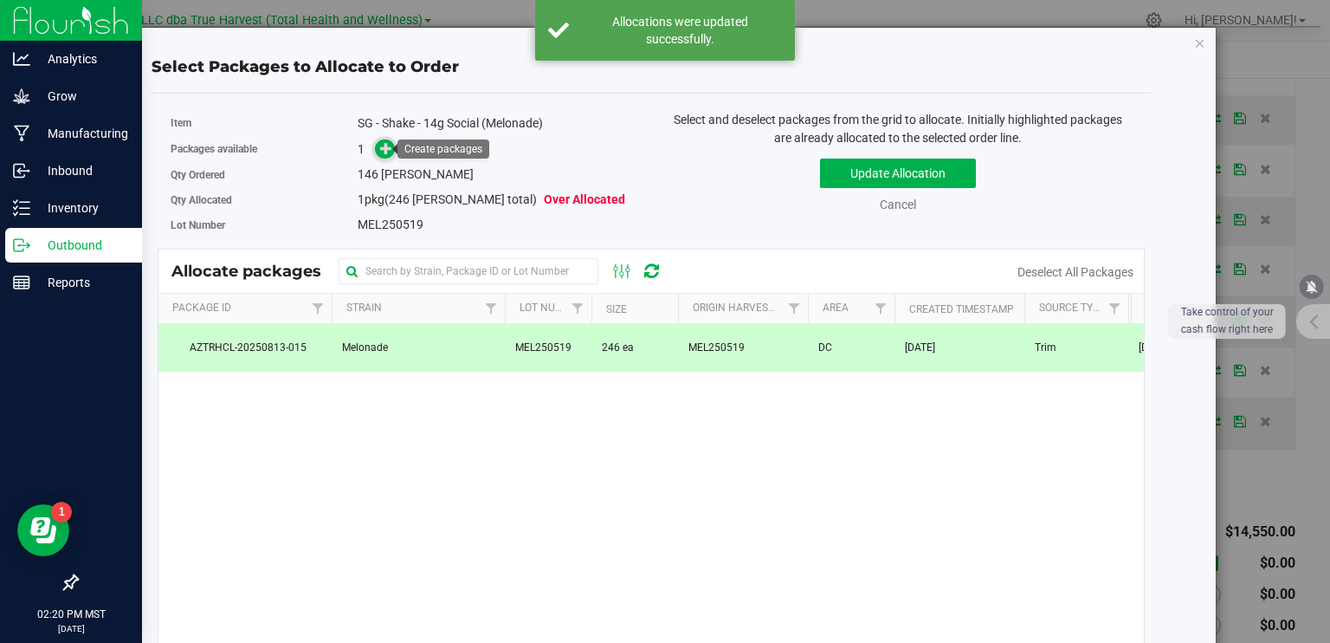
click at [384, 152] on icon at bounding box center [386, 148] width 12 height 12
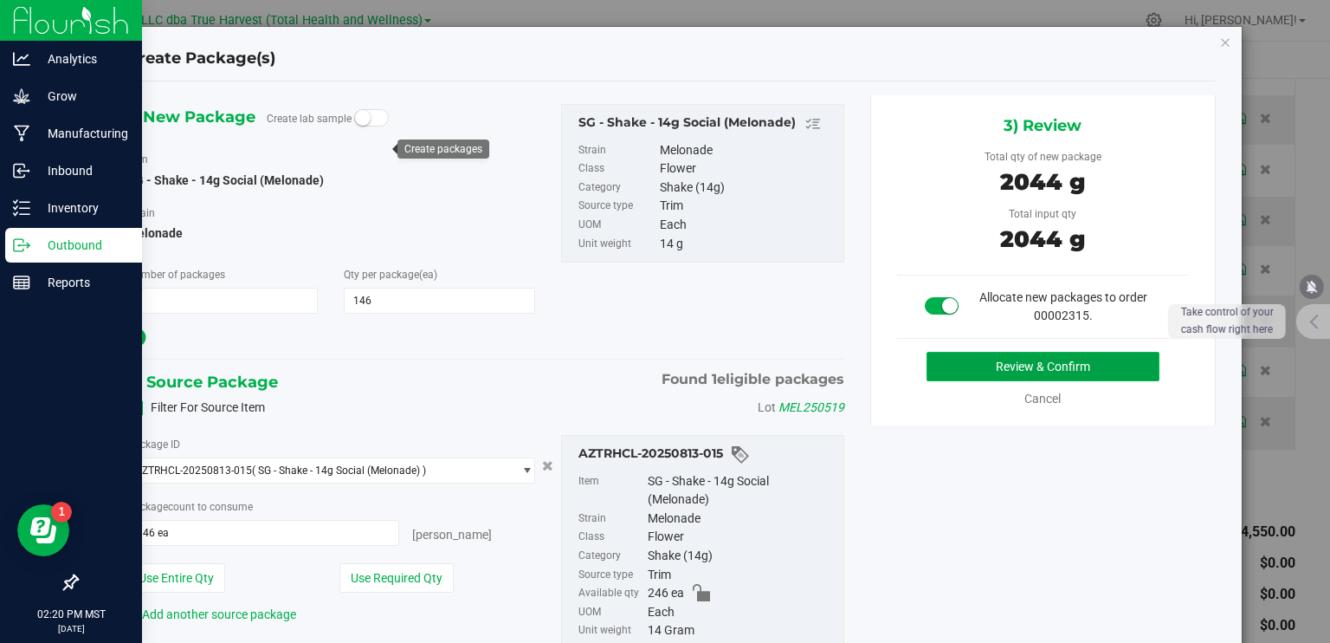
click at [939, 364] on button "Review & Confirm" at bounding box center [1043, 366] width 233 height 29
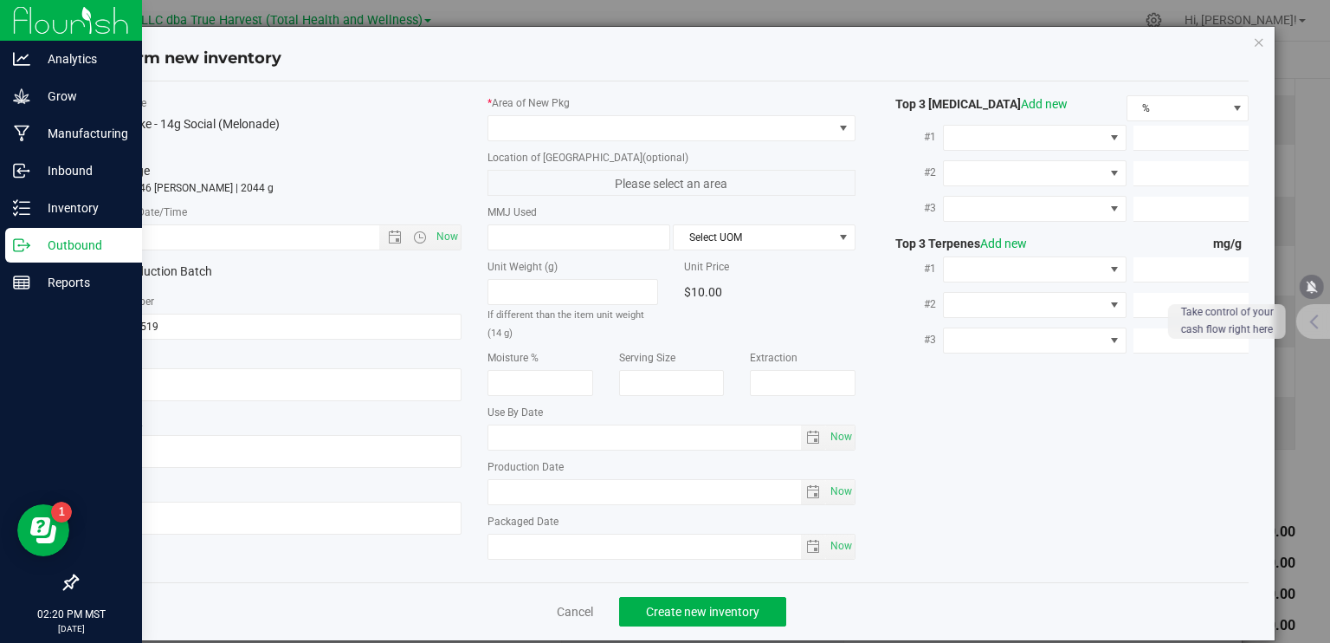
type textarea "[DATE]"
click at [150, 384] on textarea at bounding box center [278, 384] width 368 height 33
click at [150, 383] on textarea at bounding box center [278, 384] width 368 height 33
click at [214, 238] on input "text" at bounding box center [252, 237] width 314 height 24
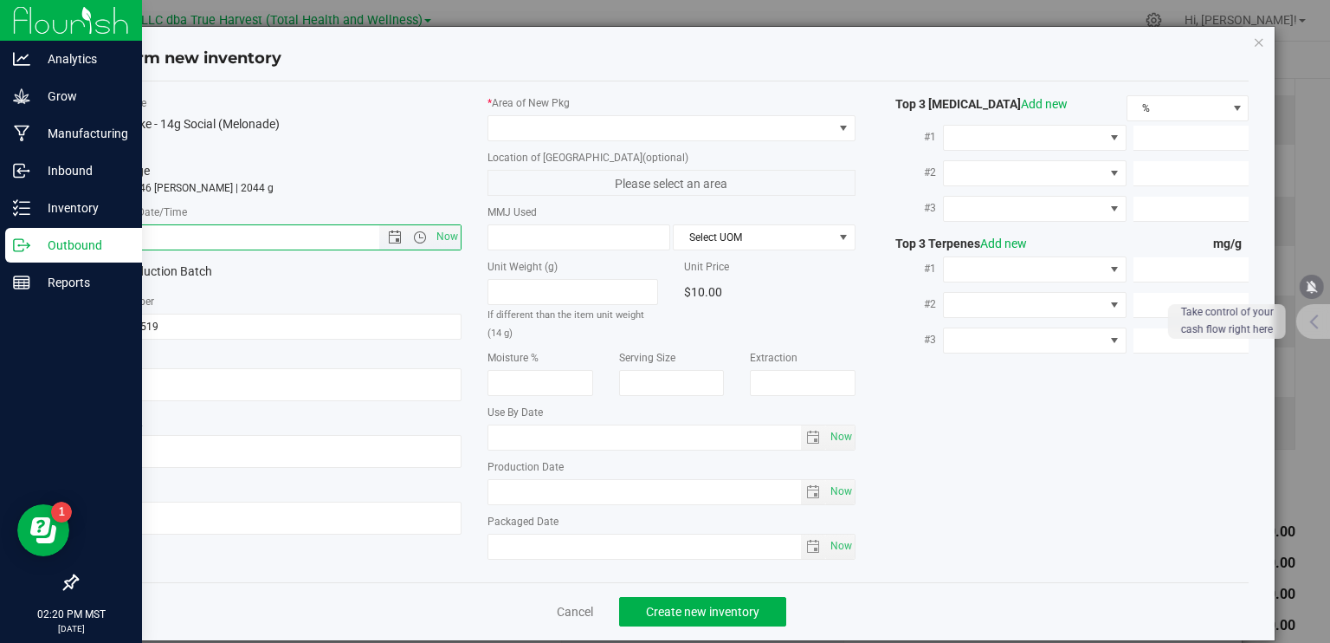
paste input "[DATE]"
drag, startPoint x: 214, startPoint y: 238, endPoint x: 267, endPoint y: 229, distance: 53.7
click at [236, 236] on input "[DATE]" at bounding box center [252, 237] width 314 height 24
type input "[DATE] 2:20 PM"
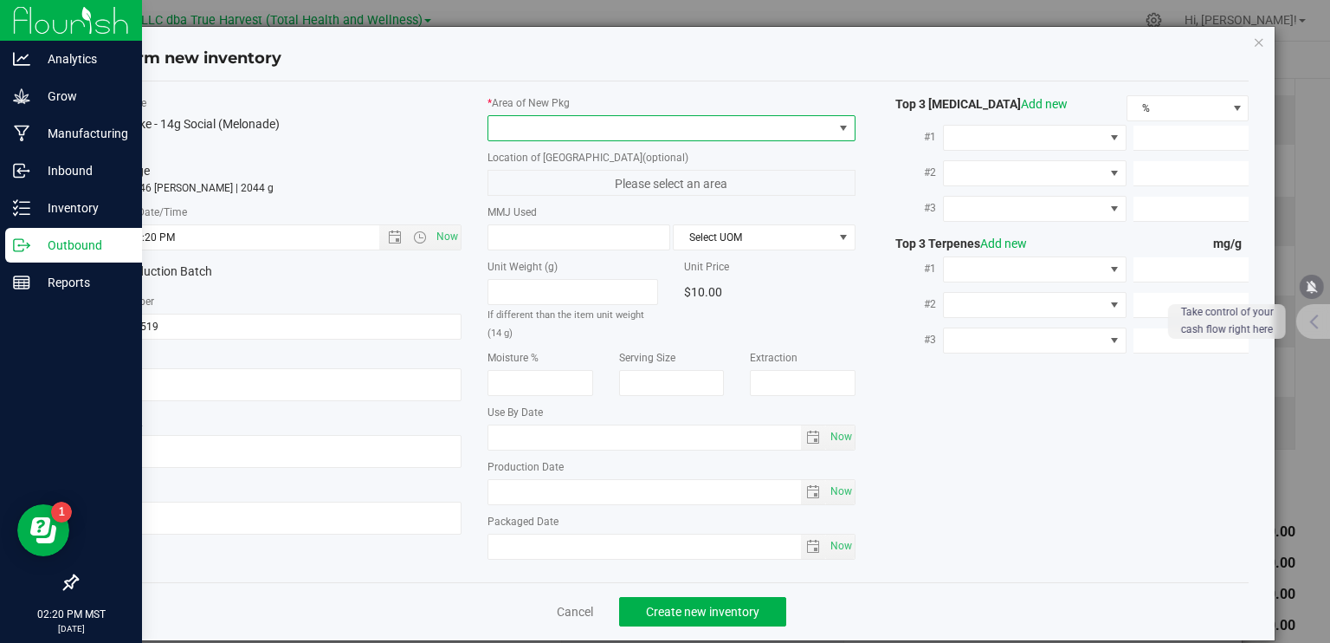
drag, startPoint x: 527, startPoint y: 124, endPoint x: 527, endPoint y: 133, distance: 9.5
click at [527, 124] on span at bounding box center [661, 128] width 345 height 24
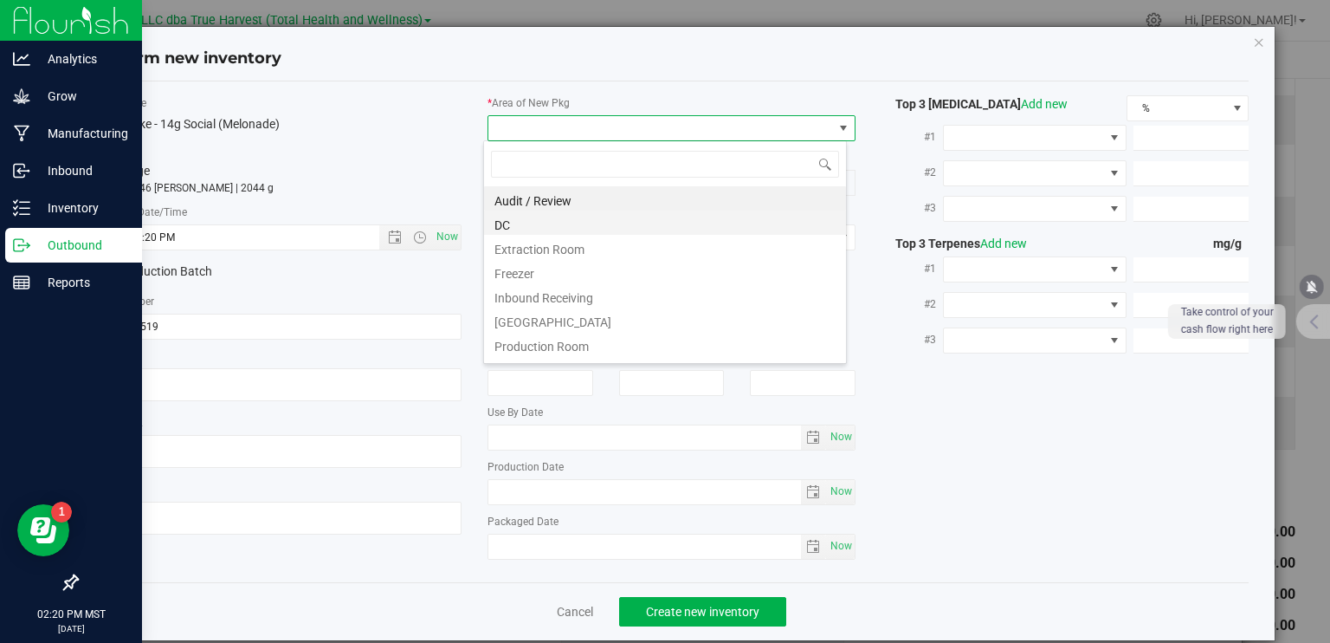
scroll to position [25, 364]
click at [511, 220] on li "DC" at bounding box center [665, 222] width 362 height 24
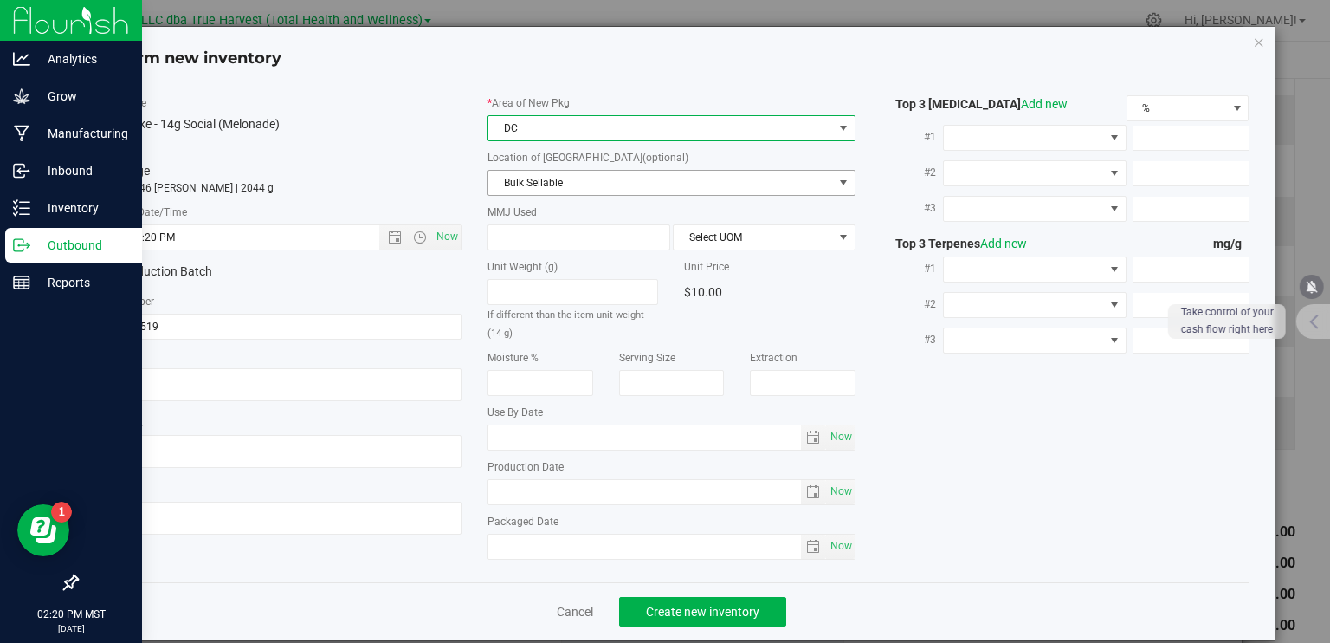
click at [575, 191] on span "Bulk Sellable" at bounding box center [661, 183] width 345 height 24
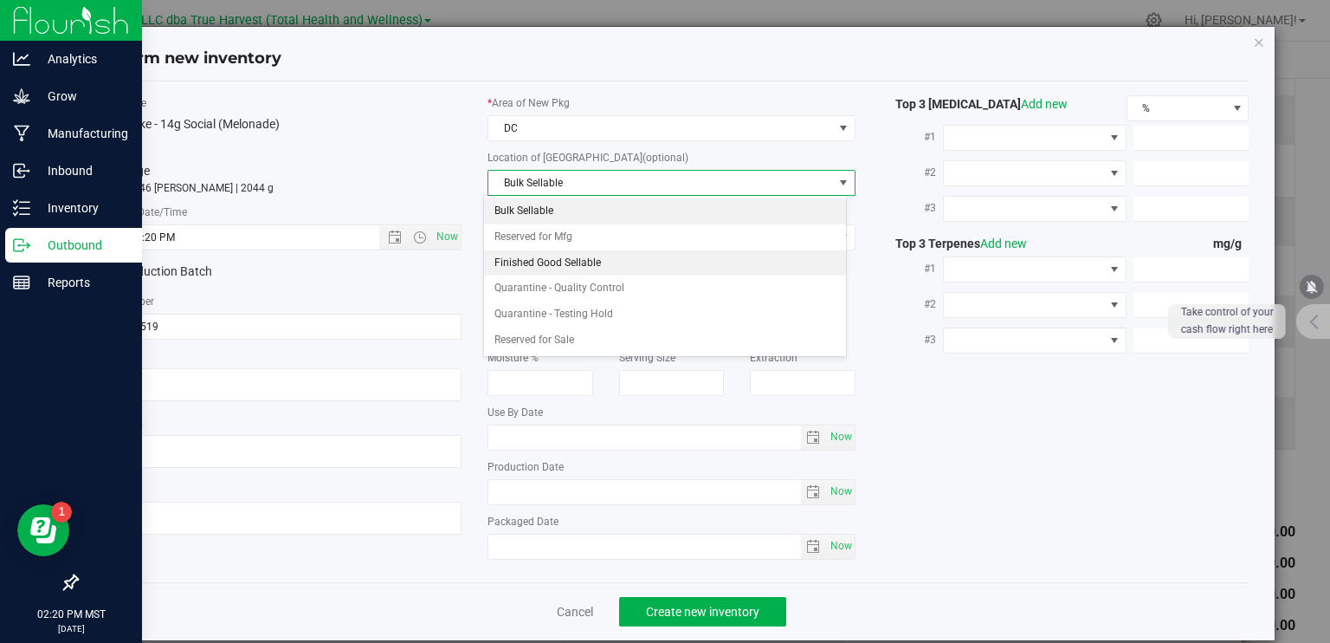
click at [554, 261] on li "Finished Good Sellable" at bounding box center [665, 263] width 362 height 26
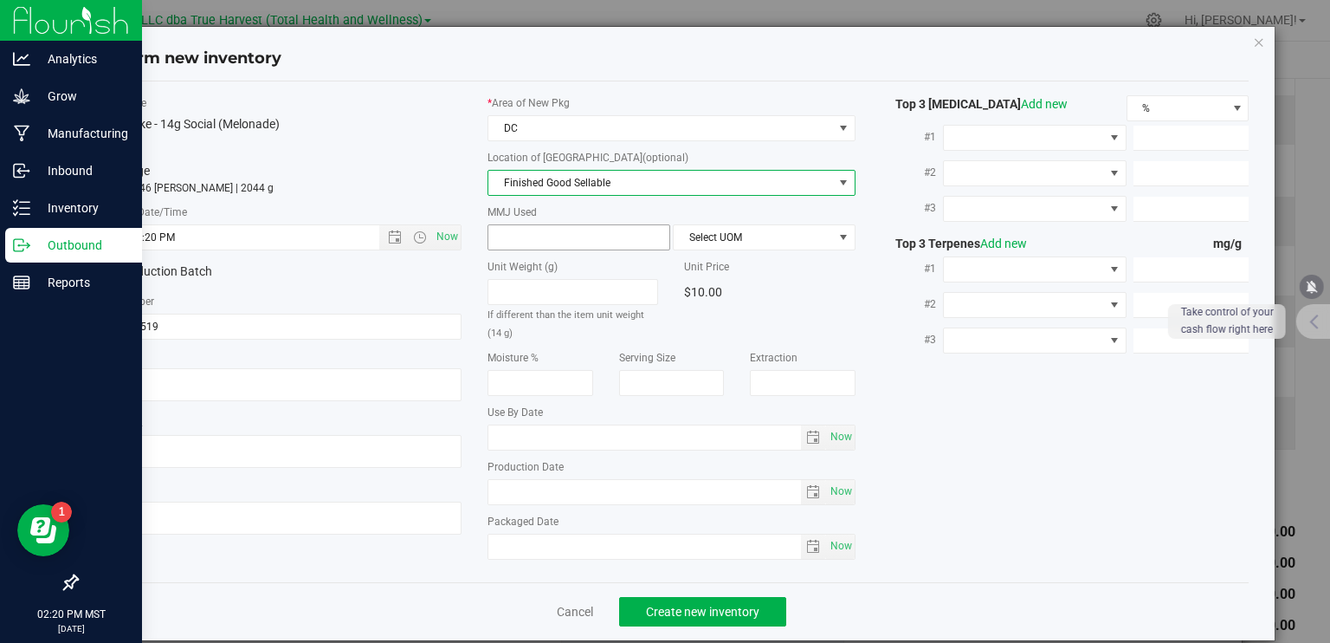
click at [563, 241] on span at bounding box center [579, 237] width 183 height 26
type input "14"
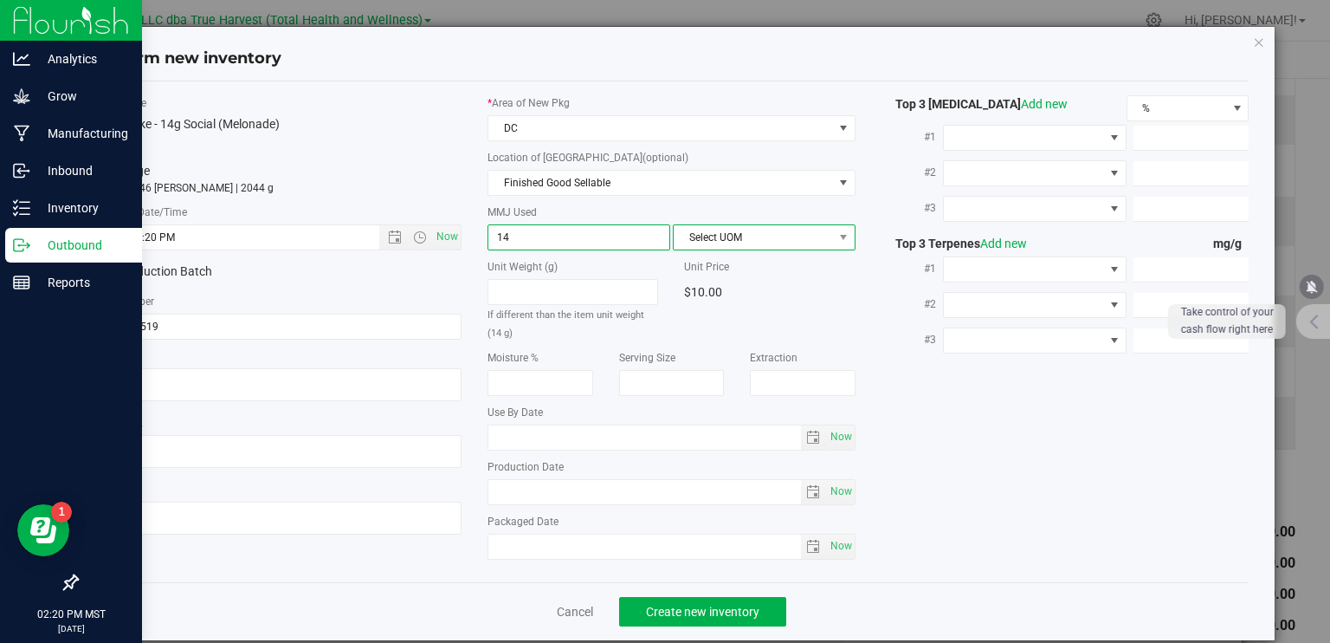
type input "14.0000"
click at [792, 238] on span "Select UOM" at bounding box center [753, 237] width 159 height 24
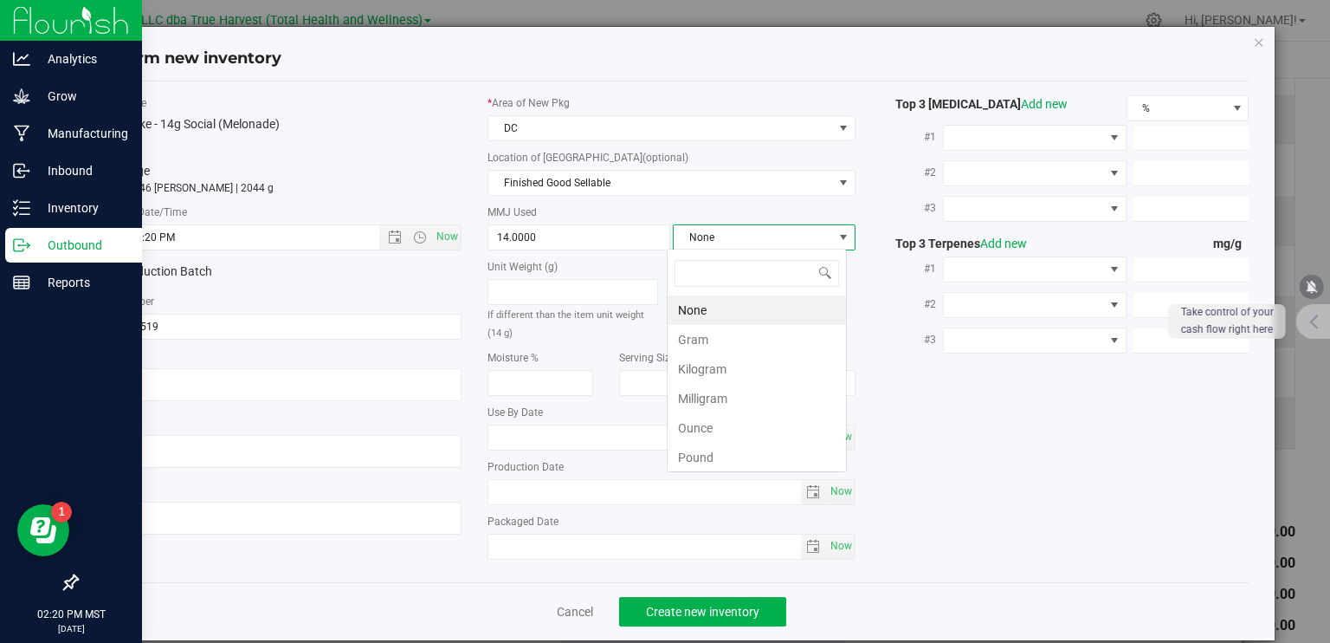
scroll to position [25, 180]
click at [735, 341] on li "Gram" at bounding box center [757, 339] width 178 height 29
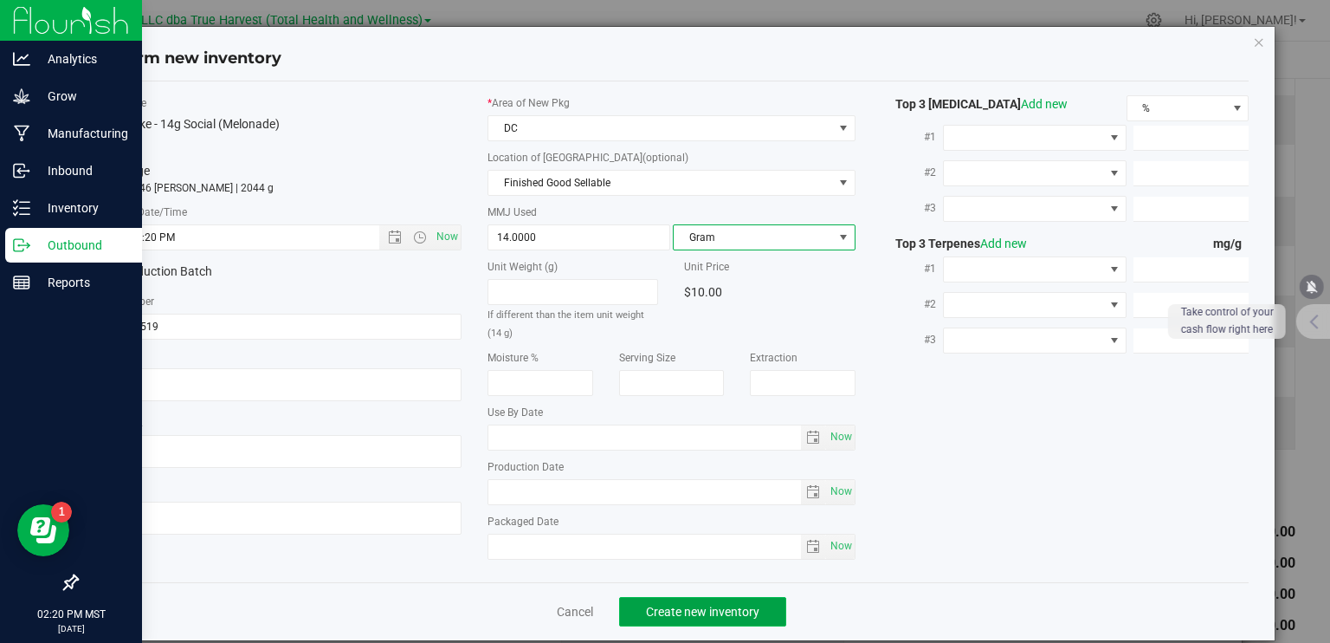
click at [728, 611] on span "Create new inventory" at bounding box center [702, 612] width 113 height 14
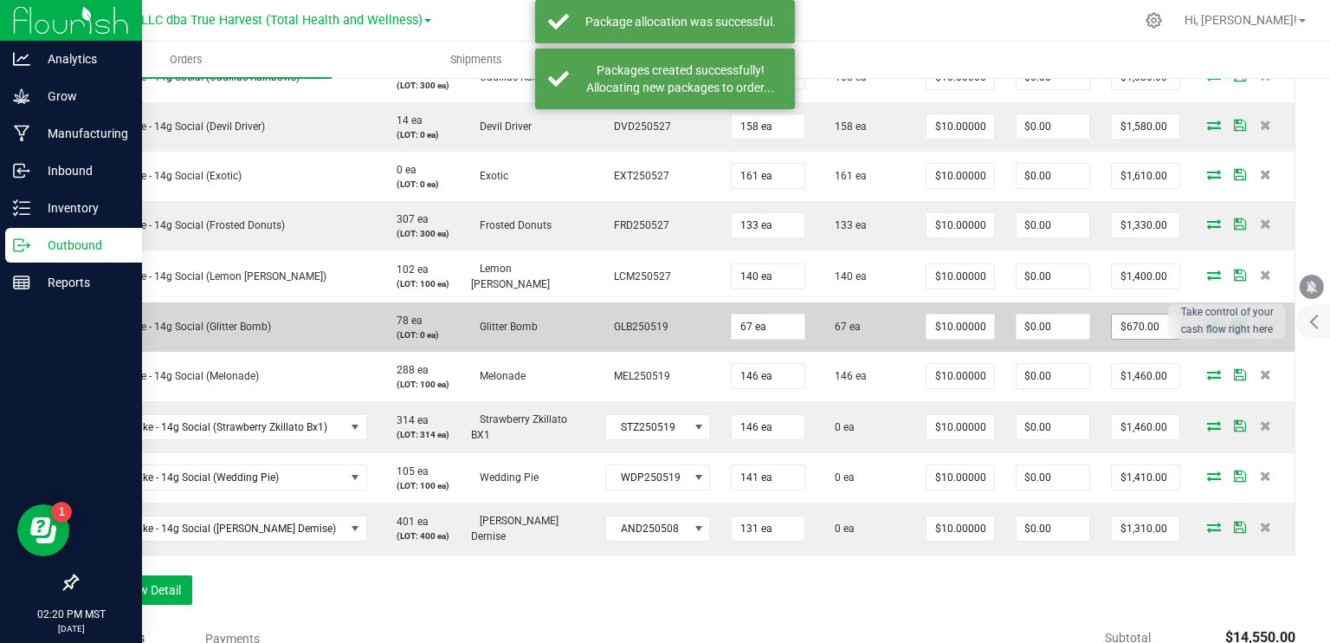
scroll to position [606, 0]
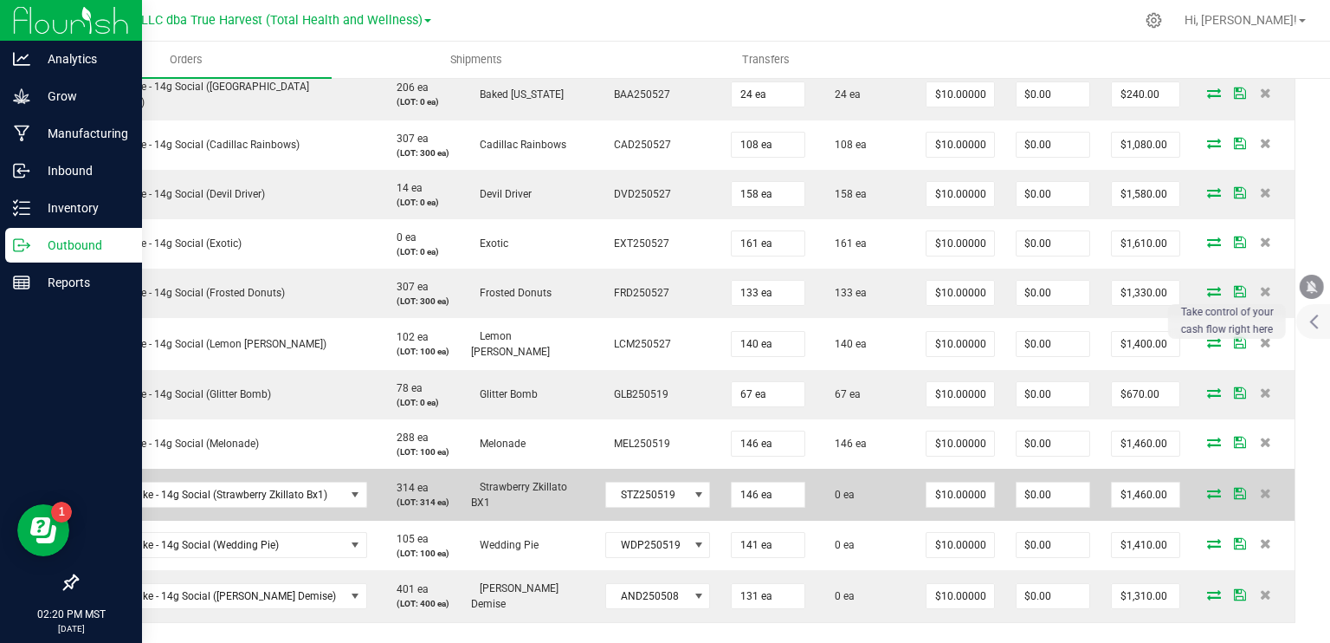
click at [1207, 488] on icon at bounding box center [1214, 493] width 14 height 10
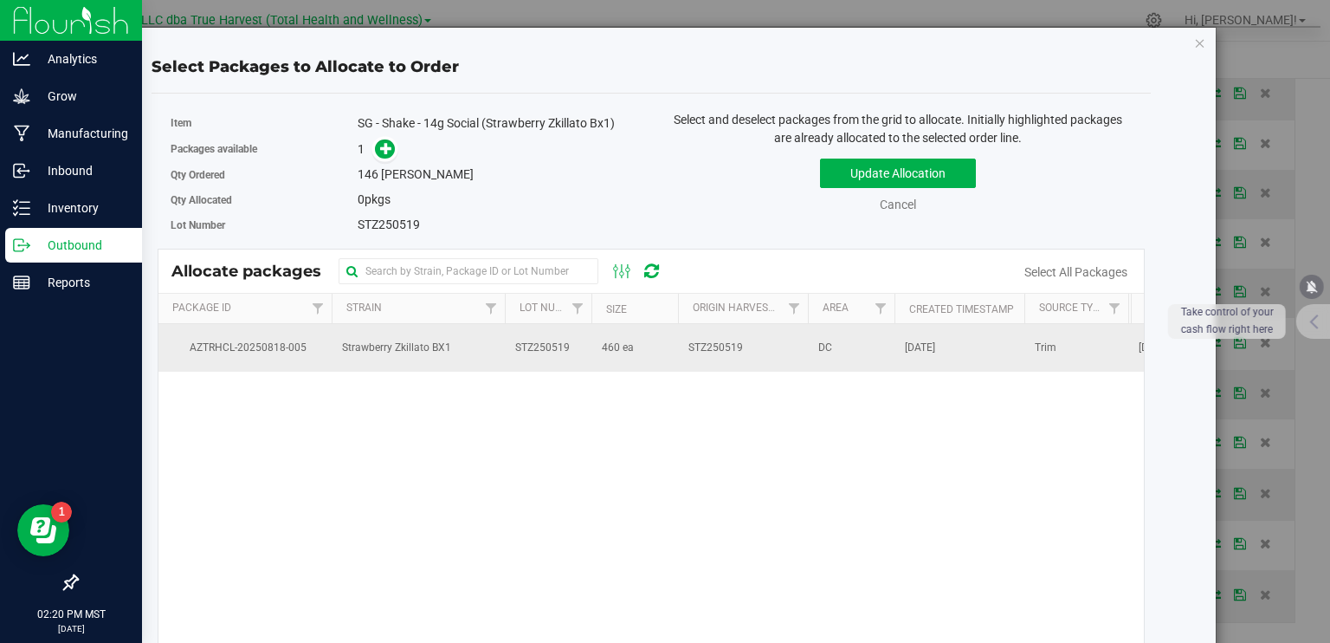
click at [680, 352] on td "STZ250519" at bounding box center [743, 347] width 130 height 47
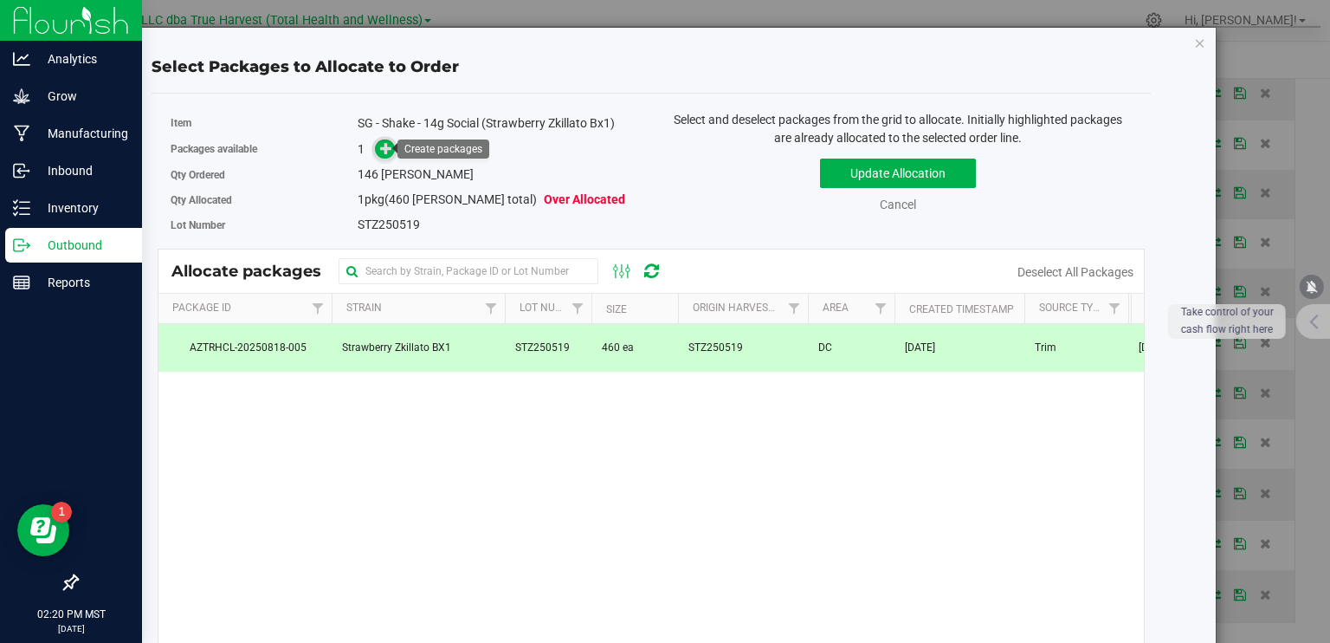
click at [387, 142] on icon at bounding box center [386, 148] width 12 height 12
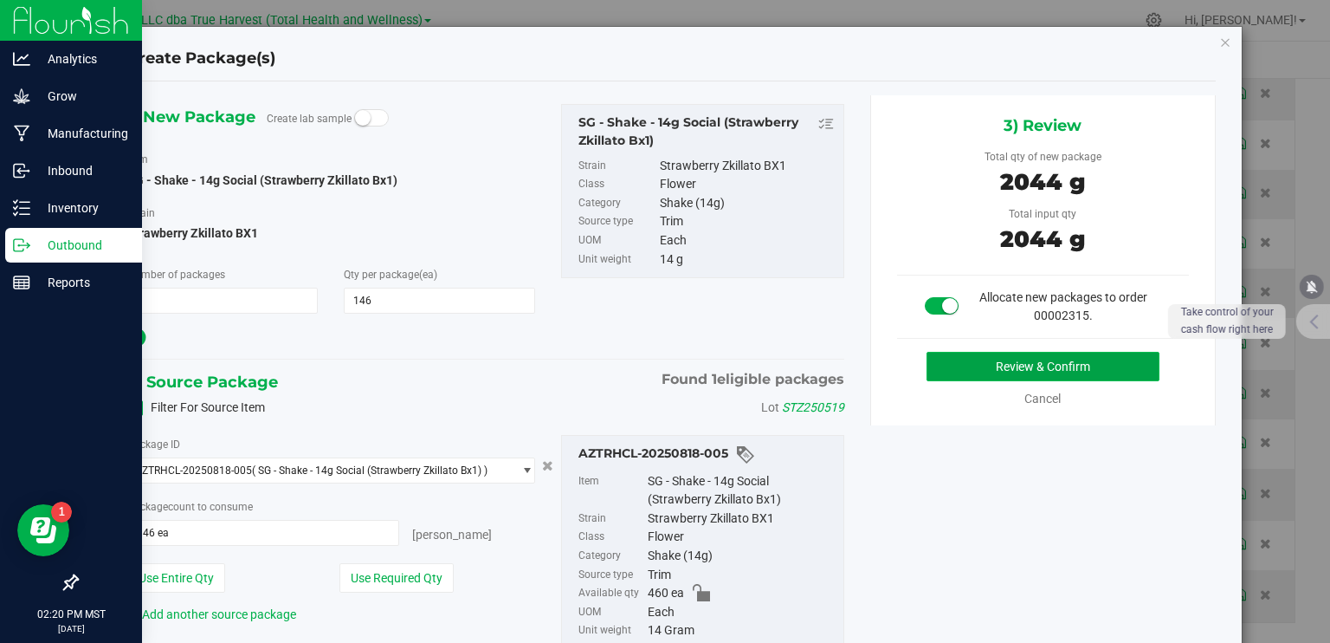
click at [1064, 352] on button "Review & Confirm" at bounding box center [1043, 366] width 233 height 29
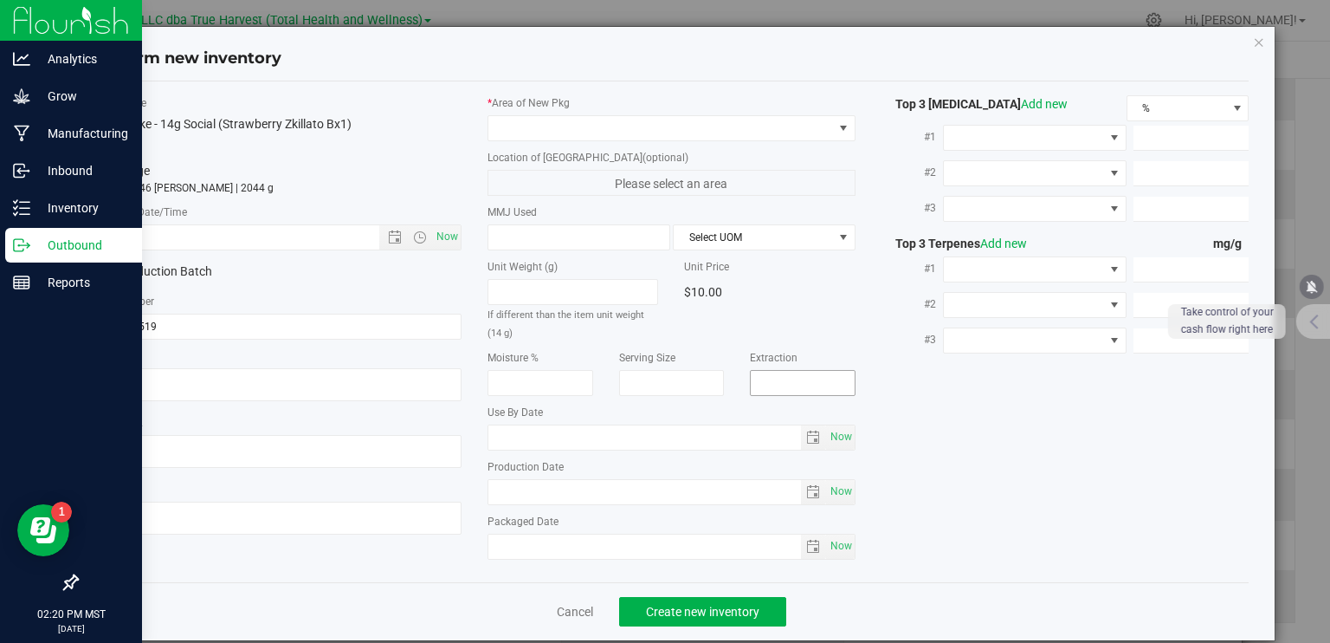
type textarea "[DATE]"
click at [166, 379] on textarea at bounding box center [278, 384] width 368 height 33
click at [167, 379] on textarea at bounding box center [278, 384] width 368 height 33
click at [193, 237] on input "text" at bounding box center [252, 237] width 314 height 24
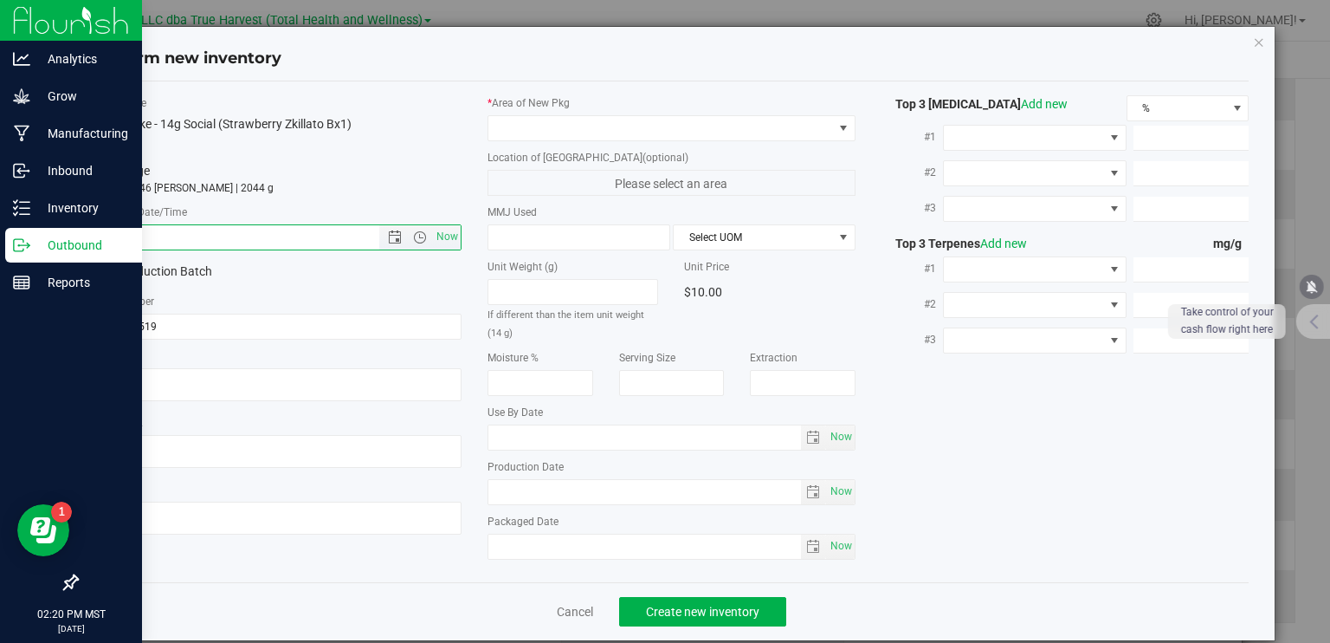
paste input "[DATE]"
type input "[DATE] 2:21 PM"
click at [559, 124] on span at bounding box center [661, 128] width 345 height 24
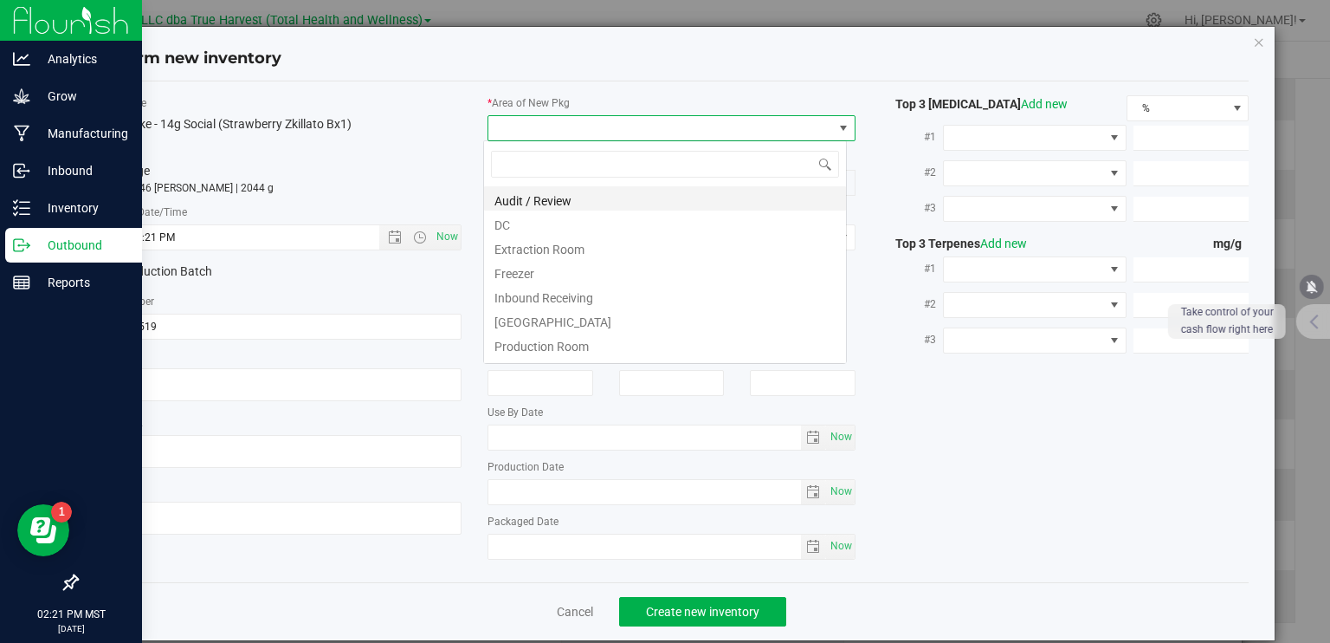
scroll to position [25, 364]
click at [518, 223] on li "DC" at bounding box center [665, 222] width 362 height 24
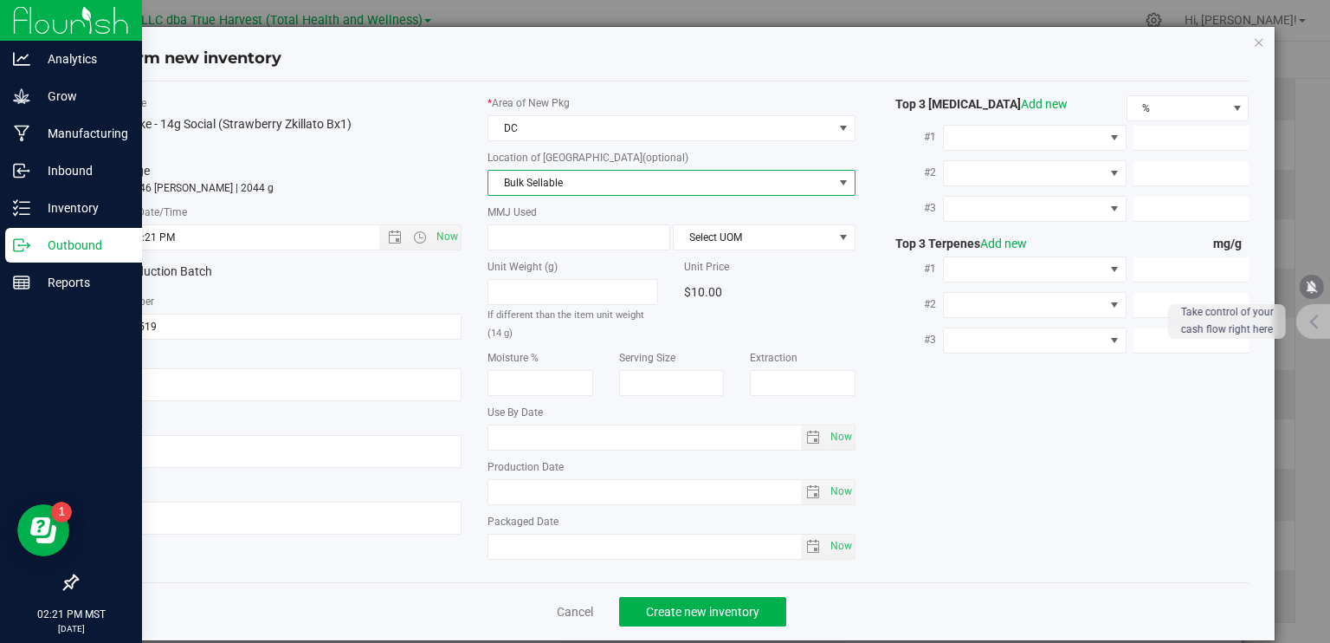
click at [545, 184] on span "Bulk Sellable" at bounding box center [661, 183] width 345 height 24
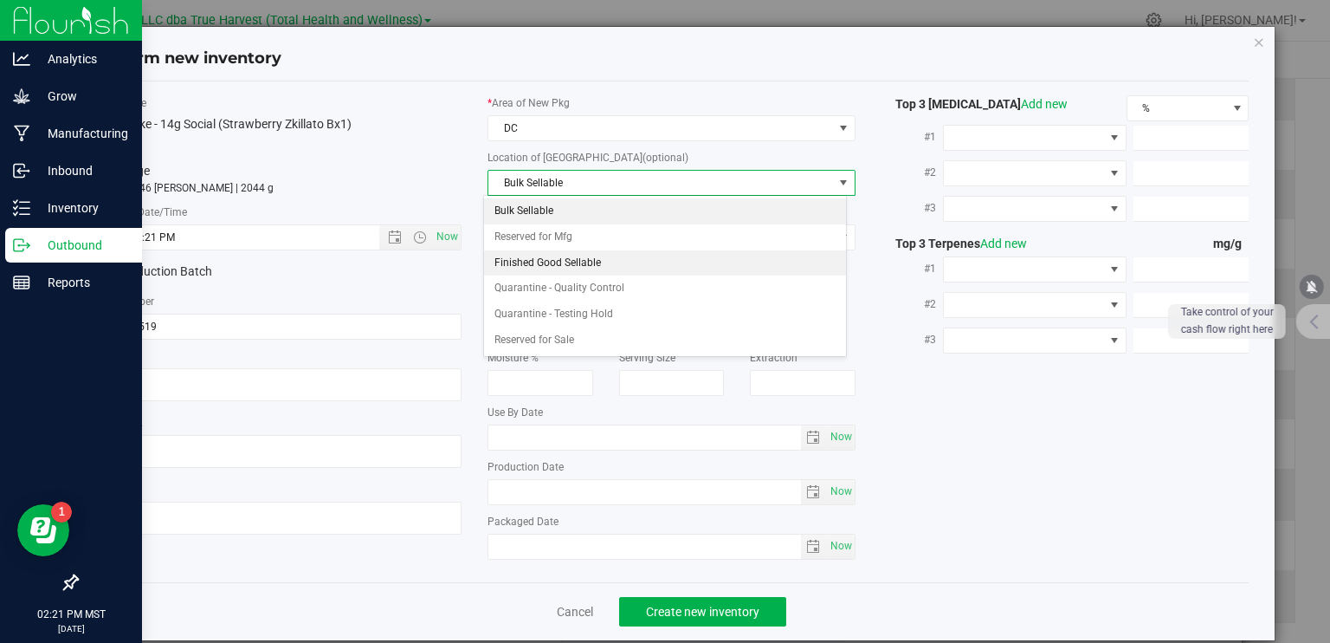
click at [540, 262] on li "Finished Good Sellable" at bounding box center [665, 263] width 362 height 26
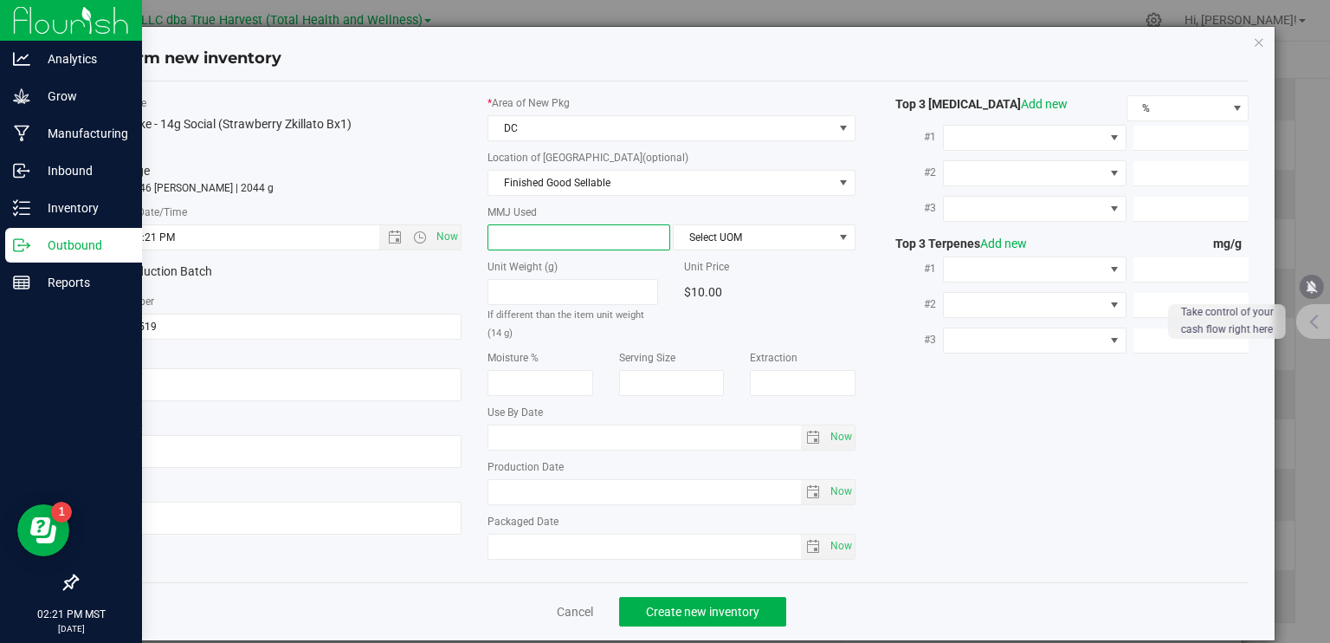
click at [544, 232] on span at bounding box center [579, 237] width 183 height 26
type input "14"
type input "14.0000"
click at [679, 231] on span "Select UOM" at bounding box center [753, 237] width 159 height 24
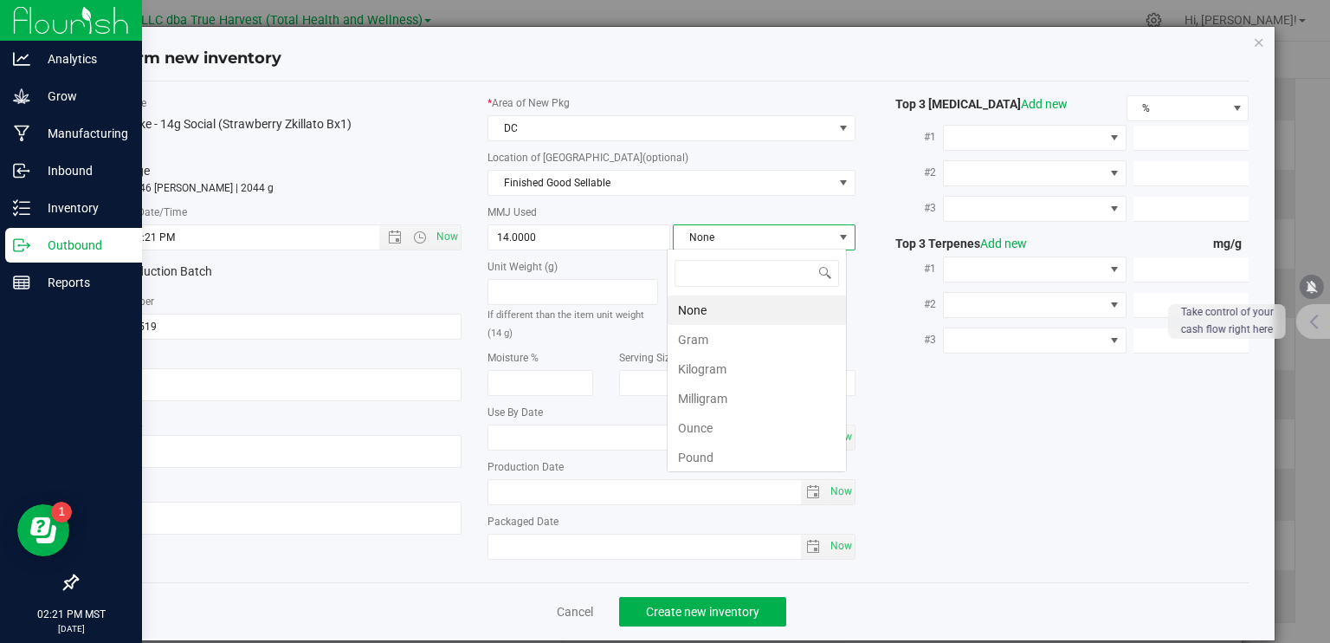
scroll to position [25, 180]
click at [694, 339] on li "Gram" at bounding box center [757, 339] width 178 height 29
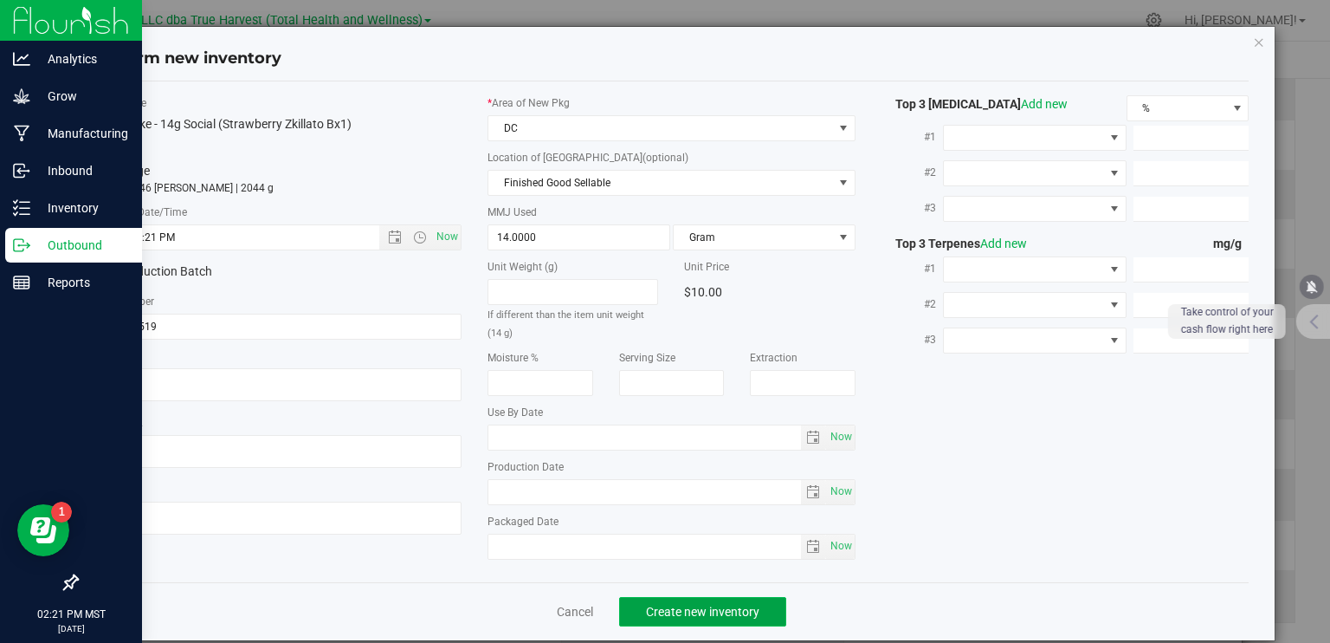
click at [682, 608] on span "Create new inventory" at bounding box center [702, 612] width 113 height 14
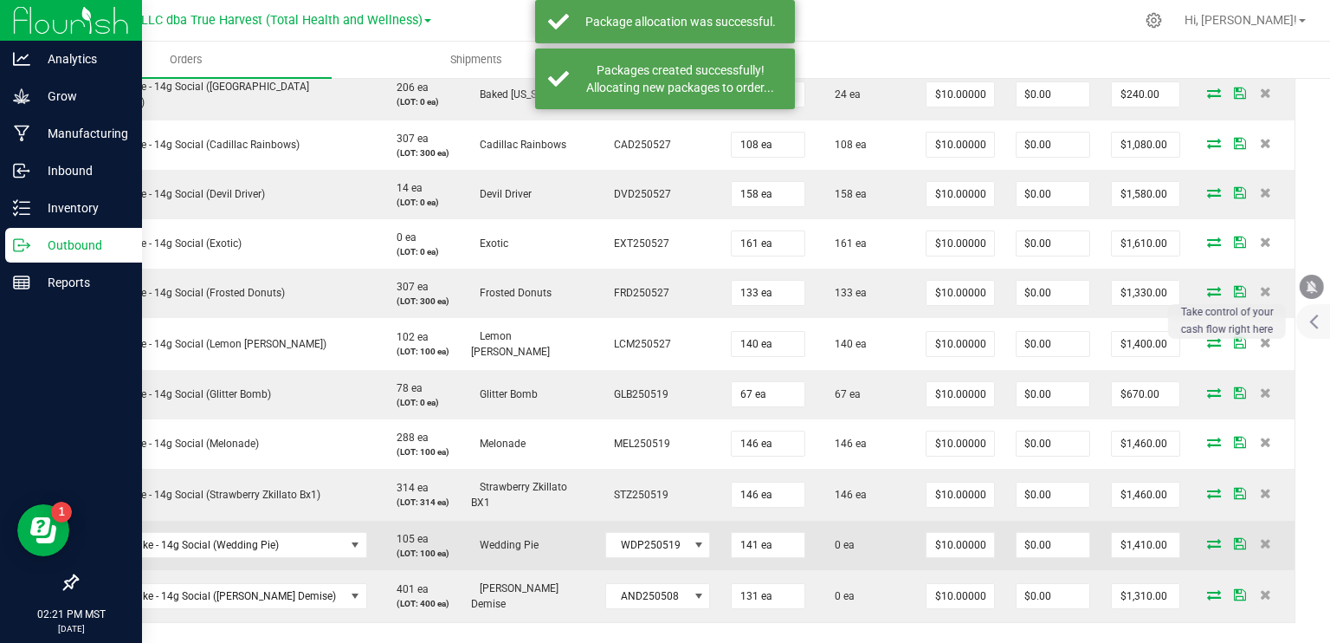
click at [1207, 540] on icon at bounding box center [1214, 543] width 14 height 10
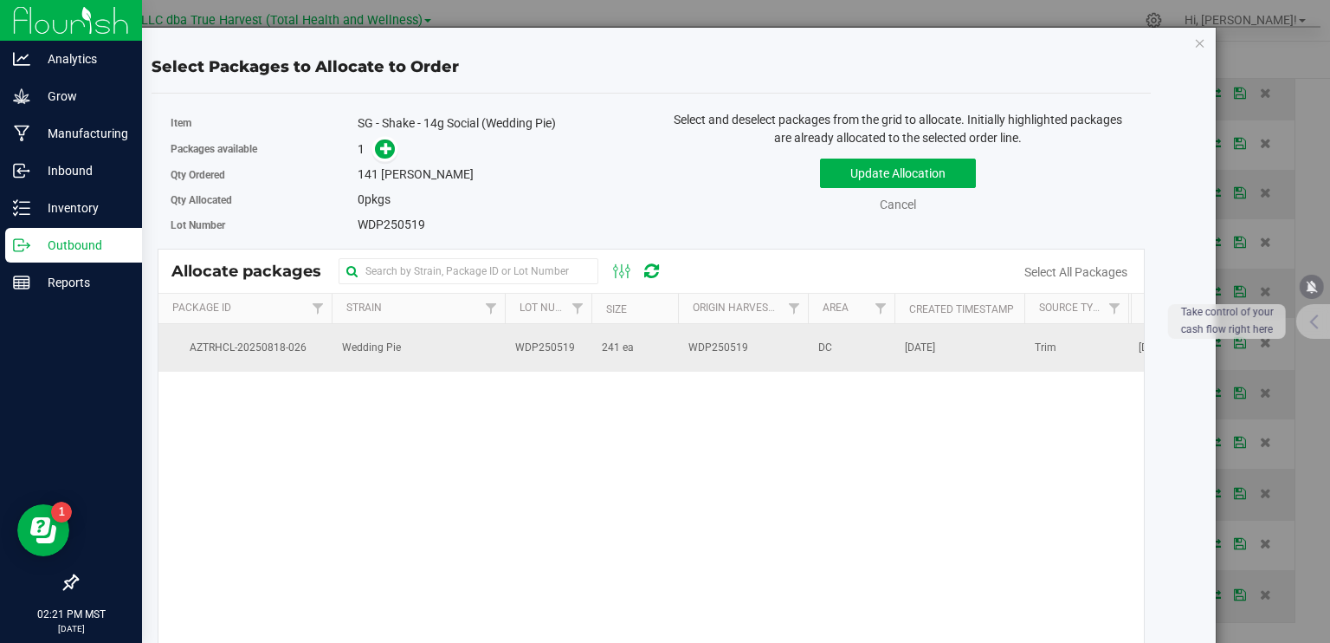
click at [613, 347] on span "241 ea" at bounding box center [618, 348] width 32 height 16
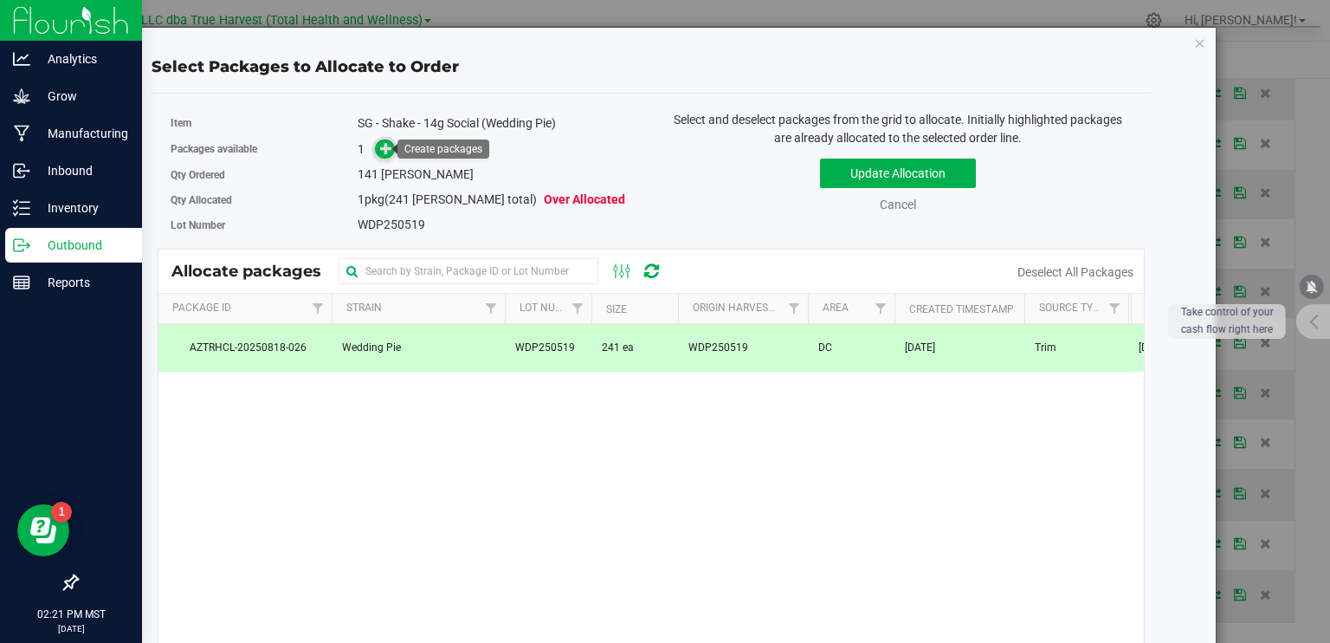
click at [385, 149] on icon at bounding box center [386, 148] width 12 height 12
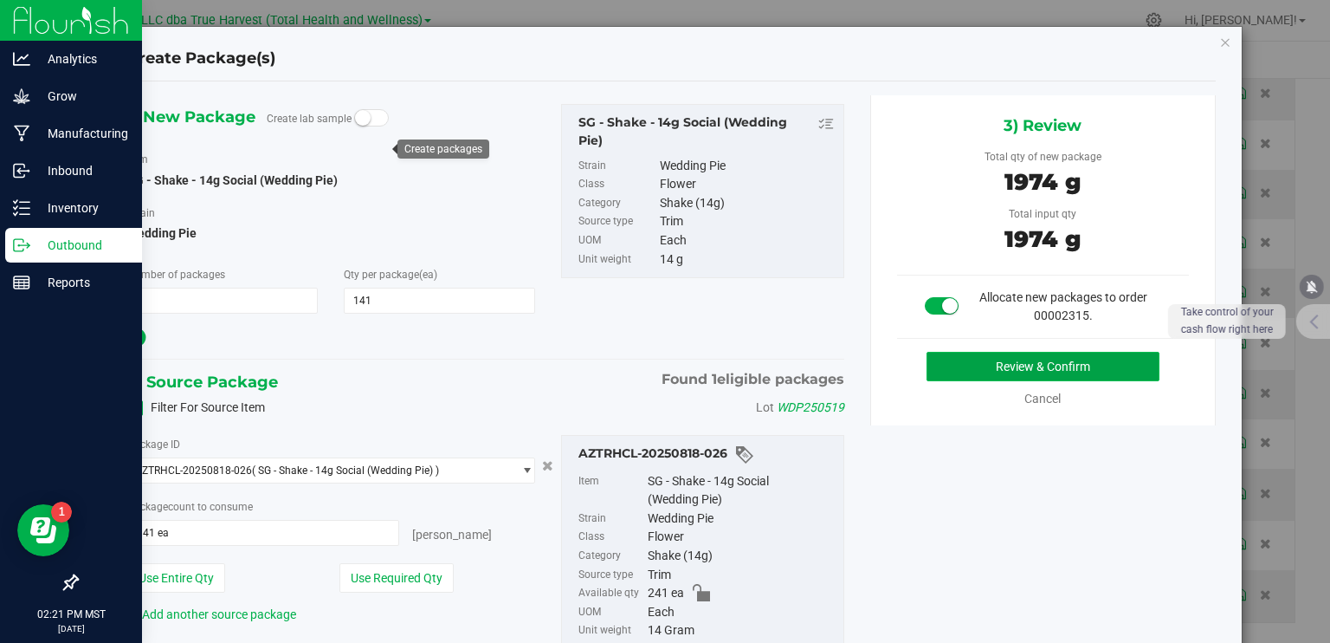
click at [977, 362] on button "Review & Confirm" at bounding box center [1043, 366] width 233 height 29
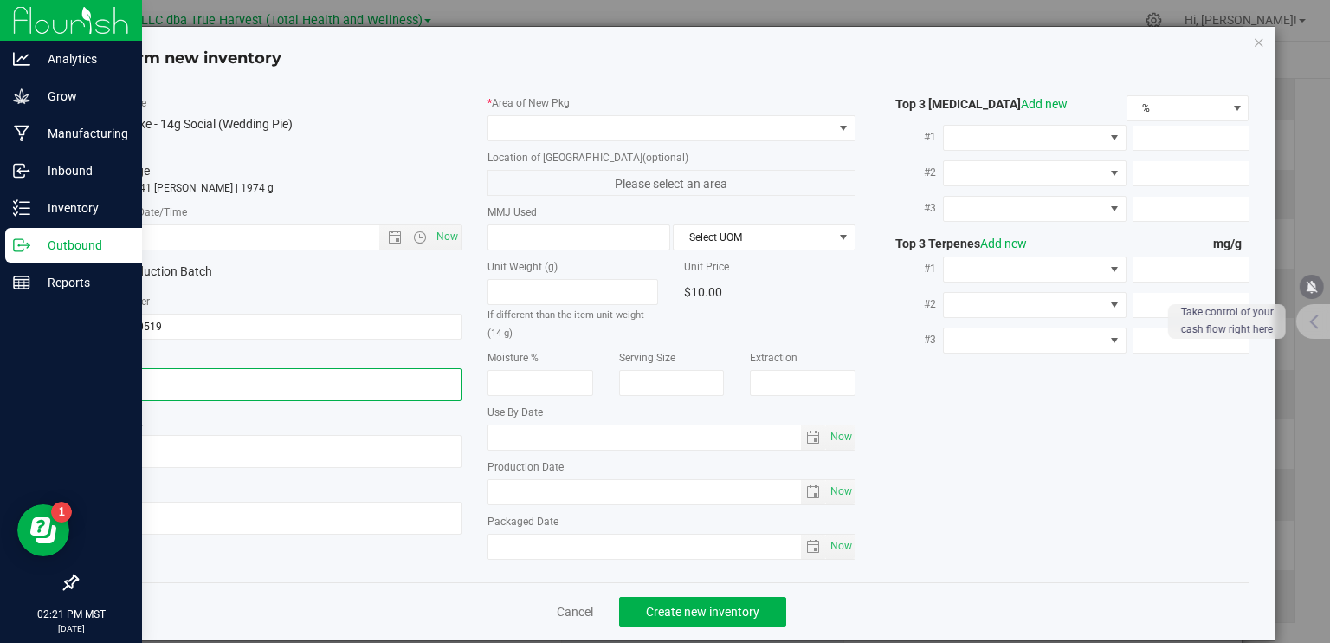
click at [185, 380] on textarea at bounding box center [278, 384] width 368 height 33
click at [261, 240] on input "text" at bounding box center [252, 237] width 314 height 24
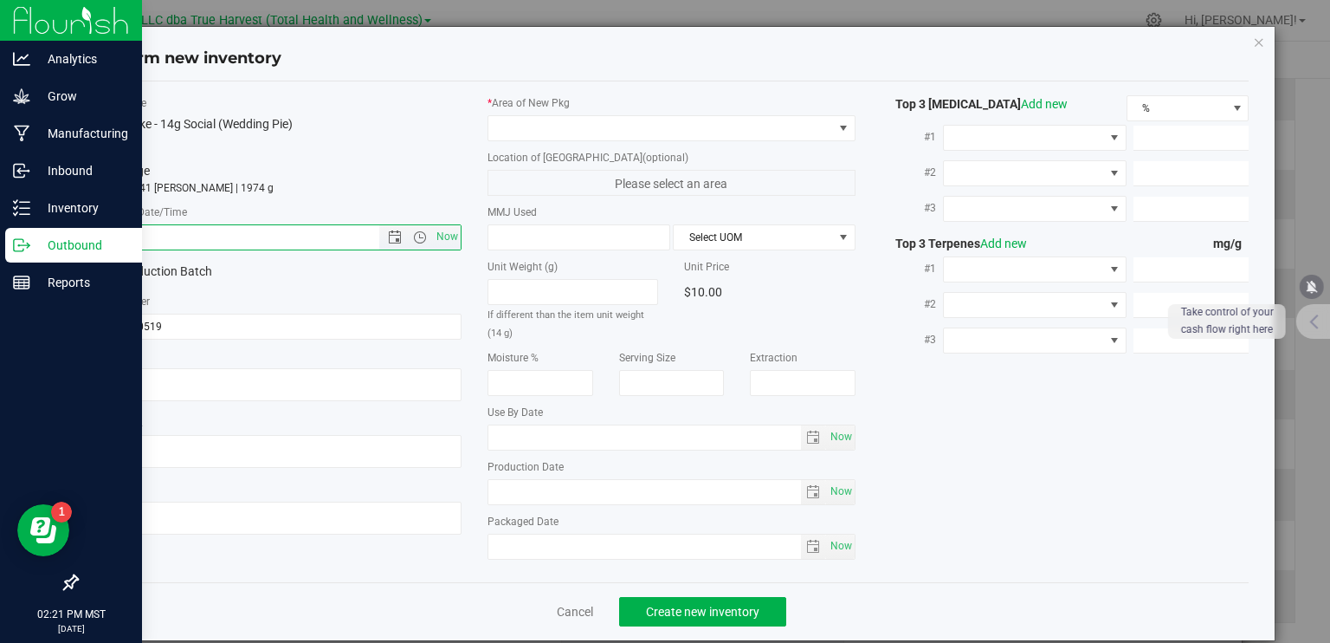
paste input "[DATE]"
type input "[DATE] 2:21 PM"
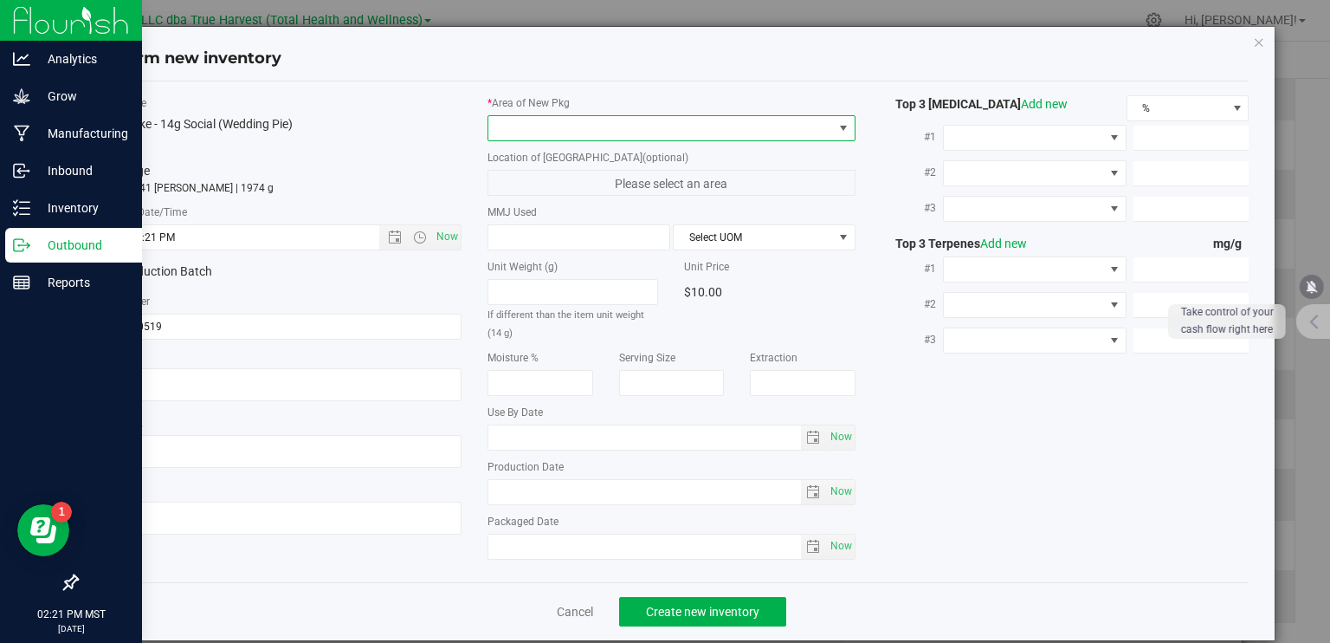
drag, startPoint x: 540, startPoint y: 123, endPoint x: 541, endPoint y: 137, distance: 13.9
click at [541, 123] on span at bounding box center [661, 128] width 345 height 24
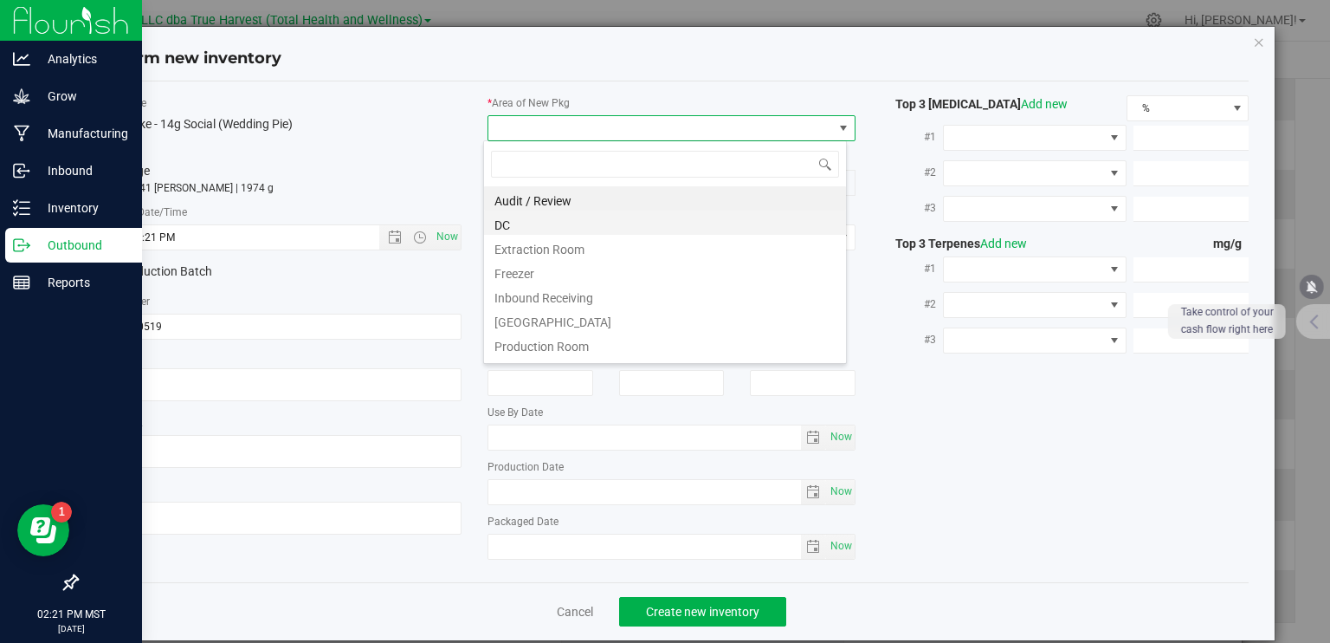
scroll to position [25, 364]
click at [533, 221] on li "DC" at bounding box center [665, 222] width 362 height 24
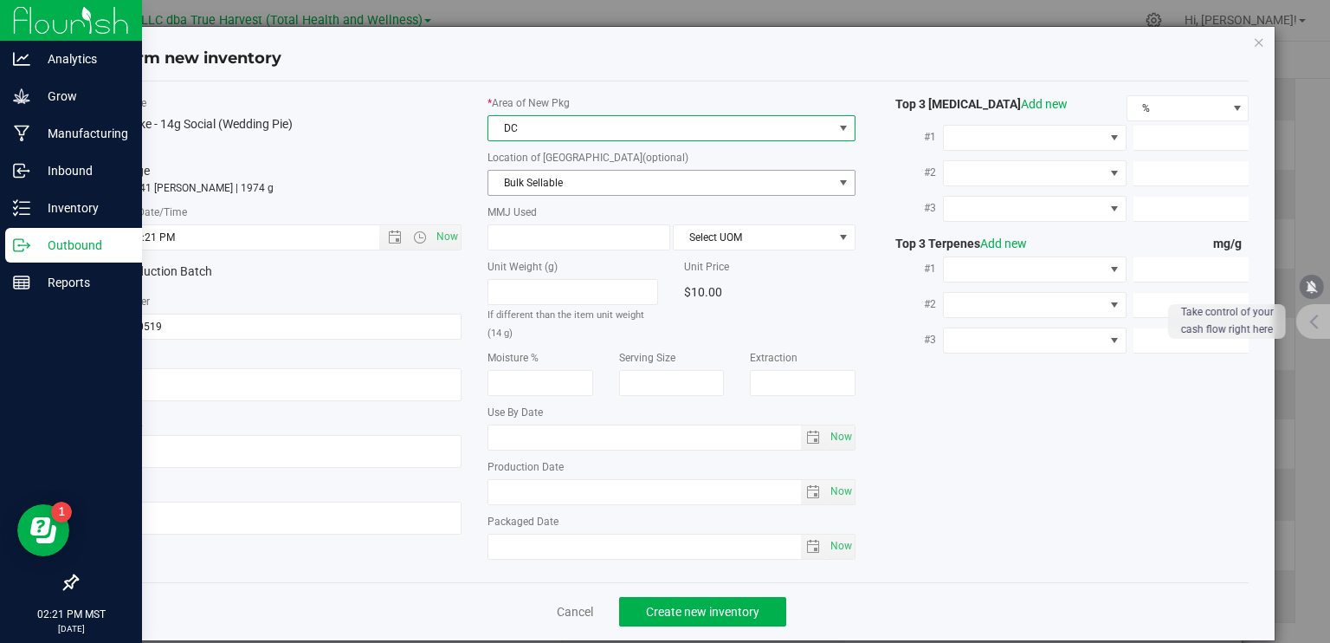
click at [554, 187] on span "Bulk Sellable" at bounding box center [661, 183] width 345 height 24
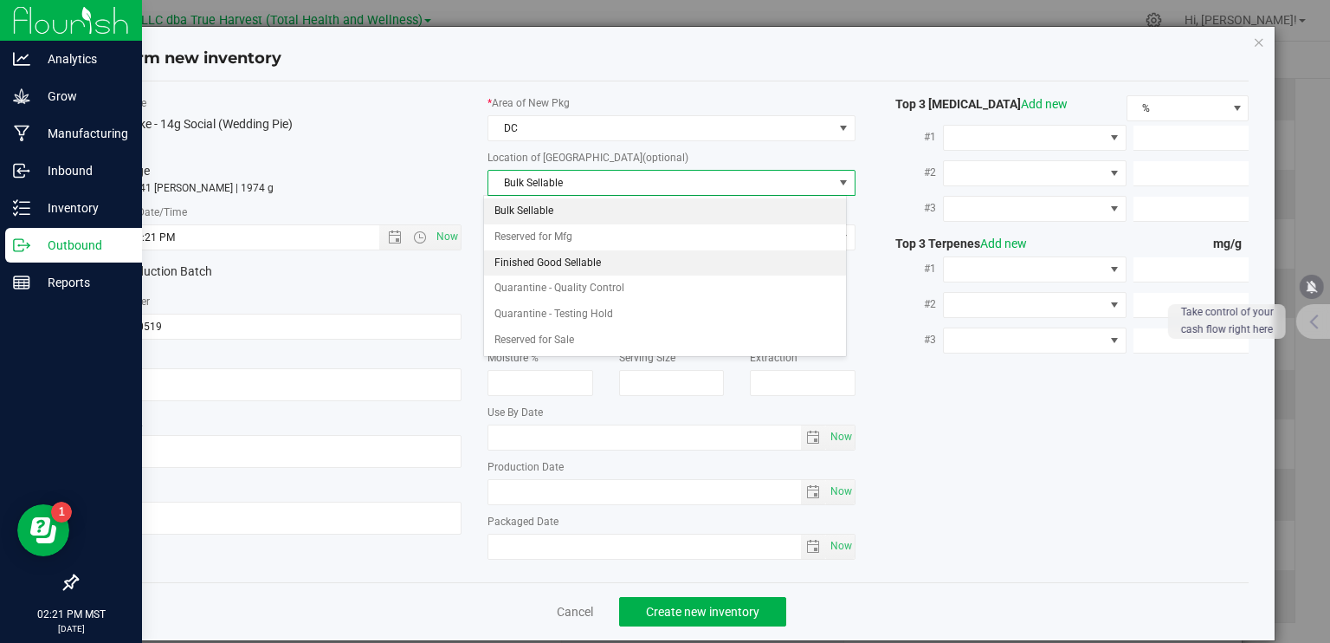
click at [566, 266] on li "Finished Good Sellable" at bounding box center [665, 263] width 362 height 26
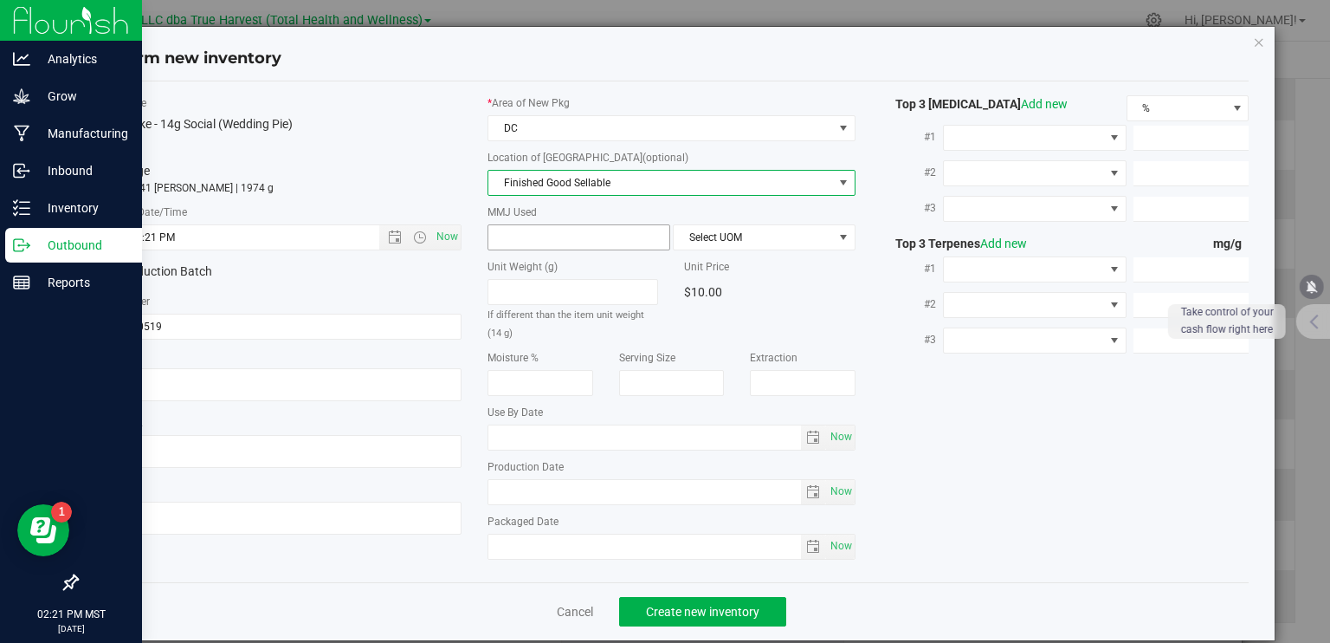
click at [566, 231] on span at bounding box center [579, 237] width 183 height 26
type input "14"
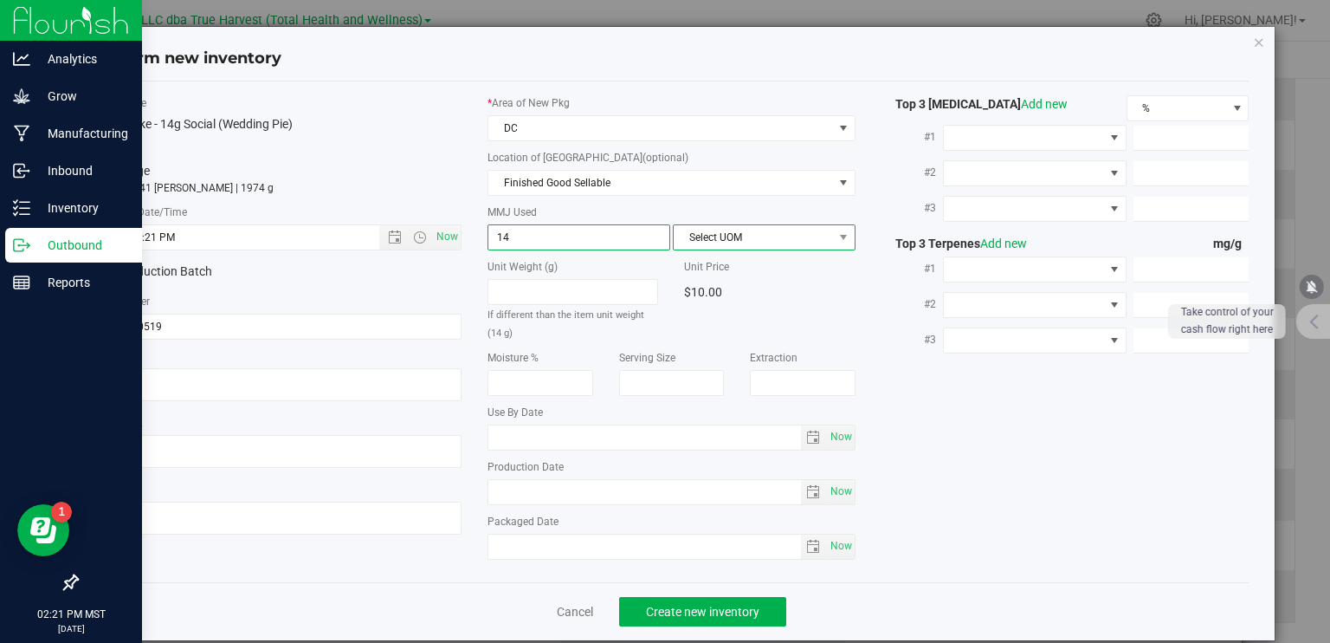
type input "14.0000"
click at [697, 225] on span "Select UOM" at bounding box center [753, 237] width 159 height 24
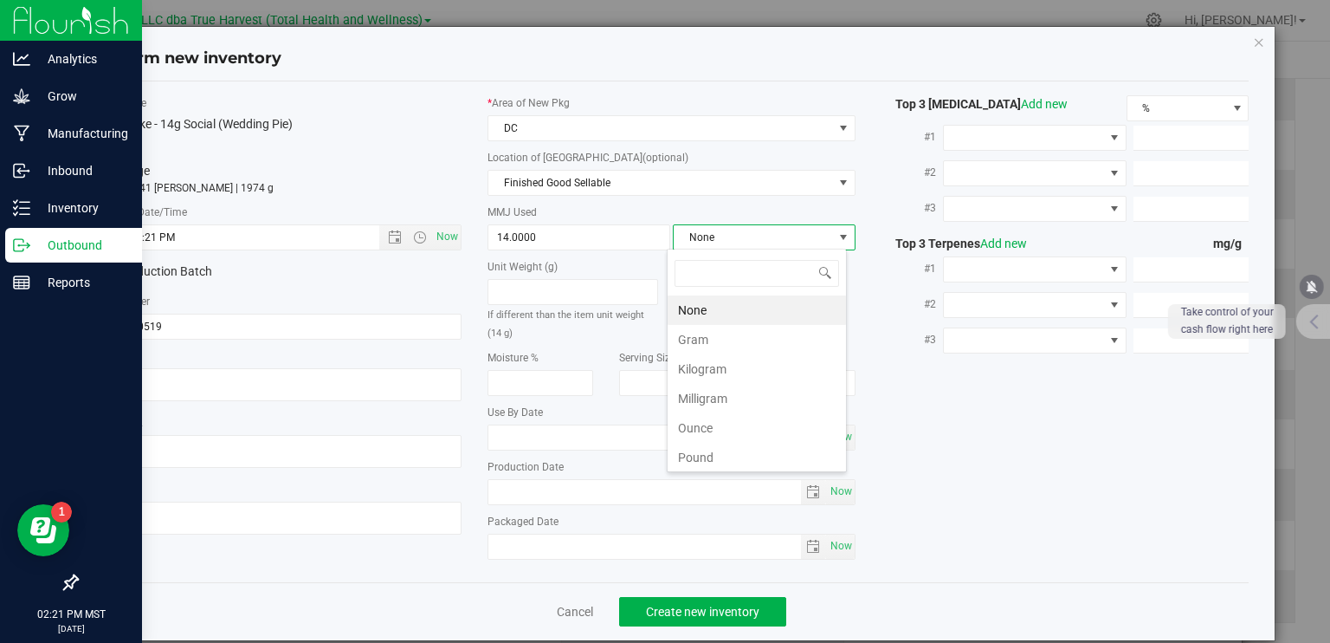
scroll to position [25, 180]
drag, startPoint x: 683, startPoint y: 346, endPoint x: 693, endPoint y: 366, distance: 23.2
click at [683, 346] on li "Gram" at bounding box center [757, 339] width 178 height 29
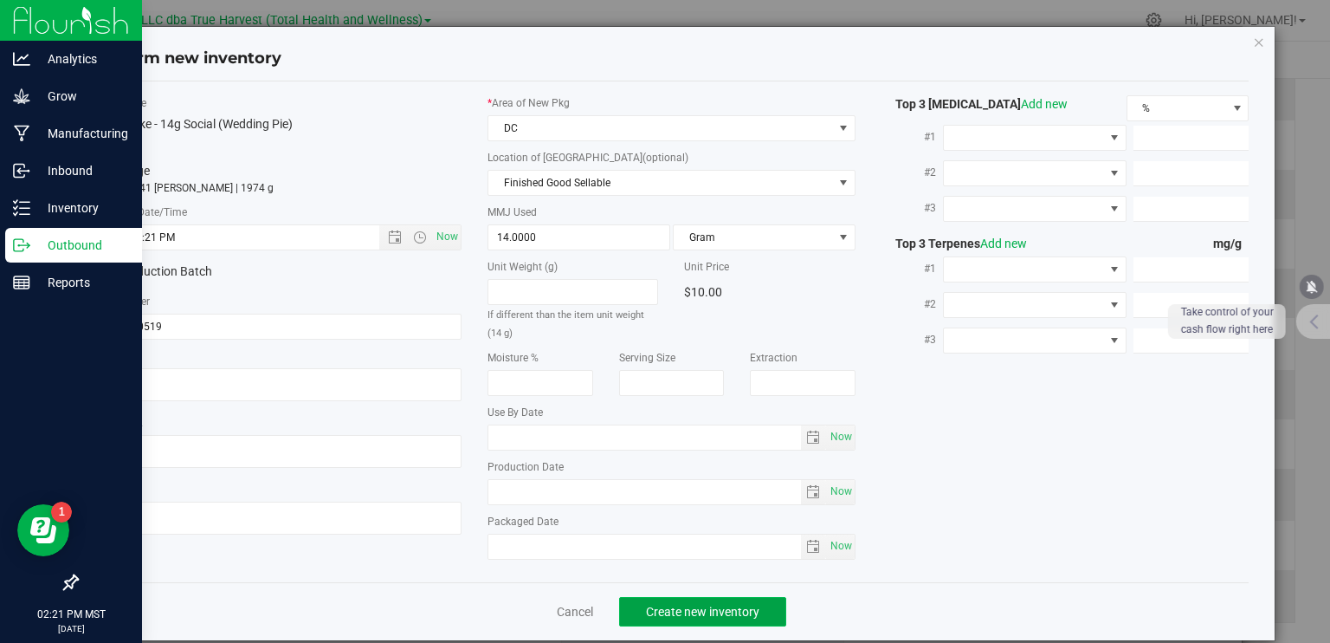
click at [732, 605] on span "Create new inventory" at bounding box center [702, 612] width 113 height 14
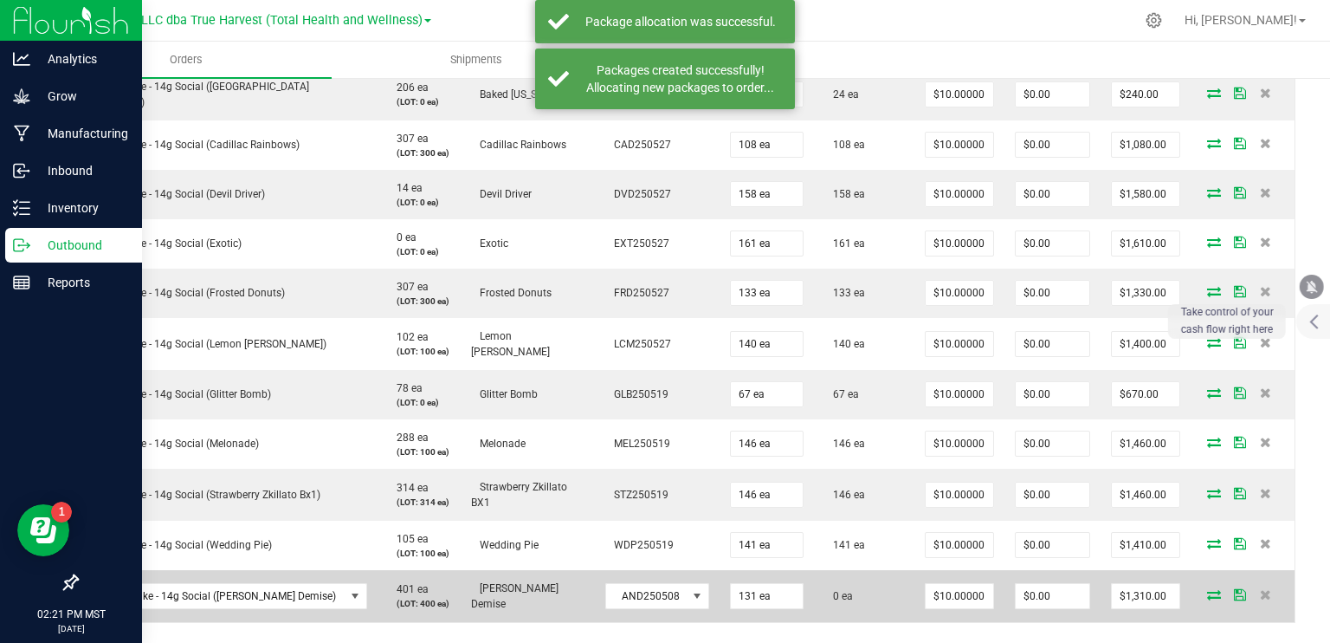
click at [1207, 589] on icon at bounding box center [1214, 594] width 14 height 10
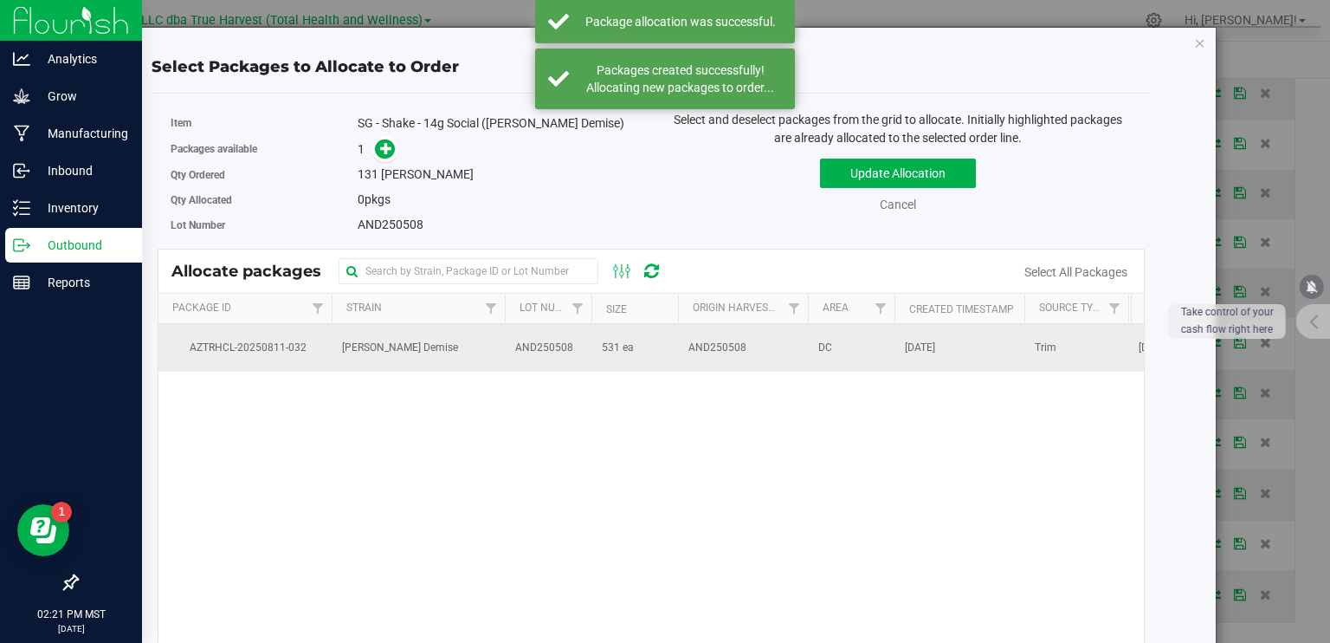
click at [689, 353] on span "AND250508" at bounding box center [718, 348] width 58 height 16
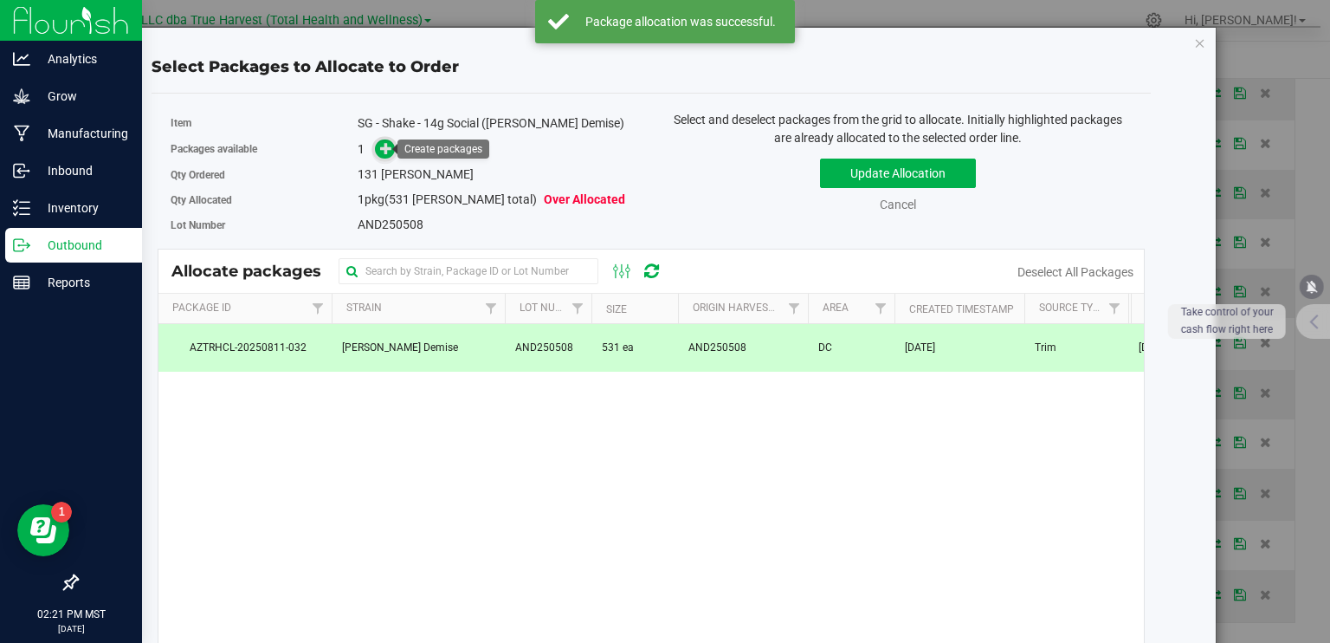
click at [380, 151] on icon at bounding box center [386, 148] width 12 height 12
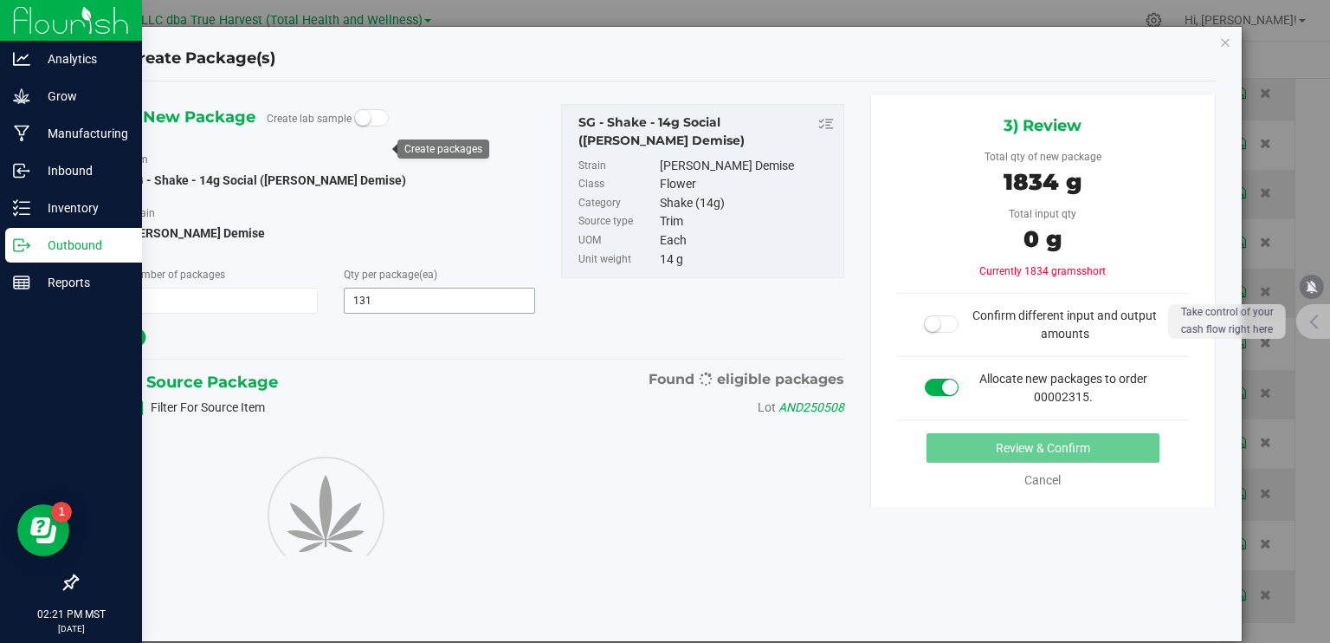
type input "131"
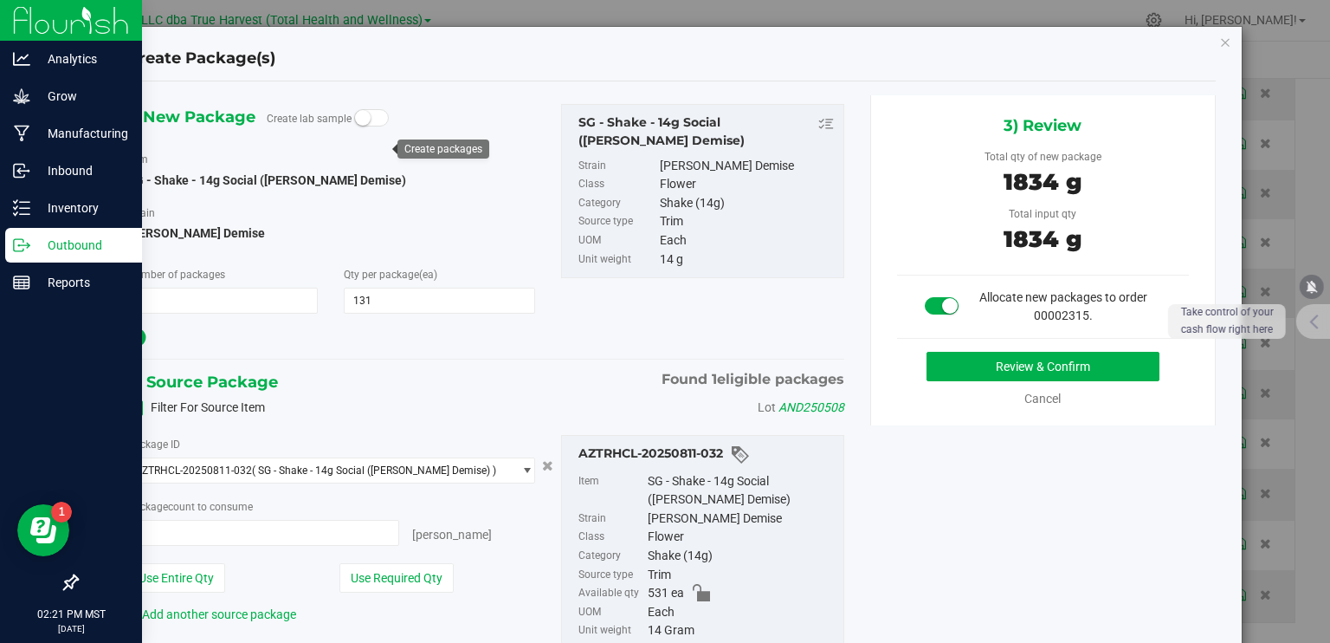
type input "131 ea"
click at [1028, 359] on button "Review & Confirm" at bounding box center [1043, 366] width 233 height 29
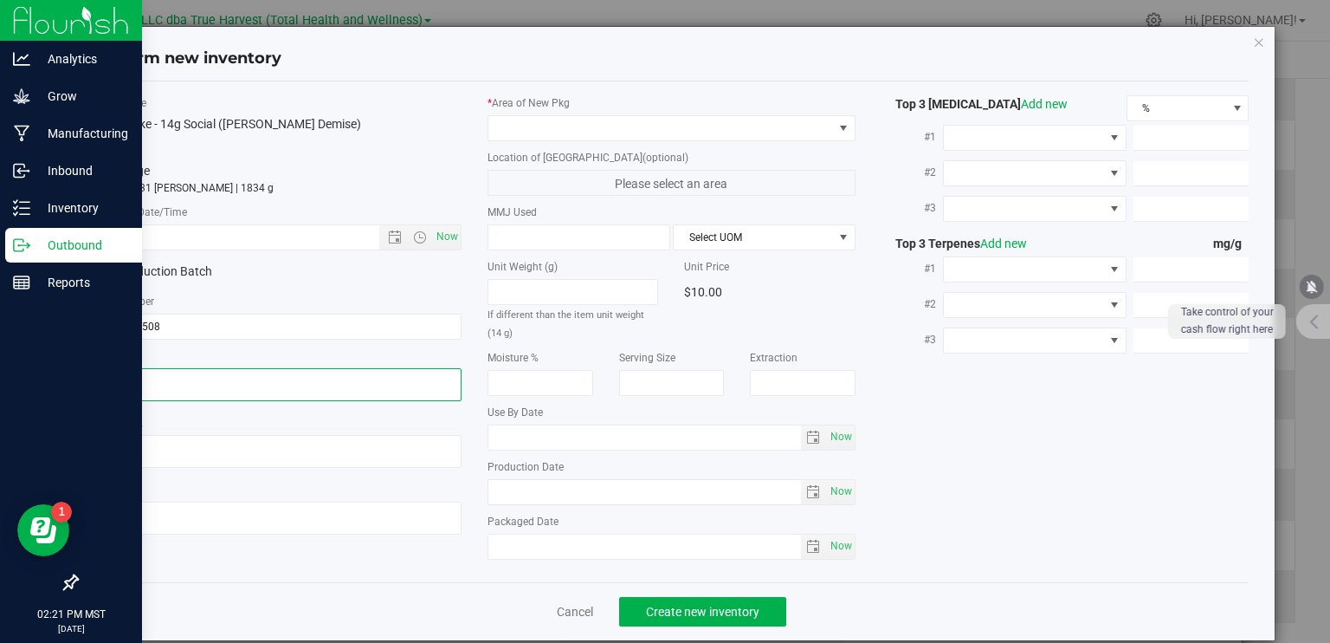
click at [204, 369] on textarea at bounding box center [278, 384] width 368 height 33
click at [204, 372] on textarea at bounding box center [278, 384] width 368 height 33
click at [200, 384] on textarea at bounding box center [278, 384] width 368 height 33
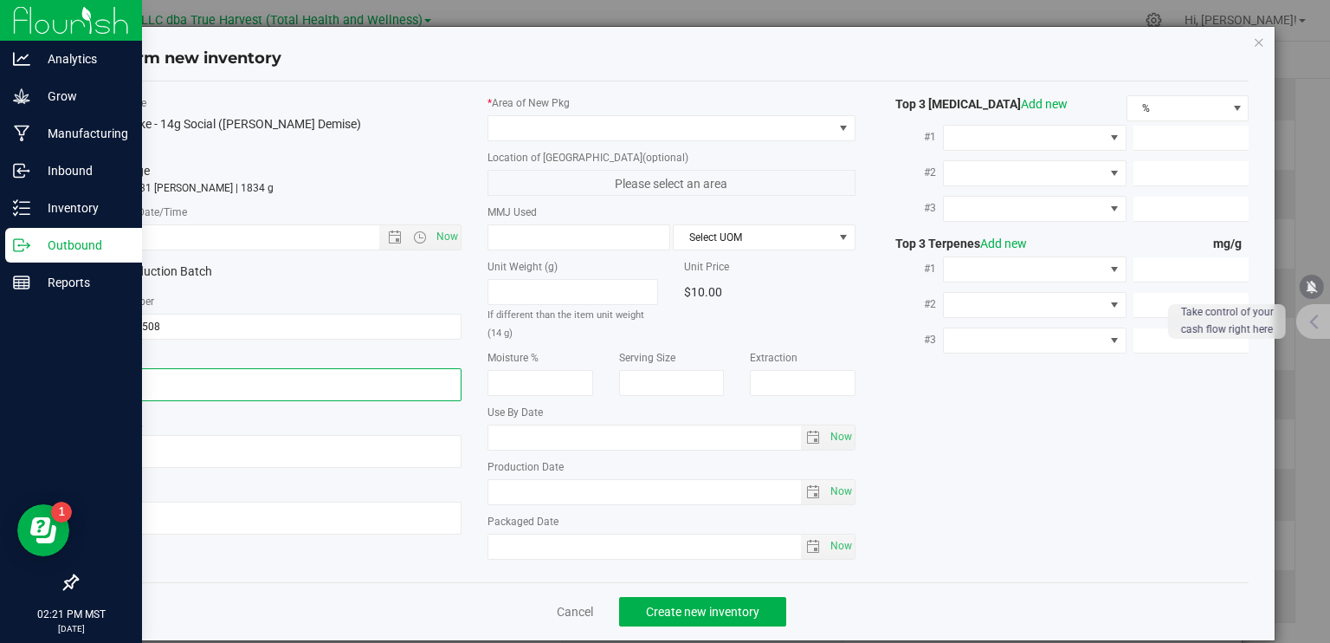
click at [200, 384] on textarea at bounding box center [278, 384] width 368 height 33
click at [146, 380] on textarea at bounding box center [278, 384] width 368 height 33
click at [157, 373] on textarea at bounding box center [278, 384] width 368 height 33
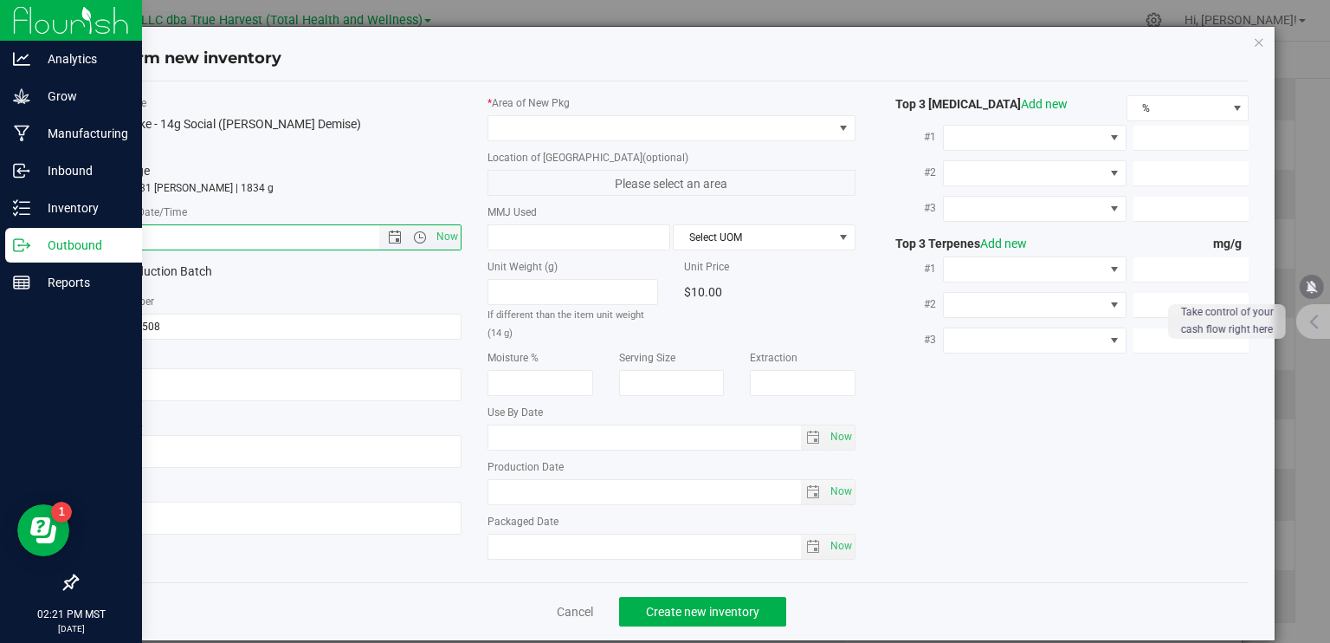
click at [197, 247] on input "text" at bounding box center [252, 237] width 314 height 24
paste input "[DATE]"
type input "[DATE] 2:21 PM"
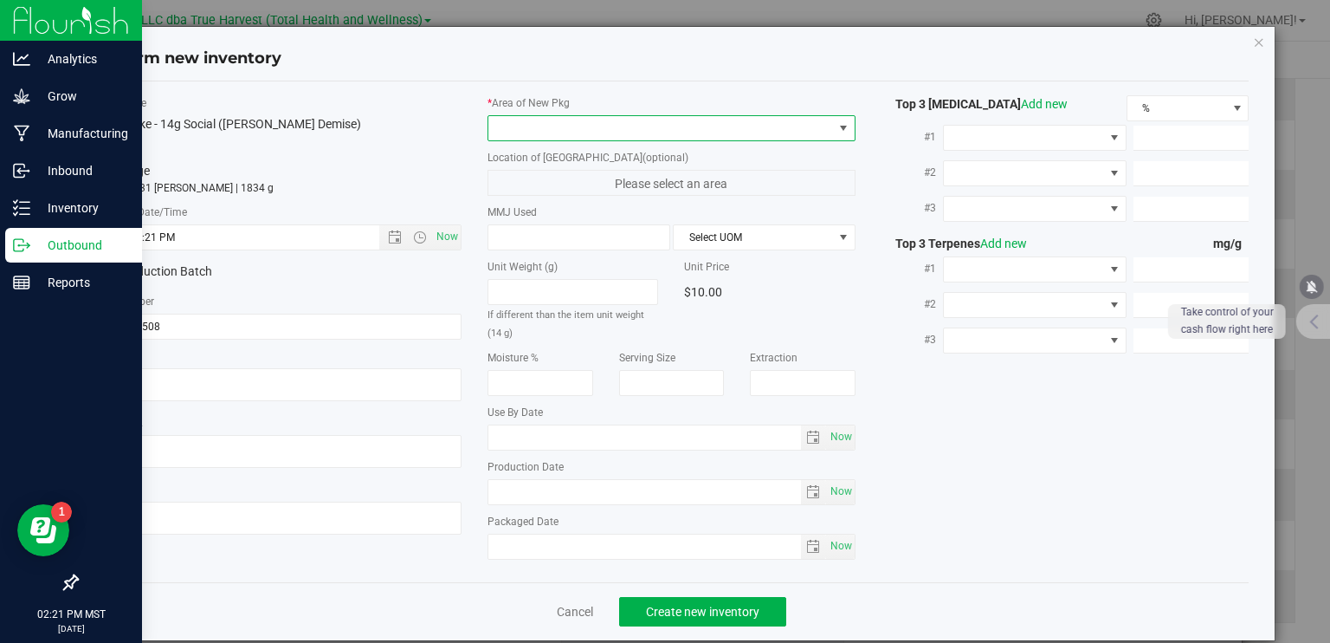
click at [511, 124] on span at bounding box center [661, 128] width 345 height 24
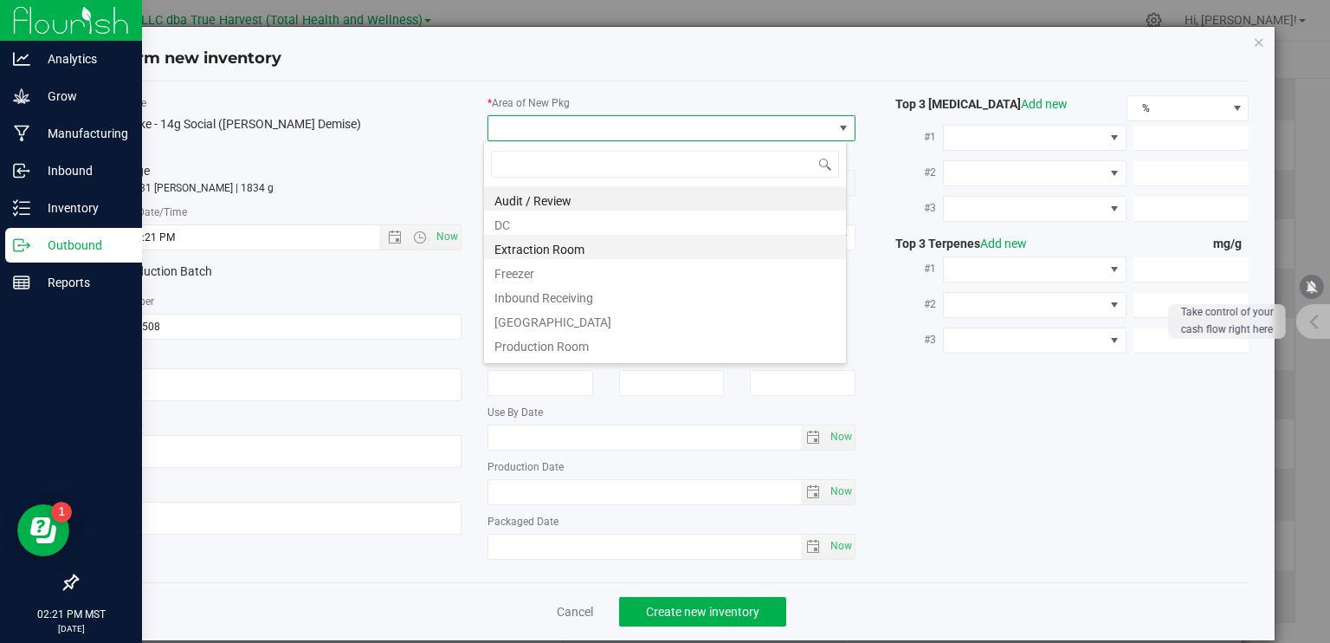
scroll to position [25, 364]
click at [575, 217] on li "DC" at bounding box center [665, 222] width 362 height 24
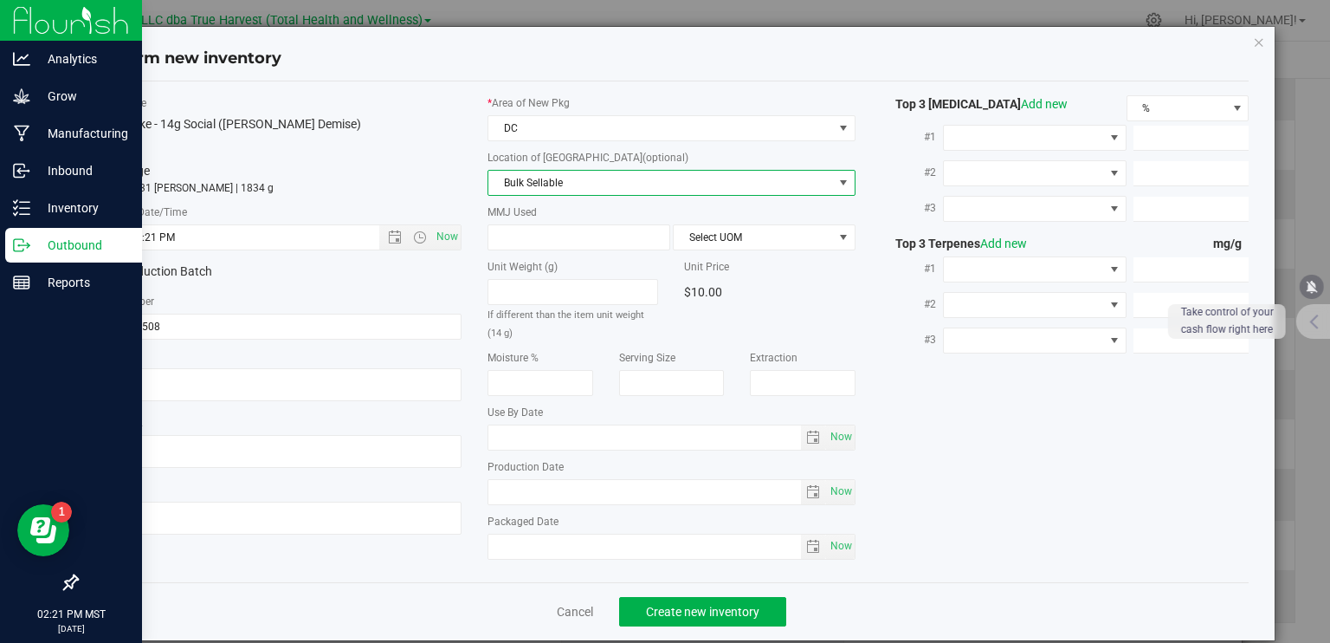
click at [569, 179] on span "Bulk Sellable" at bounding box center [661, 183] width 345 height 24
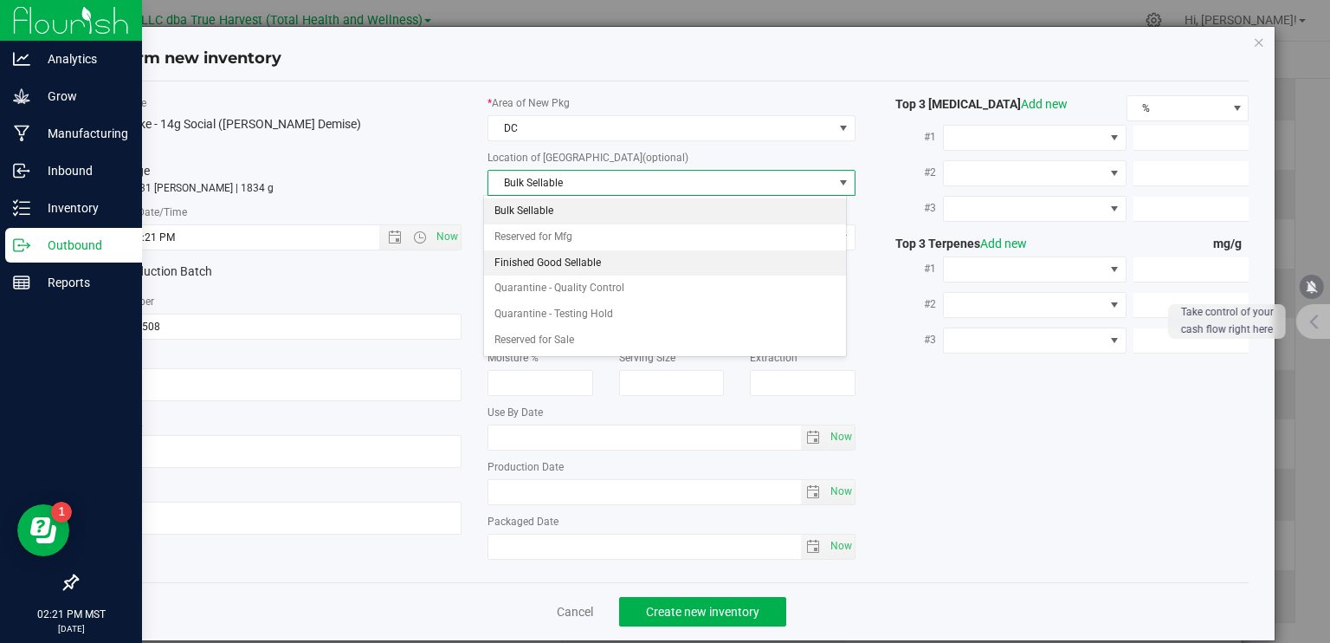
click at [579, 257] on li "Finished Good Sellable" at bounding box center [665, 263] width 362 height 26
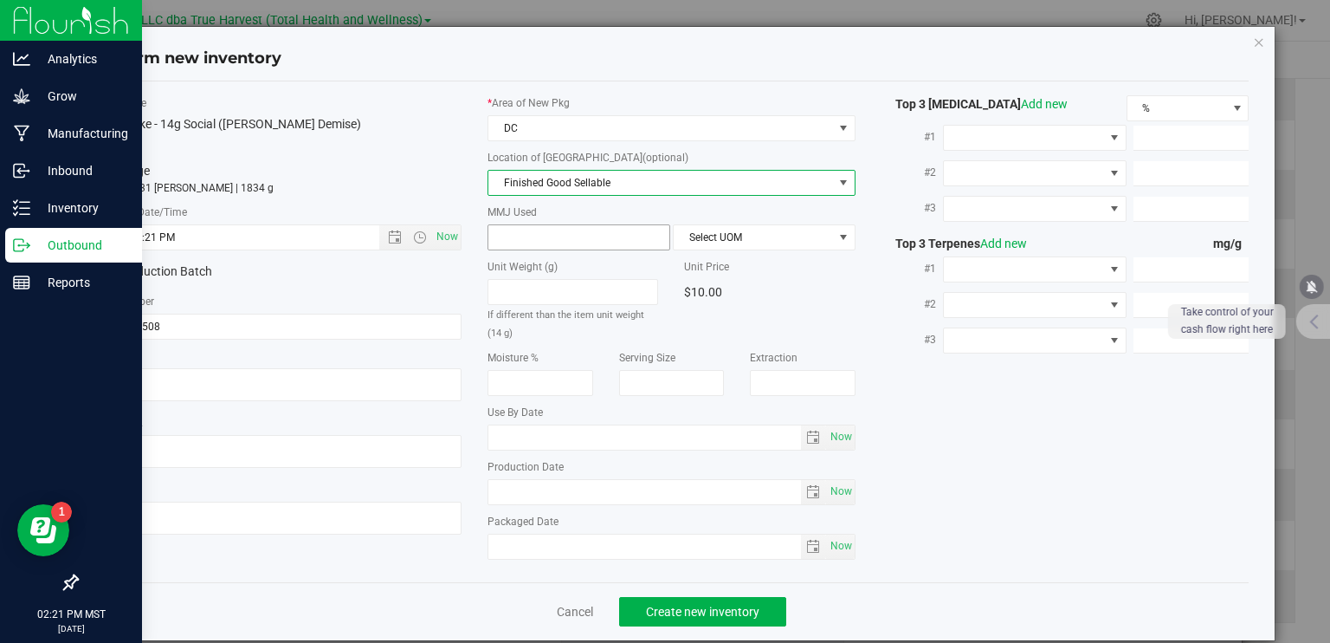
click at [582, 239] on span at bounding box center [579, 237] width 183 height 26
type input "14"
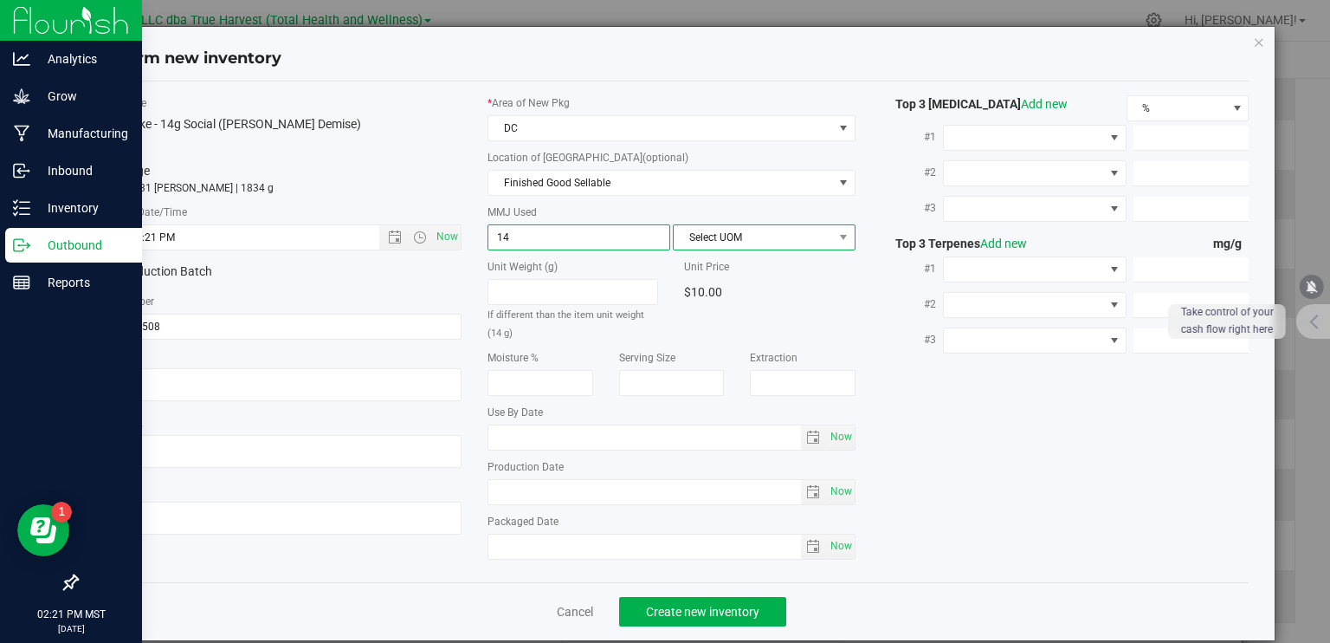
type input "14.0000"
click at [674, 242] on span "Select UOM" at bounding box center [753, 237] width 159 height 24
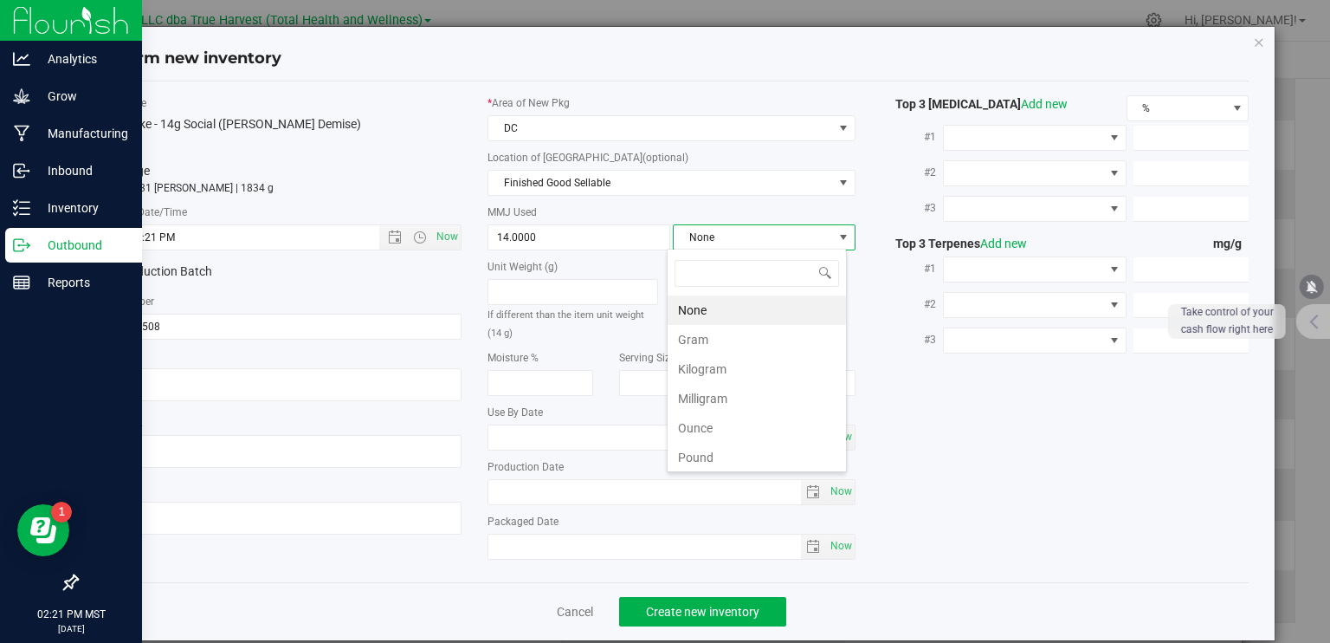
scroll to position [25, 180]
click at [685, 342] on li "Gram" at bounding box center [757, 339] width 178 height 29
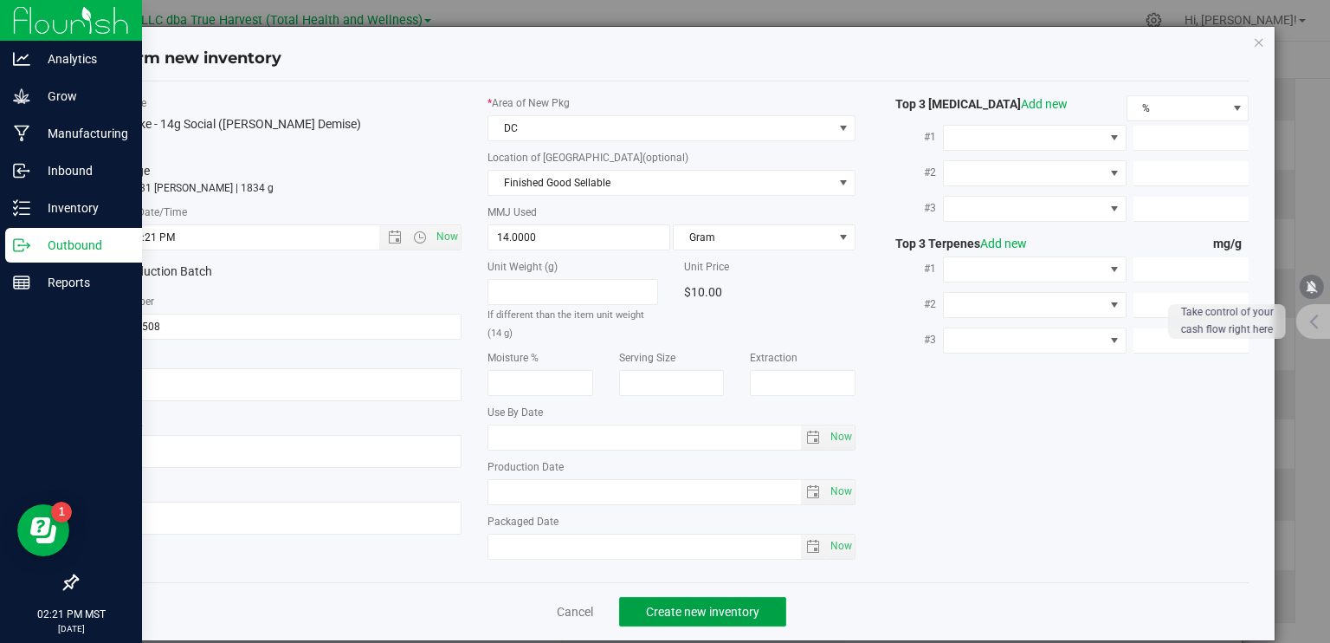
click at [747, 615] on span "Create new inventory" at bounding box center [702, 612] width 113 height 14
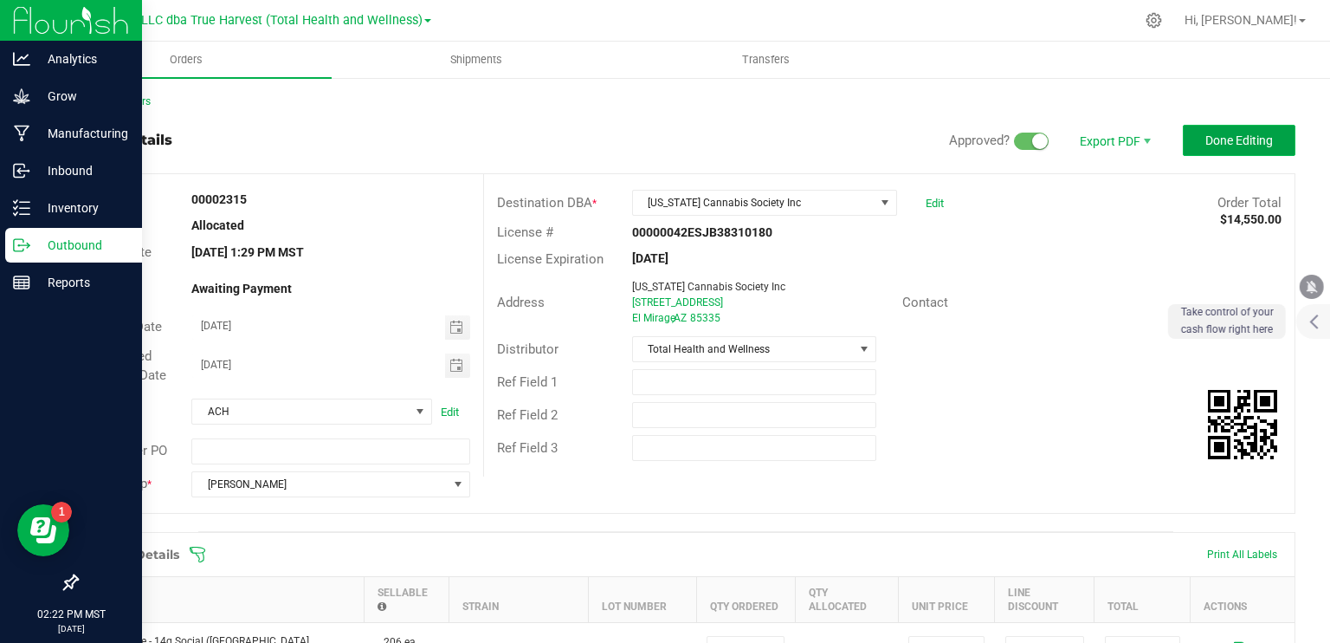
click at [1249, 131] on button "Done Editing" at bounding box center [1239, 140] width 113 height 31
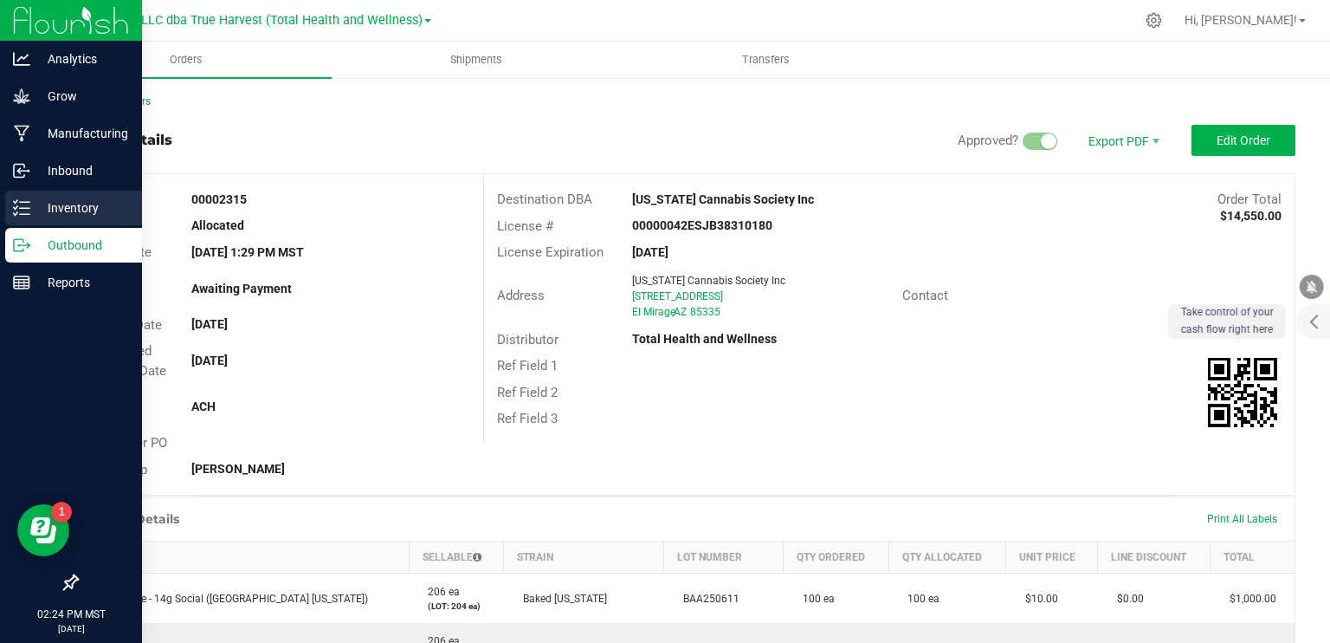
click at [18, 211] on icon at bounding box center [21, 207] width 17 height 17
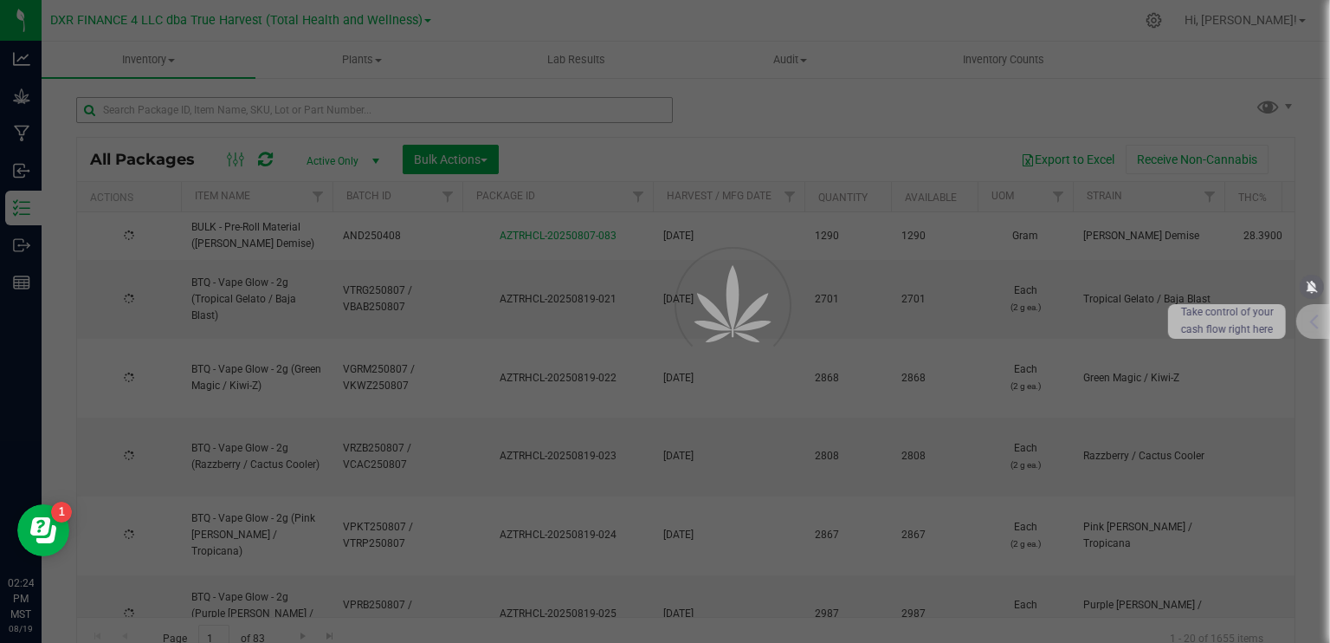
click at [169, 105] on div at bounding box center [665, 321] width 1330 height 643
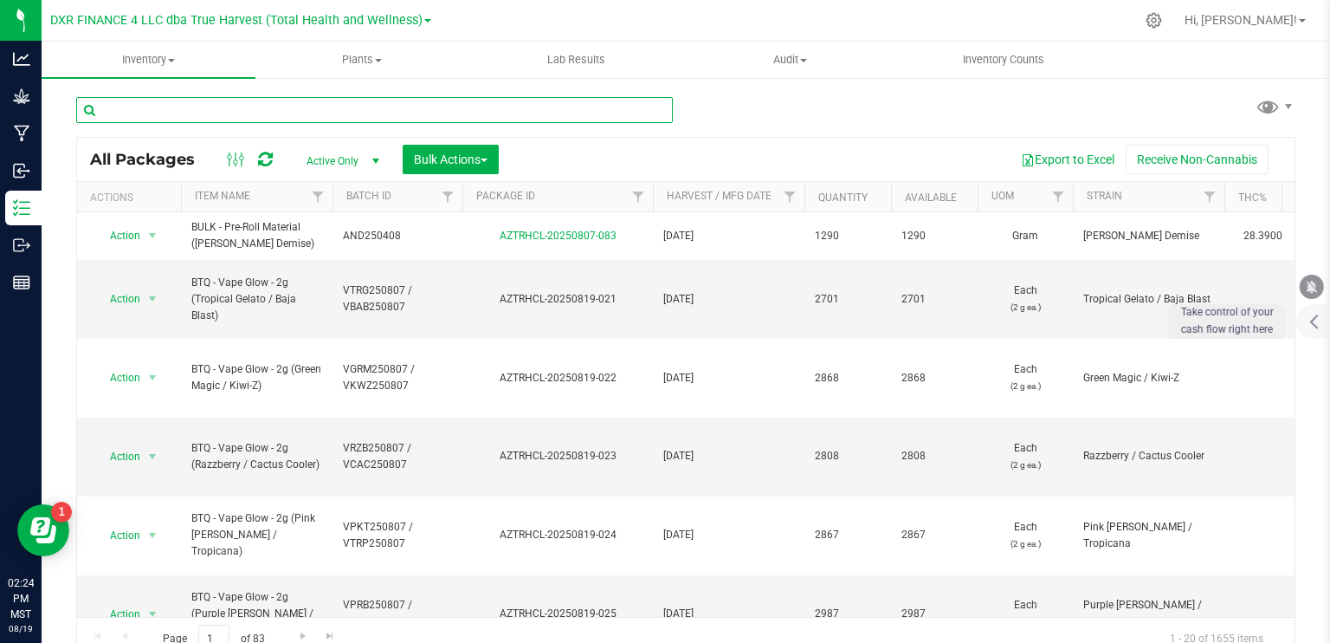
click at [165, 112] on input "text" at bounding box center [374, 110] width 597 height 26
paste input "DVD250527"
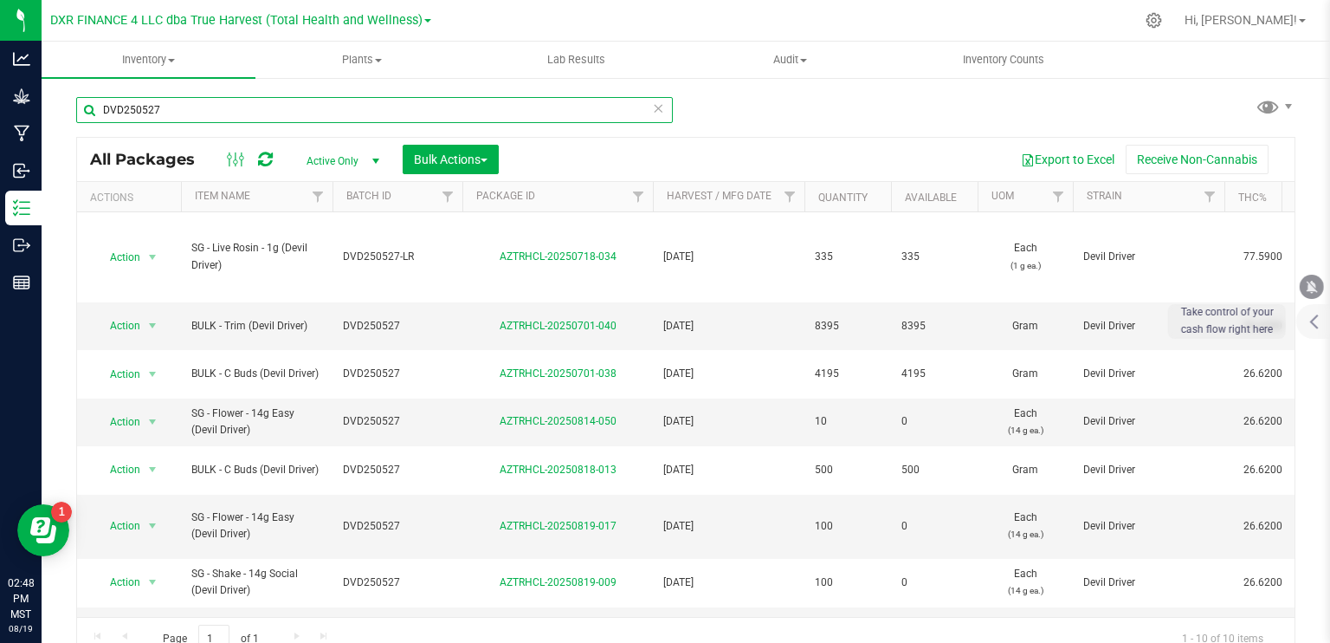
click at [230, 109] on input "DVD250527" at bounding box center [374, 110] width 597 height 26
click at [230, 108] on input "DVD250527" at bounding box center [374, 110] width 597 height 26
click at [229, 108] on input "DVD250527" at bounding box center [374, 110] width 597 height 26
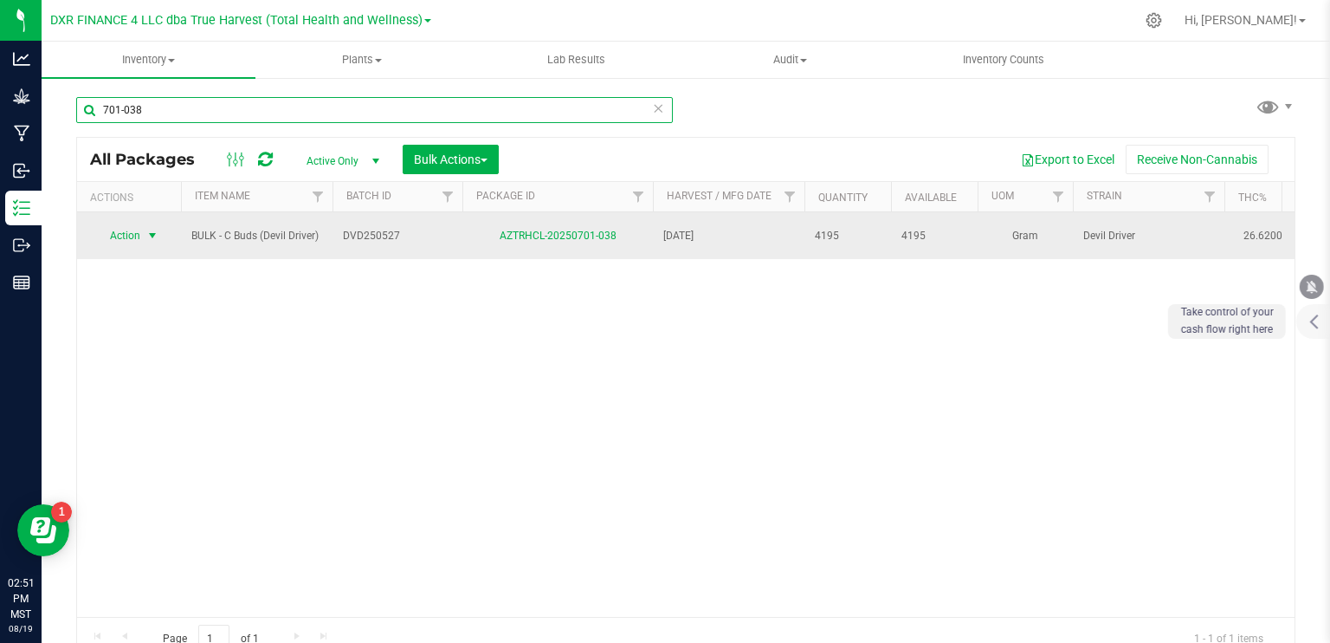
type input "701-038"
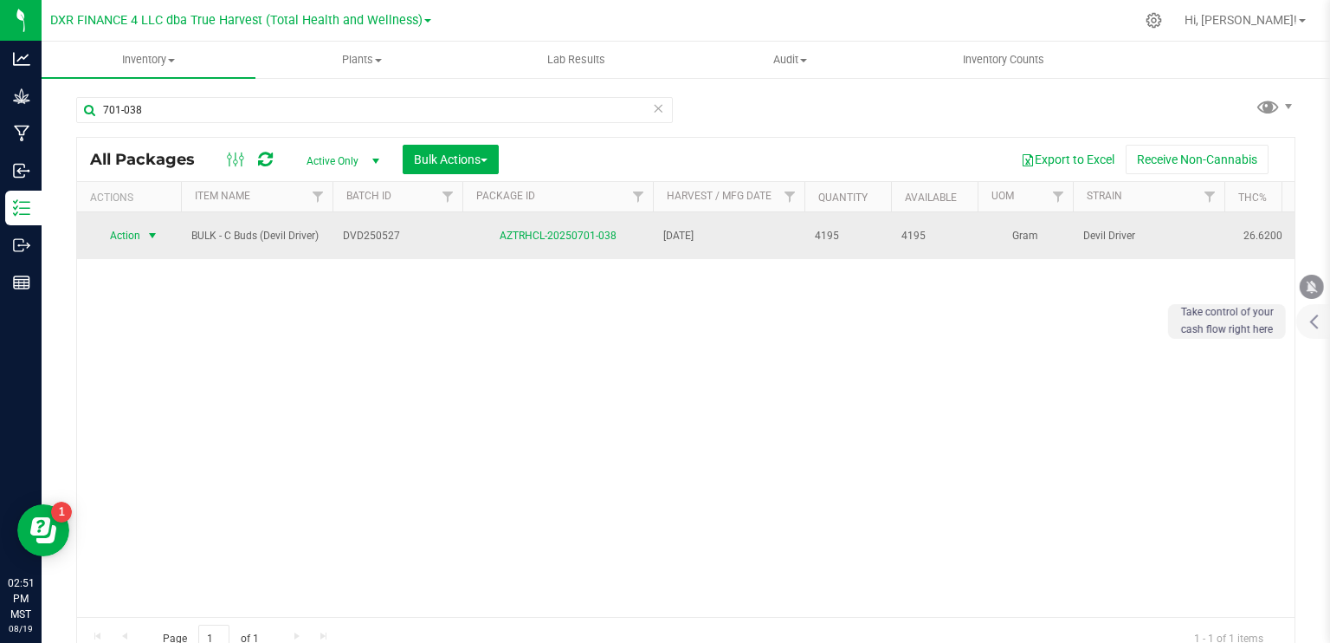
click at [144, 230] on span "select" at bounding box center [153, 235] width 22 height 24
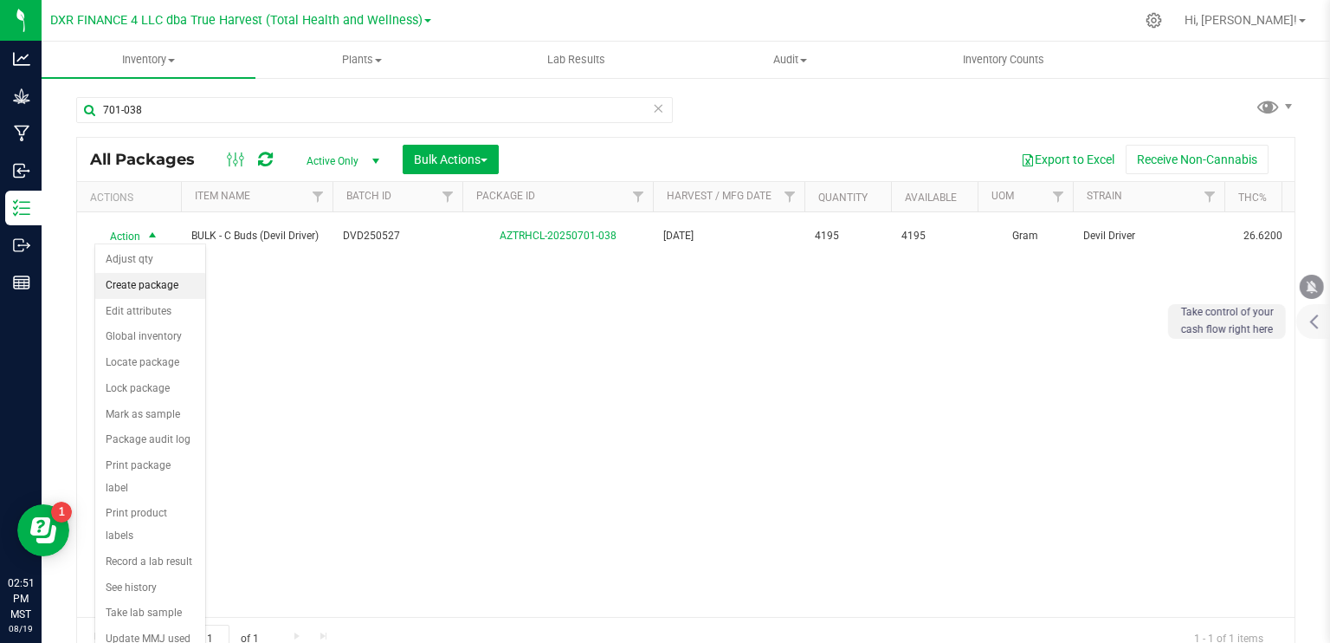
click at [156, 291] on li "Create package" at bounding box center [150, 286] width 110 height 26
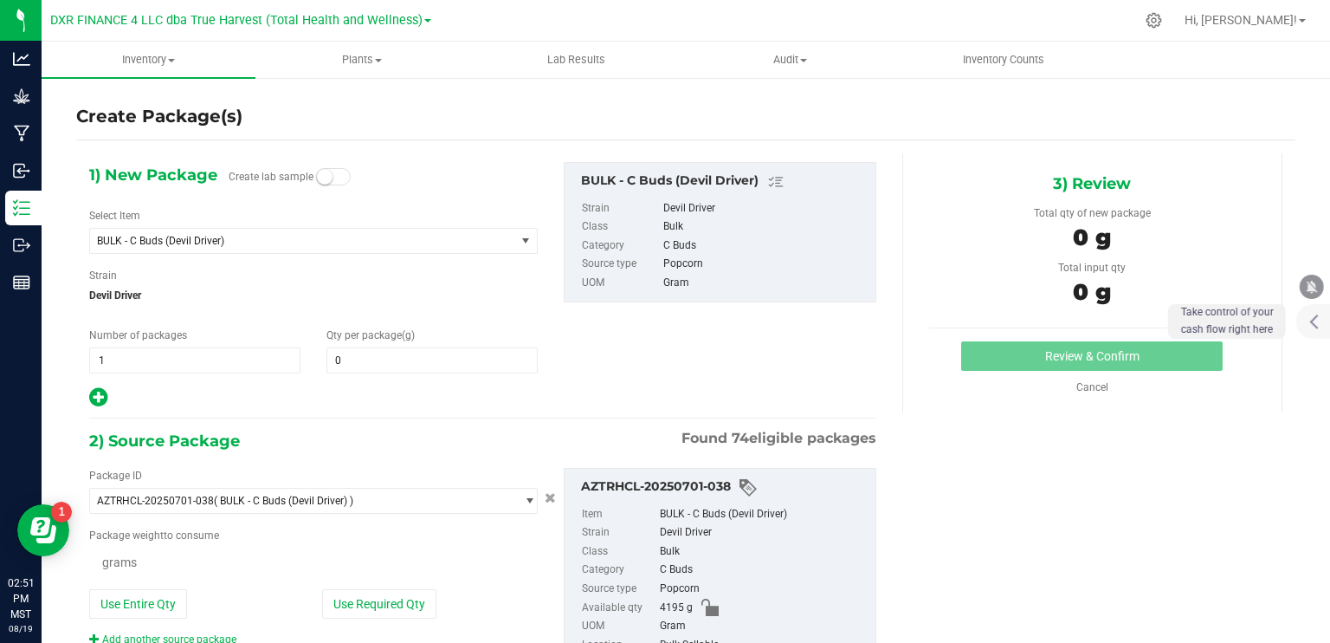
type input "0.0000"
click at [448, 363] on span at bounding box center [432, 360] width 211 height 26
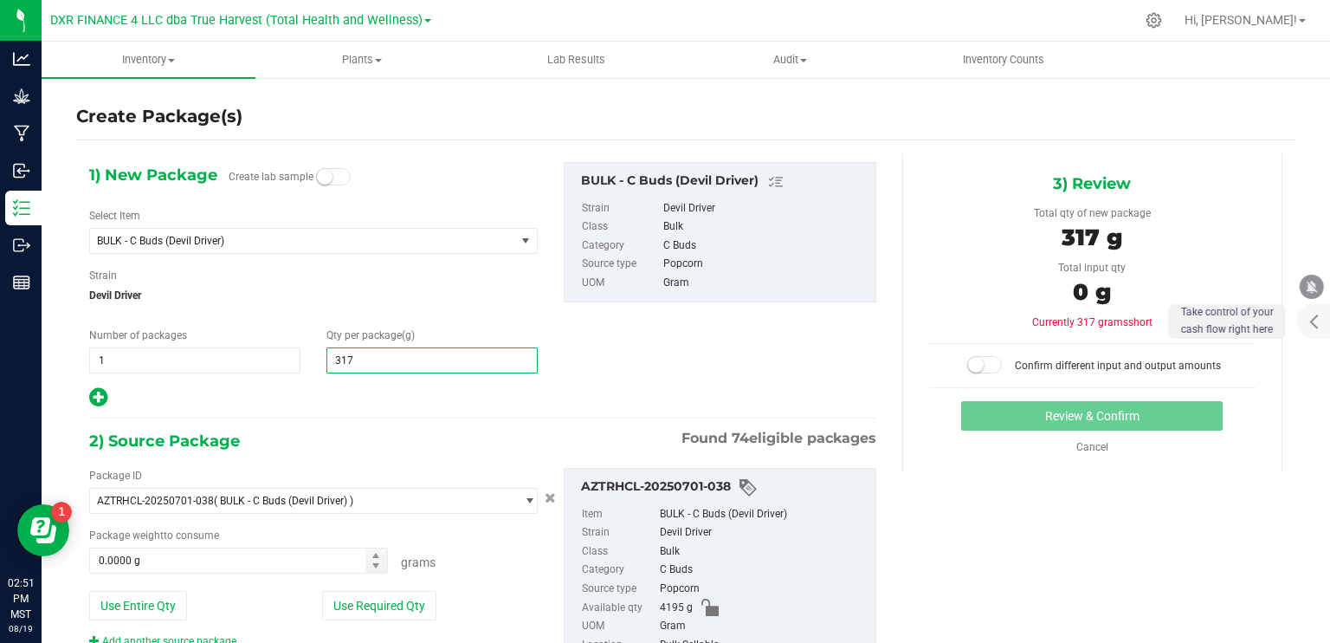
type input "3178"
type input "3,178.0000"
click at [292, 565] on span at bounding box center [238, 560] width 299 height 26
type input "3181"
type input "3181.0000 g"
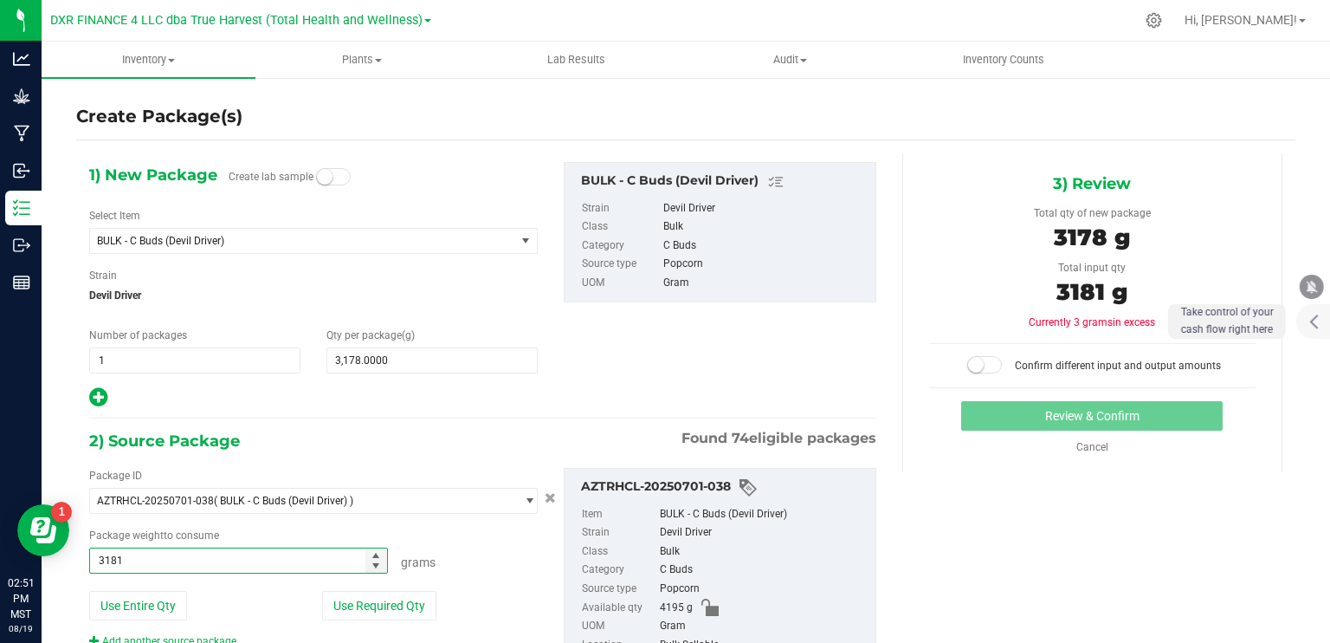
click at [466, 441] on div "2) Source Package Found 74 eligible packages" at bounding box center [482, 441] width 787 height 26
click at [980, 356] on span at bounding box center [984, 364] width 35 height 17
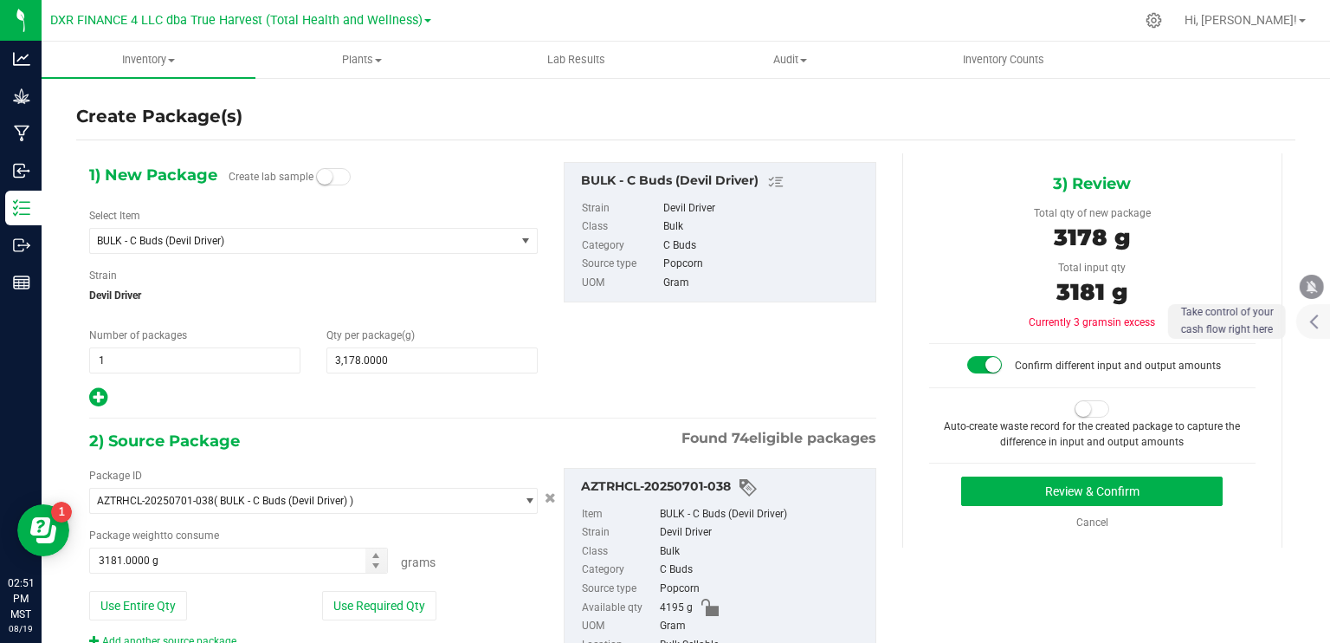
click at [1076, 405] on small at bounding box center [1084, 409] width 16 height 16
click at [1084, 497] on button "Review & Confirm" at bounding box center [1092, 490] width 262 height 29
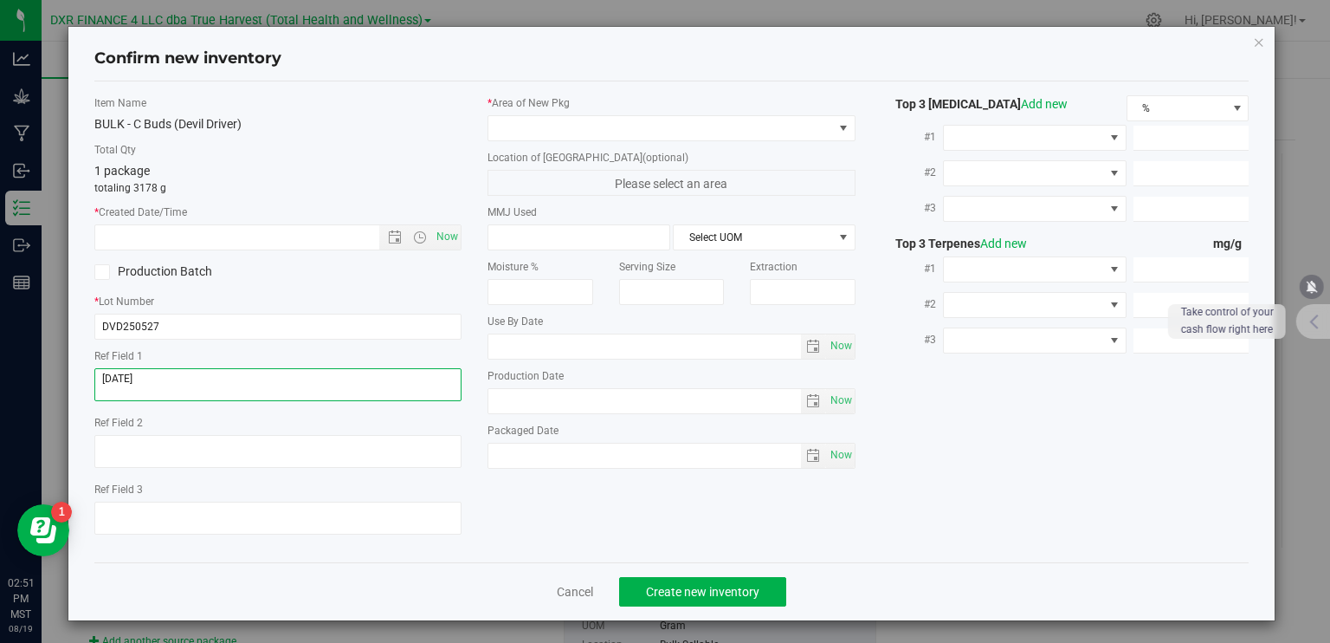
click at [196, 380] on textarea at bounding box center [278, 384] width 368 height 33
click at [236, 238] on input "text" at bounding box center [252, 237] width 314 height 24
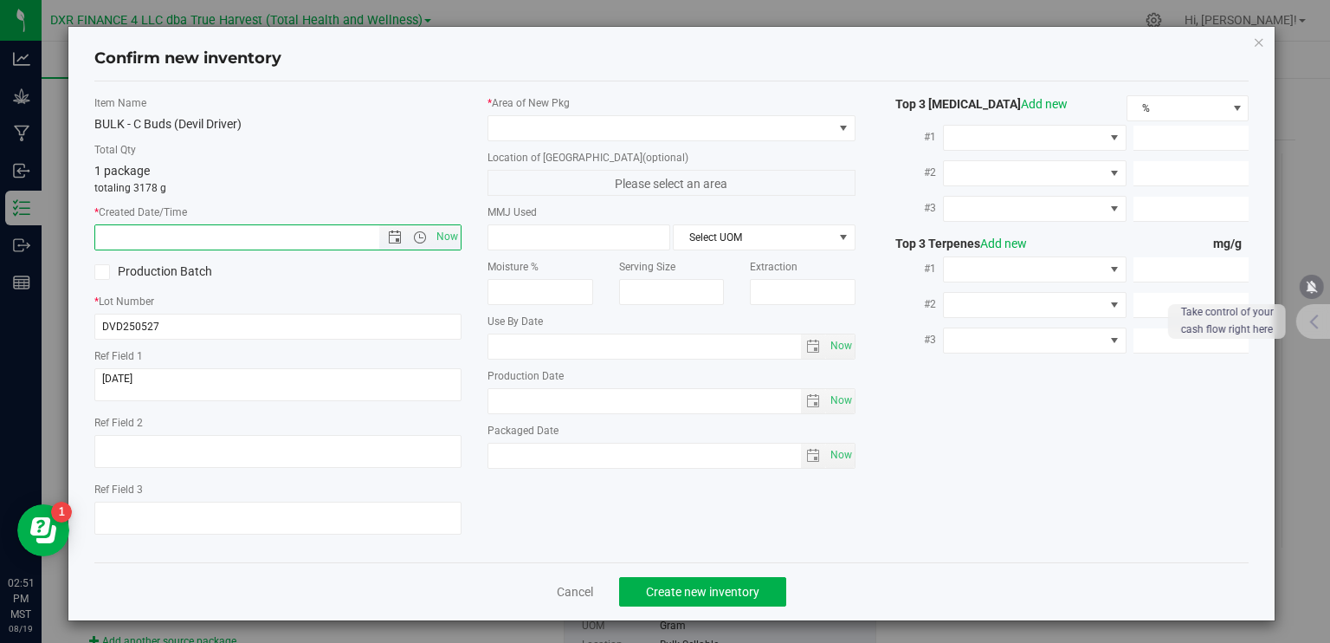
paste input "[DATE]"
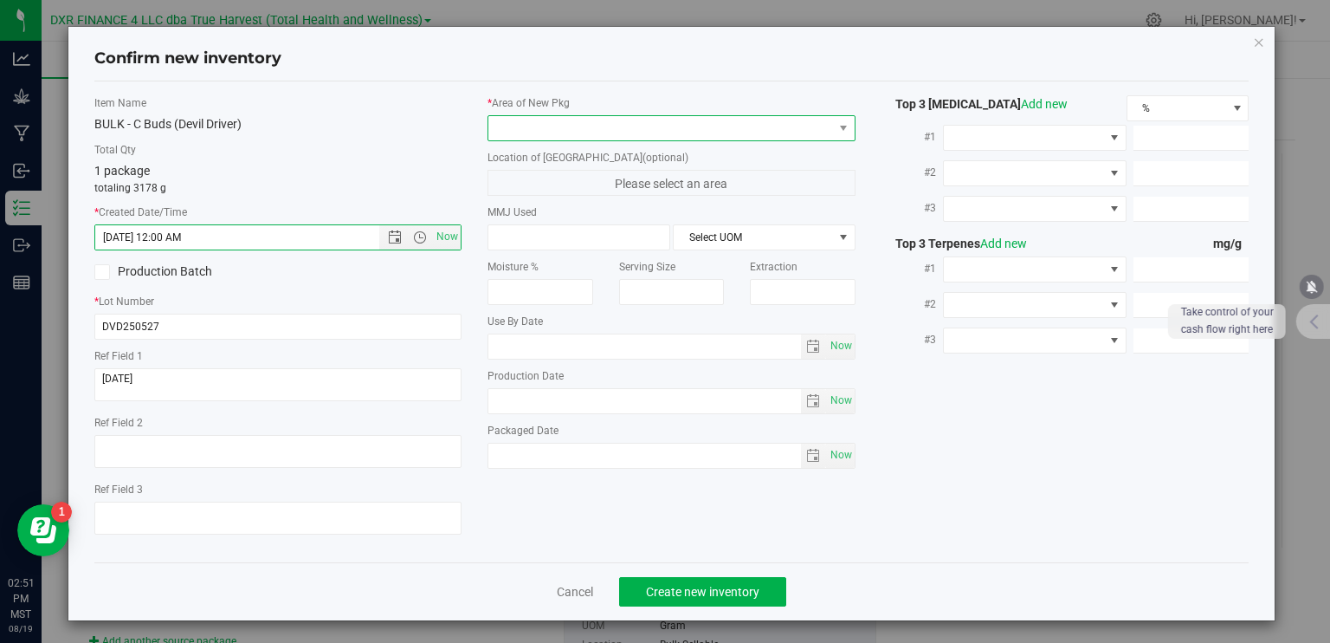
type input "[DATE] 2:51 PM"
click at [547, 124] on span at bounding box center [661, 128] width 345 height 24
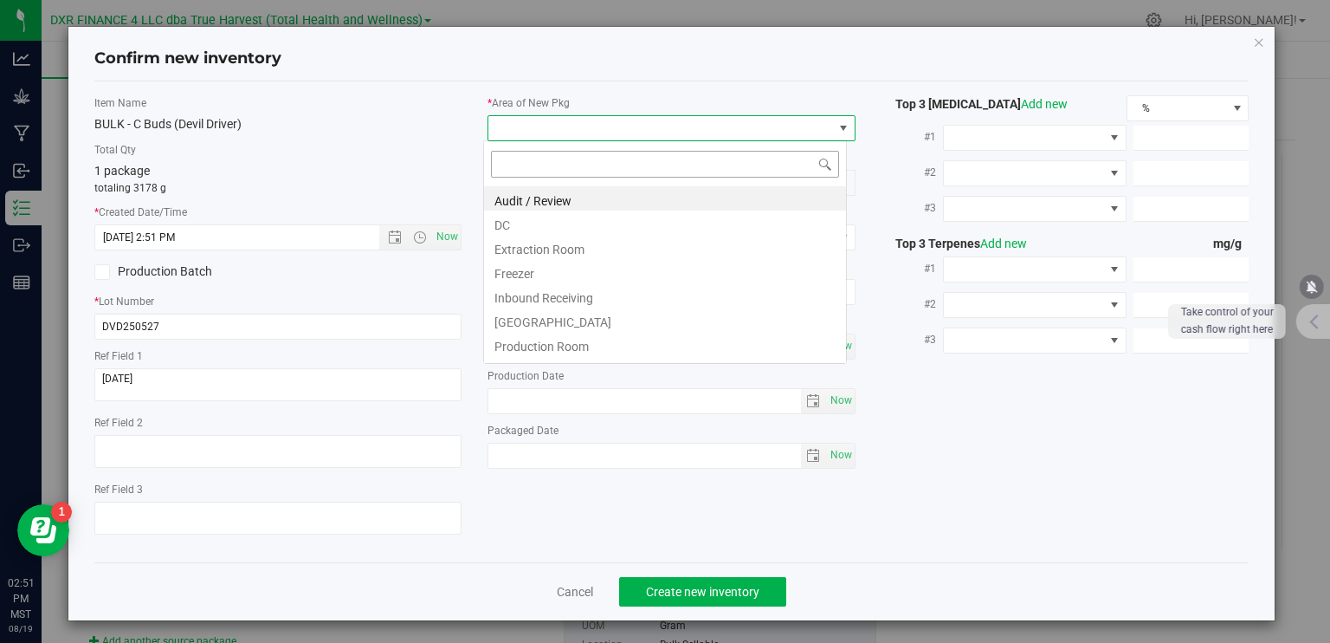
scroll to position [25, 364]
click at [562, 235] on li "Extraction Room" at bounding box center [665, 247] width 362 height 24
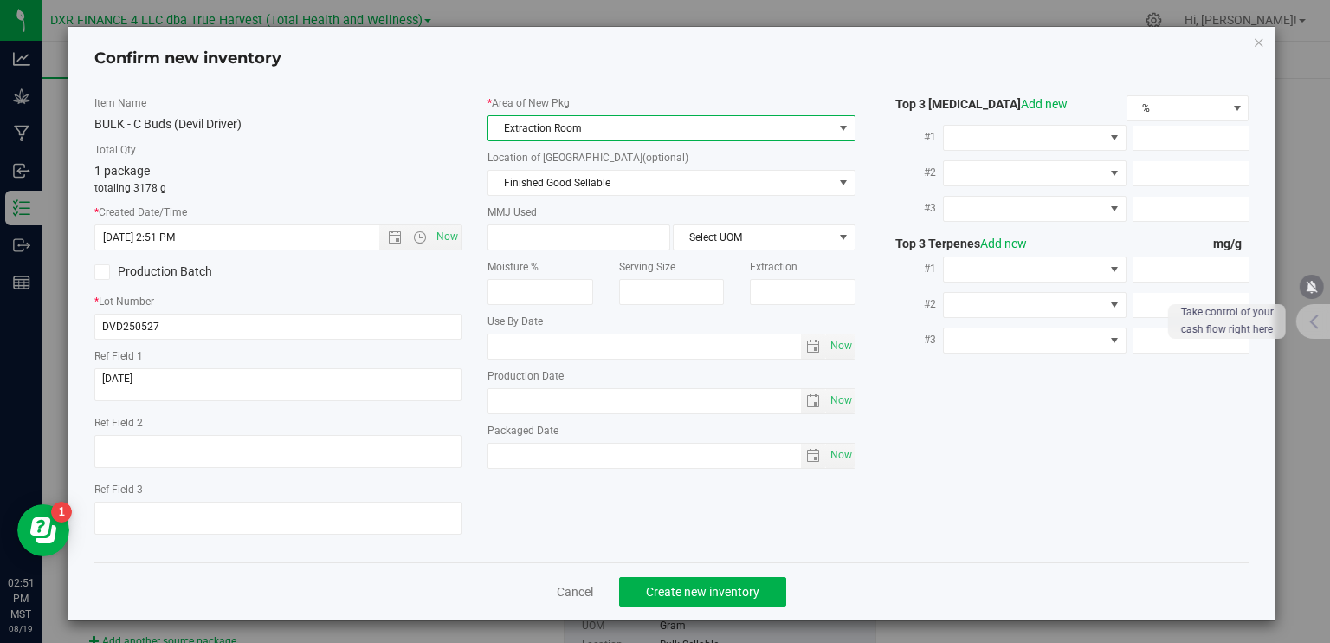
click at [587, 131] on span "Extraction Room" at bounding box center [661, 128] width 345 height 24
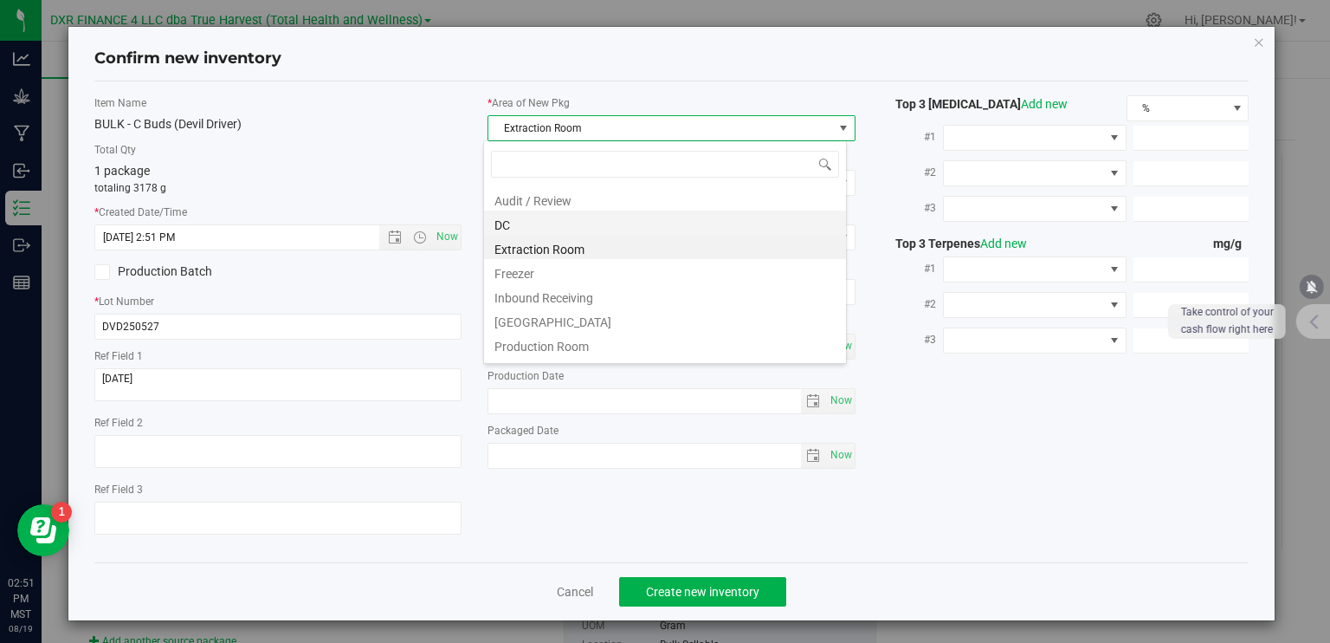
click at [542, 229] on li "DC" at bounding box center [665, 222] width 362 height 24
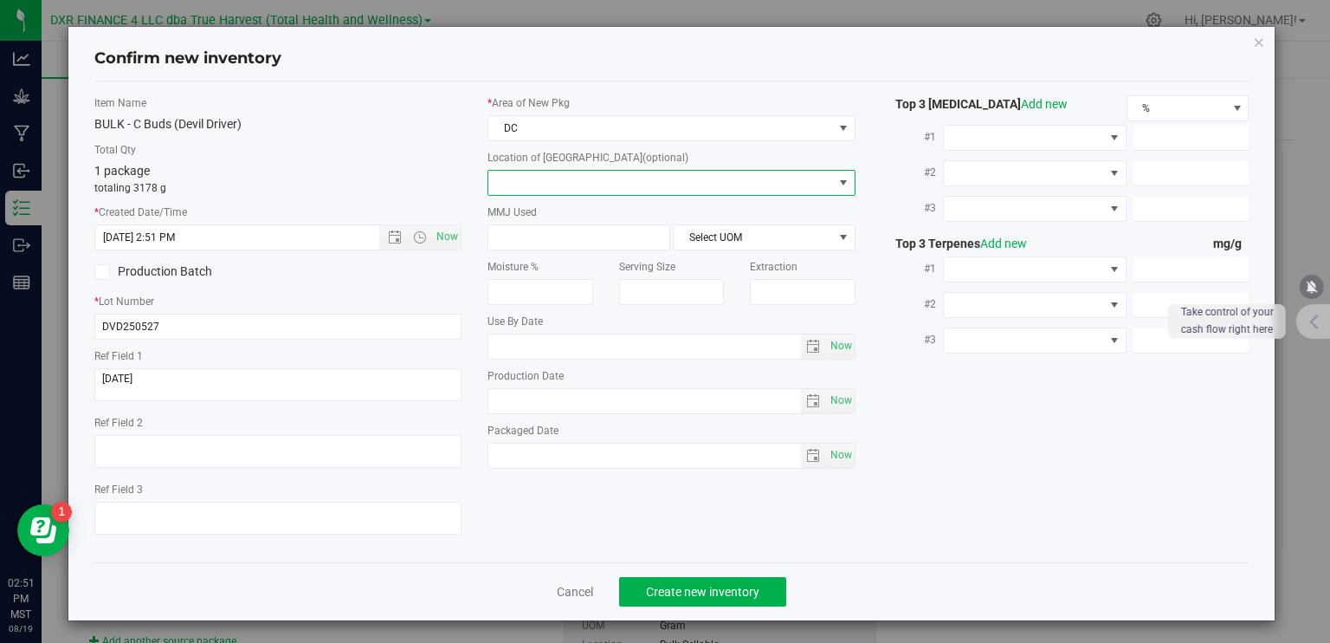
click at [596, 184] on span at bounding box center [661, 183] width 345 height 24
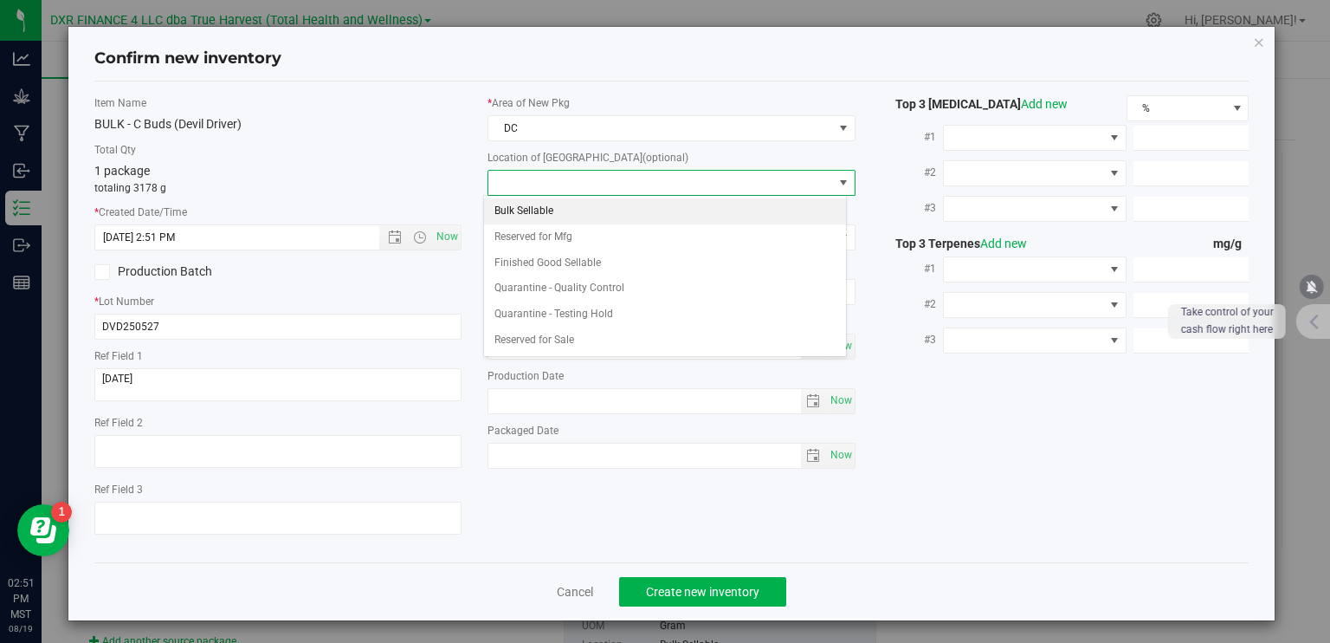
click at [529, 207] on li "Bulk Sellable" at bounding box center [665, 211] width 362 height 26
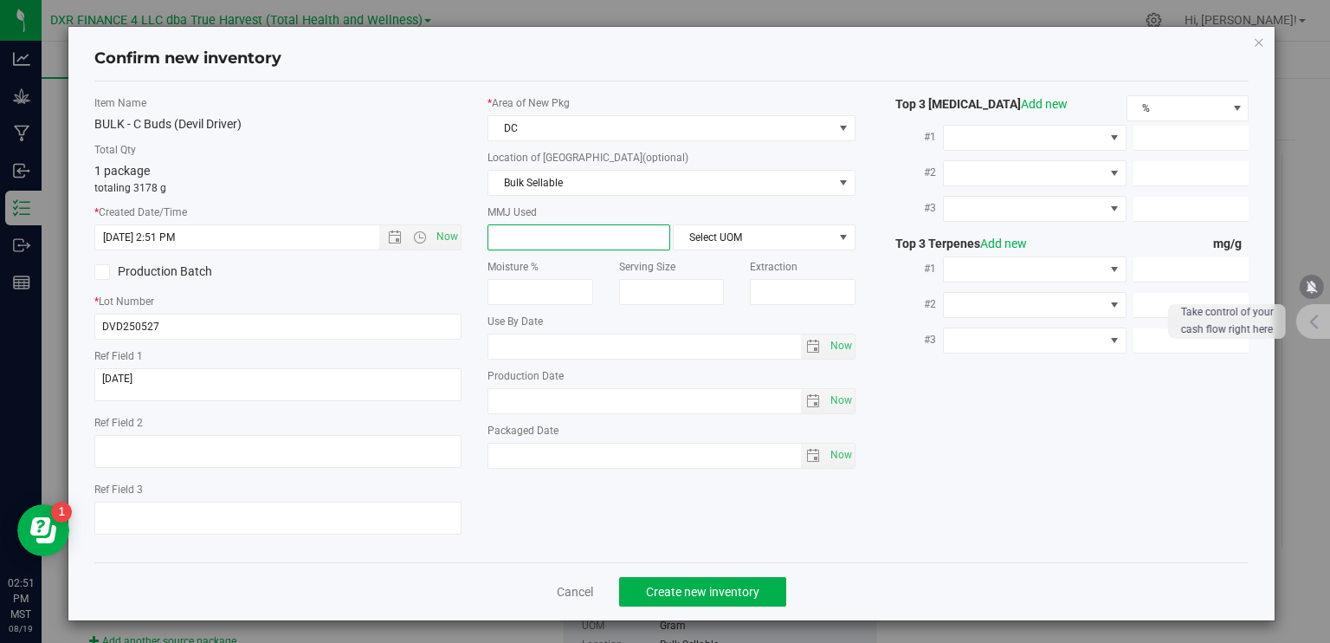
click at [521, 234] on span at bounding box center [579, 237] width 183 height 26
type input "3178"
type input "3,178.0000"
click at [696, 238] on span "Select UOM" at bounding box center [753, 237] width 159 height 24
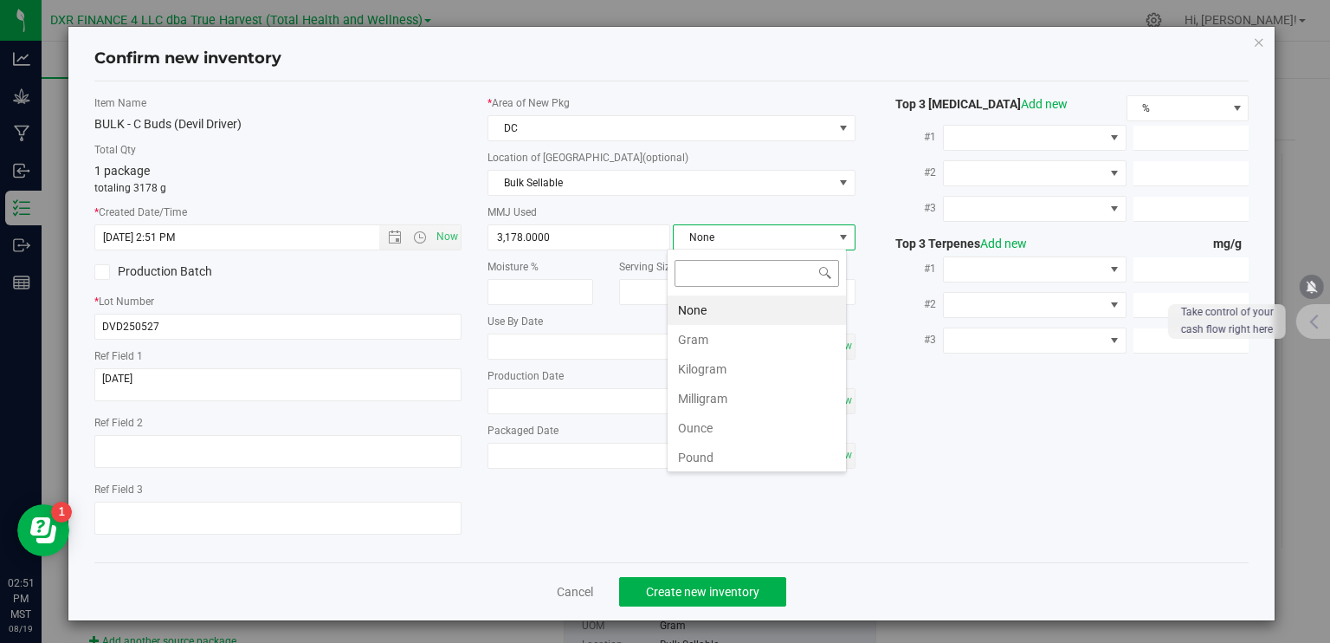
scroll to position [25, 180]
click at [696, 343] on li "Gram" at bounding box center [757, 339] width 178 height 29
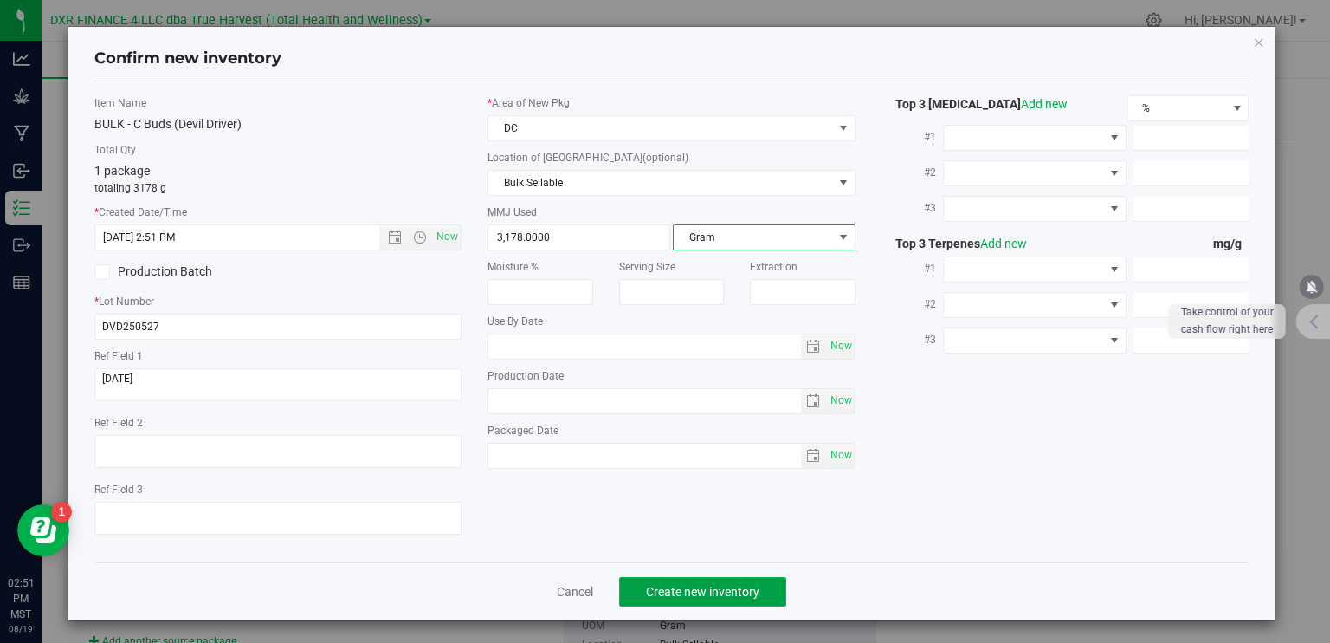
click at [738, 591] on span "Create new inventory" at bounding box center [702, 592] width 113 height 14
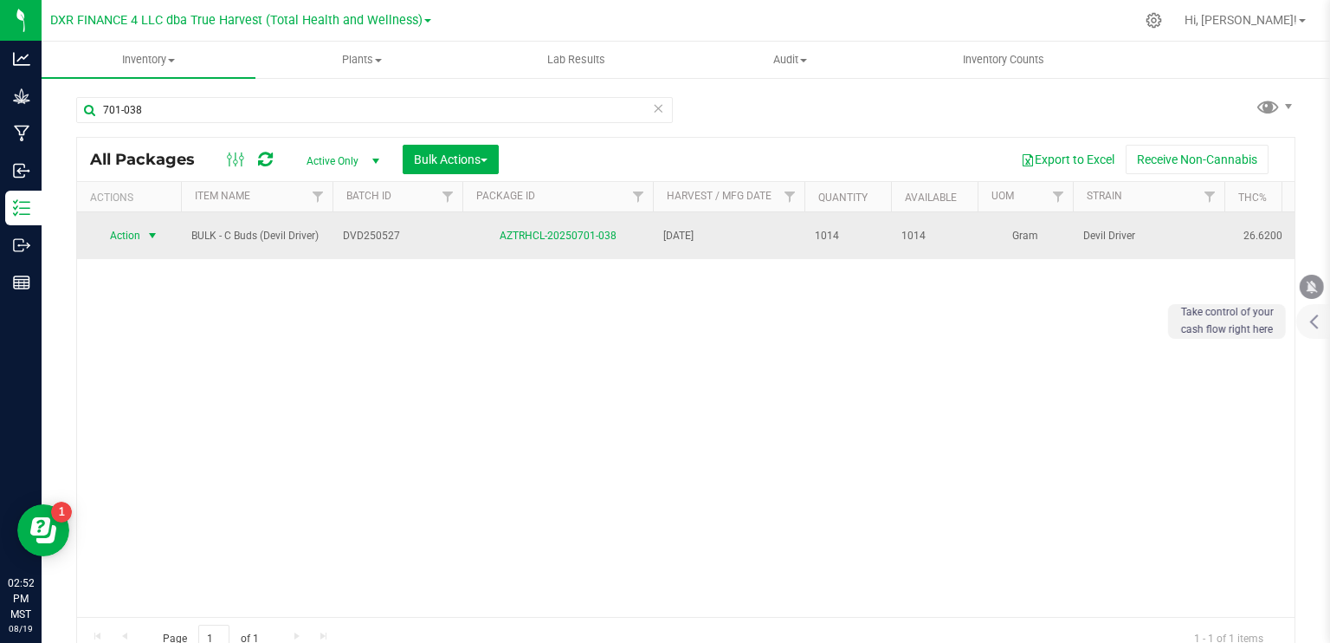
click at [157, 231] on span "select" at bounding box center [153, 236] width 14 height 14
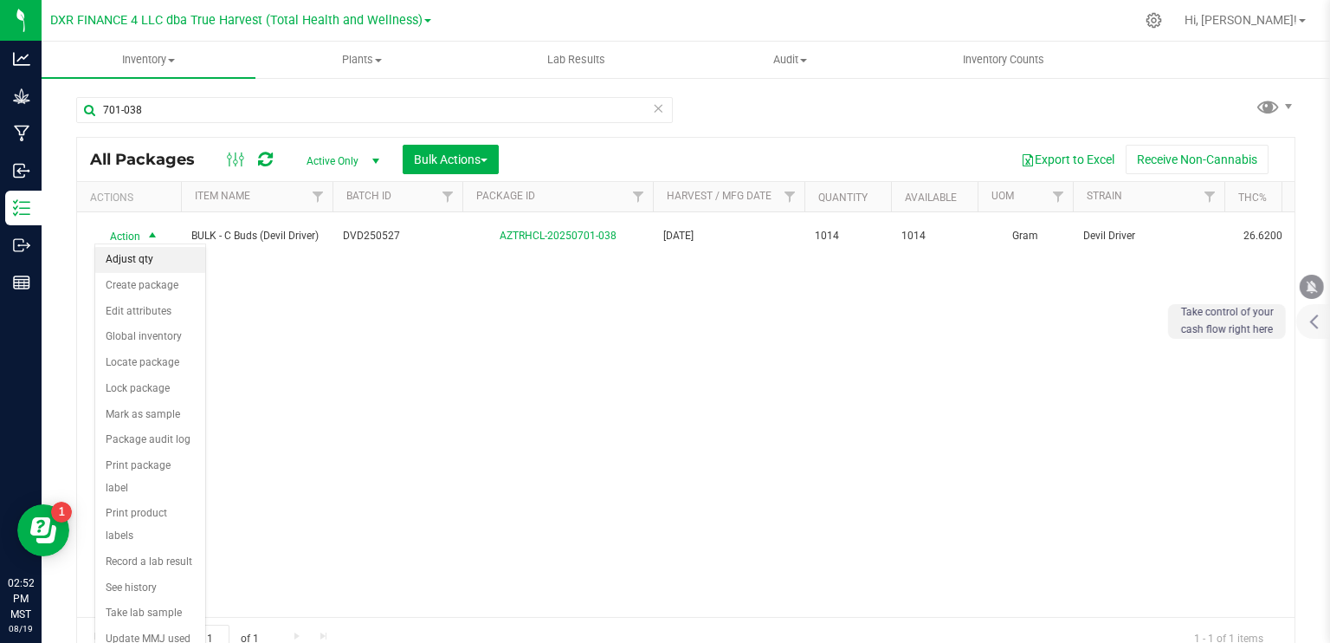
click at [144, 262] on li "Adjust qty" at bounding box center [150, 260] width 110 height 26
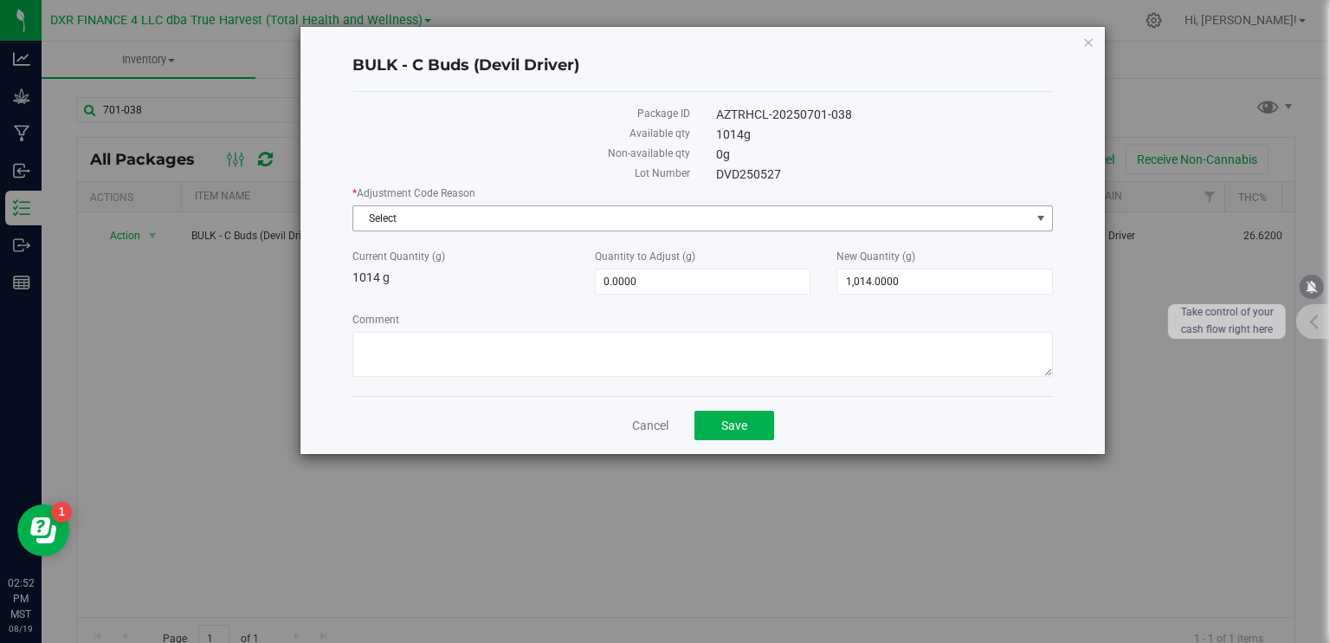
click at [499, 217] on span "Select" at bounding box center [691, 218] width 677 height 24
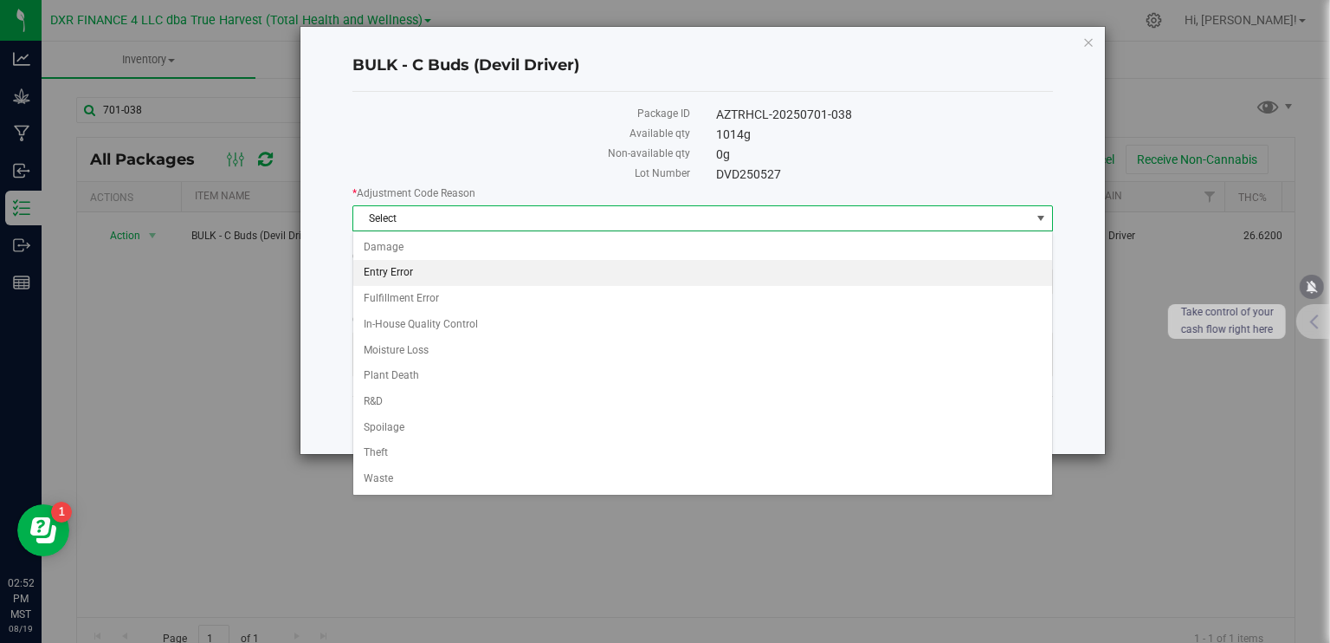
click at [426, 270] on li "Entry Error" at bounding box center [702, 273] width 699 height 26
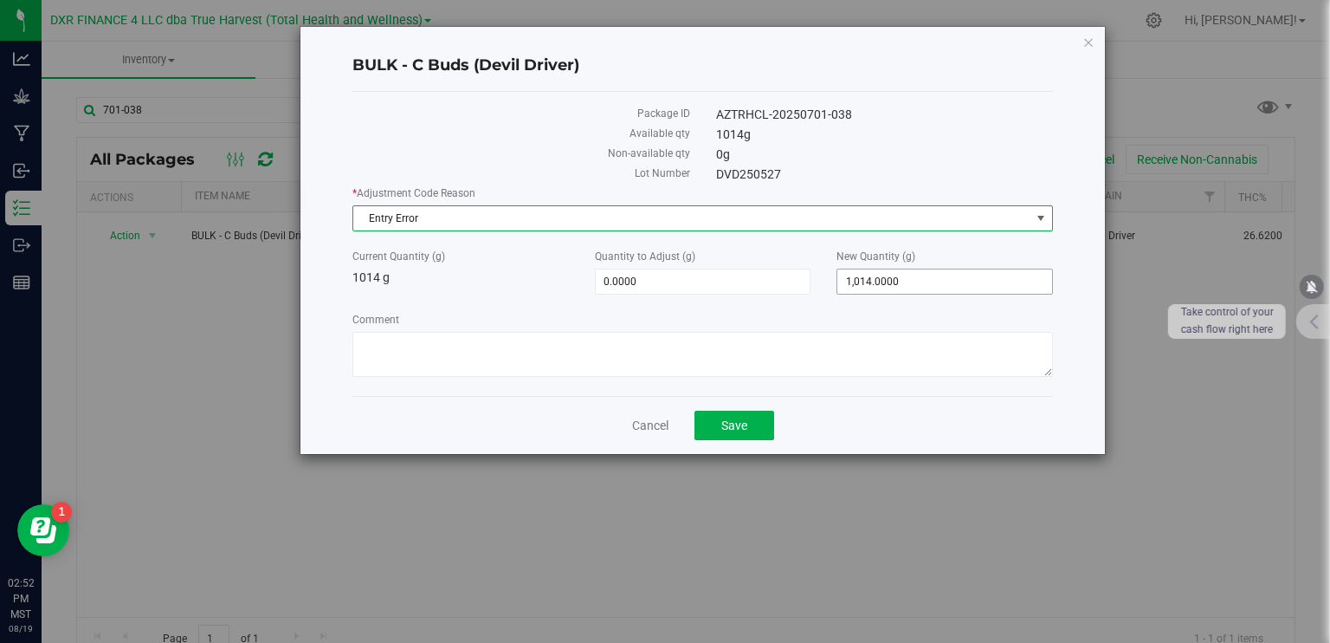
click at [971, 281] on span "1,014.0000 1014" at bounding box center [945, 282] width 217 height 26
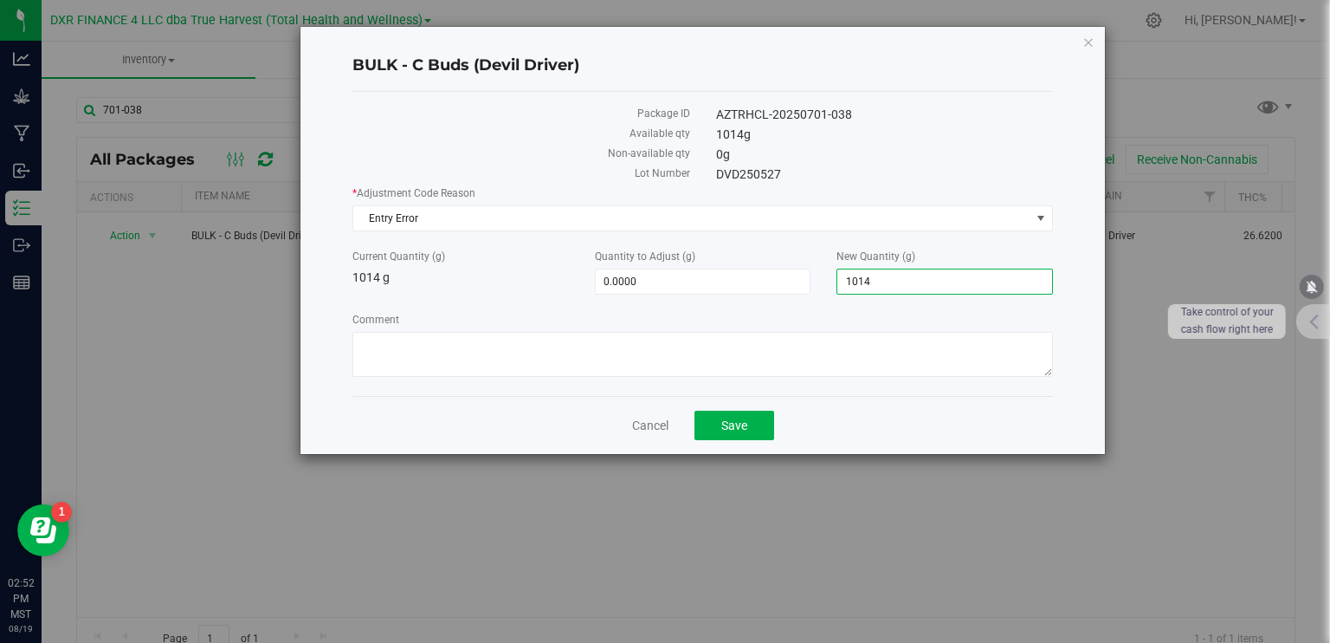
click at [970, 281] on input "1014" at bounding box center [945, 281] width 215 height 24
type input "1020"
type input "6.0000"
type input "1,020.0000"
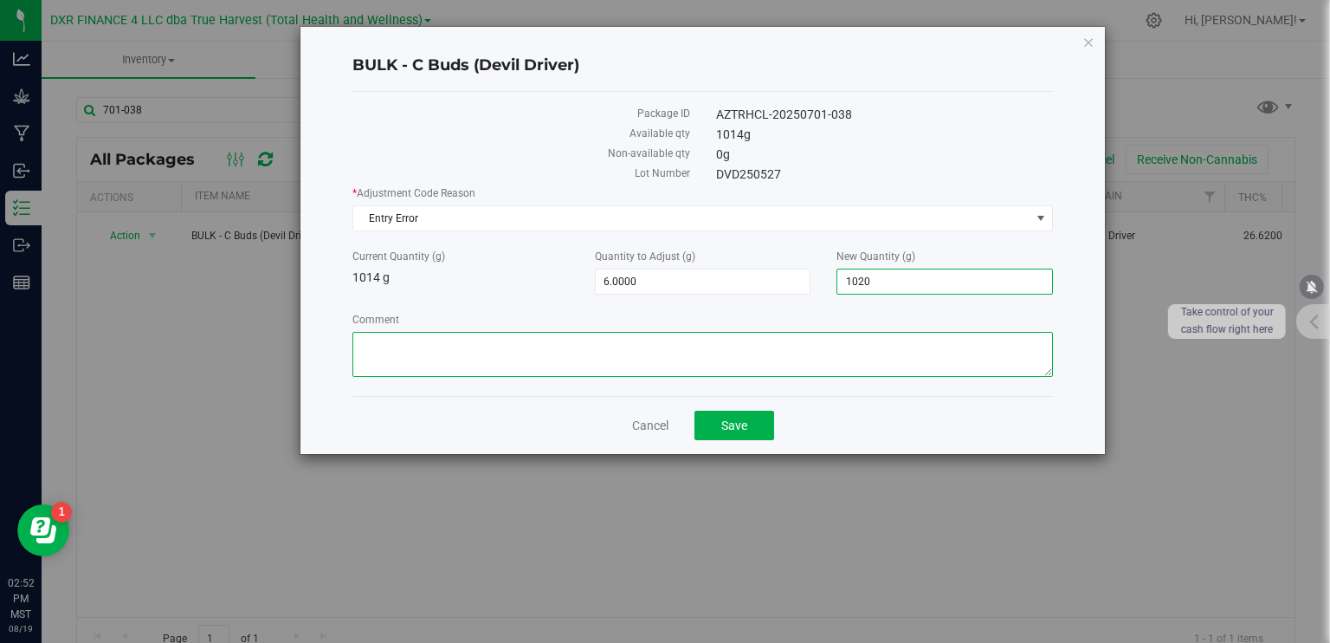
click at [838, 349] on textarea "Comment" at bounding box center [703, 354] width 701 height 45
type textarea "entry error"
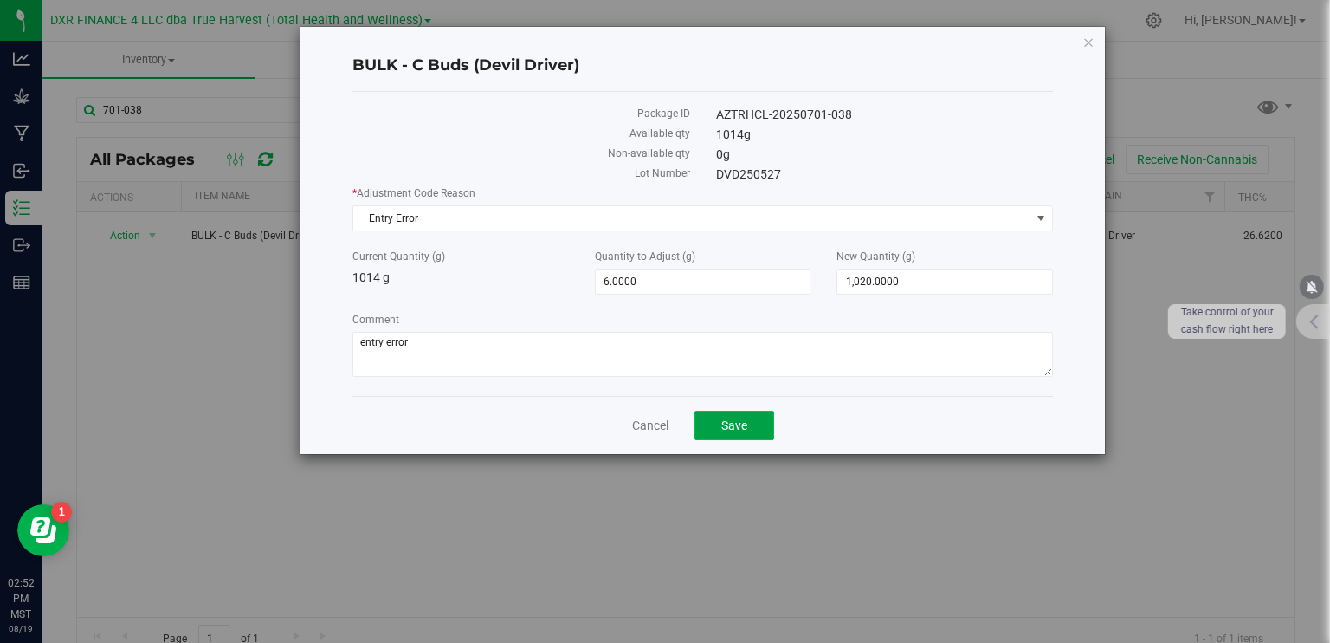
click at [741, 430] on span "Save" at bounding box center [735, 425] width 26 height 14
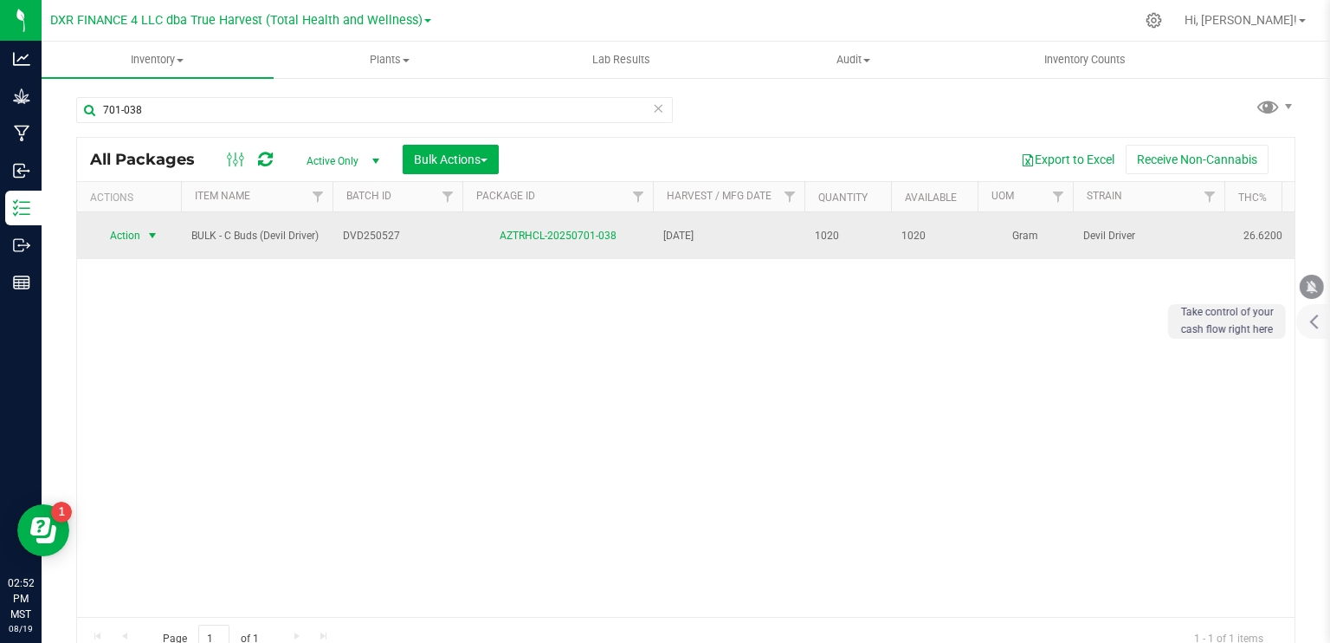
click at [146, 231] on span "select" at bounding box center [153, 236] width 14 height 14
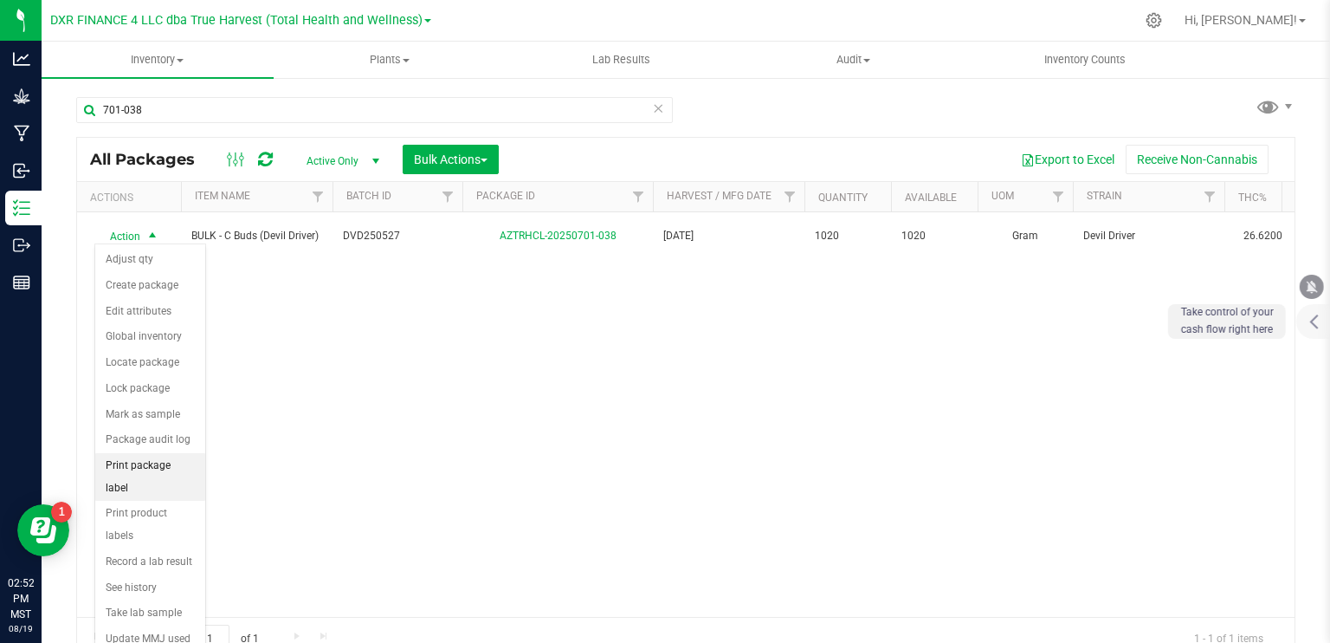
click at [183, 460] on li "Print package label" at bounding box center [150, 477] width 110 height 48
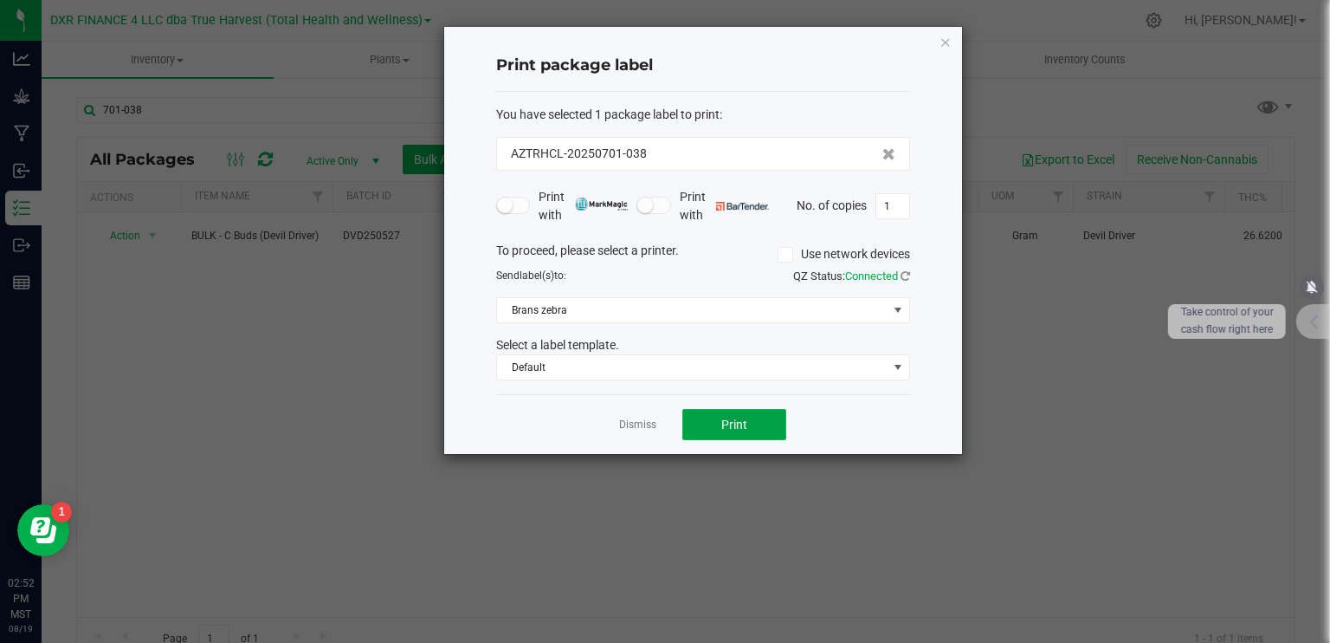
click at [740, 430] on button "Print" at bounding box center [735, 424] width 104 height 31
click at [632, 418] on link "Dismiss" at bounding box center [637, 424] width 37 height 15
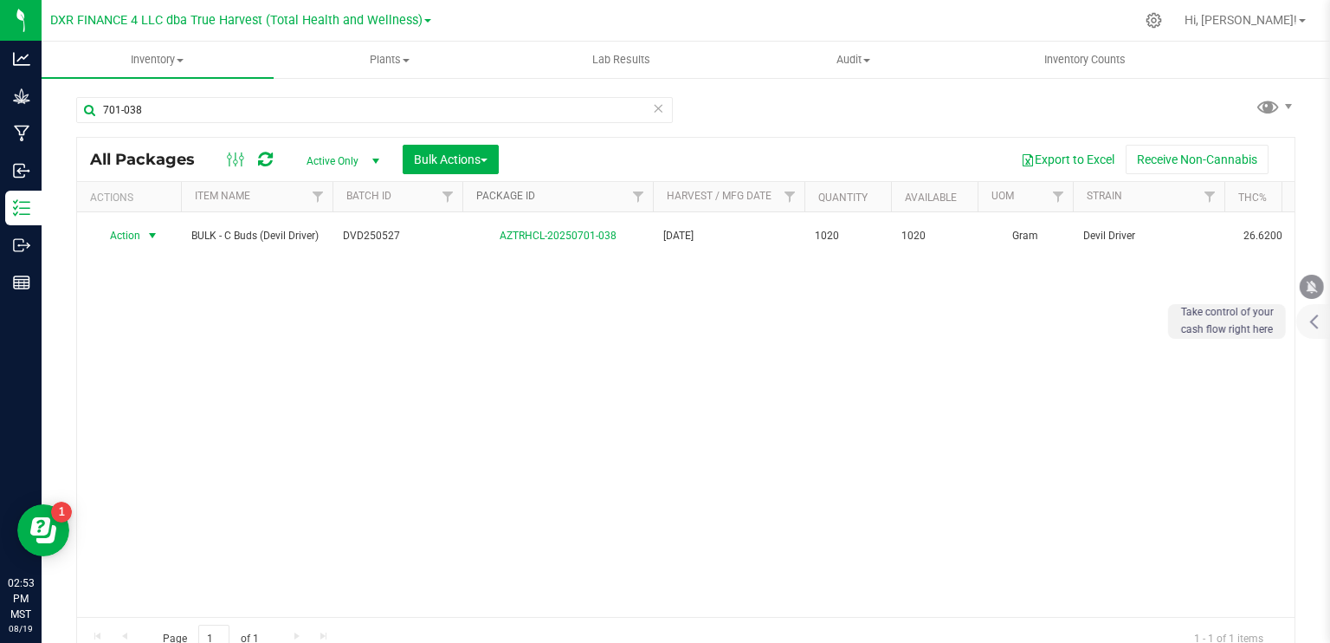
click at [513, 200] on link "Package ID" at bounding box center [505, 196] width 59 height 12
click at [512, 197] on link "Package ID" at bounding box center [515, 196] width 79 height 12
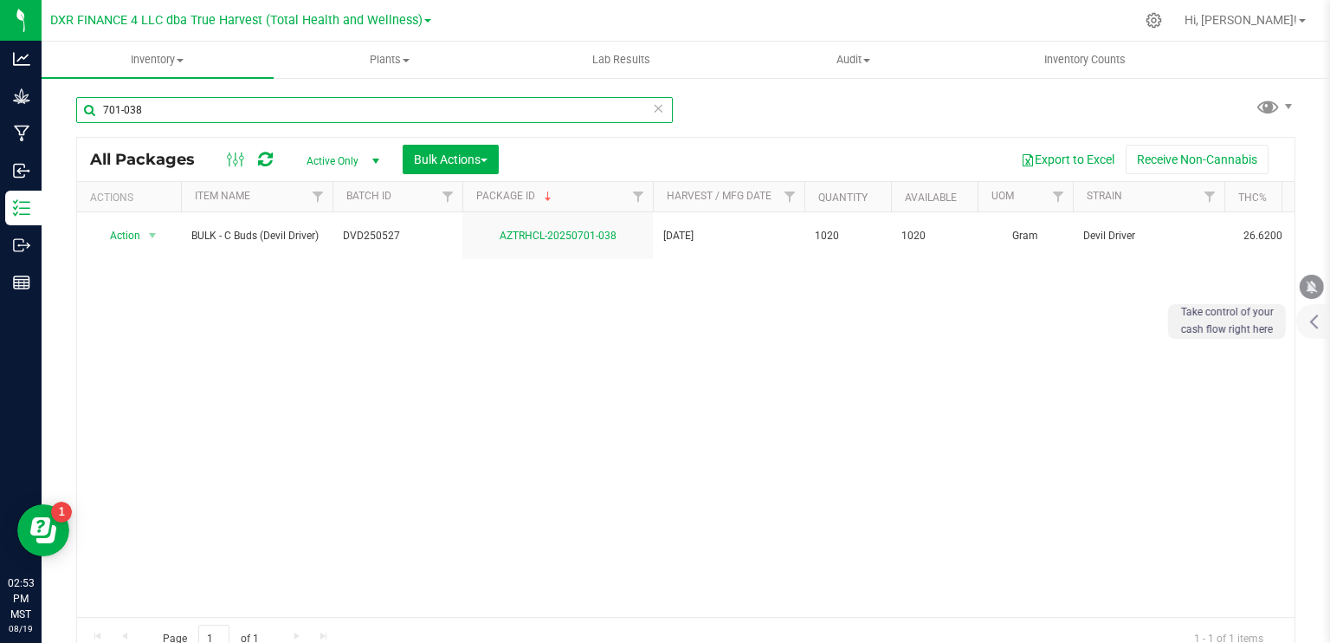
click at [159, 106] on input "701-038" at bounding box center [374, 110] width 597 height 26
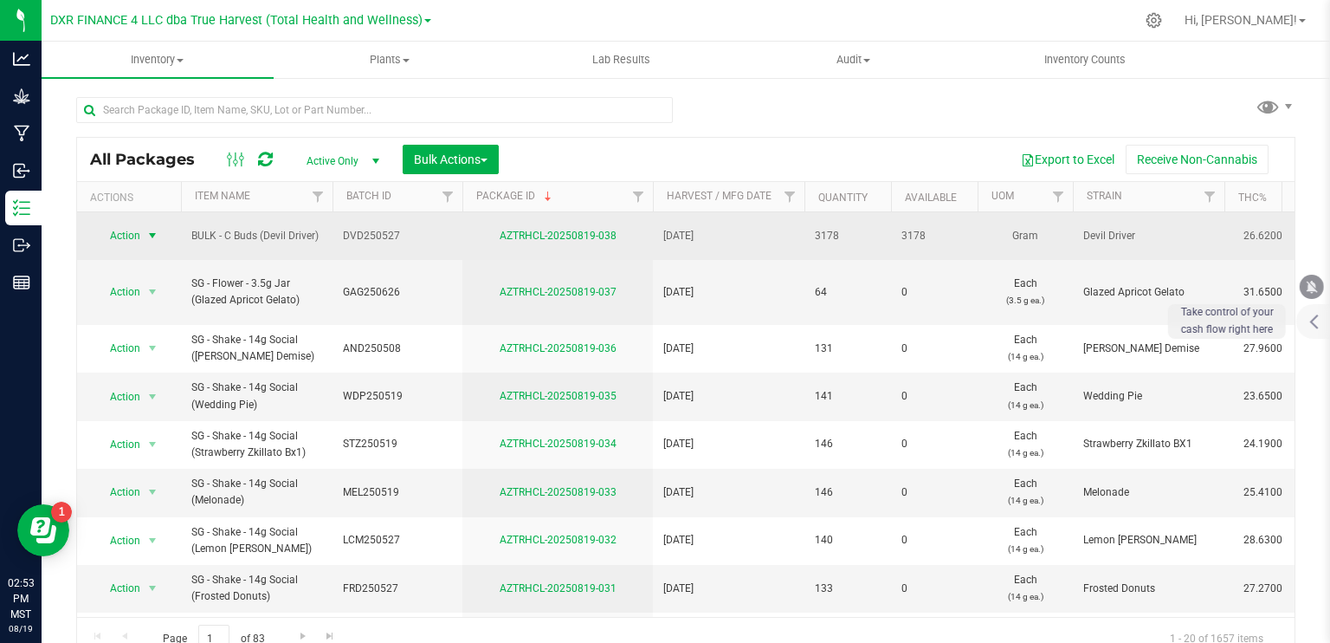
click at [152, 230] on span "select" at bounding box center [153, 236] width 14 height 14
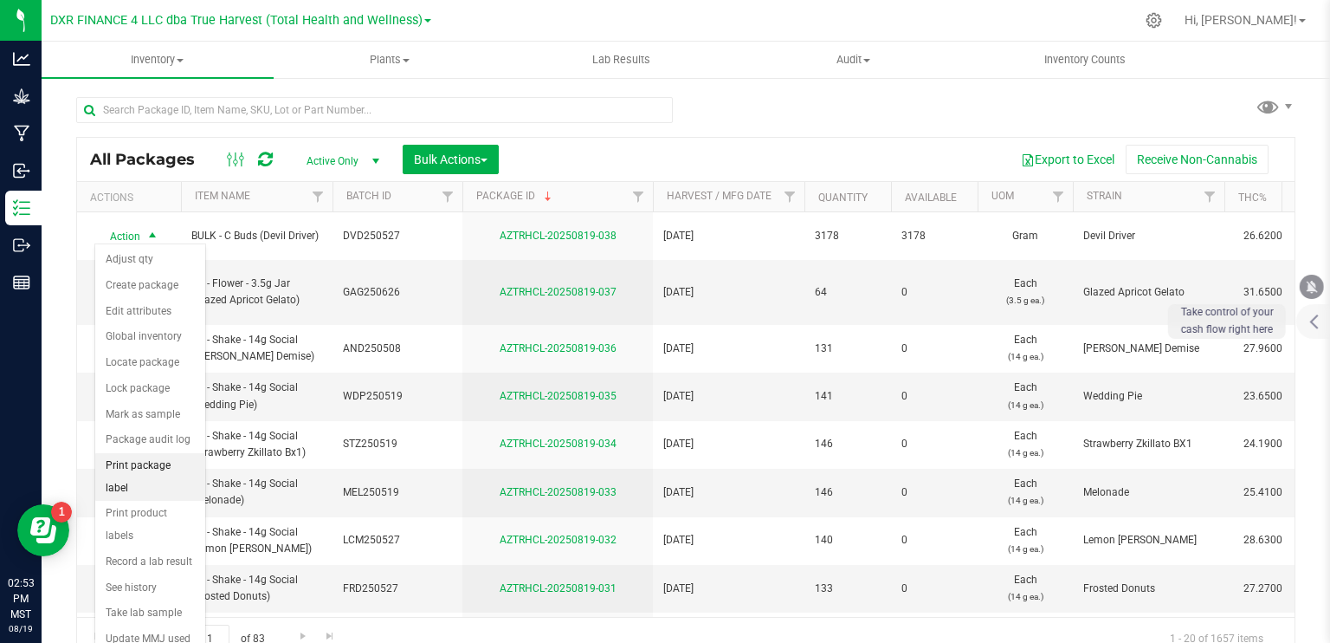
click at [167, 464] on li "Print package label" at bounding box center [150, 477] width 110 height 48
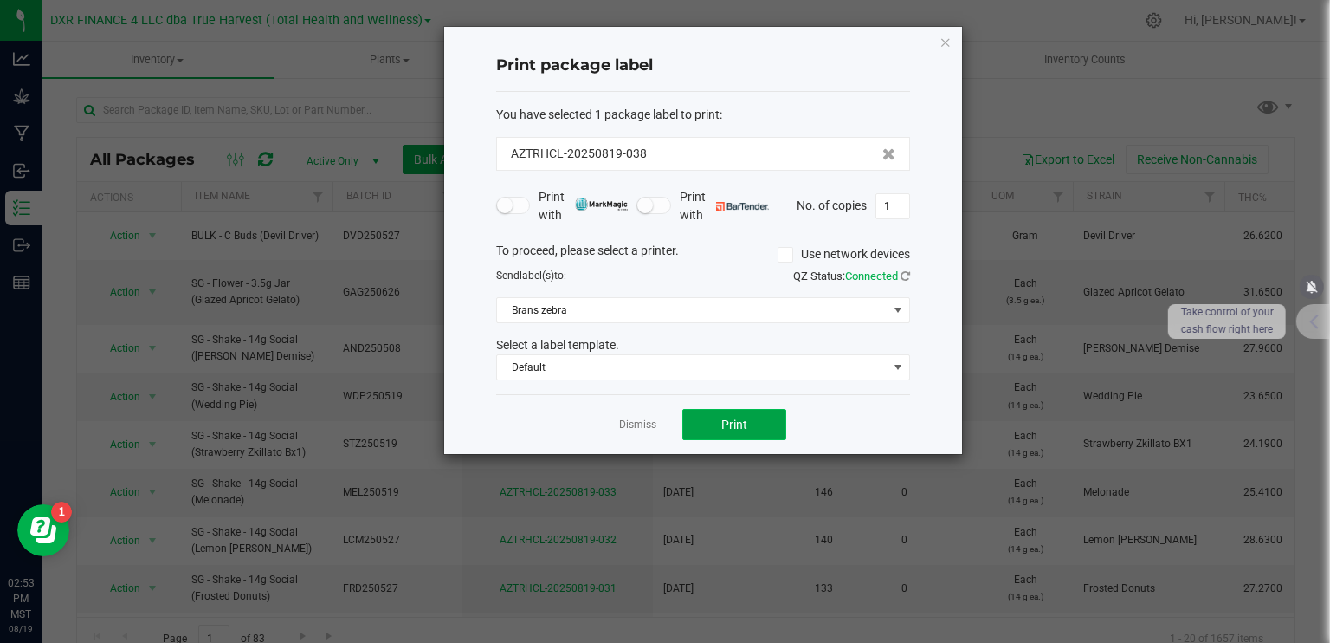
click at [755, 428] on button "Print" at bounding box center [735, 424] width 104 height 31
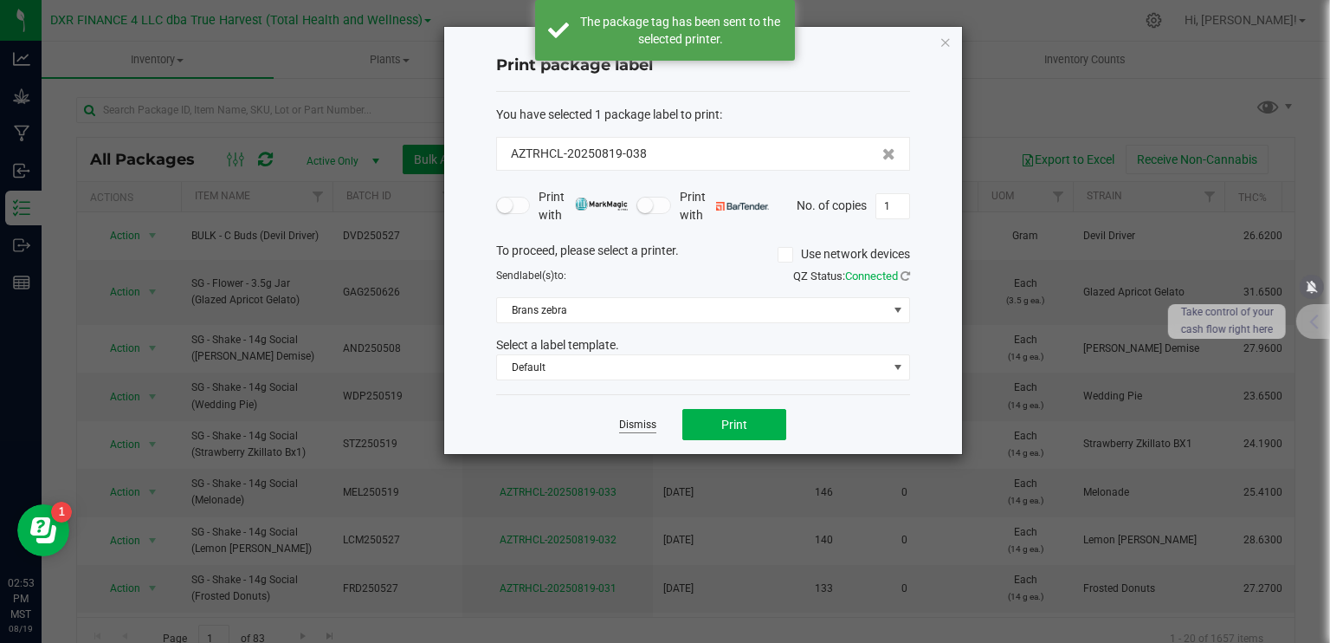
click at [641, 426] on link "Dismiss" at bounding box center [637, 424] width 37 height 15
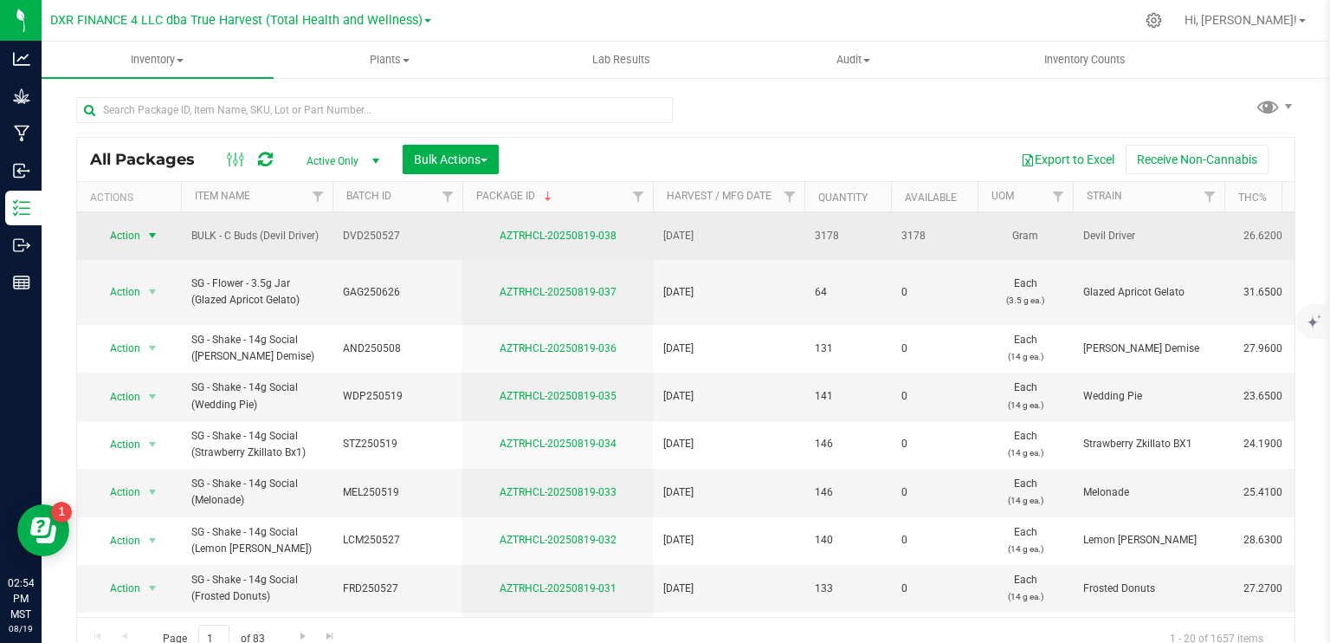
click at [152, 229] on span "select" at bounding box center [153, 236] width 14 height 14
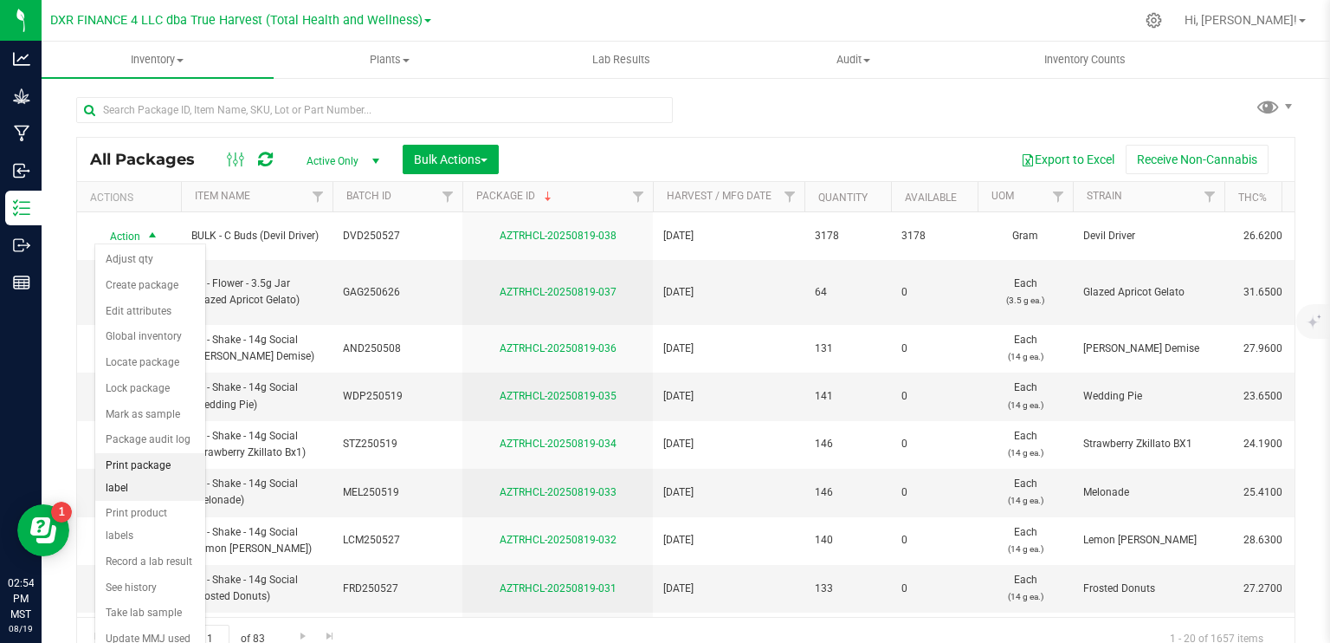
click at [173, 460] on li "Print package label" at bounding box center [150, 477] width 110 height 48
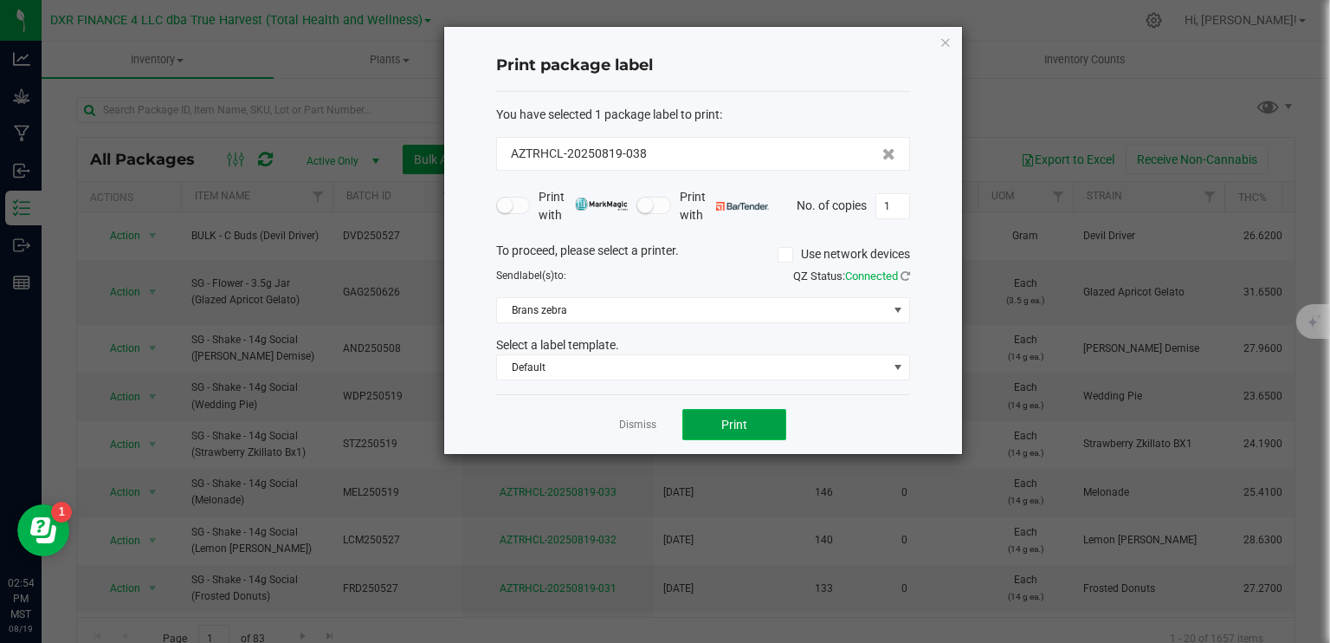
click at [700, 422] on button "Print" at bounding box center [735, 424] width 104 height 31
click at [623, 418] on link "Dismiss" at bounding box center [637, 424] width 37 height 15
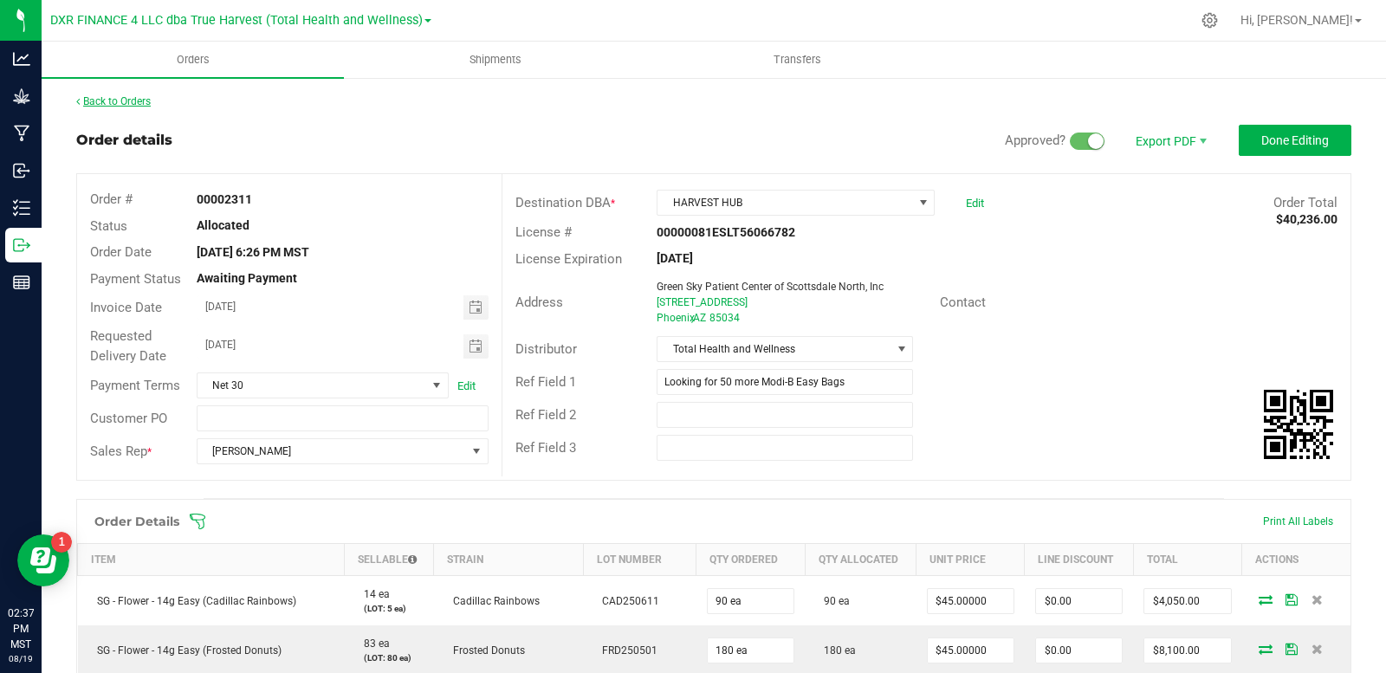
click at [120, 103] on link "Back to Orders" at bounding box center [113, 101] width 74 height 12
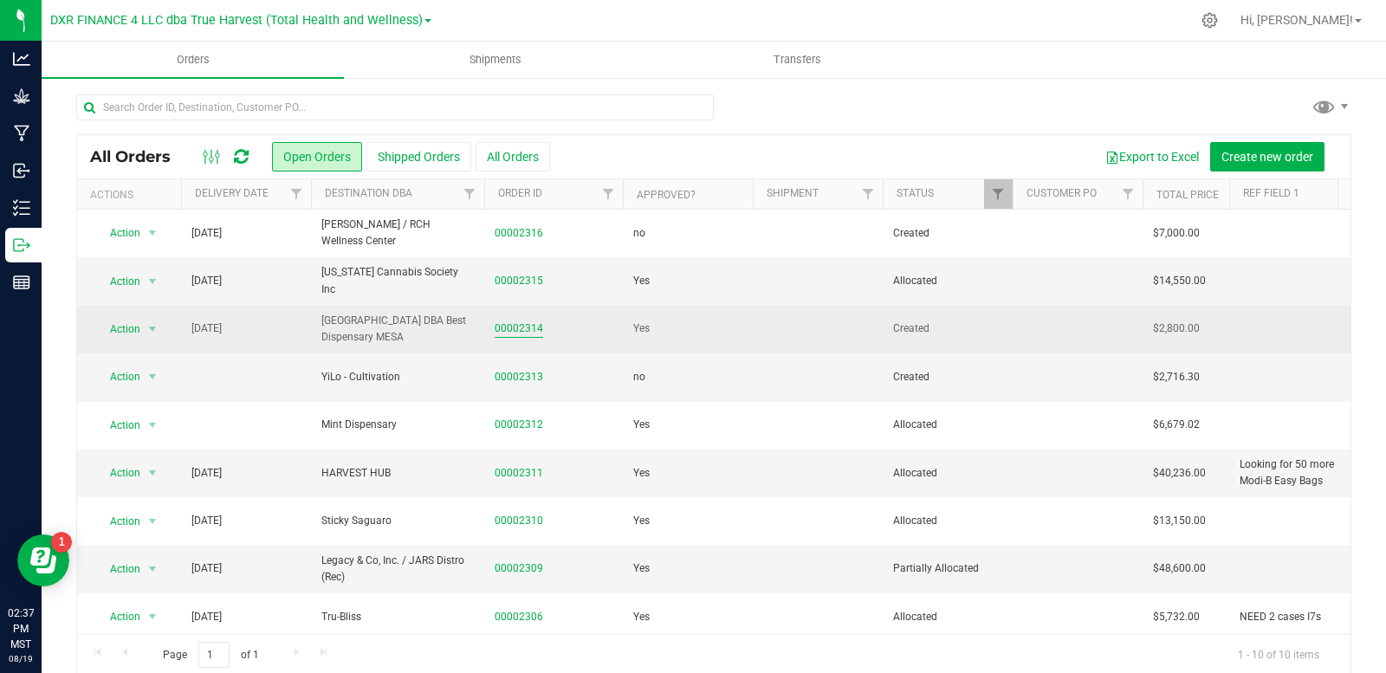
click at [522, 326] on link "00002314" at bounding box center [519, 328] width 49 height 16
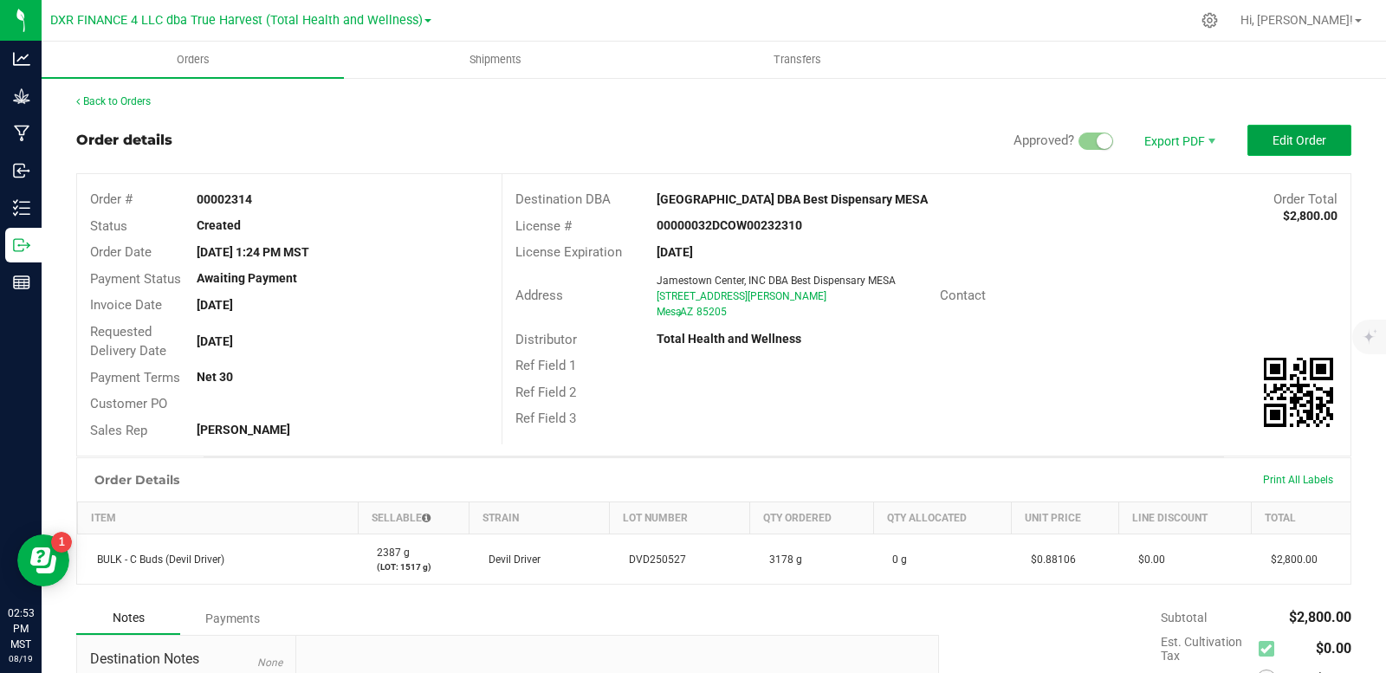
click at [1272, 139] on span "Edit Order" at bounding box center [1299, 140] width 54 height 14
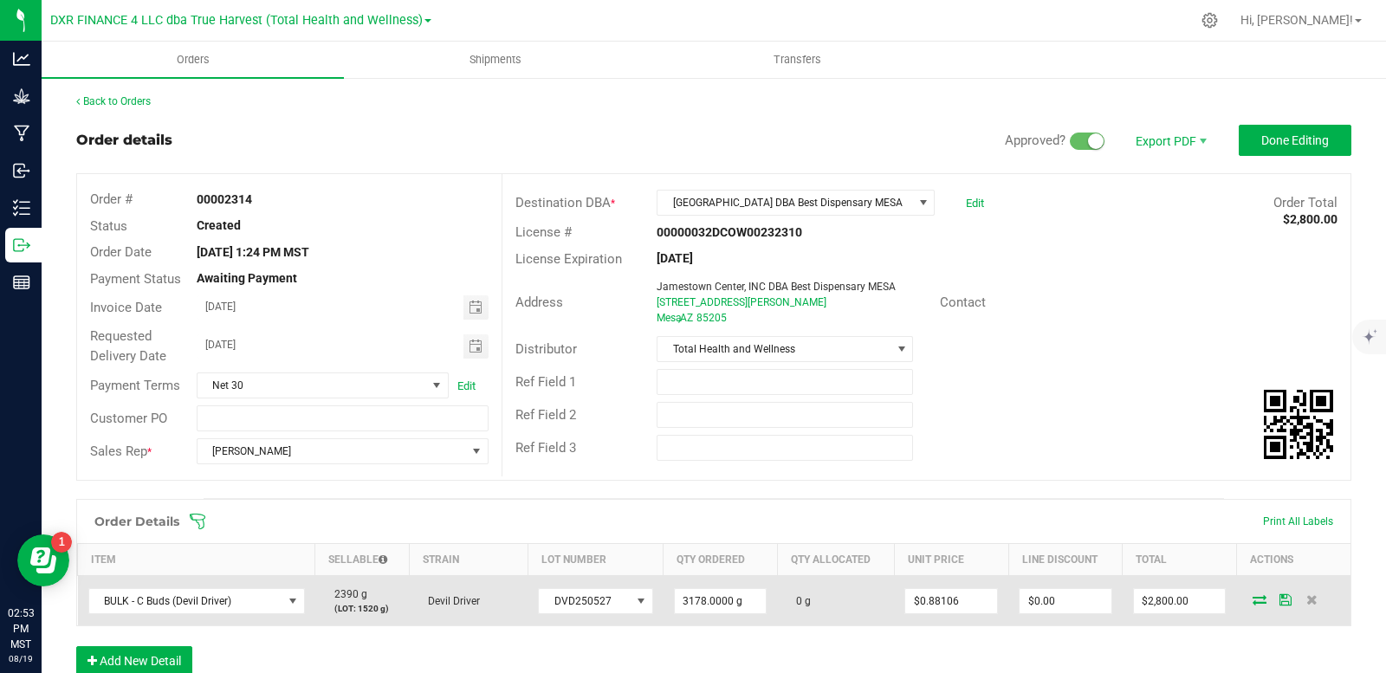
click at [1252, 602] on icon at bounding box center [1259, 599] width 14 height 10
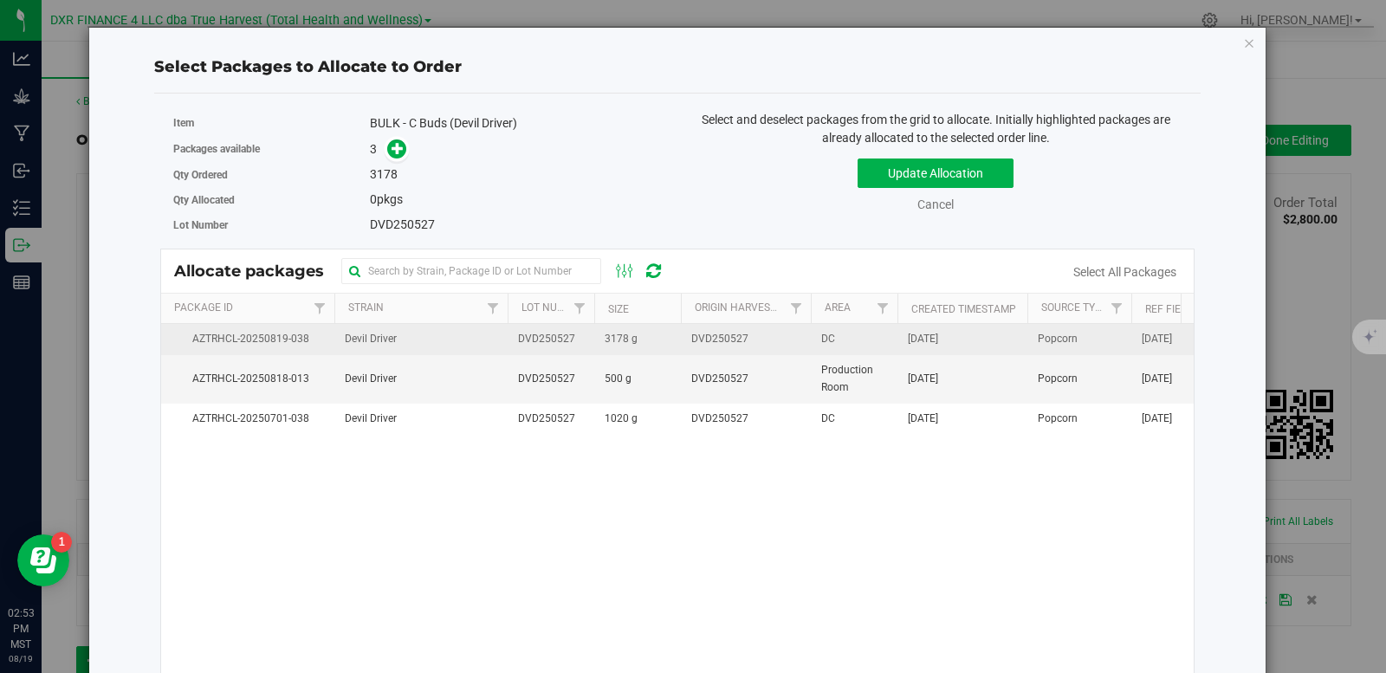
click at [722, 343] on span "DVD250527" at bounding box center [719, 339] width 57 height 16
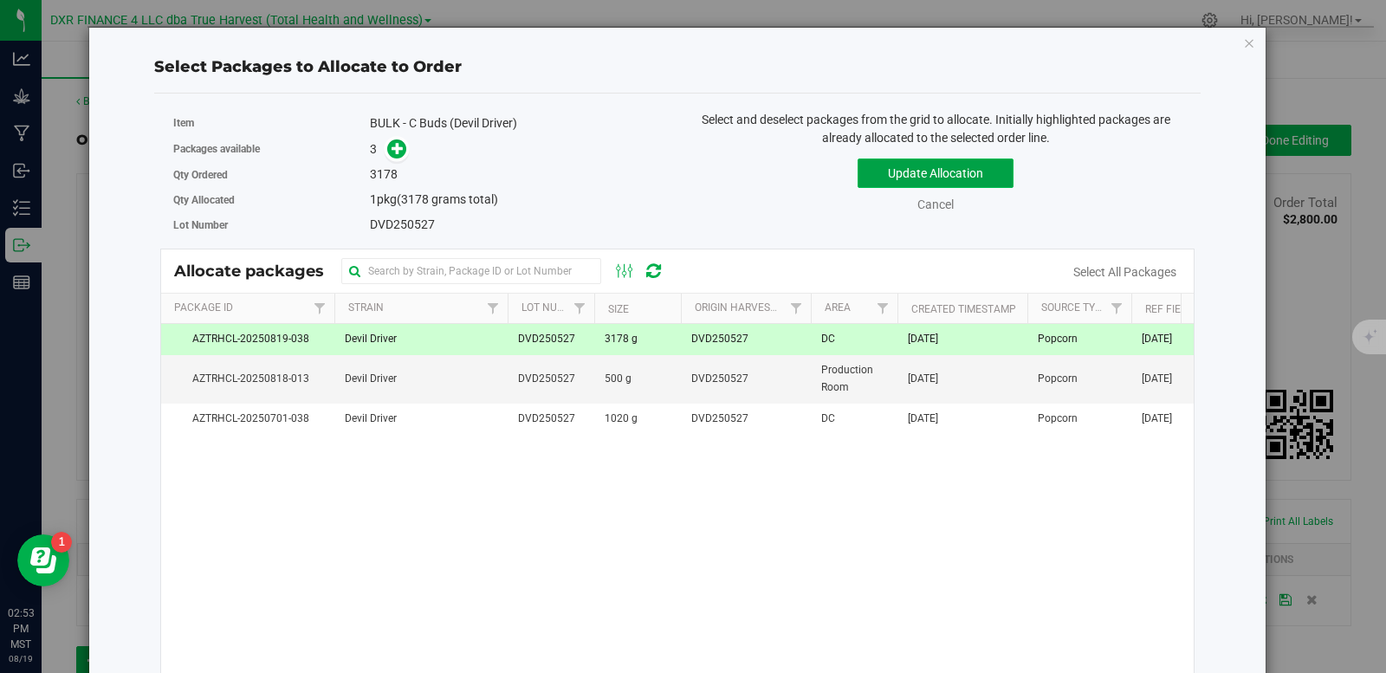
click at [922, 162] on button "Update Allocation" at bounding box center [935, 173] width 156 height 29
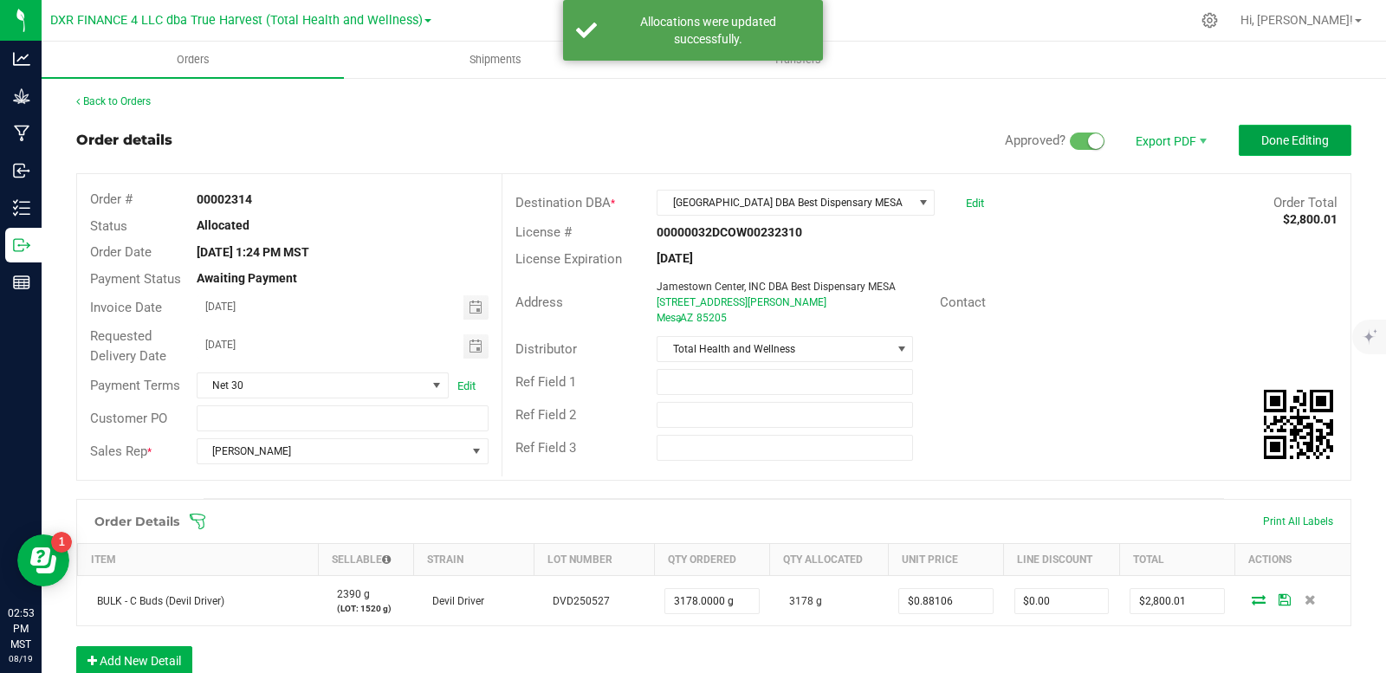
click at [1266, 151] on button "Done Editing" at bounding box center [1295, 140] width 113 height 31
